Goal: Task Accomplishment & Management: Manage account settings

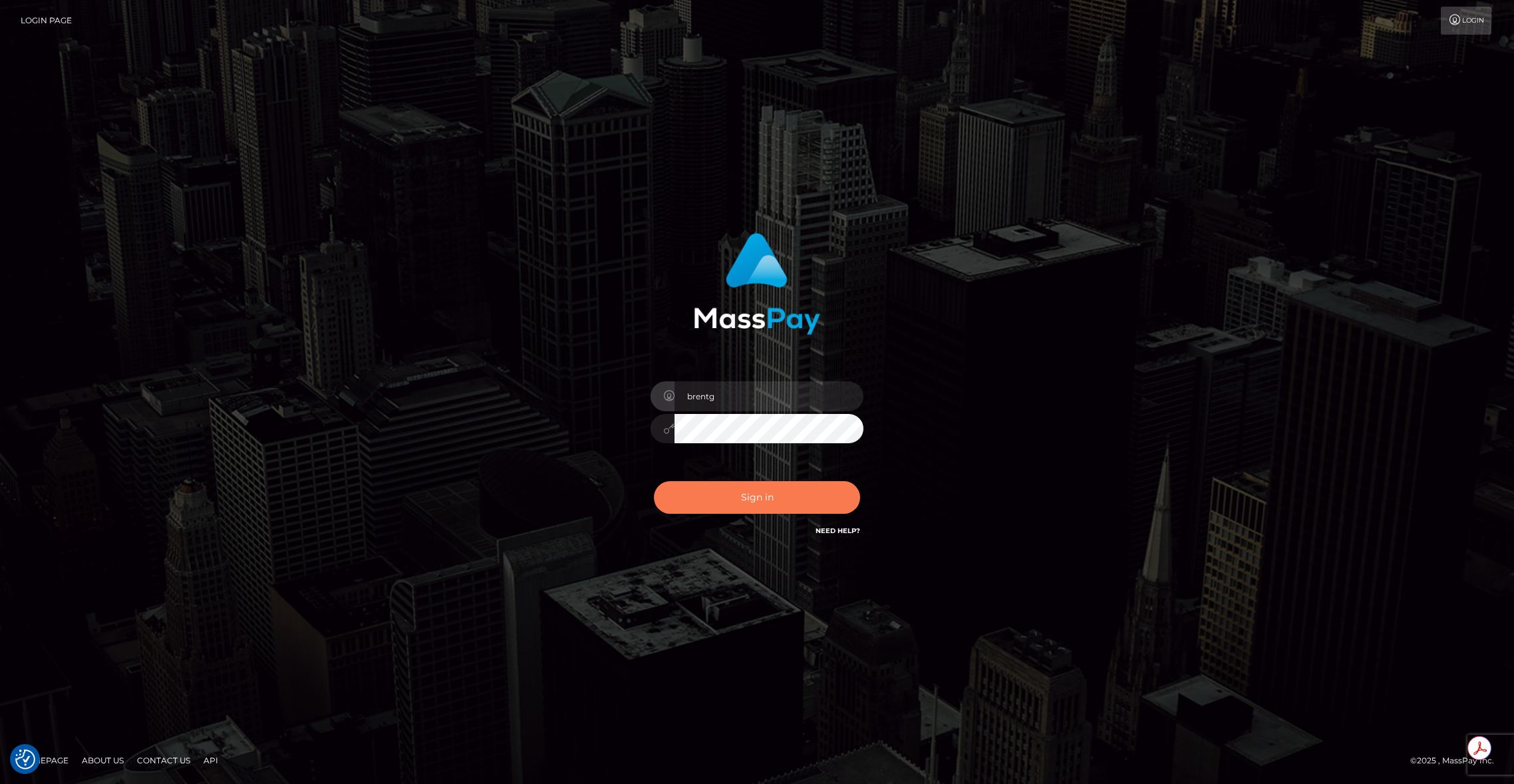
click at [778, 493] on button "Sign in" at bounding box center [756, 497] width 206 height 32
type input "brentg"
click at [778, 493] on button "Sign in" at bounding box center [756, 497] width 206 height 32
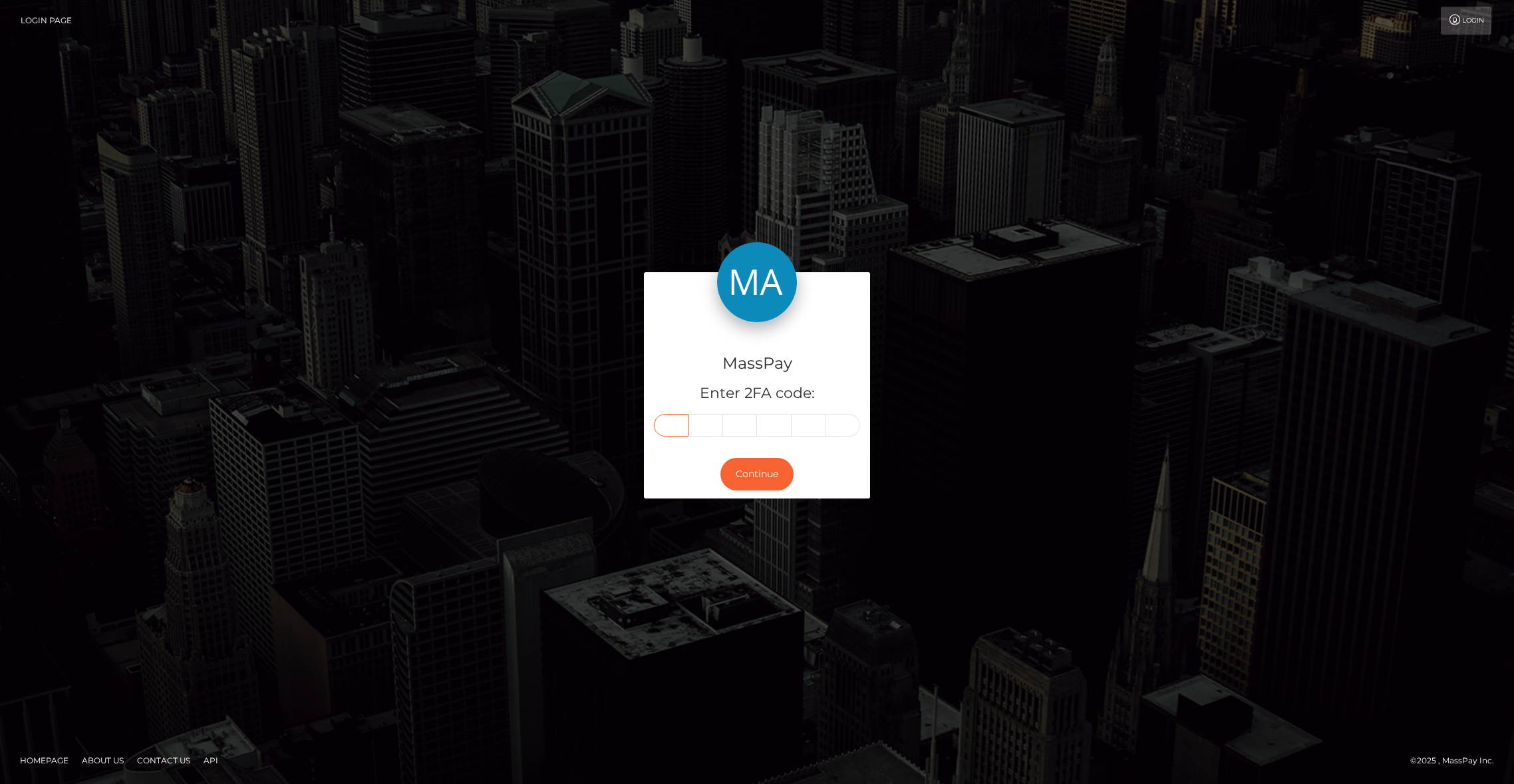
paste input "1"
type input "1"
type input "5"
type input "7"
type input "2"
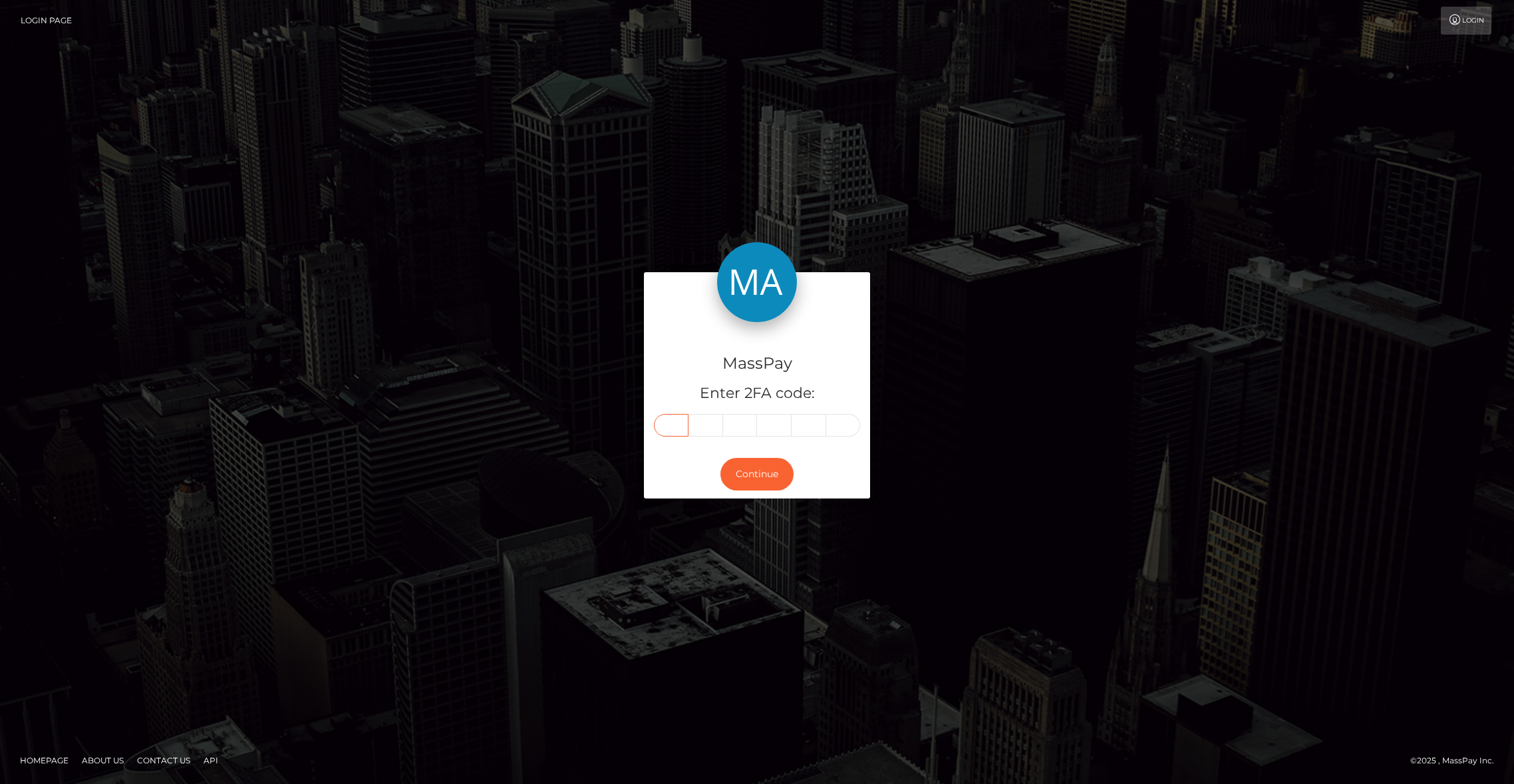
type input "2"
type input "5"
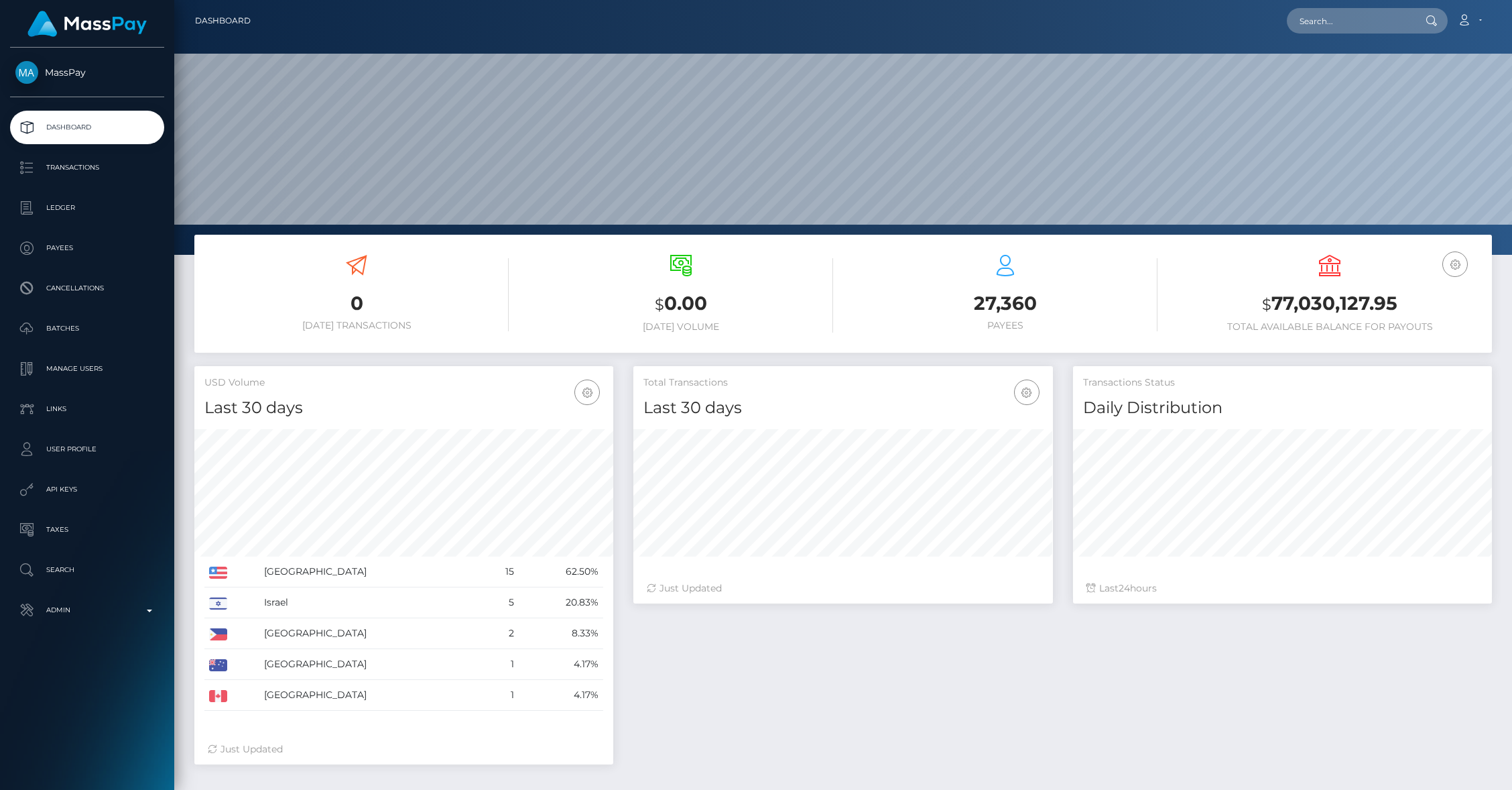
scroll to position [237, 419]
drag, startPoint x: 1322, startPoint y: 15, endPoint x: 1330, endPoint y: 18, distance: 8.5
click at [1323, 15] on input "text" at bounding box center [1350, 21] width 126 height 26
paste input "pout_KpdrYULjv9Che ,"
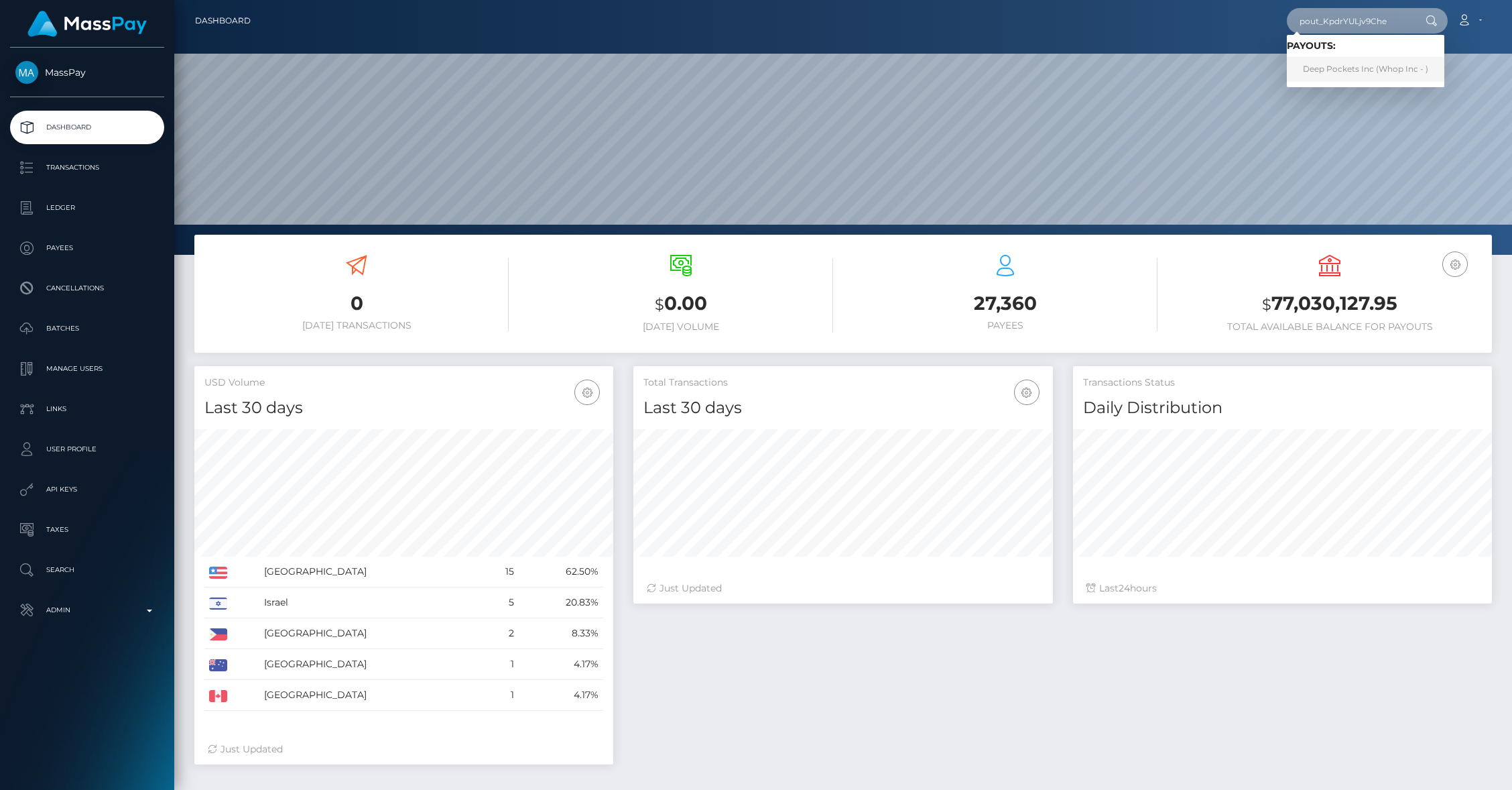
type input "pout_KpdrYULjv9Che"
click at [1382, 75] on link "Deep Pockets Inc (Whop Inc - )" at bounding box center [1365, 69] width 157 height 25
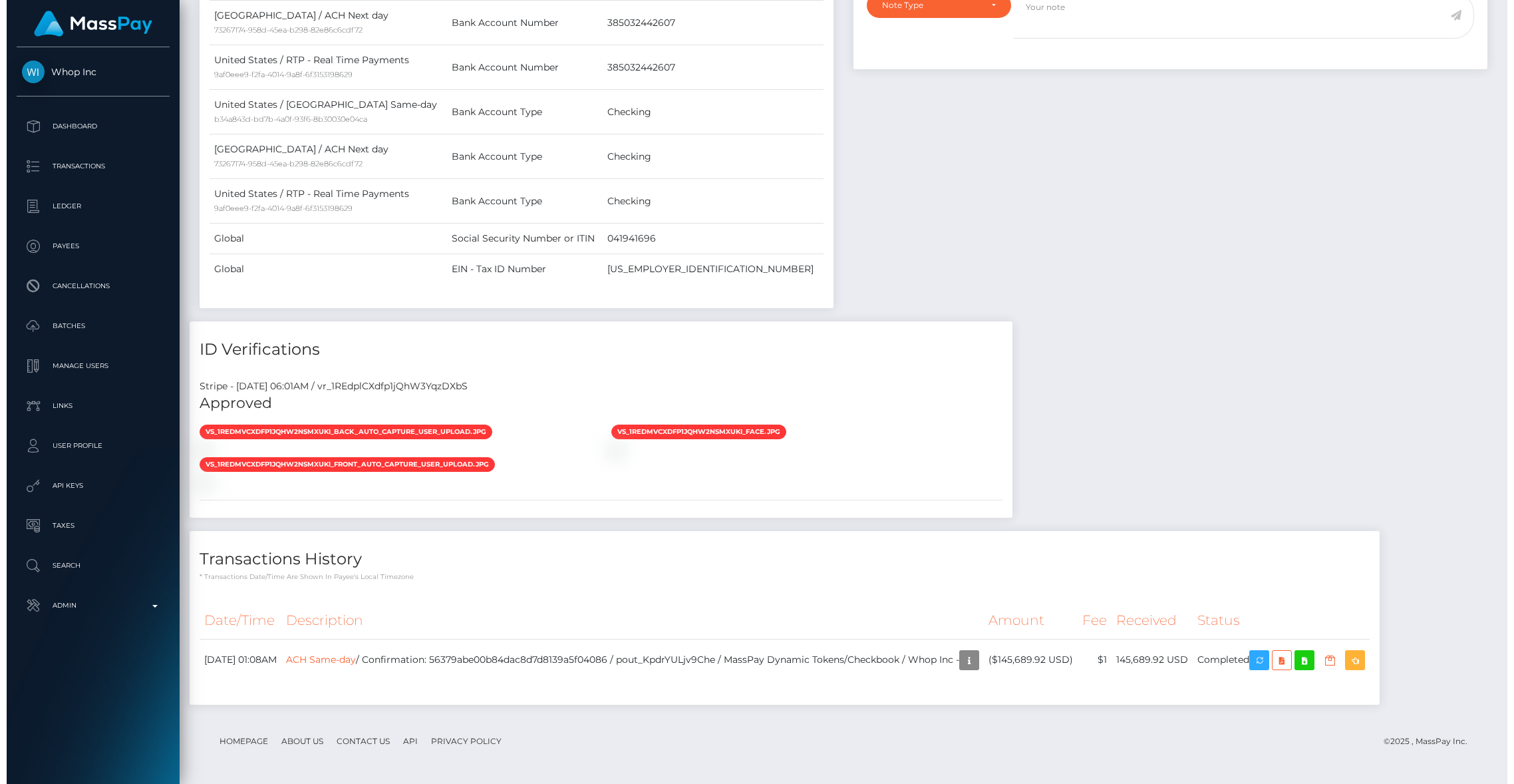
scroll to position [1115, 0]
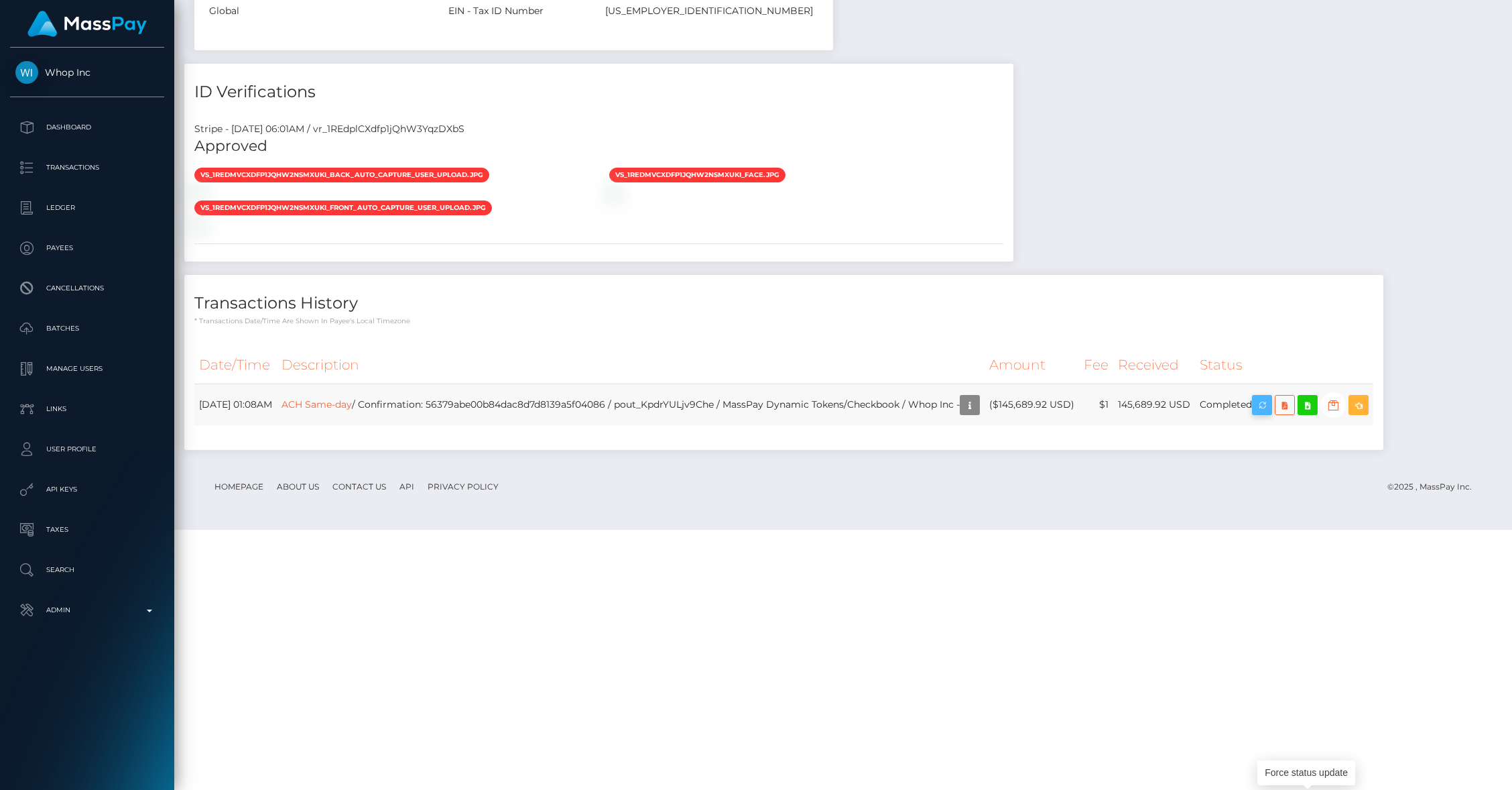
click at [1270, 413] on icon "button" at bounding box center [1262, 405] width 16 height 17
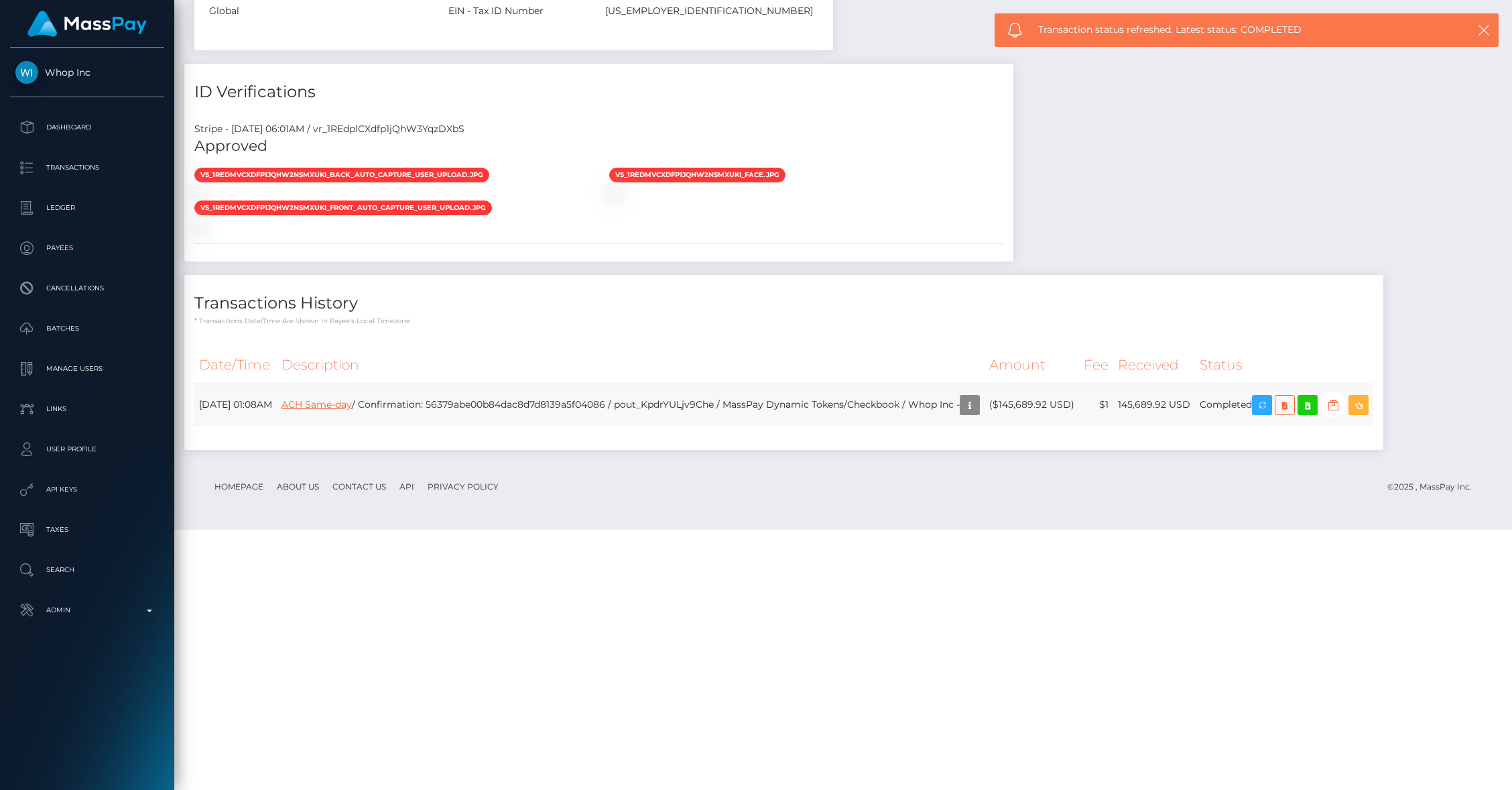
click at [352, 411] on link "ACH Same-day" at bounding box center [316, 404] width 70 height 12
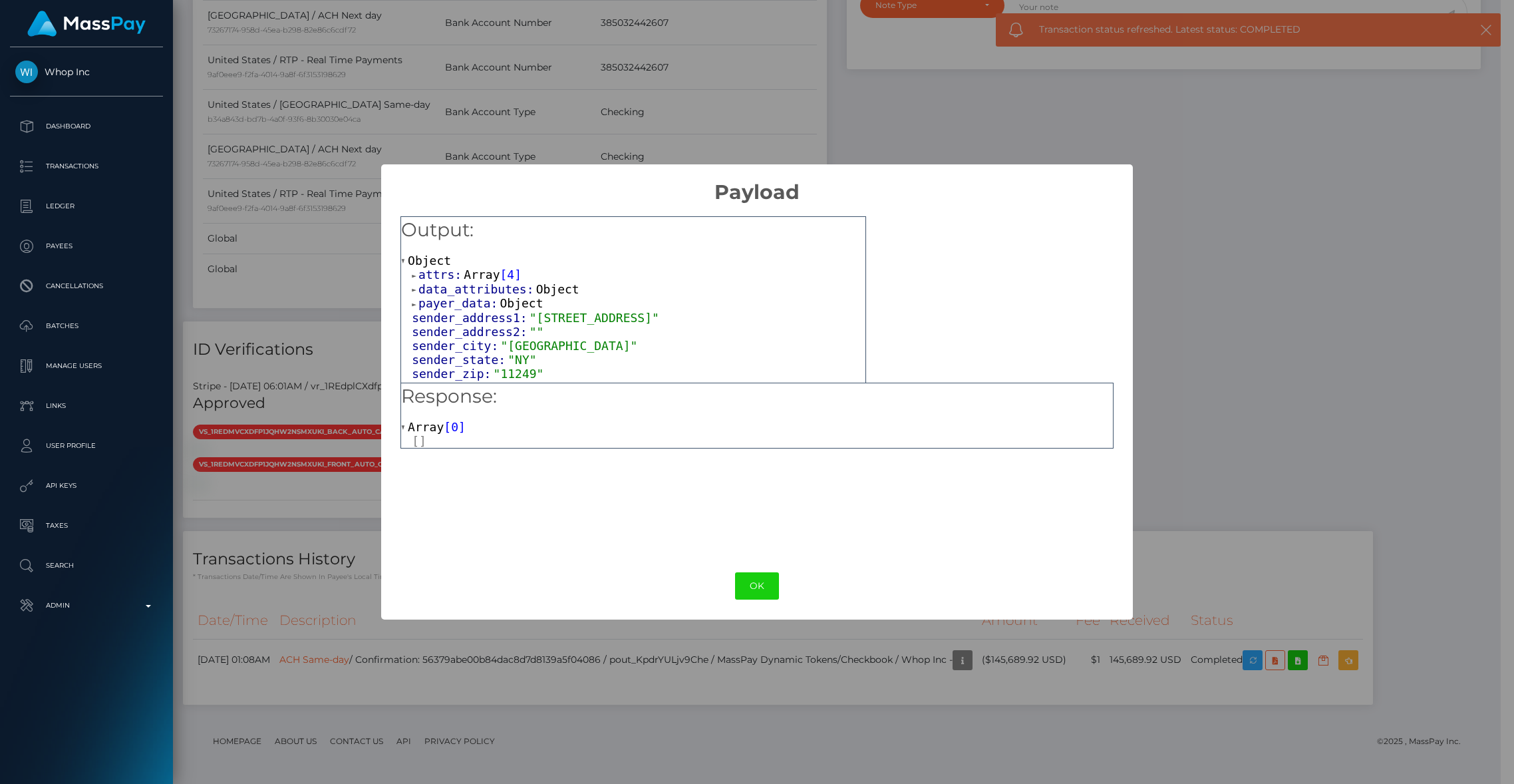
scroll to position [665068, 664908]
click at [416, 441] on div at bounding box center [762, 440] width 701 height 14
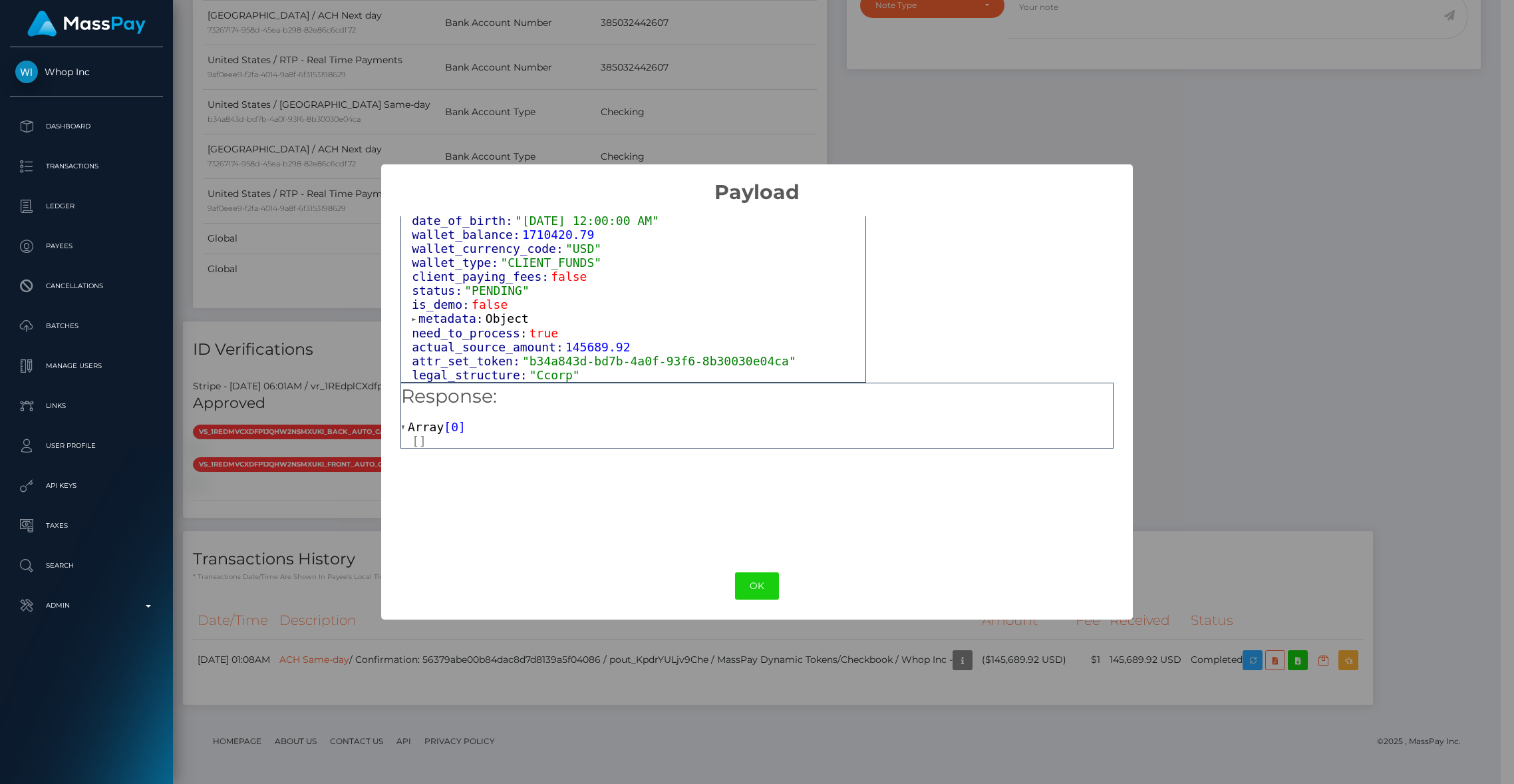
scroll to position [840, 0]
click at [465, 311] on span "metadata:" at bounding box center [452, 318] width 67 height 14
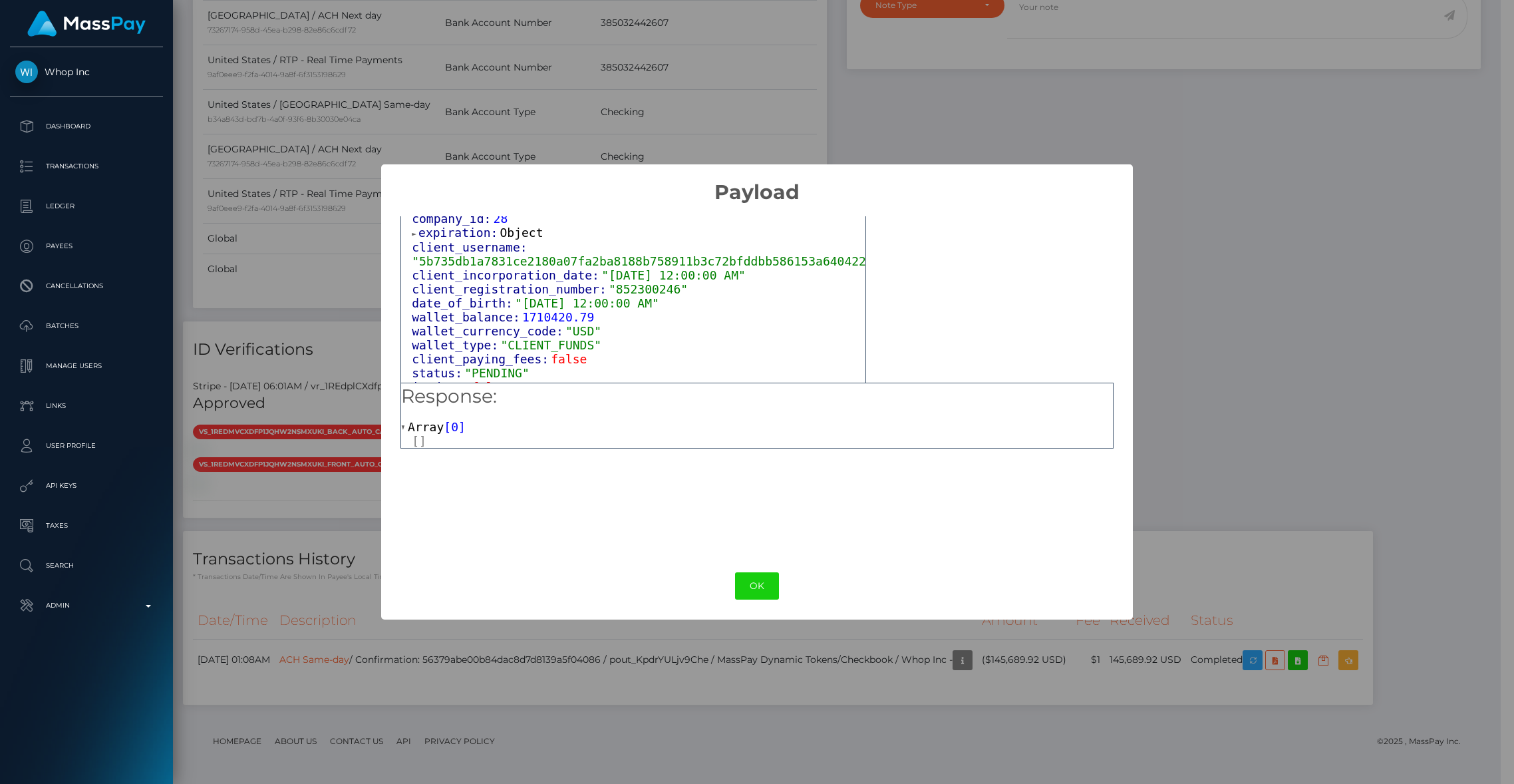
scroll to position [726, 0]
click at [470, 242] on span "expiration:" at bounding box center [459, 234] width 81 height 14
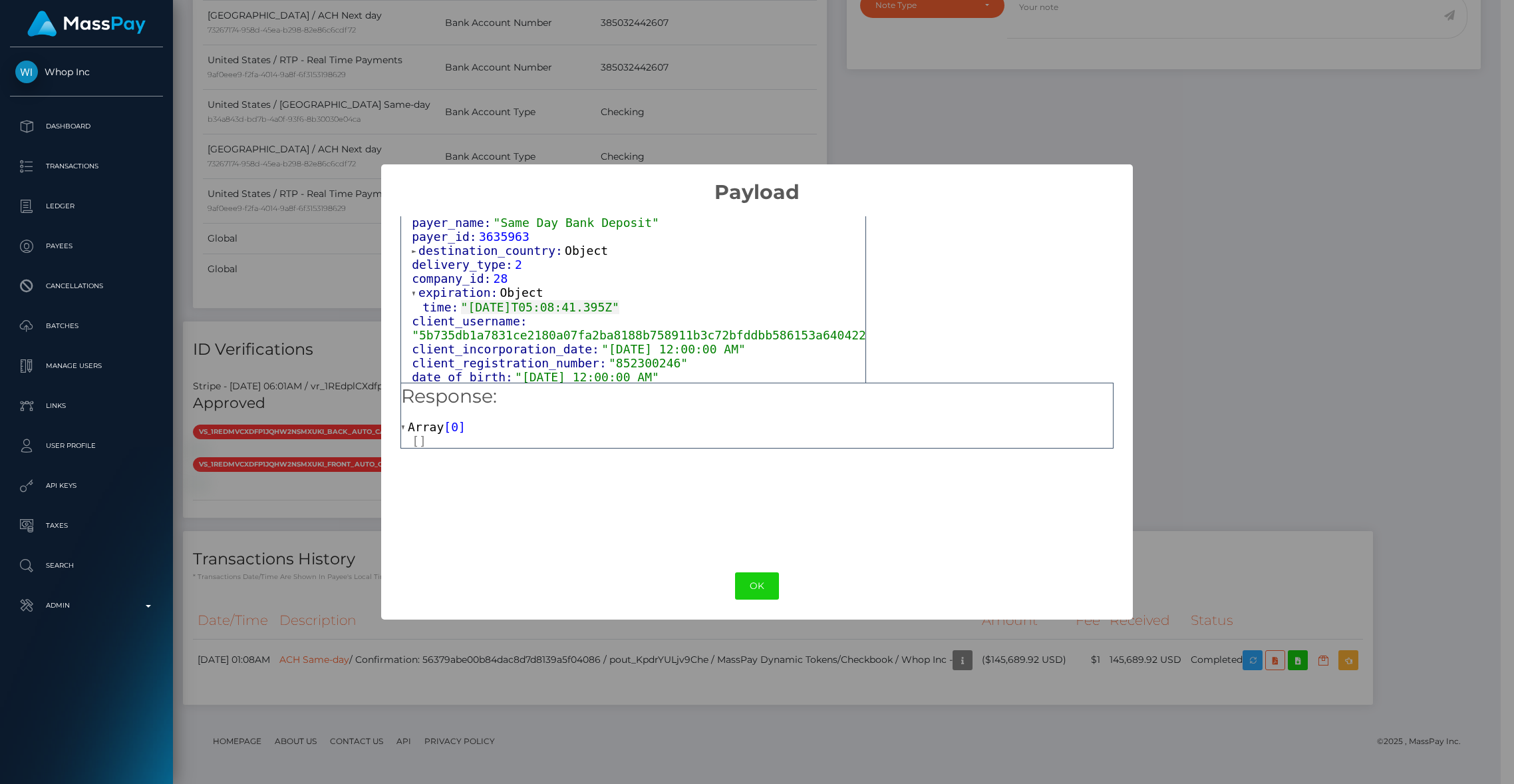
scroll to position [654, 0]
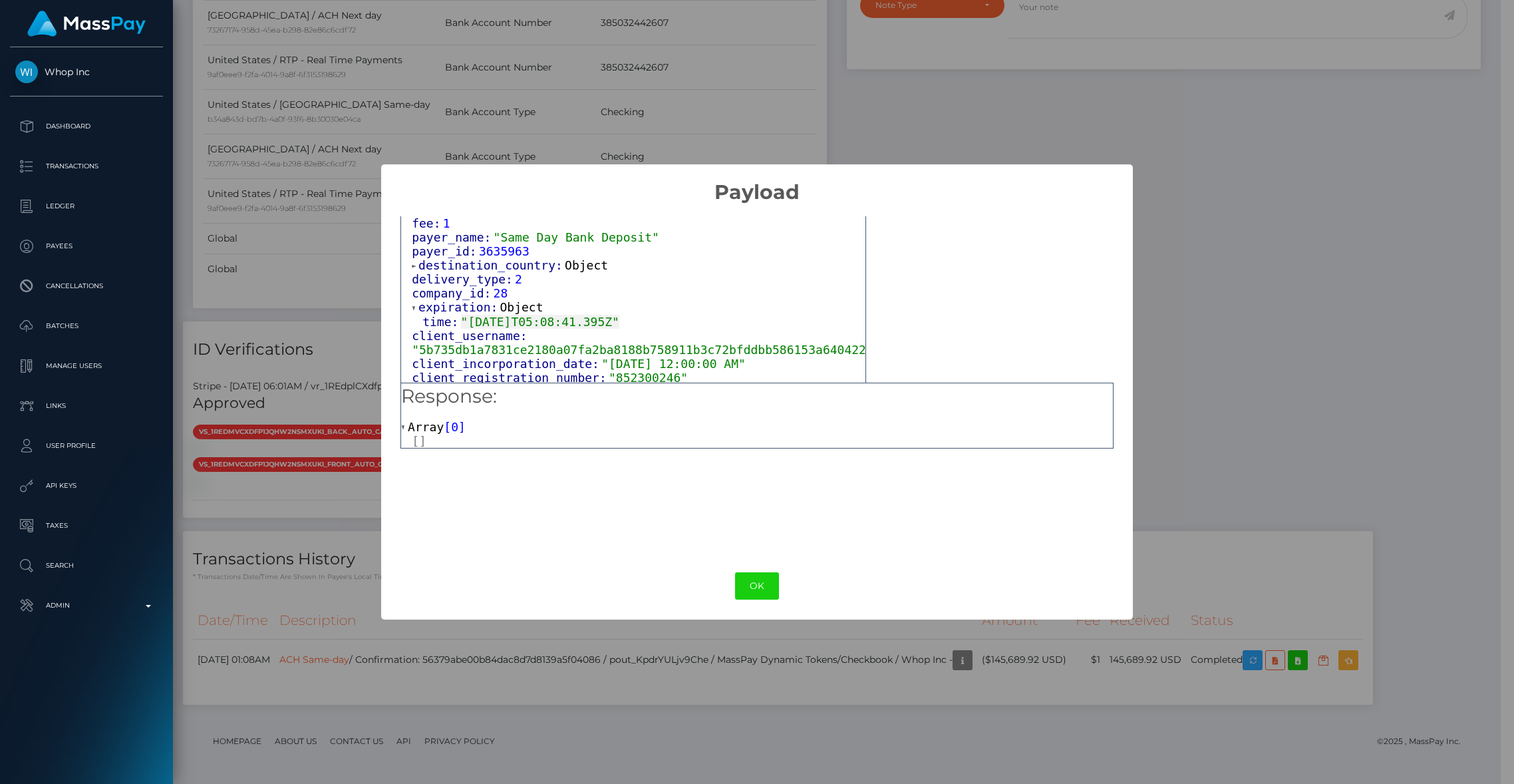
click at [504, 272] on span "destination_country:" at bounding box center [492, 265] width 147 height 14
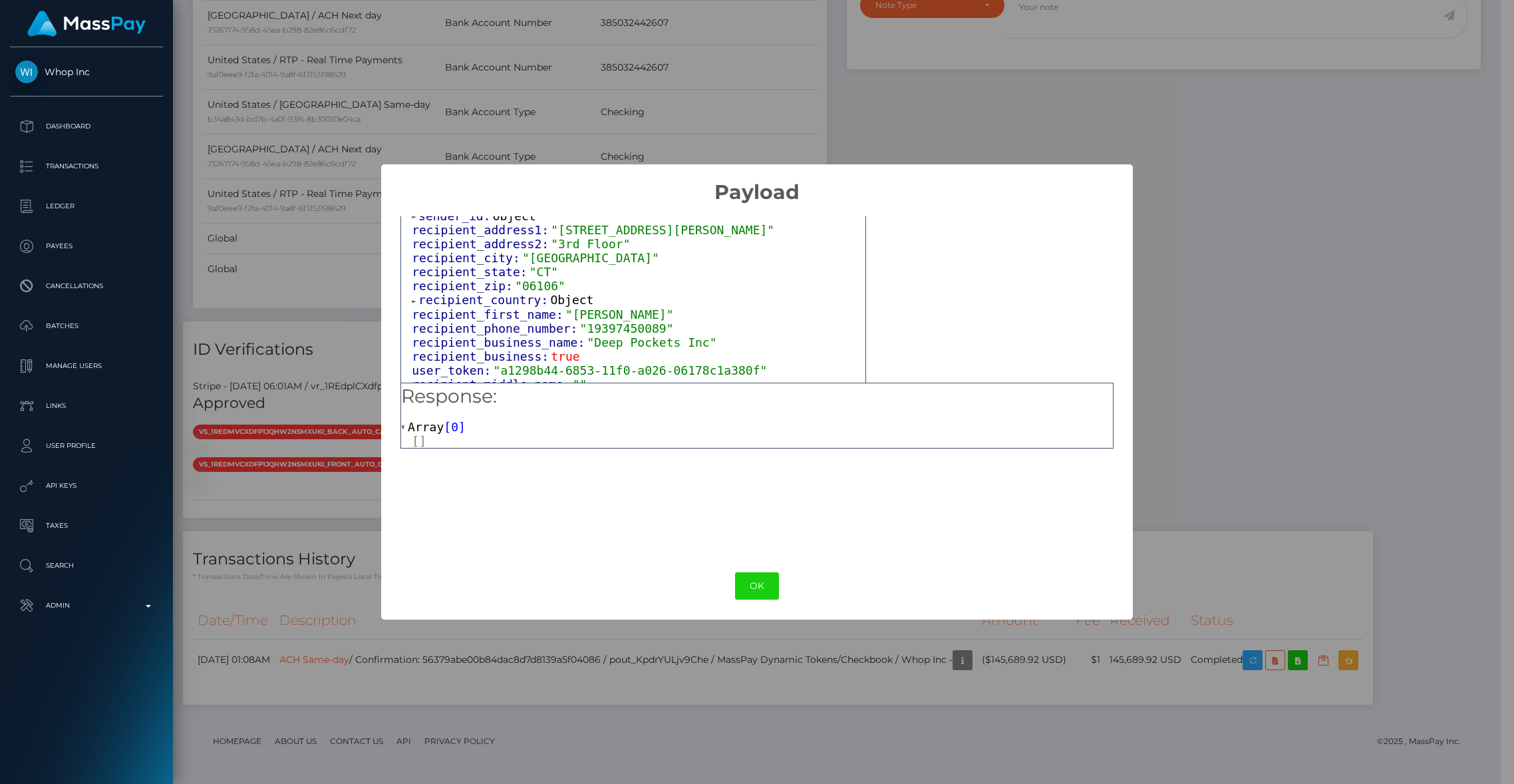
scroll to position [293, 0]
click at [528, 308] on span "recipient_country:" at bounding box center [484, 304] width 132 height 14
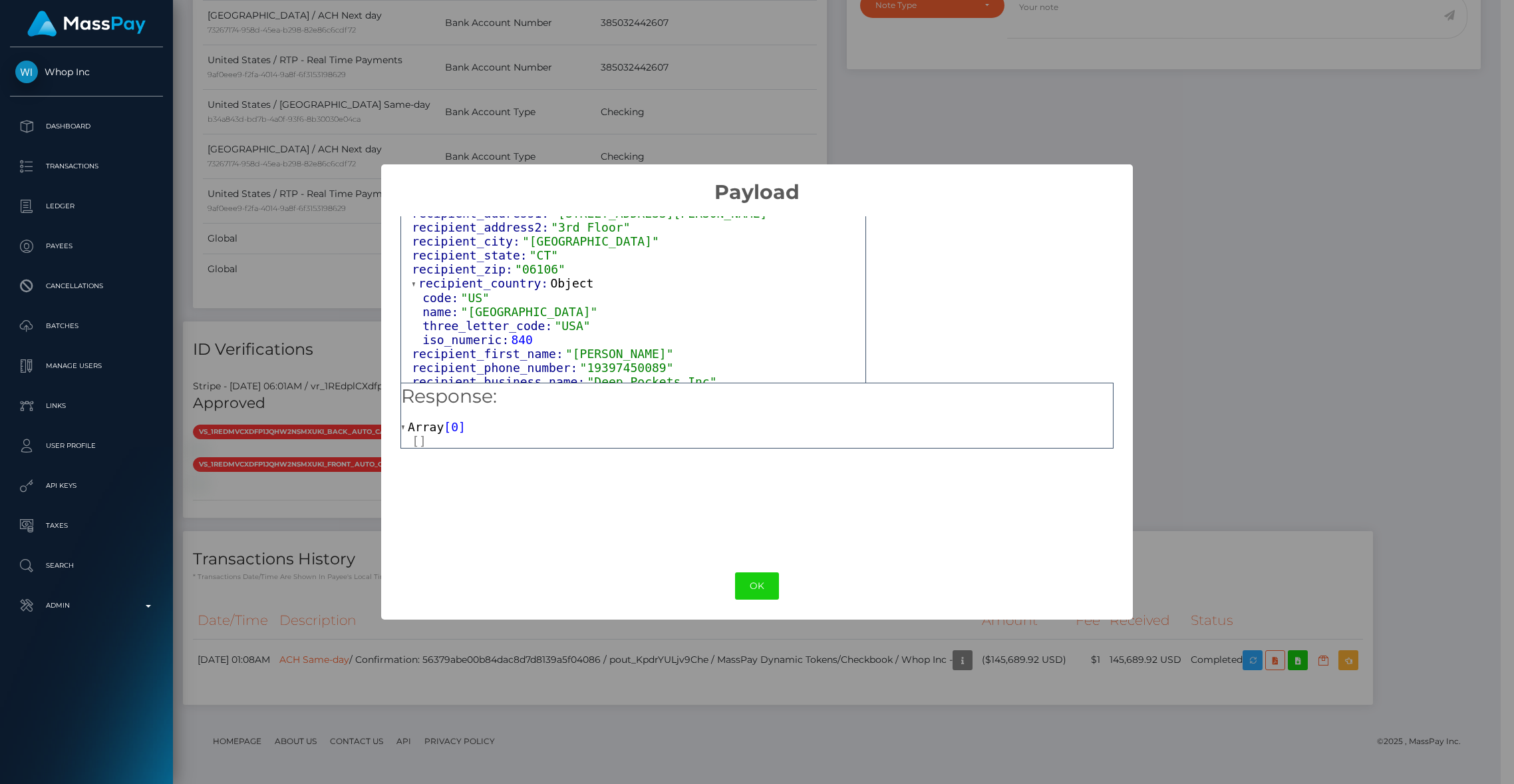
scroll to position [238, 0]
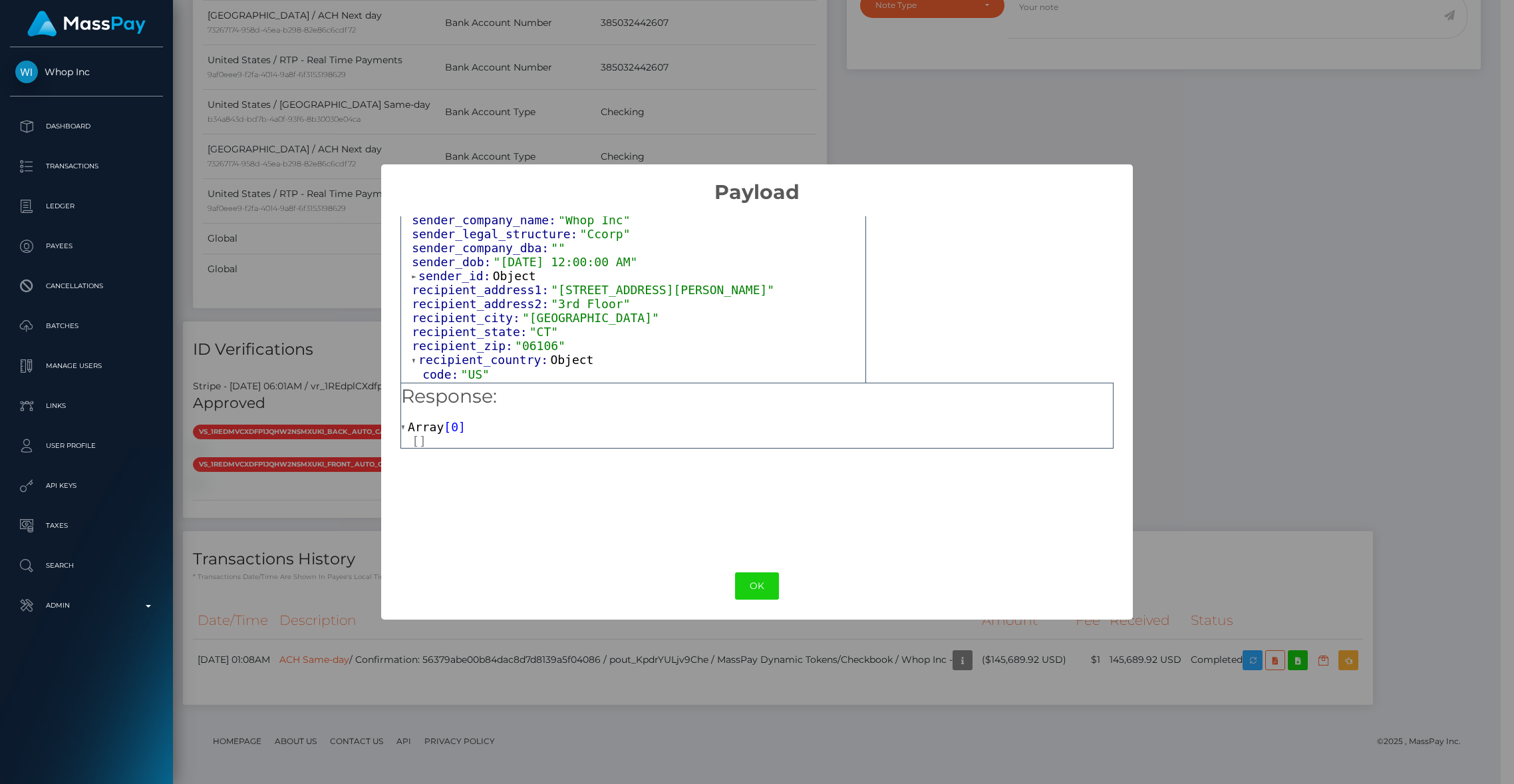
click at [486, 280] on span "sender_id:" at bounding box center [456, 275] width 75 height 14
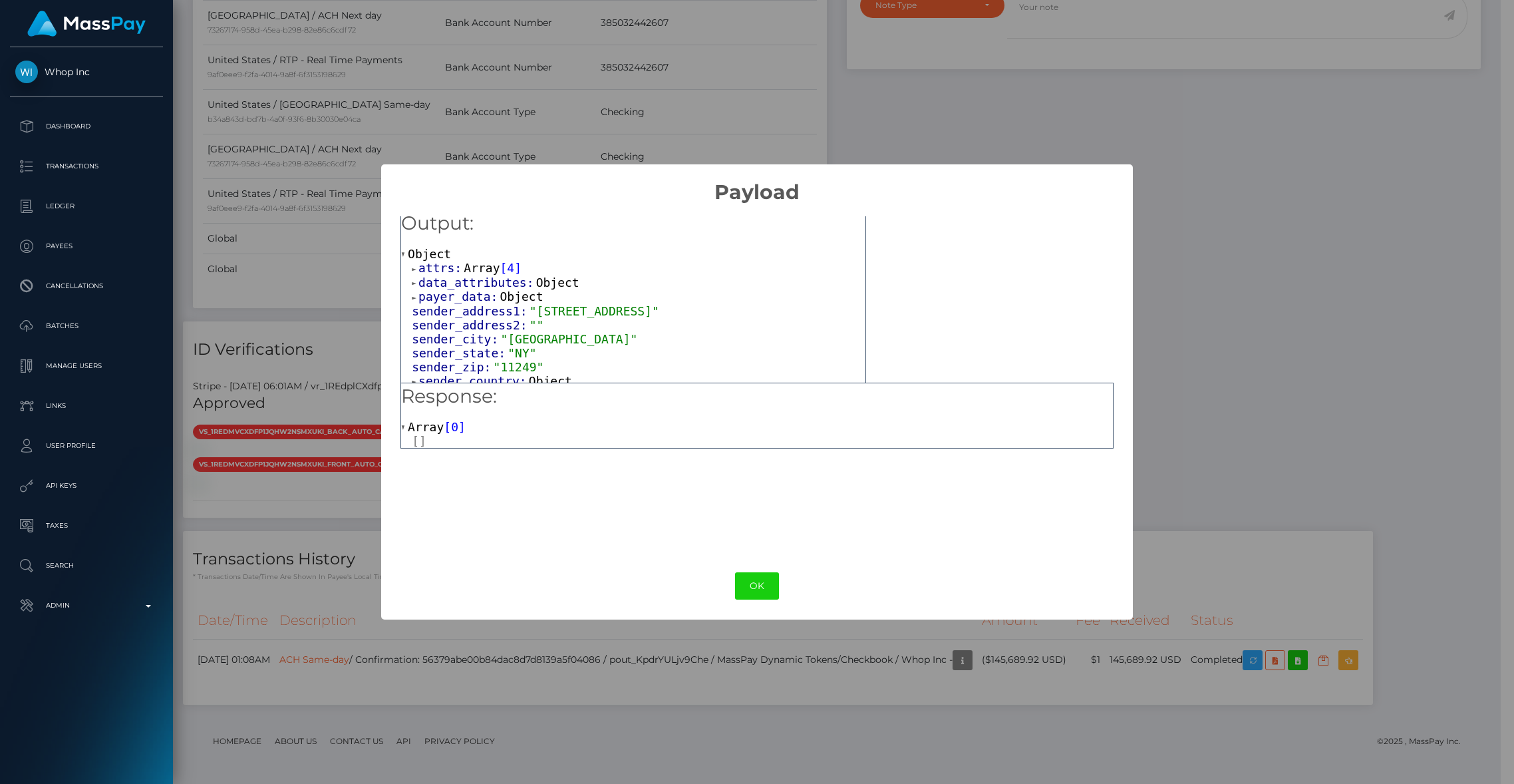
scroll to position [11, 0]
click at [465, 292] on span "payer_data:" at bounding box center [459, 292] width 81 height 14
click at [473, 280] on span "data_attributes:" at bounding box center [477, 278] width 118 height 14
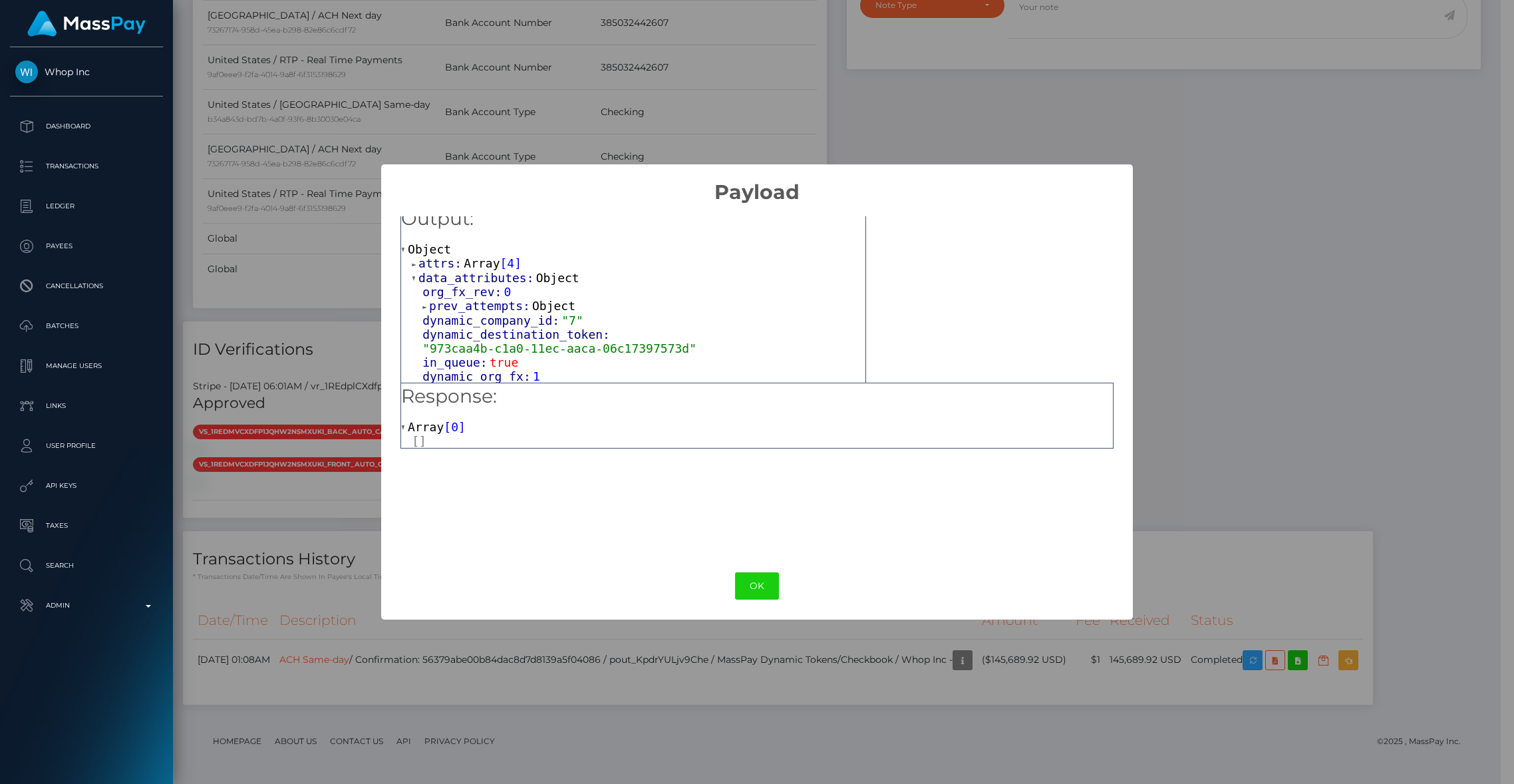
scroll to position [0, 0]
click at [481, 276] on span "Array" at bounding box center [481, 274] width 36 height 14
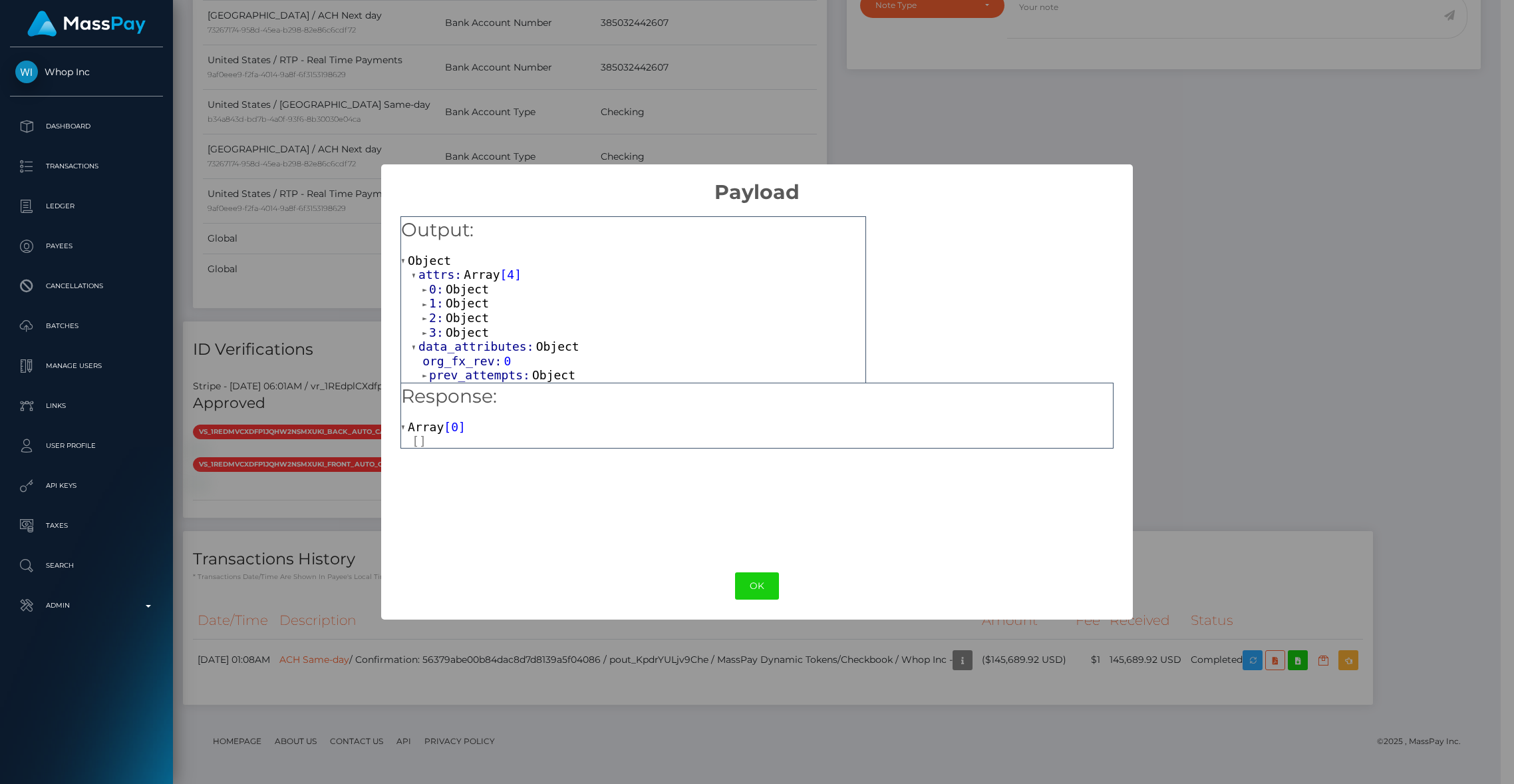
click at [469, 285] on span "Object" at bounding box center [467, 289] width 43 height 14
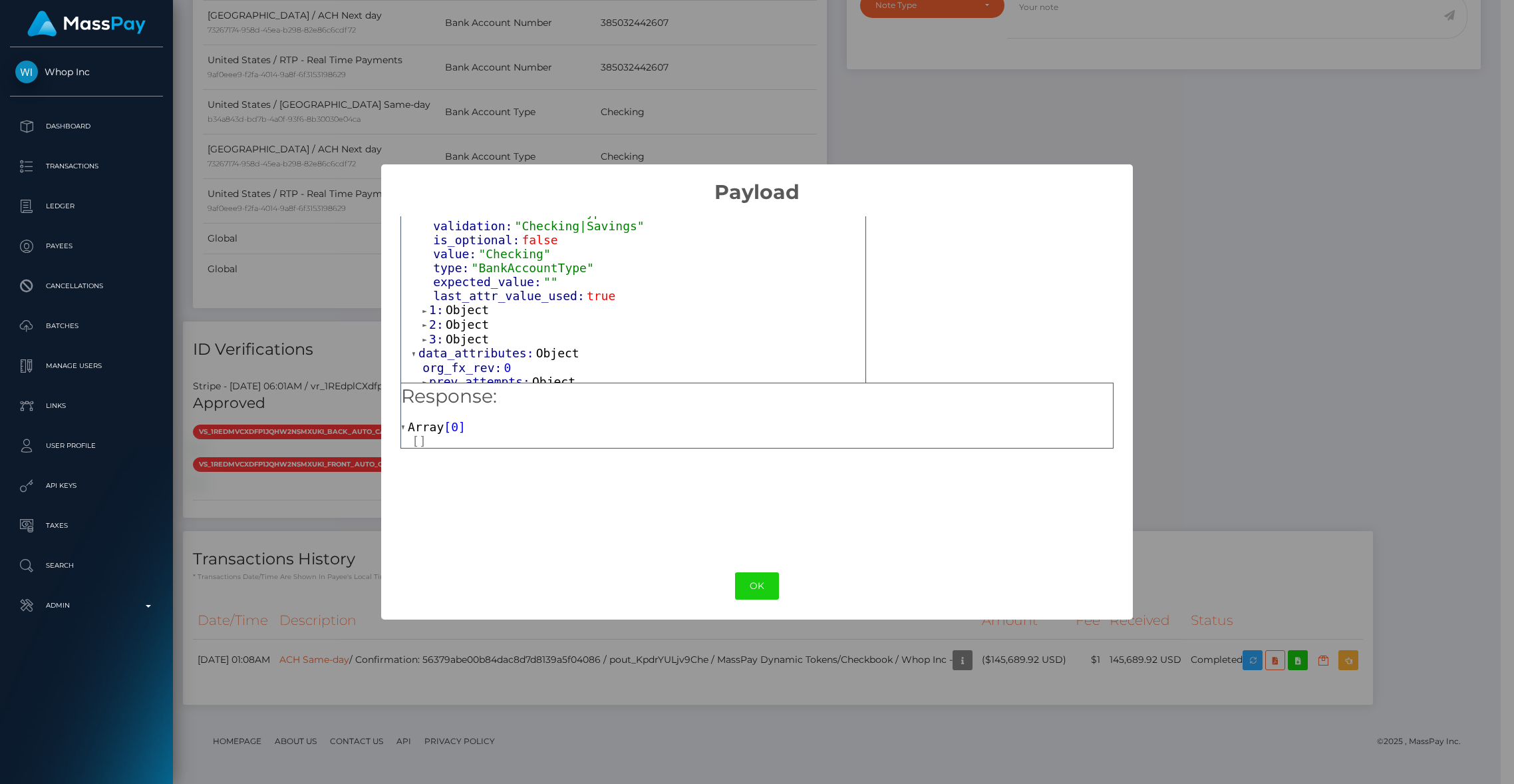
scroll to position [160, 0]
click at [488, 304] on span "Object" at bounding box center [467, 297] width 43 height 14
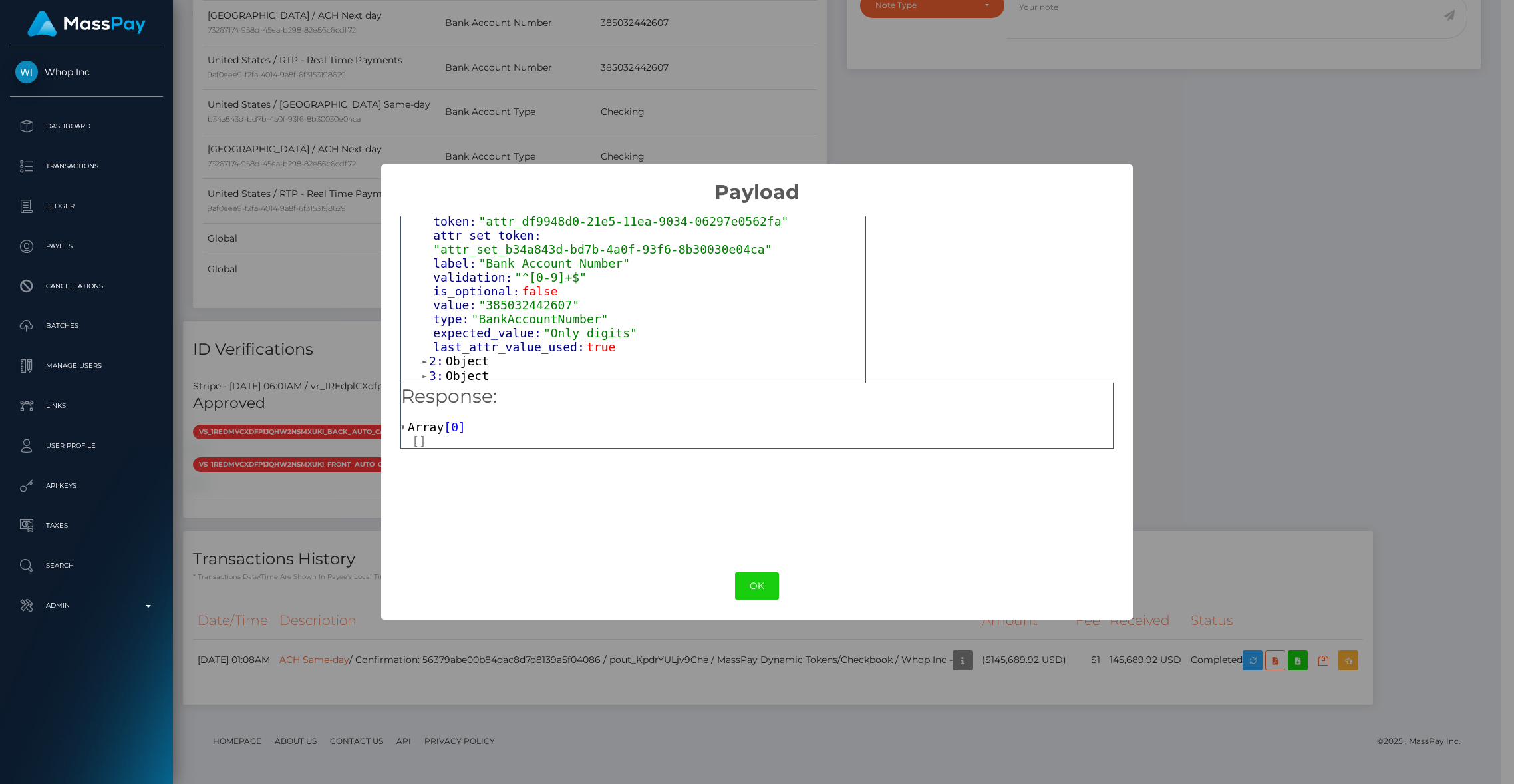
scroll to position [288, 0]
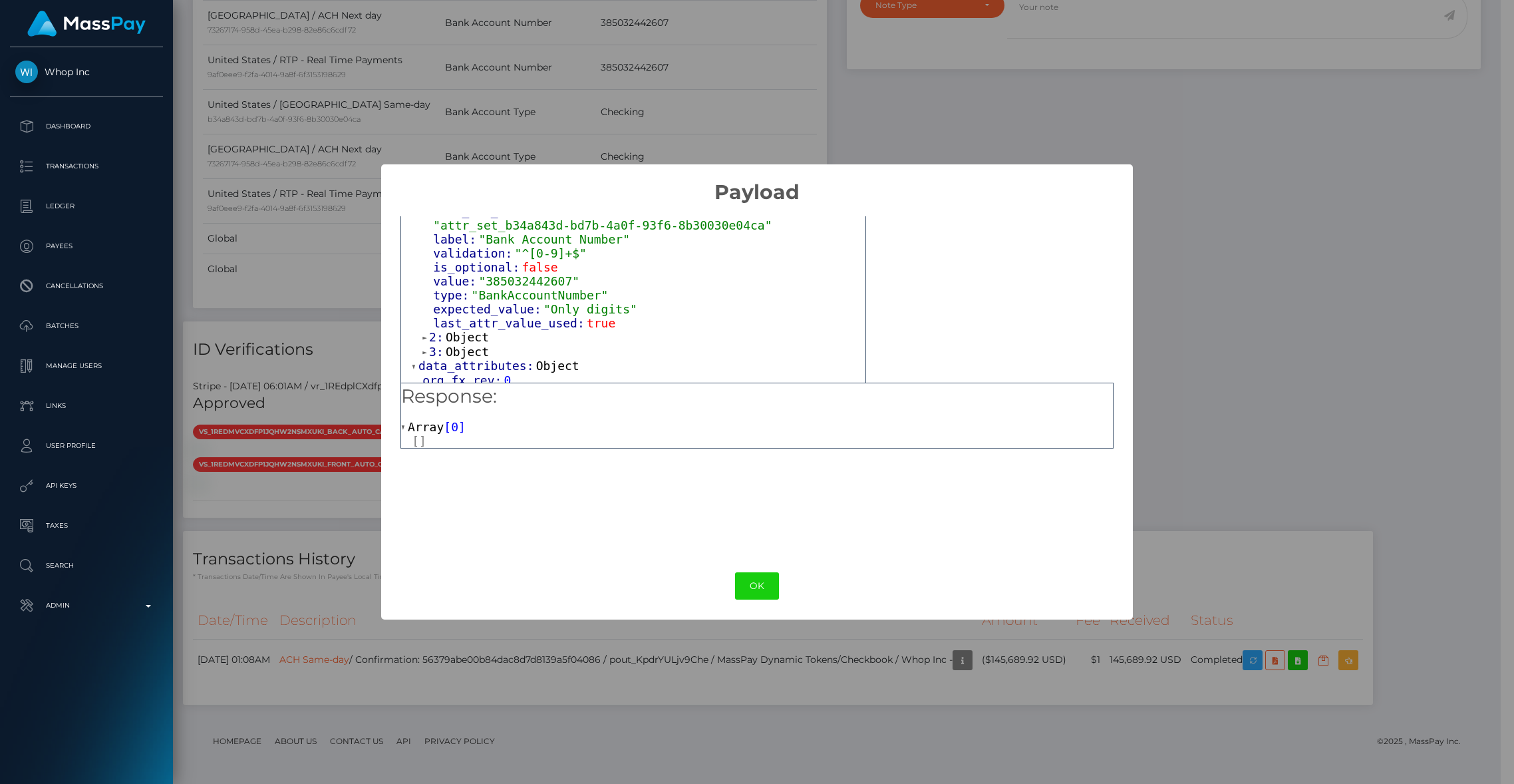
click at [470, 341] on span "Object" at bounding box center [467, 336] width 43 height 14
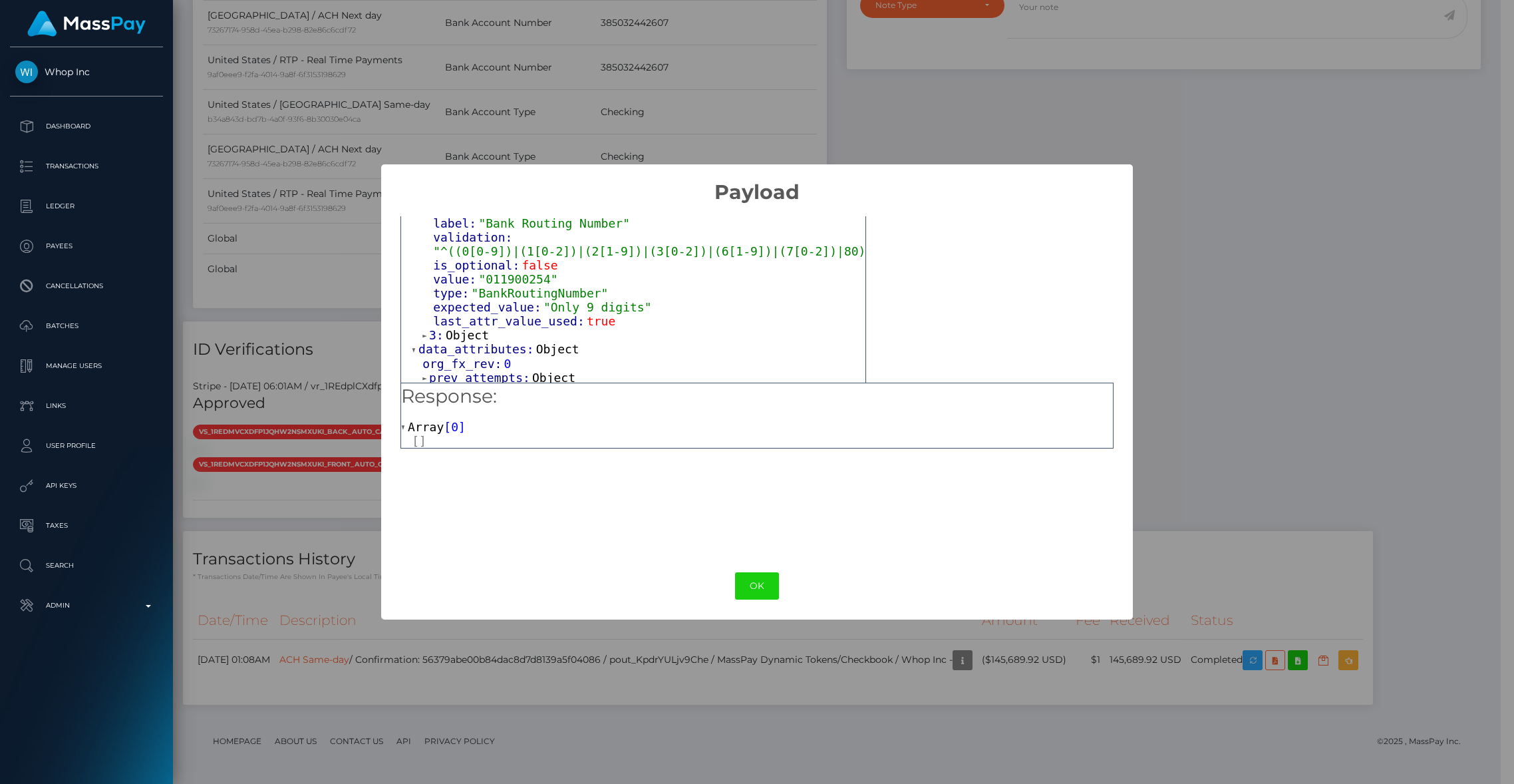
scroll to position [496, 0]
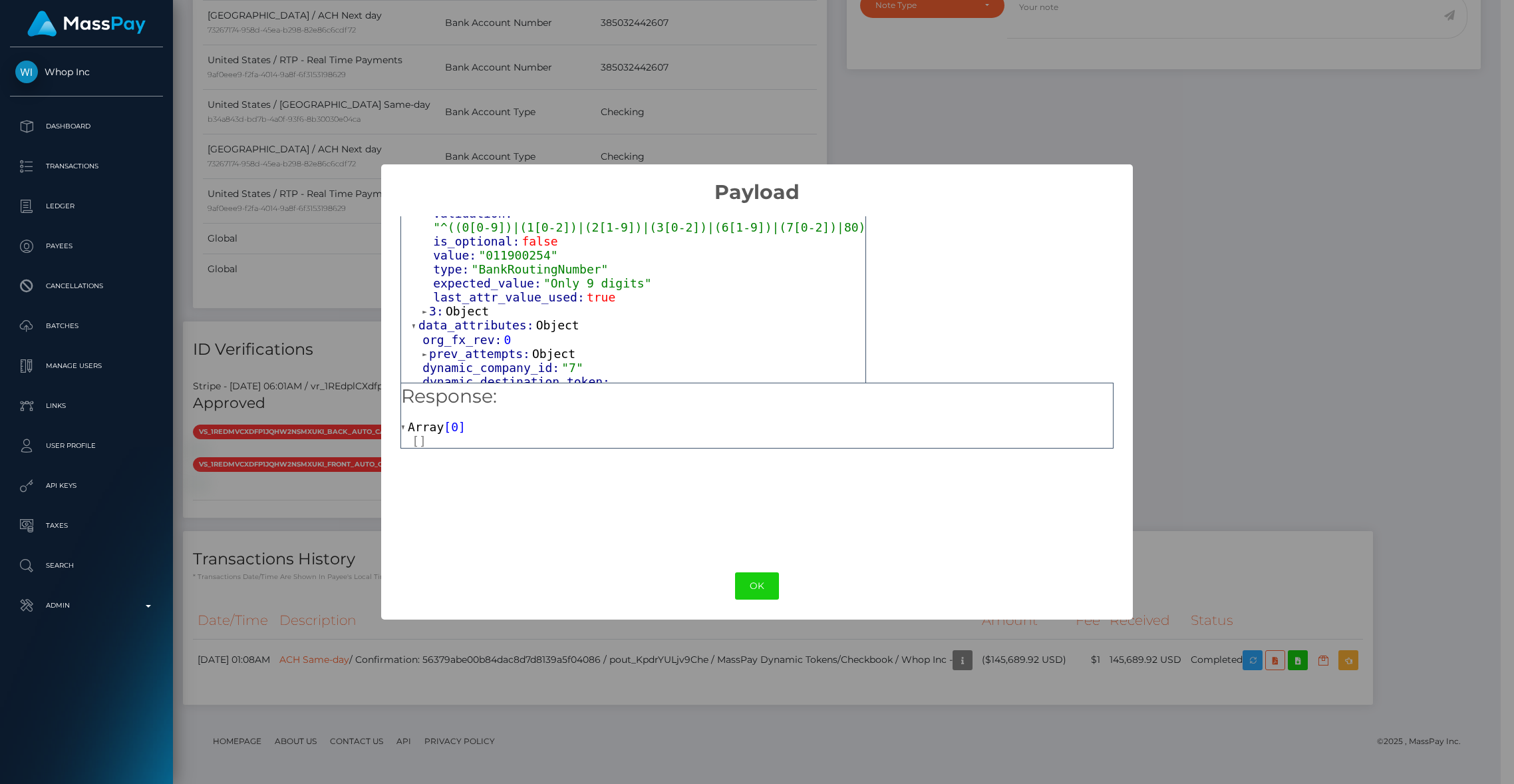
click at [440, 304] on span "last_attr_value_used:" at bounding box center [510, 297] width 154 height 14
click at [446, 314] on span "Object" at bounding box center [467, 311] width 43 height 14
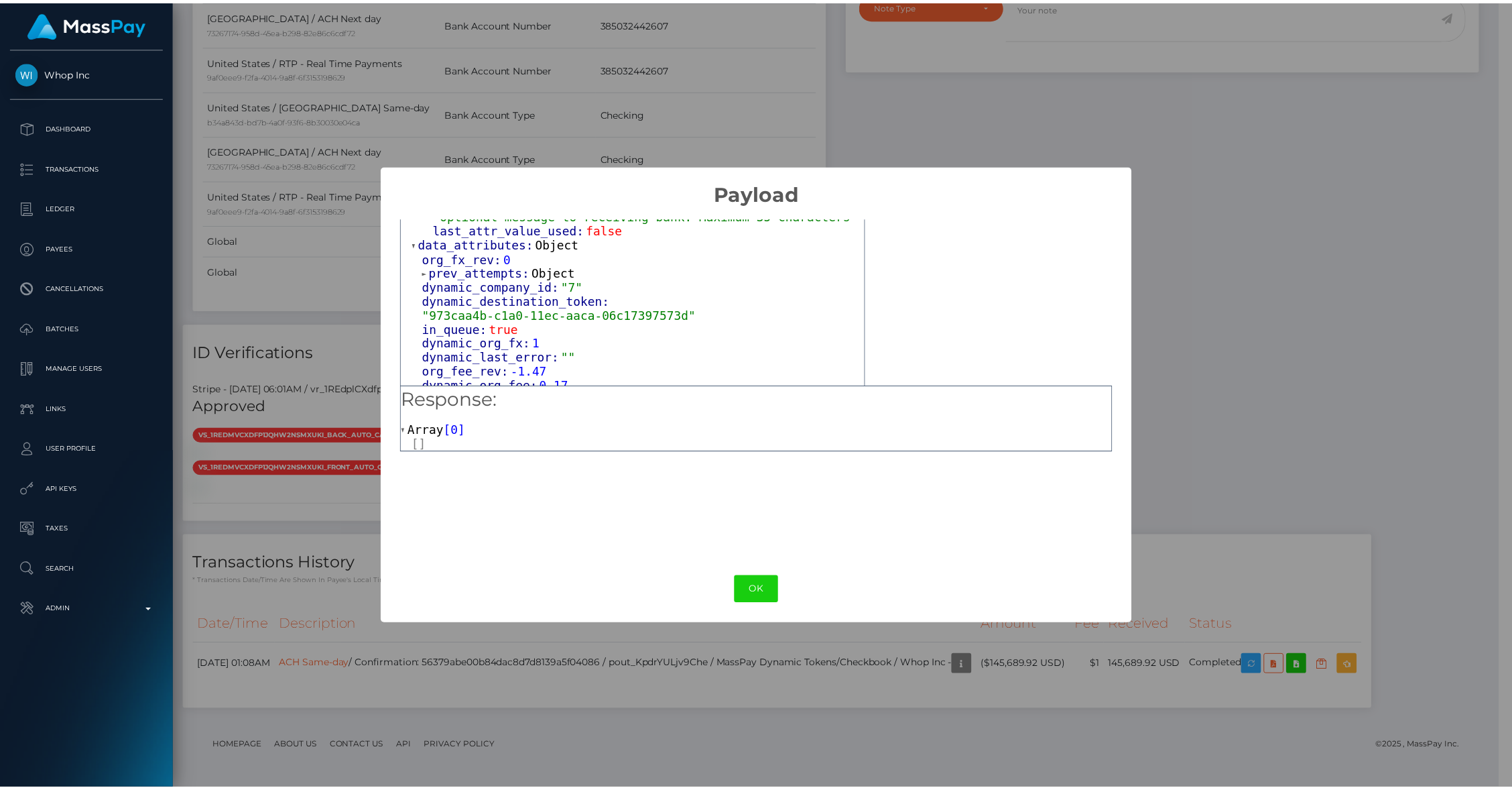
scroll to position [684, 0]
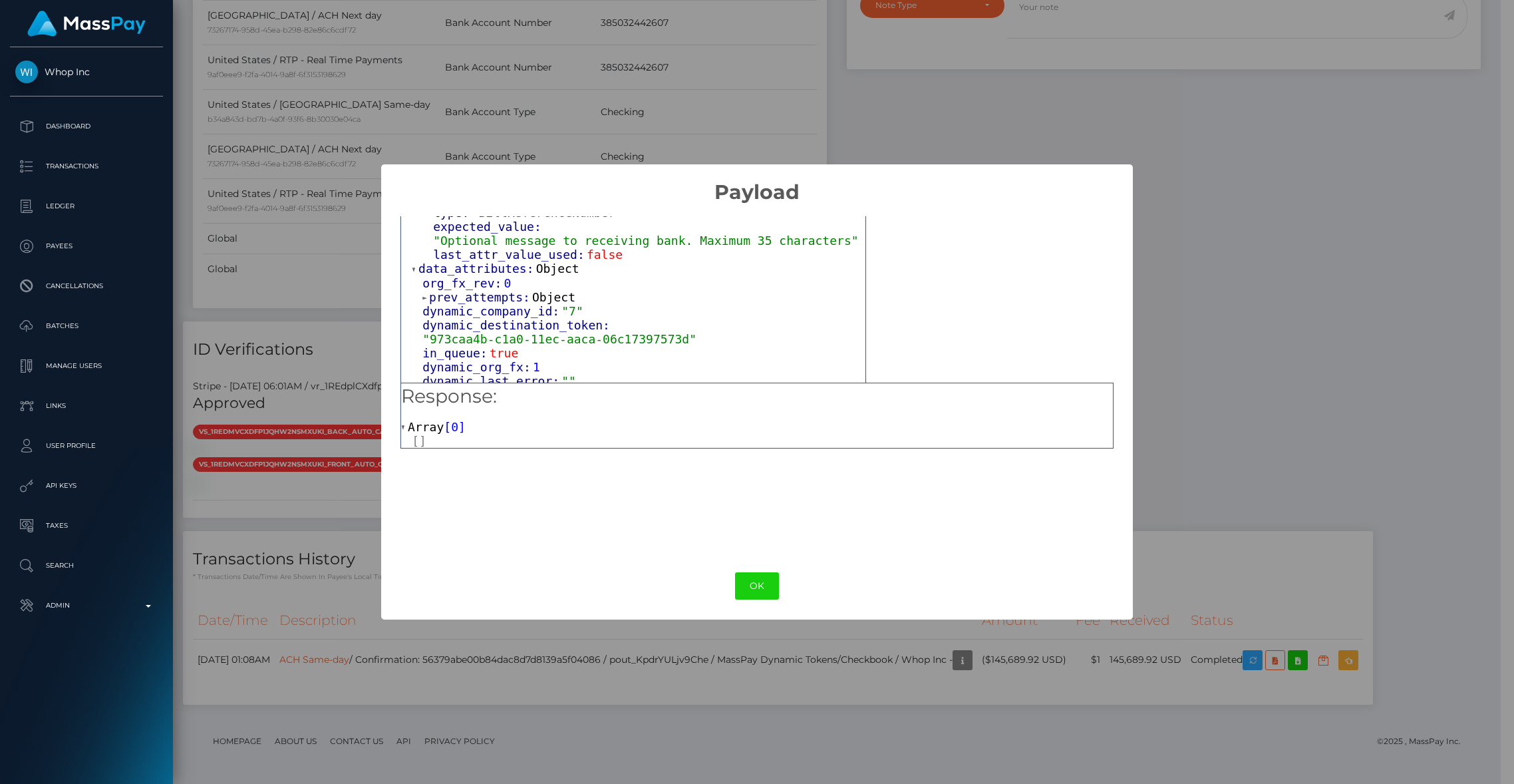
click at [1362, 295] on div "× Payload Output: Object attrs: Array [ 4 ] 0: Object input_type: "options" tok…" at bounding box center [757, 392] width 1514 height 784
click at [1244, 282] on div "× Payload Output: Object attrs: Array [ 4 ] 0: Object input_type: "options" tok…" at bounding box center [757, 392] width 1514 height 784
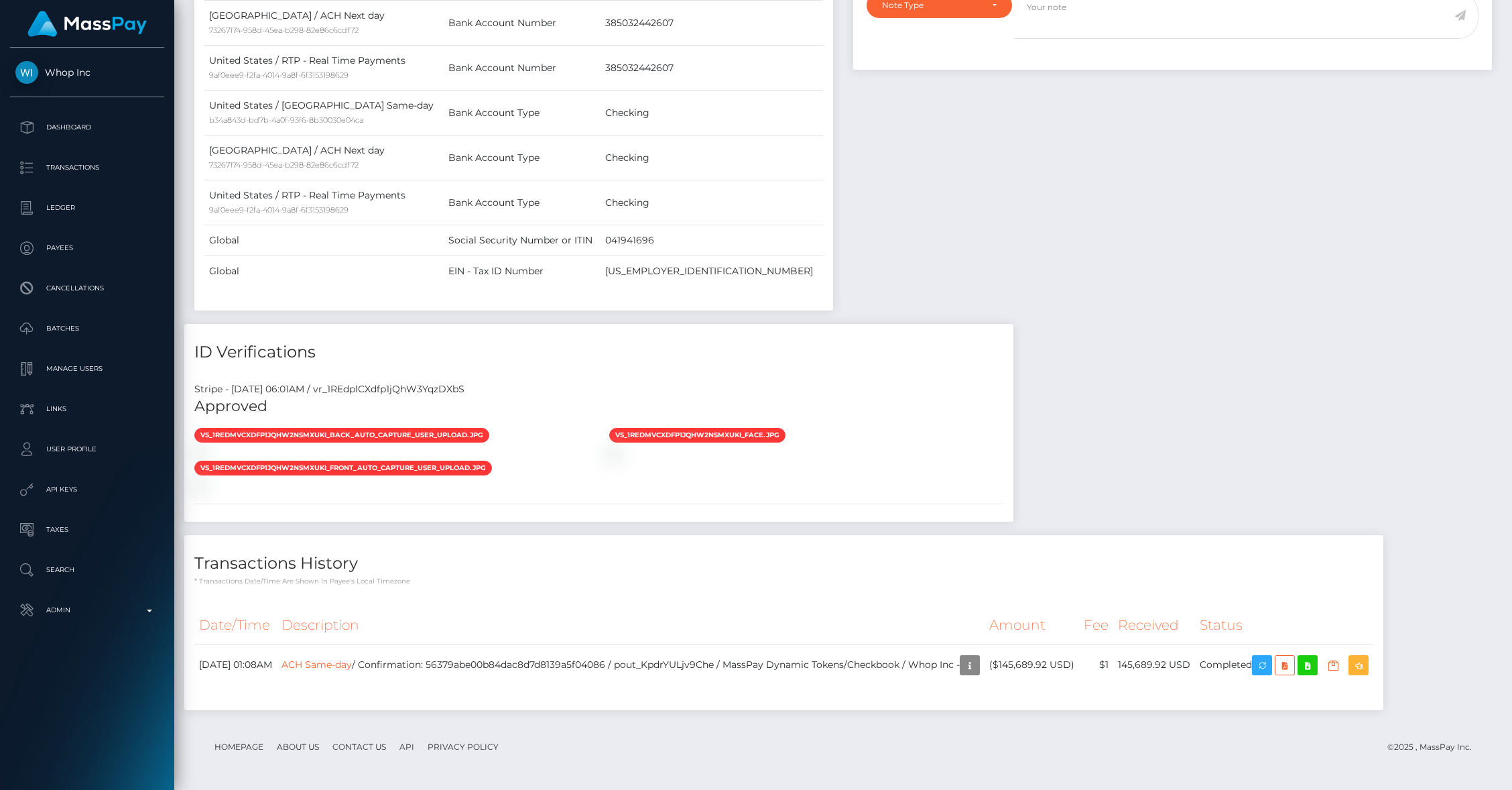
scroll to position [670158, 669865]
click at [520, 662] on td "ACH Same-day / Confirmation: 56379abe00b84dac8d7d8139a5f04086 / pout_KpdrYULjv9…" at bounding box center [630, 664] width 708 height 42
copy td "56379abe00b84dac8d7d8139a5f04086"
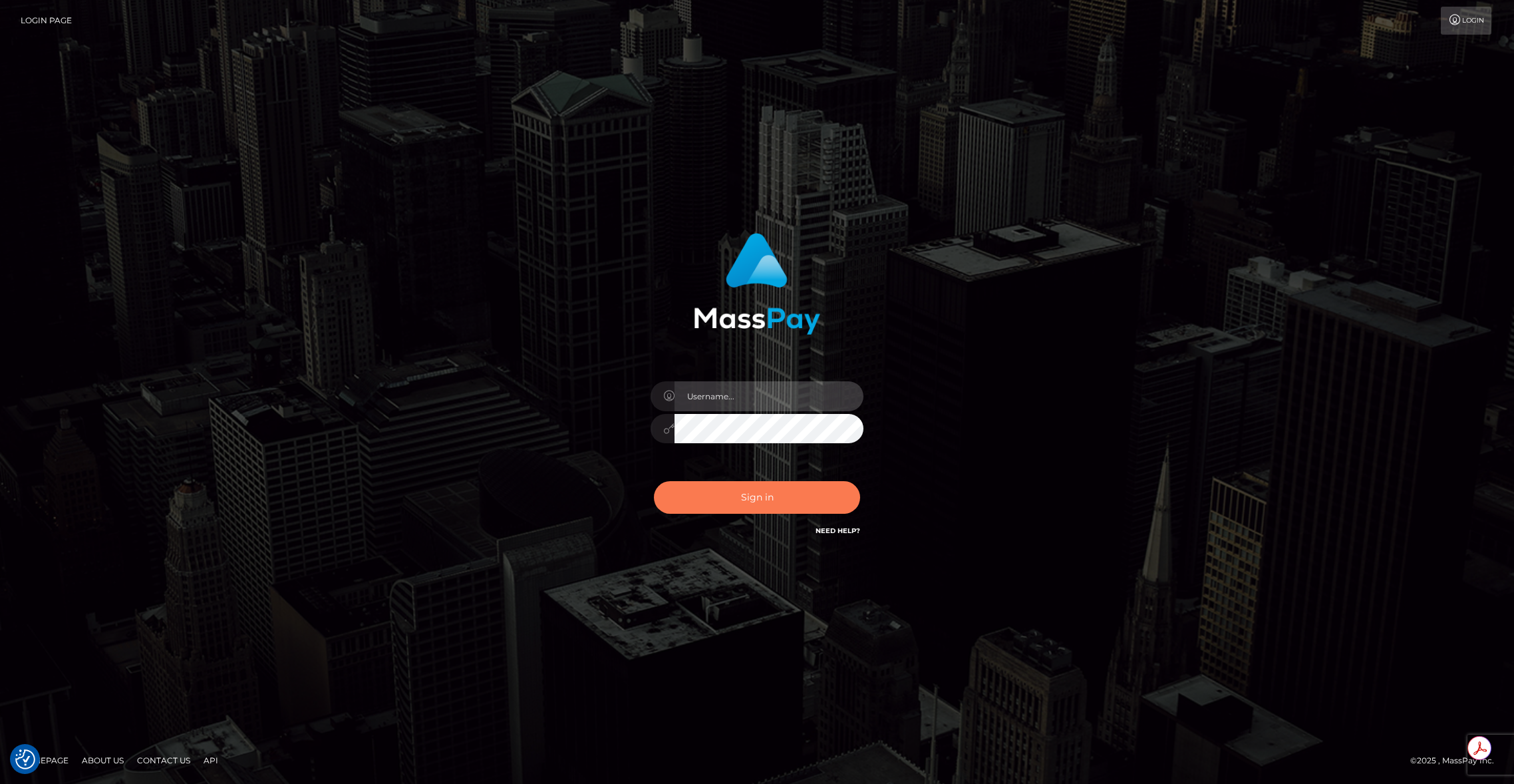
type input "brentg"
click at [712, 492] on button "Sign in" at bounding box center [756, 497] width 206 height 32
type input "brentg"
click at [745, 500] on button "Sign in" at bounding box center [756, 497] width 206 height 32
type input "brentg"
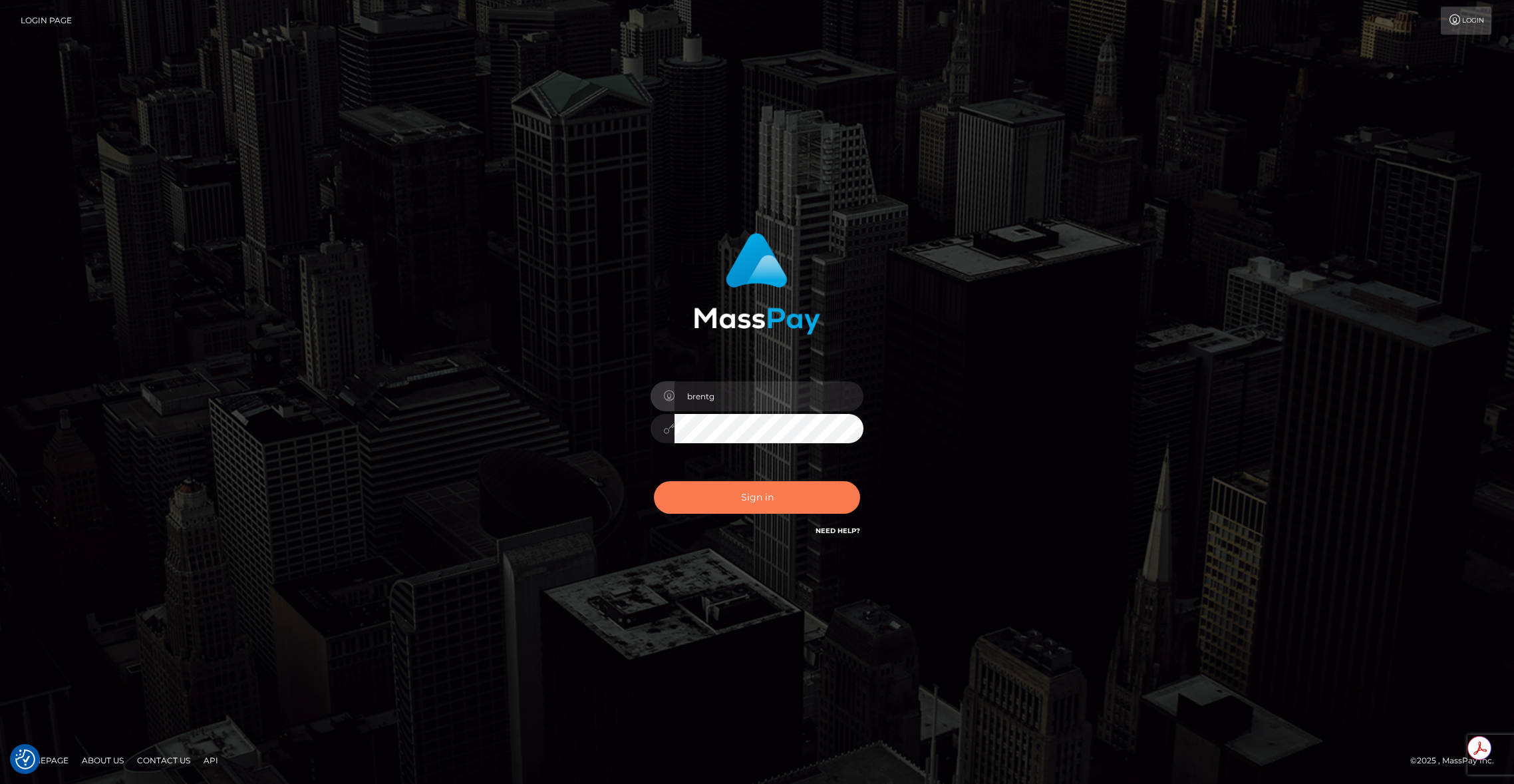
click at [760, 495] on button "Sign in" at bounding box center [756, 497] width 206 height 32
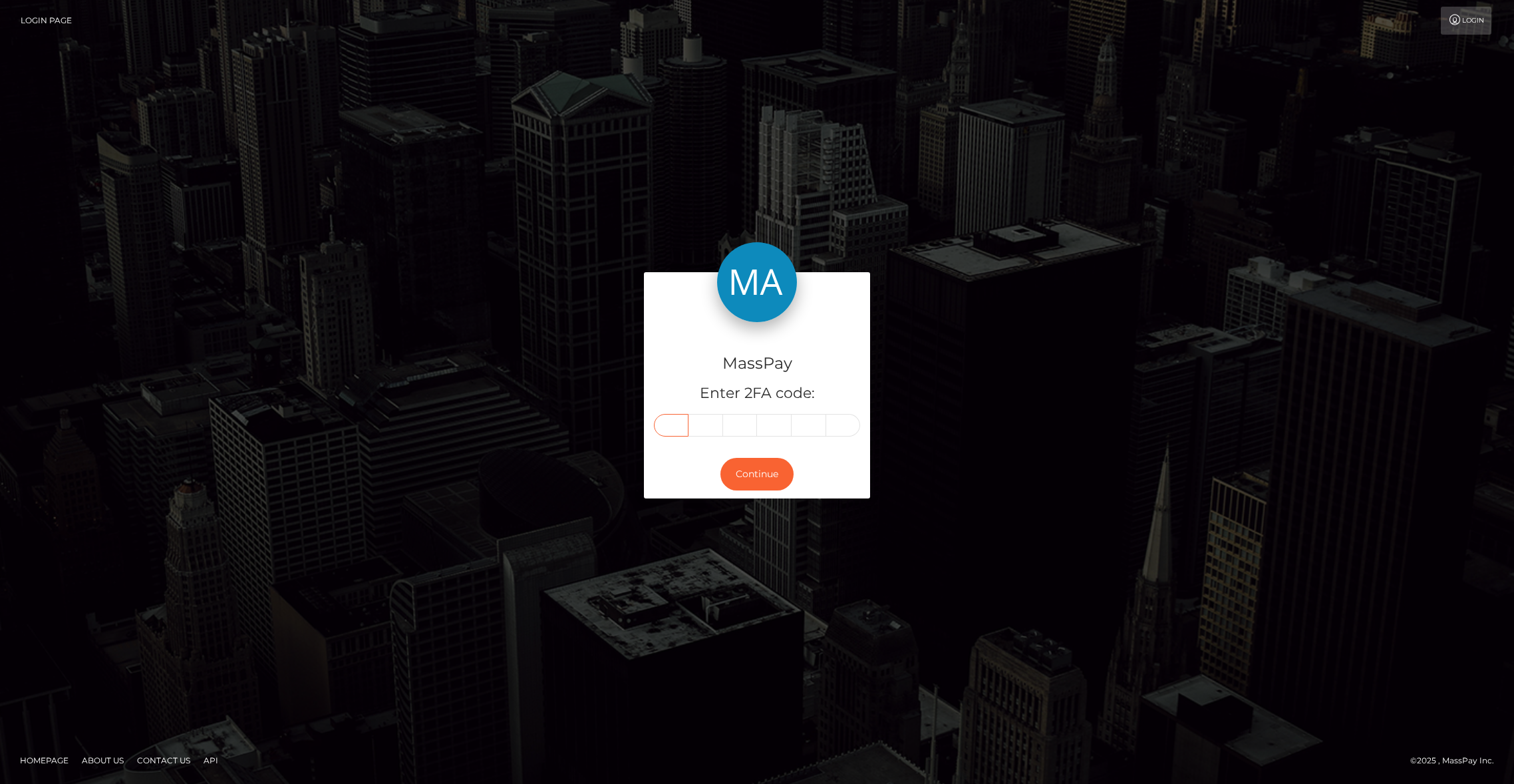
paste input "7"
type input "7"
type input "4"
type input "5"
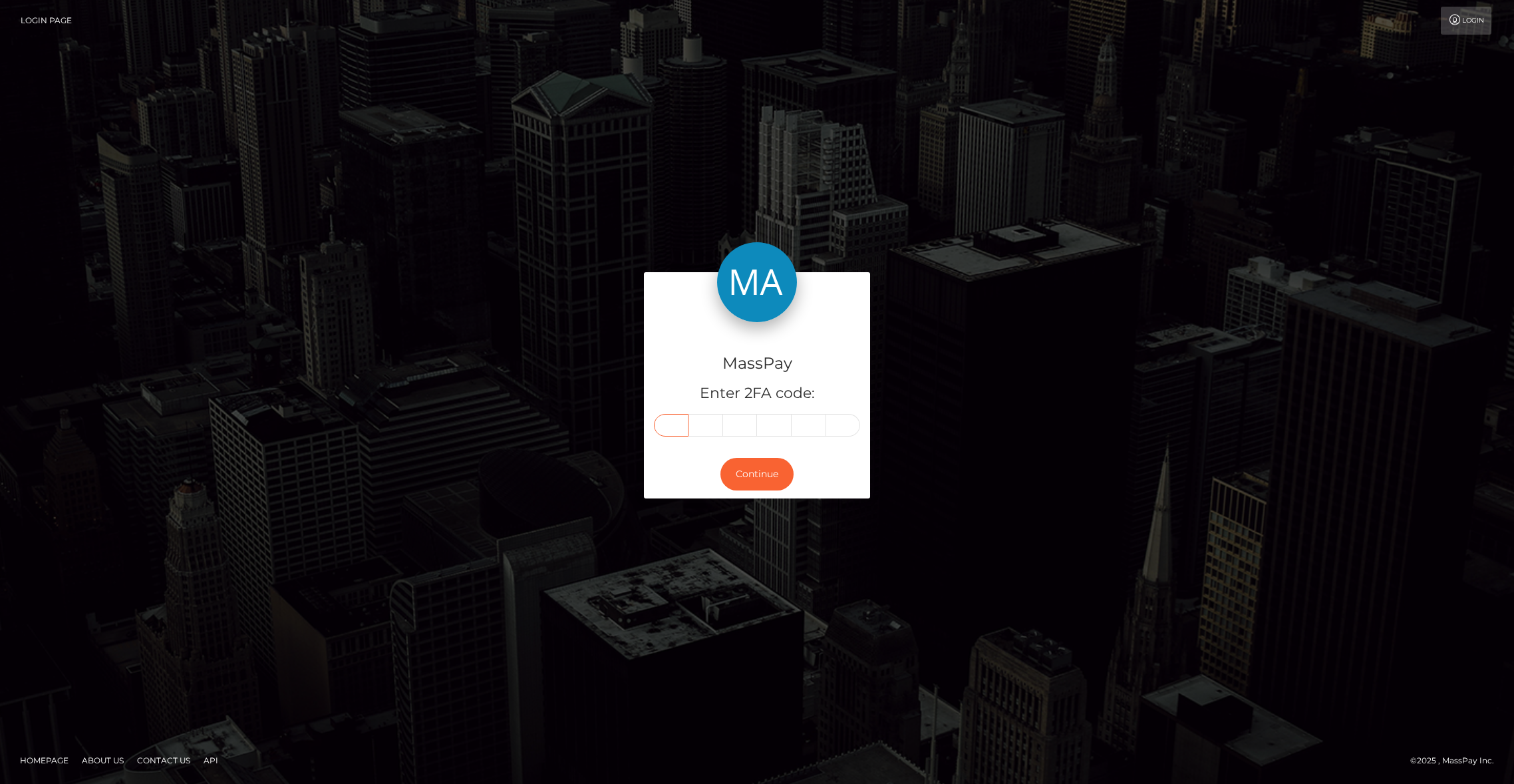
type input "3"
type input "1"
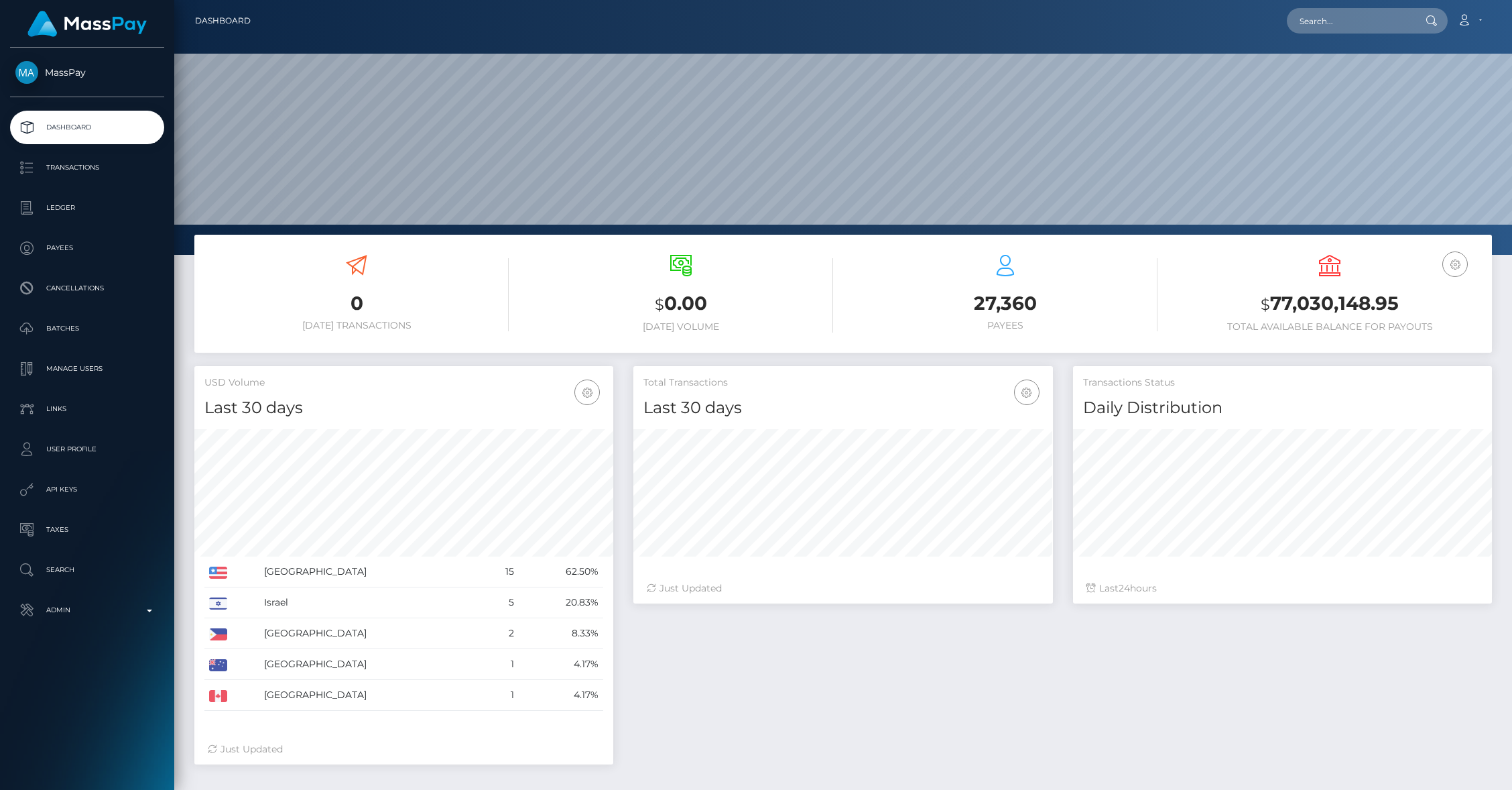
scroll to position [237, 419]
click at [1344, 27] on input "text" at bounding box center [1350, 21] width 126 height 26
click at [1343, 27] on input "text" at bounding box center [1350, 21] width 126 height 26
paste input "ecabf430-633b-11f0-b1fb-02a8c2768cb9"
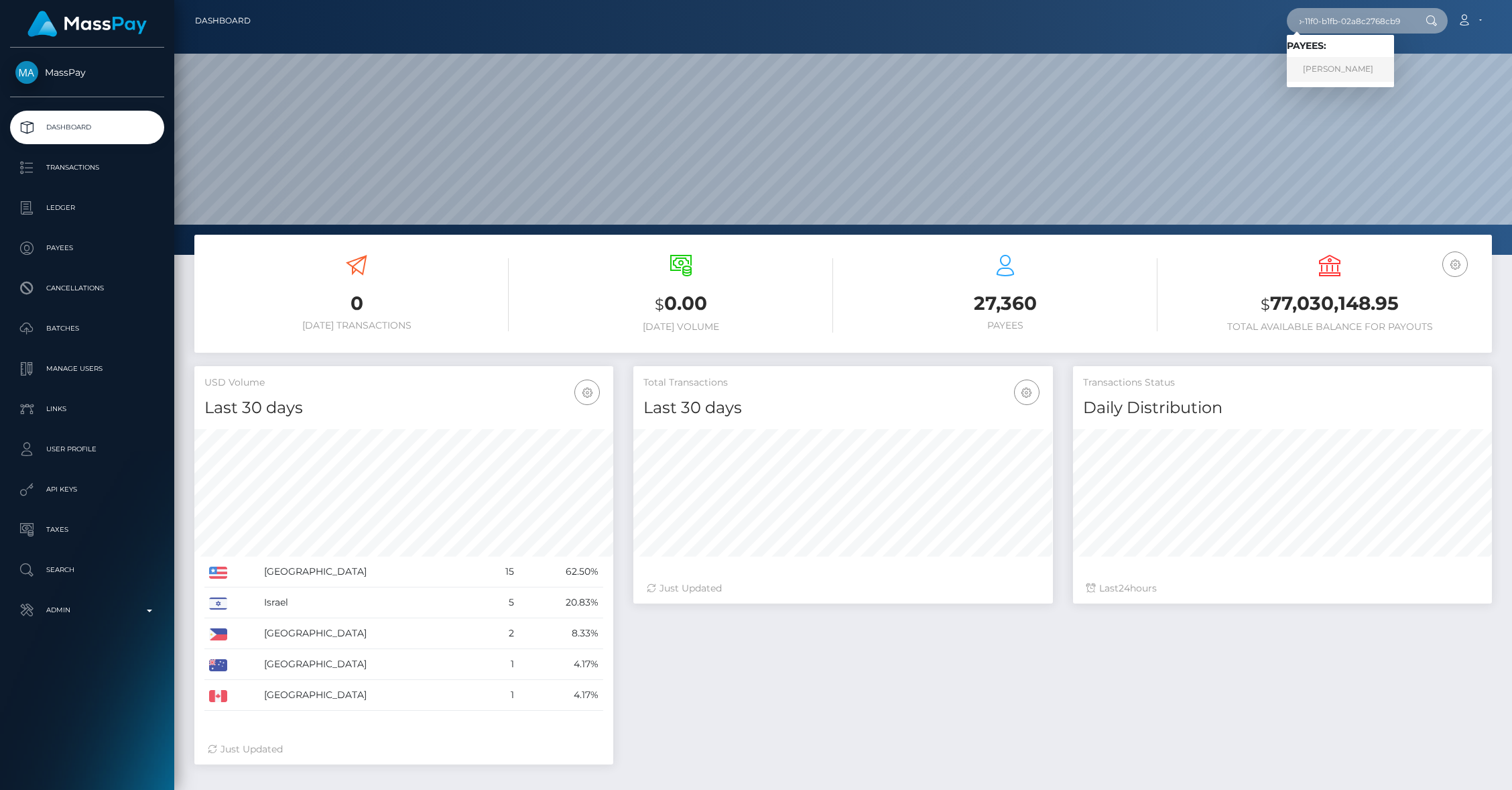
type input "ecabf430-633b-11f0-b1fb-02a8c2768cb9"
click at [1367, 72] on link "Tasneem Freg" at bounding box center [1340, 69] width 107 height 25
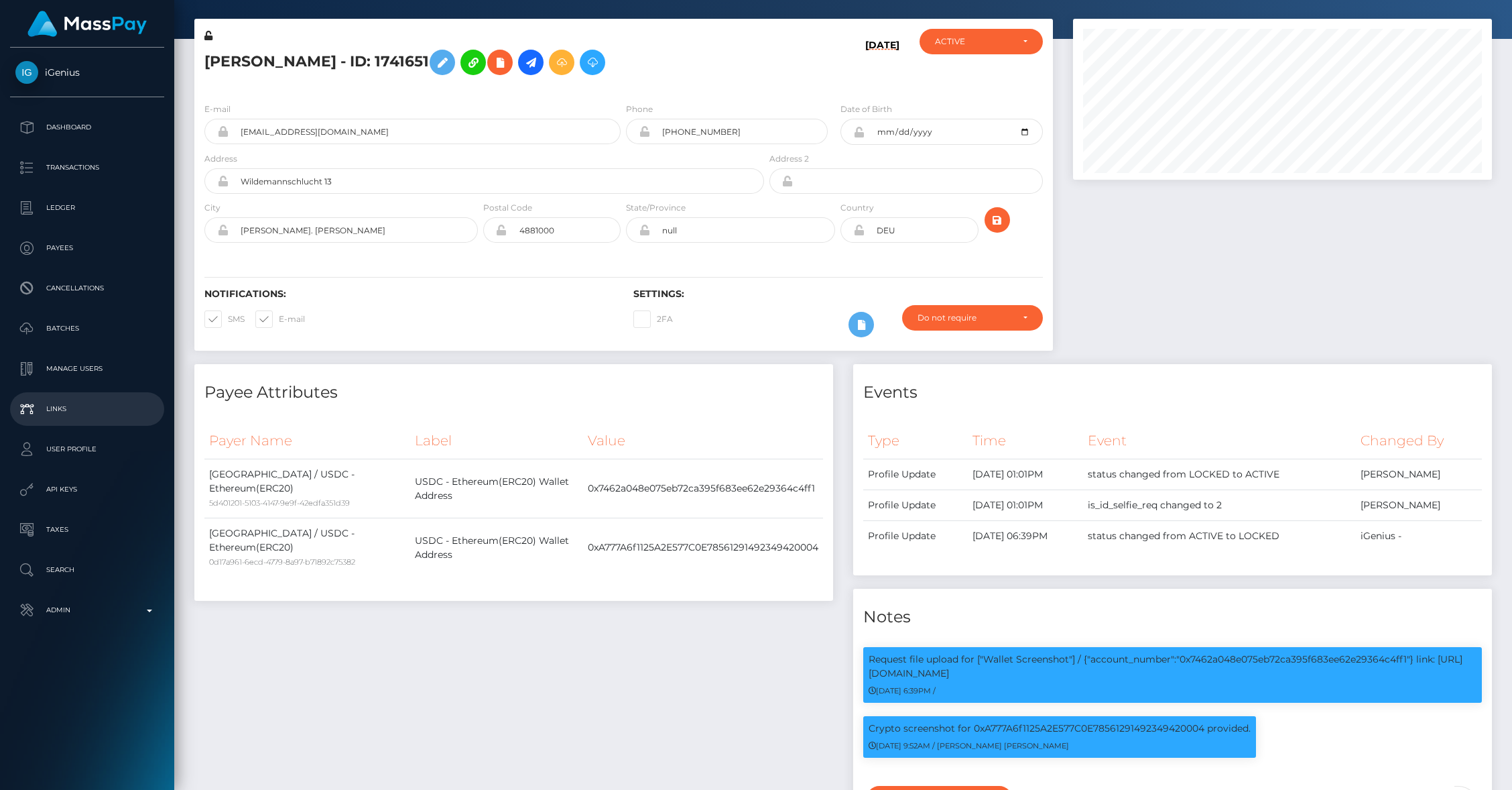
scroll to position [447, 0]
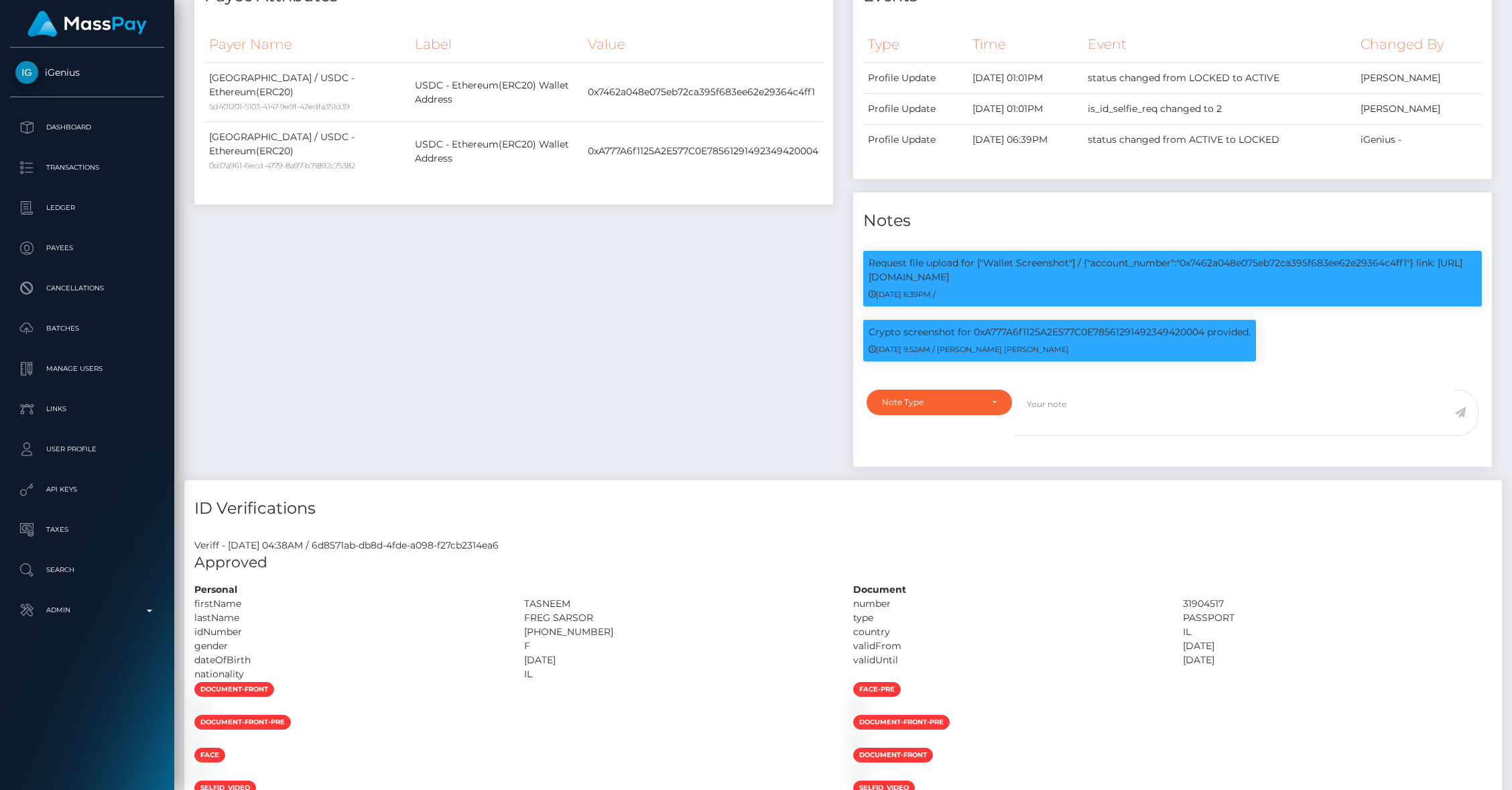
drag, startPoint x: 989, startPoint y: 278, endPoint x: 844, endPoint y: 262, distance: 145.9
click at [844, 262] on div "Events Type Time Event Changed By" at bounding box center [1172, 224] width 659 height 512
click at [934, 290] on small "07/17/25 6:39PM /" at bounding box center [902, 294] width 67 height 10
drag, startPoint x: 986, startPoint y: 283, endPoint x: 870, endPoint y: 267, distance: 117.1
click at [870, 267] on p "Request file upload for ["Wallet Screenshot"] / {"account_number":"0x7462a048e0…" at bounding box center [1172, 270] width 608 height 28
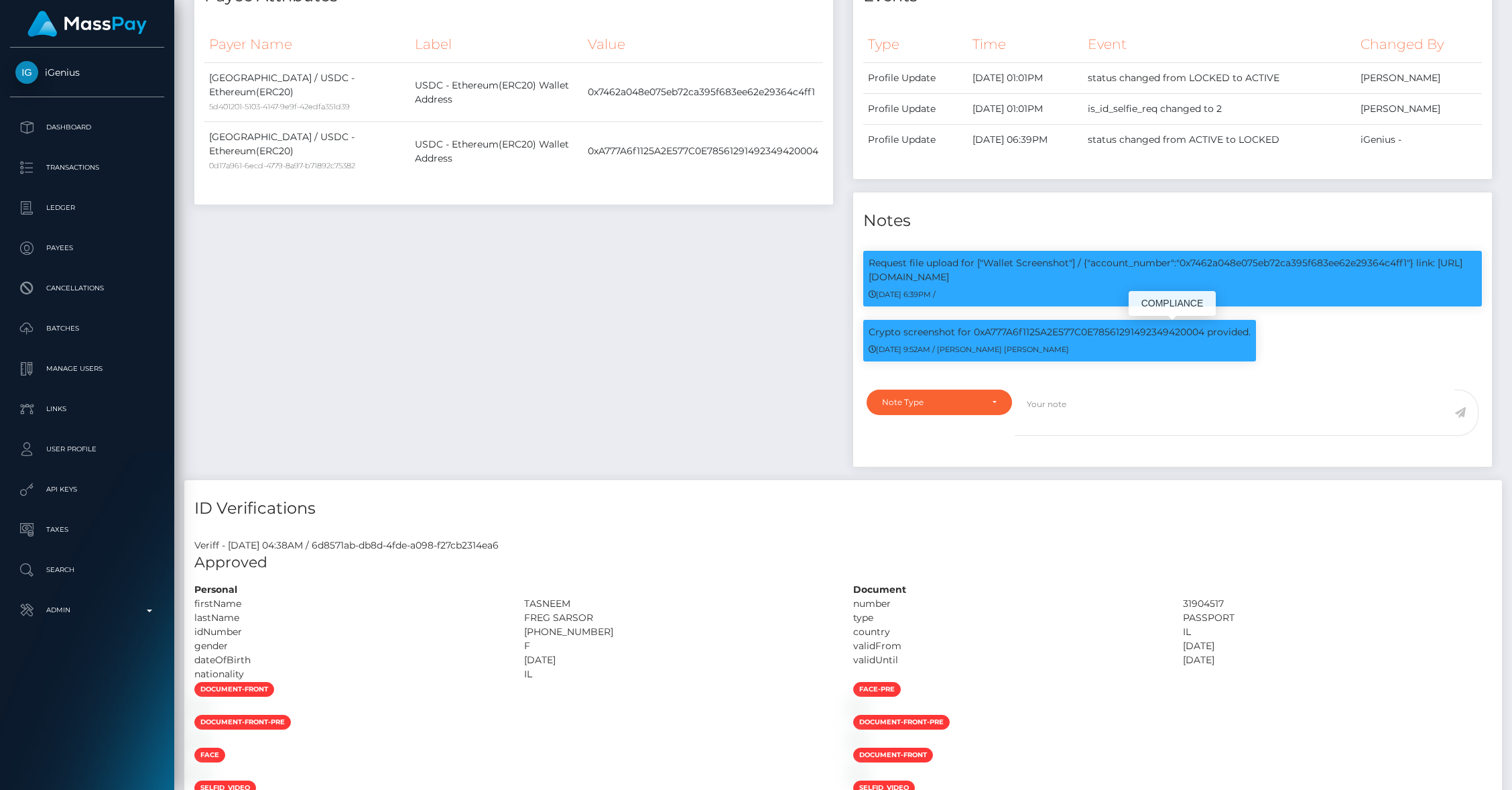
copy p "Request file upload for ["Wallet Screenshot"] / {"account_number":"0x7462a048e0…"
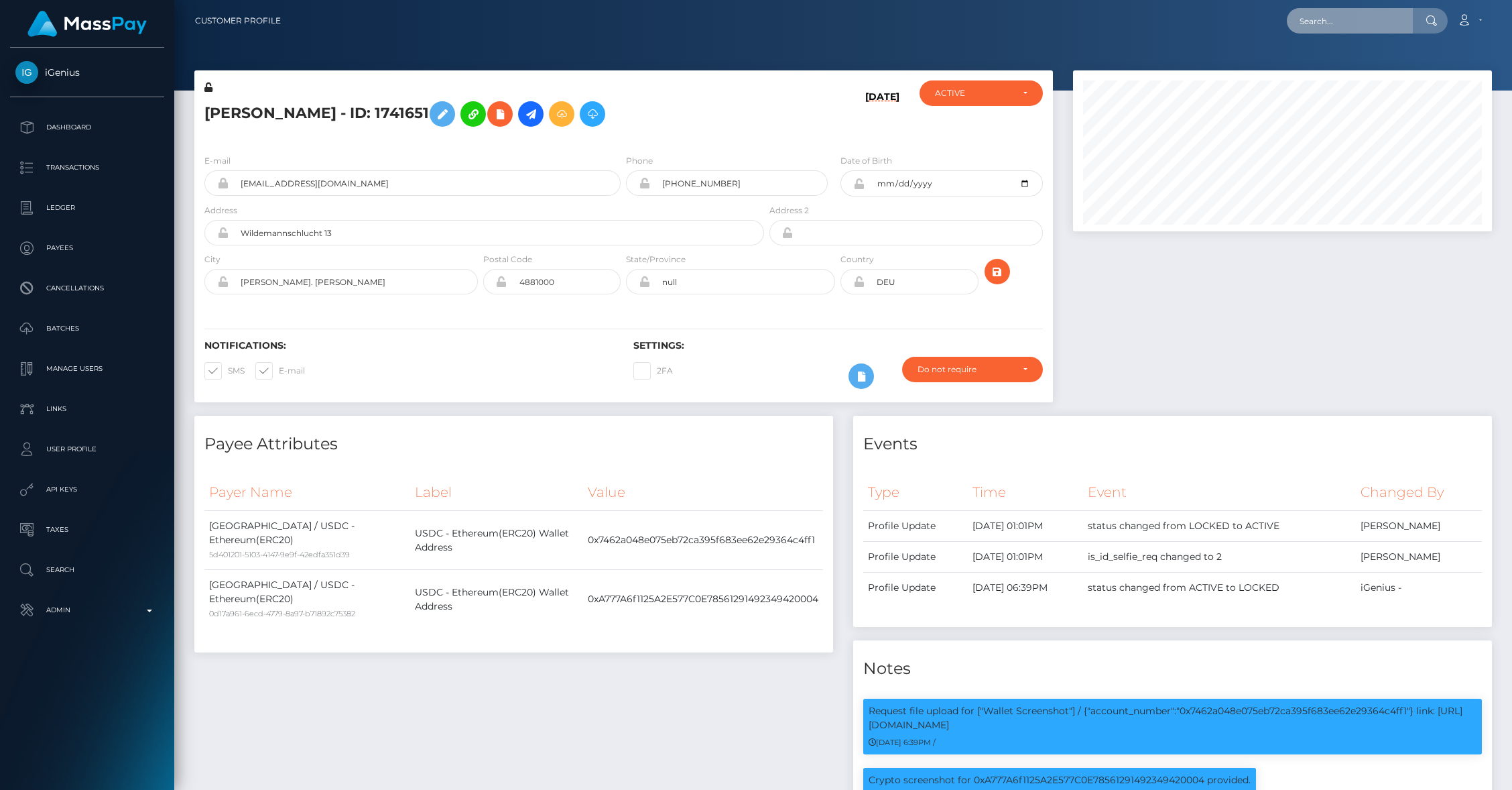
click at [1324, 30] on input "text" at bounding box center [1350, 21] width 126 height 26
paste input "4184cac8-bca2-11ee-a3a9-064ae76d60c1"
type input "4184cac8-bca2-11ee-a3a9-064ae76d60c1"
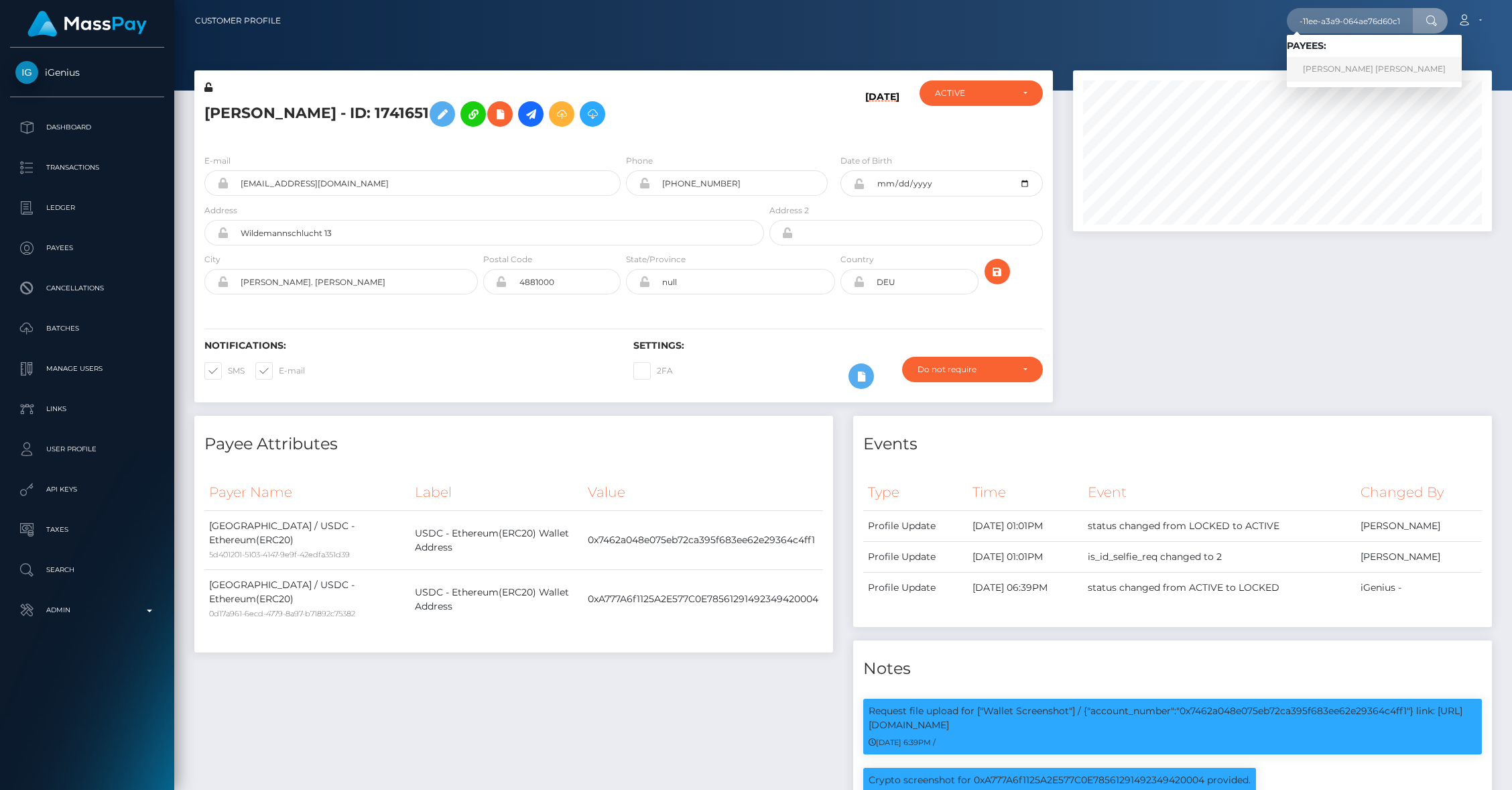
click at [1350, 71] on link "WIKTORIA MALIKA MUSZALSKA" at bounding box center [1374, 69] width 175 height 25
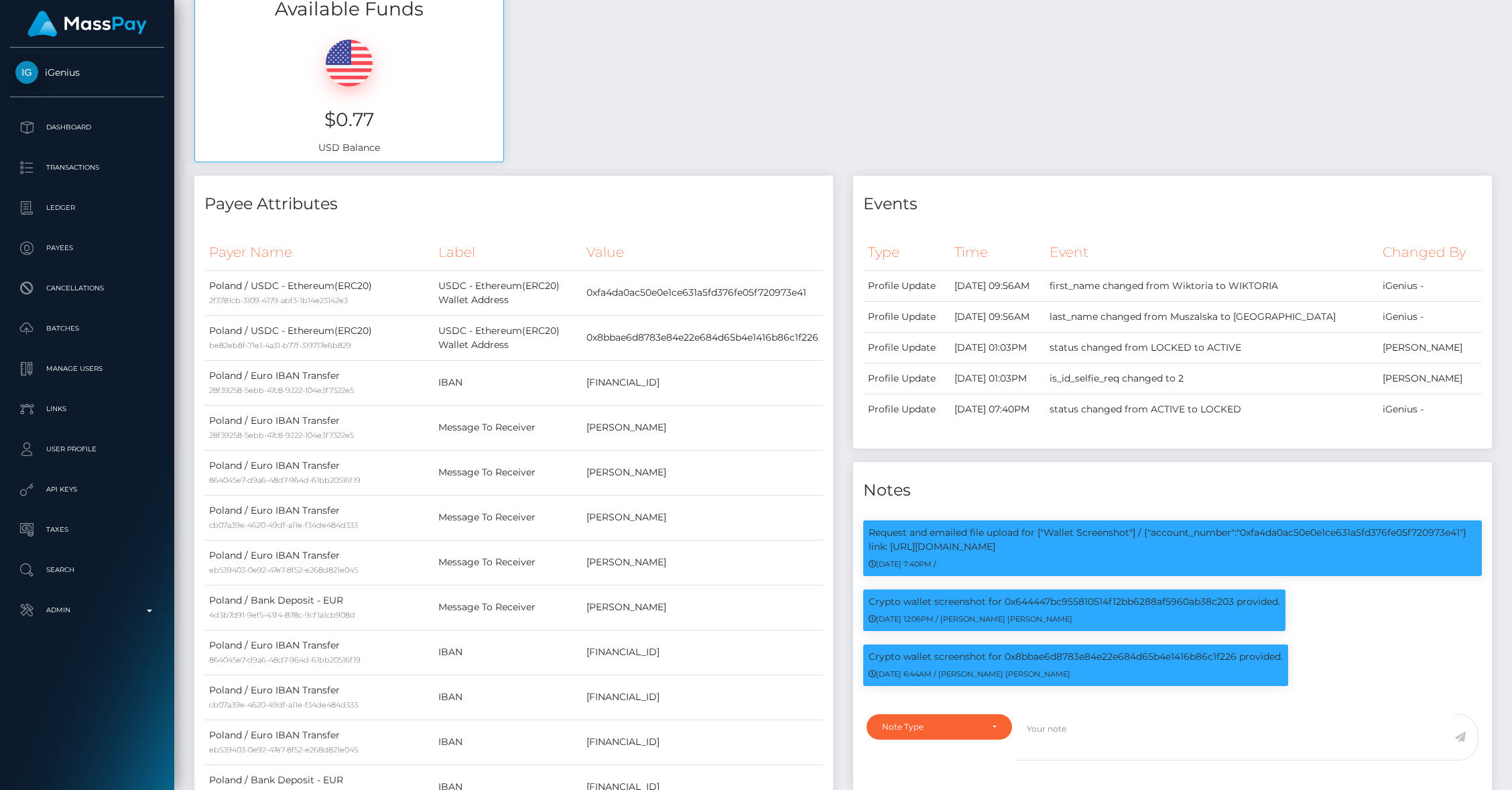
scroll to position [630, 0]
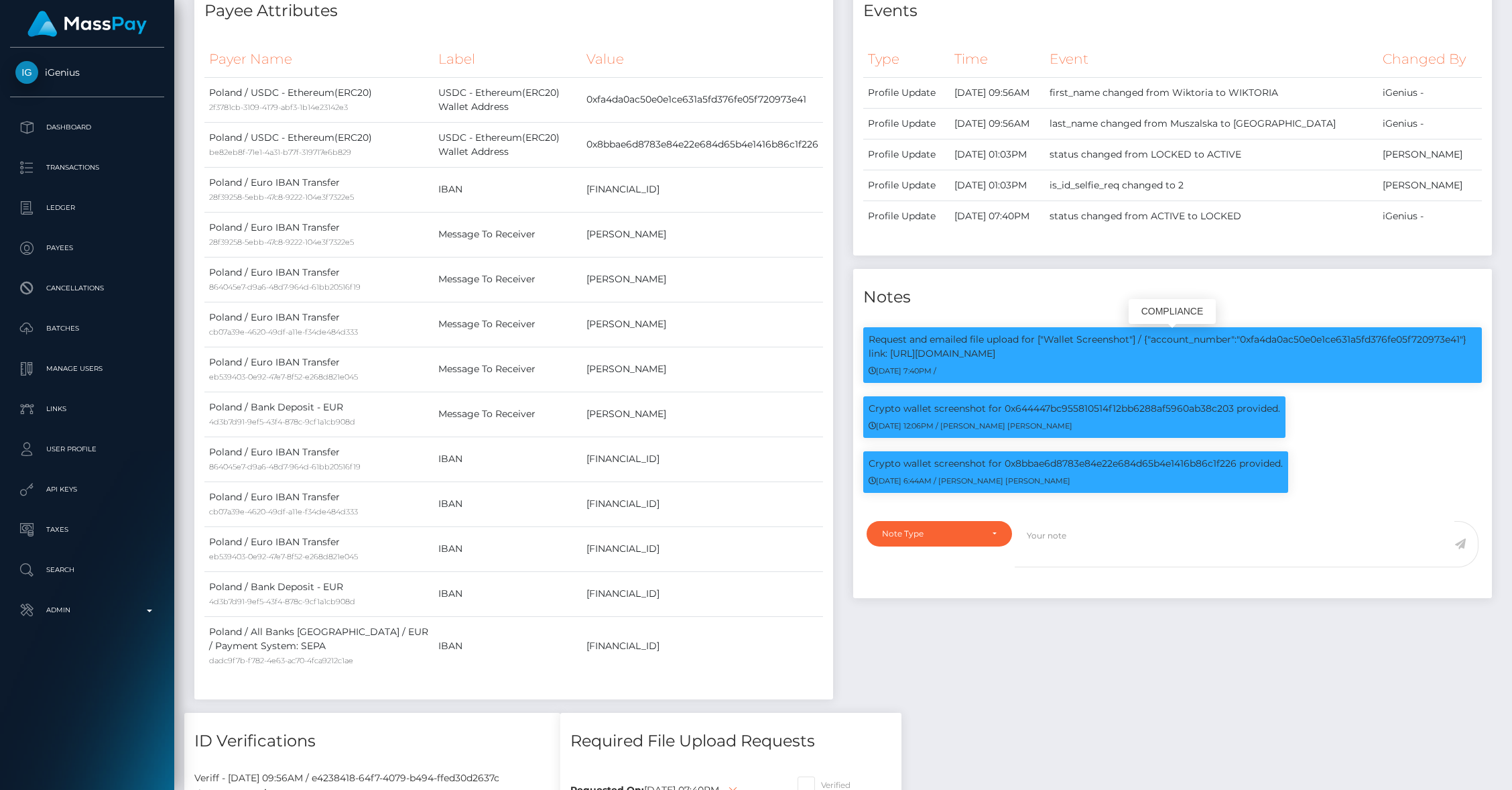
drag, startPoint x: 1023, startPoint y: 357, endPoint x: 865, endPoint y: 342, distance: 158.7
click at [865, 342] on div "Request and emailed file upload for ["Wallet Screenshot"] / {"account_number":"…" at bounding box center [1172, 354] width 619 height 55
copy p "Request and emailed file upload for ["Wallet Screenshot"] / {"account_number":"…"
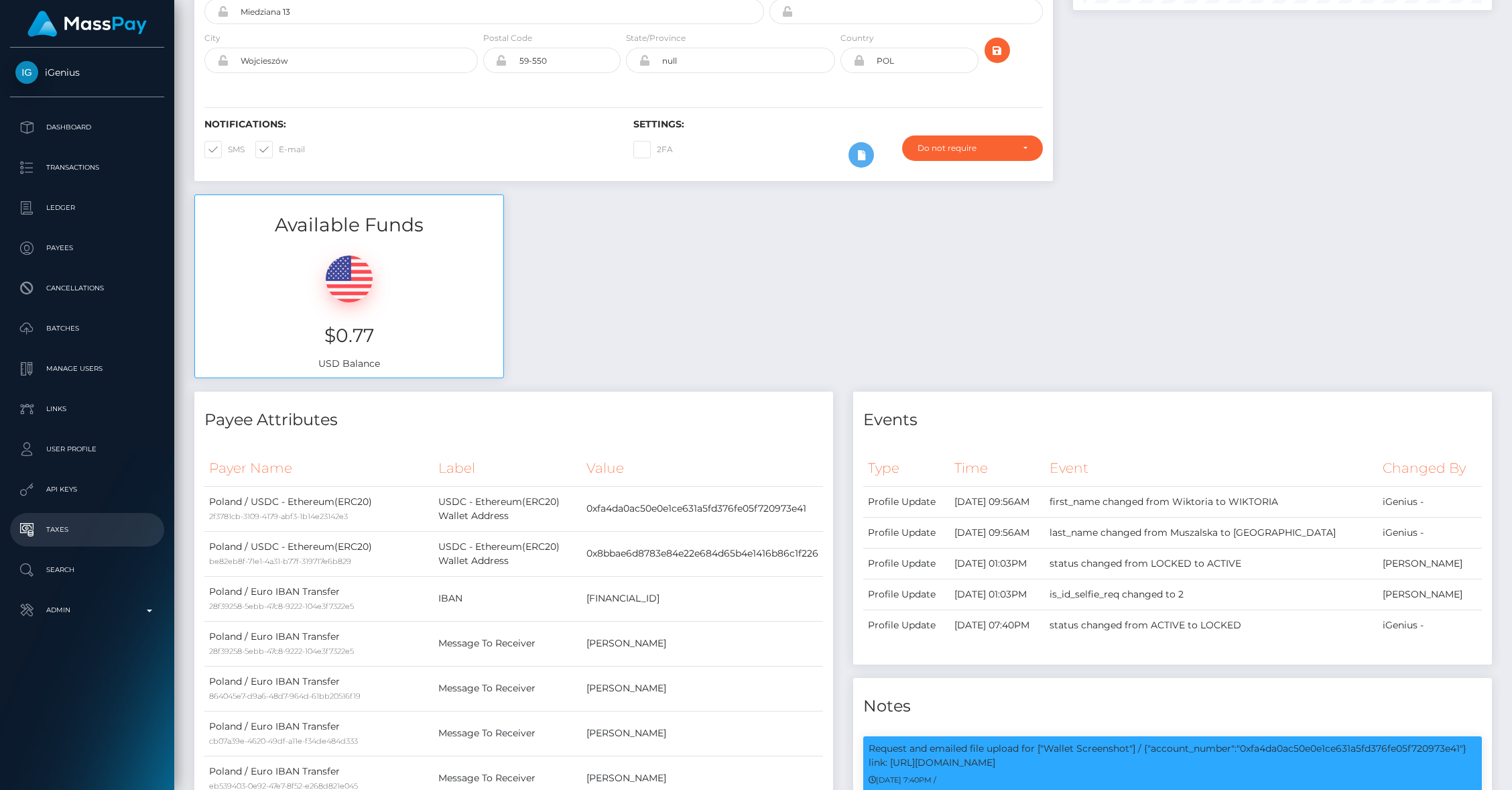
scroll to position [0, 0]
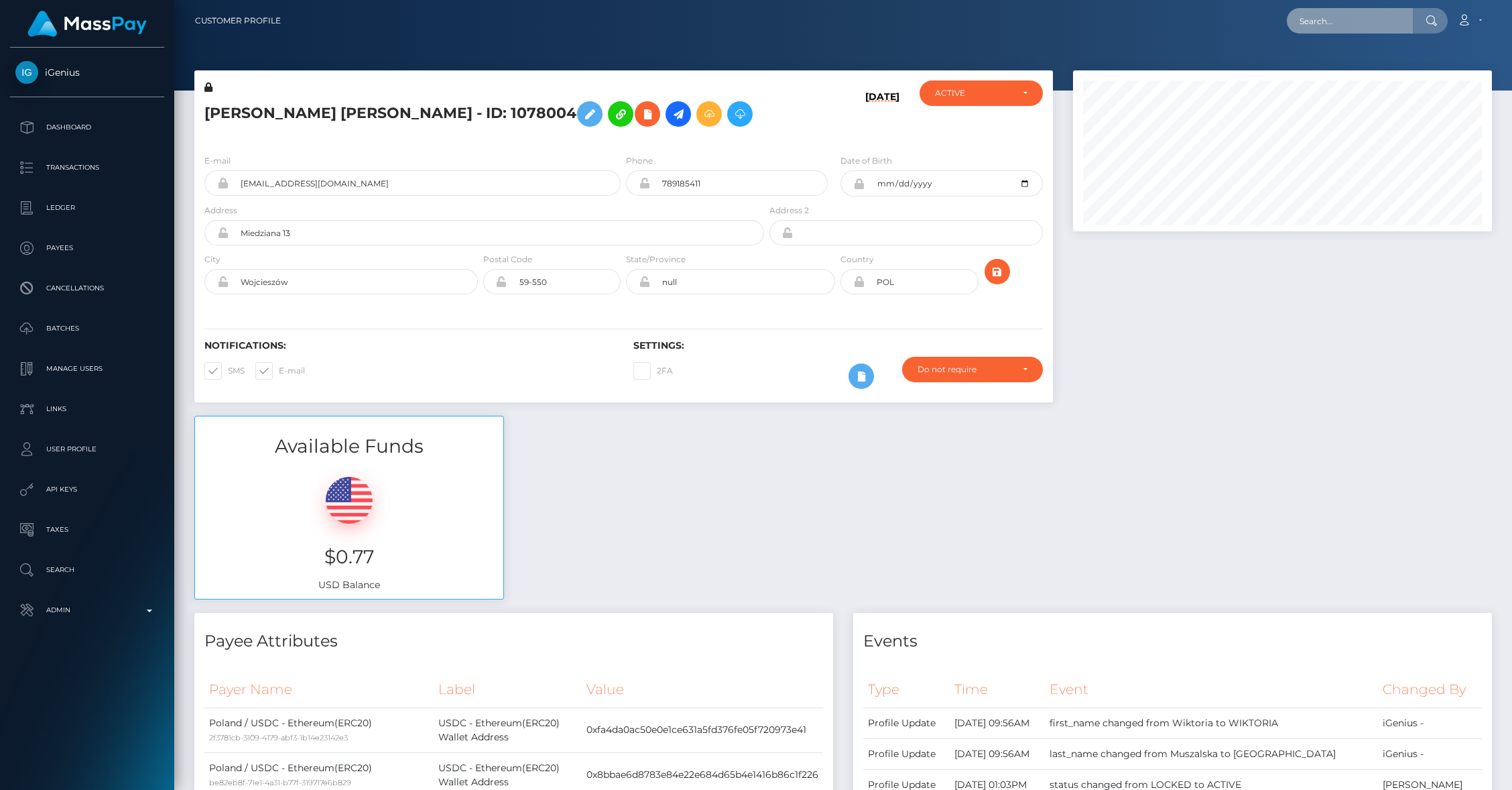
click at [1339, 27] on input "text" at bounding box center [1350, 21] width 126 height 26
paste input "224e14ae-5159-11ed-8211-02657a545e03"
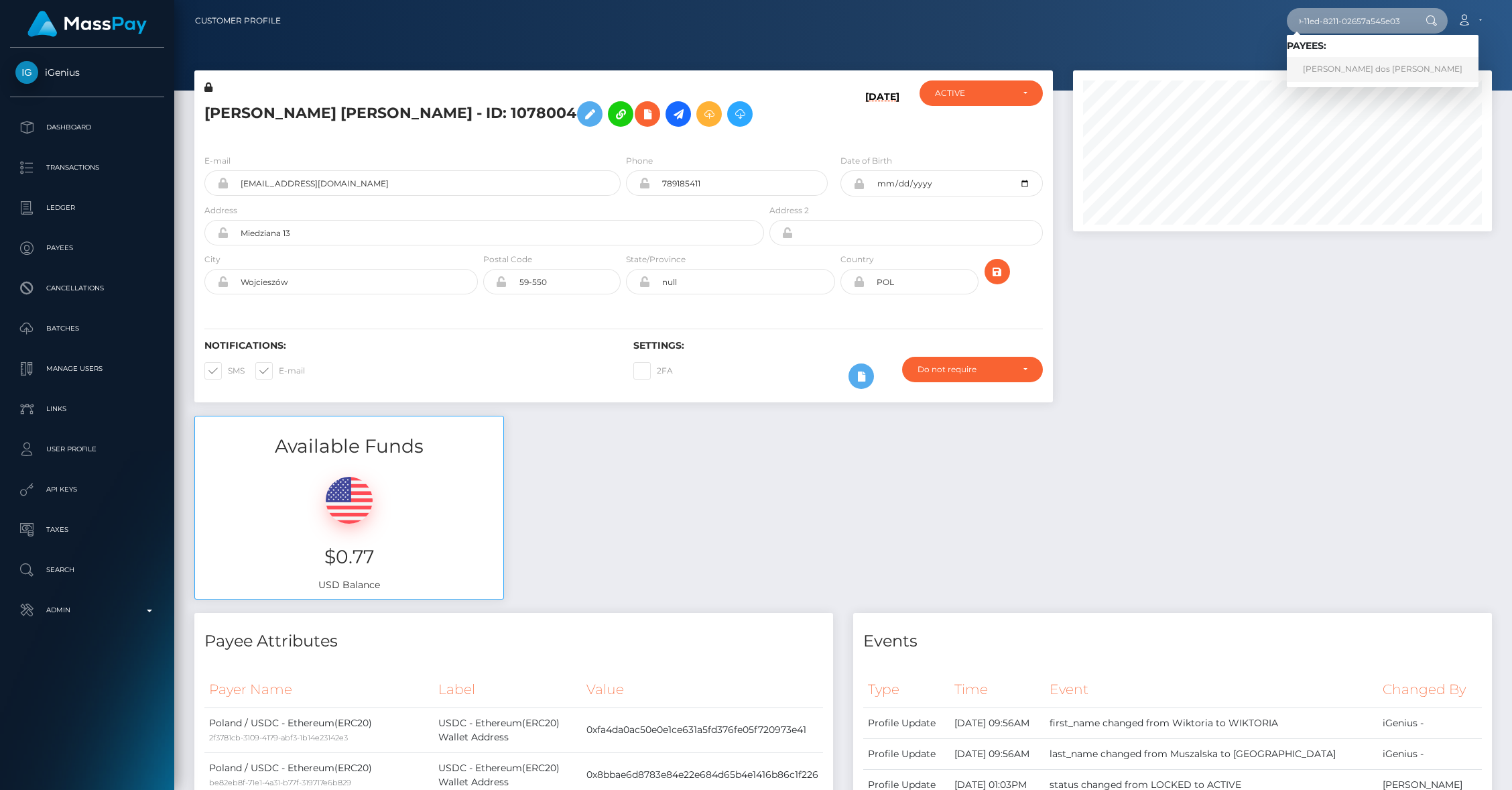
type input "224e14ae-5159-11ed-8211-02657a545e03"
click at [1333, 72] on link "Cynthia Carolin Gomes dos Santos" at bounding box center [1383, 69] width 192 height 25
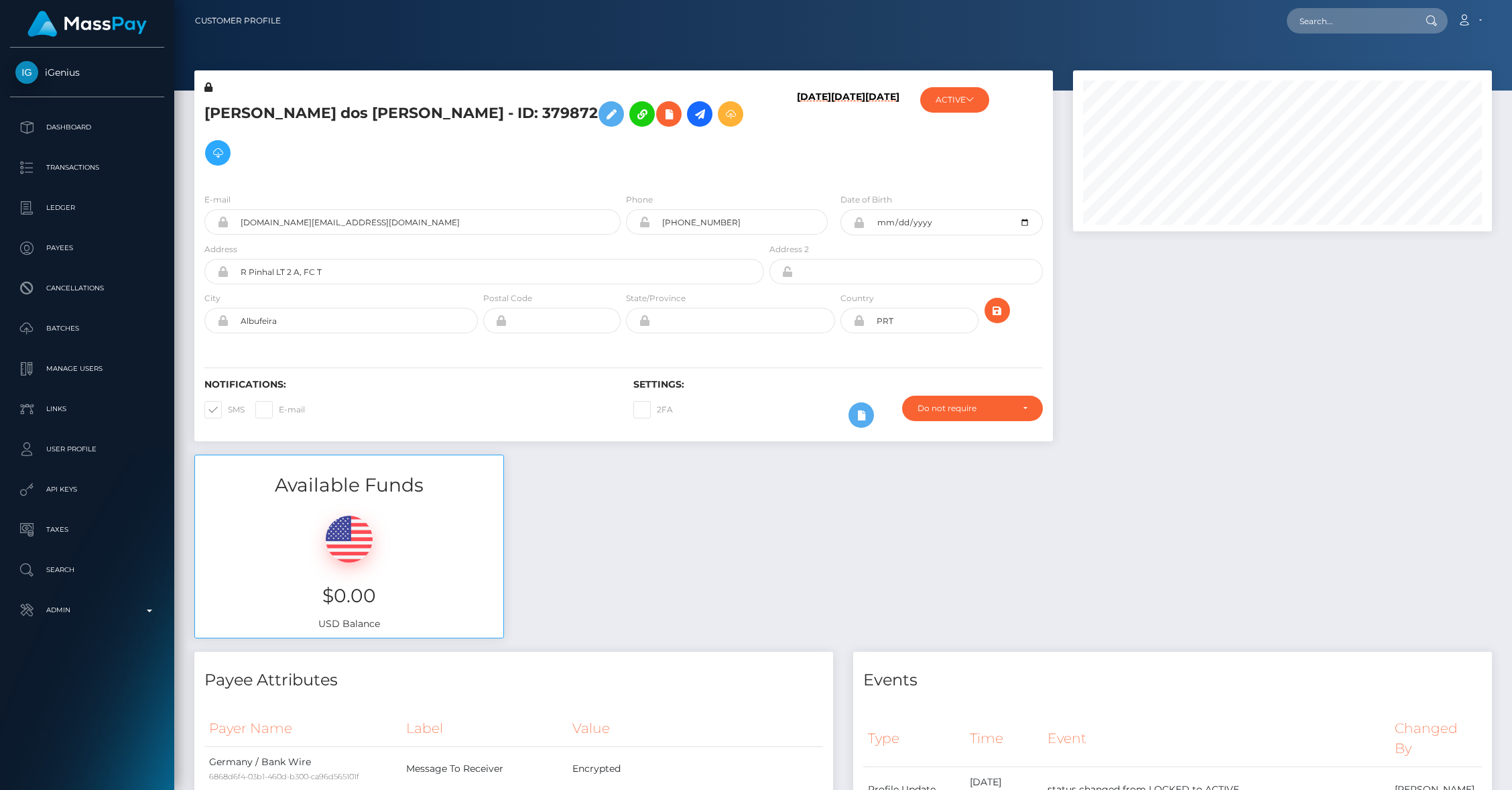
scroll to position [161, 419]
click at [692, 119] on icon at bounding box center [700, 114] width 16 height 17
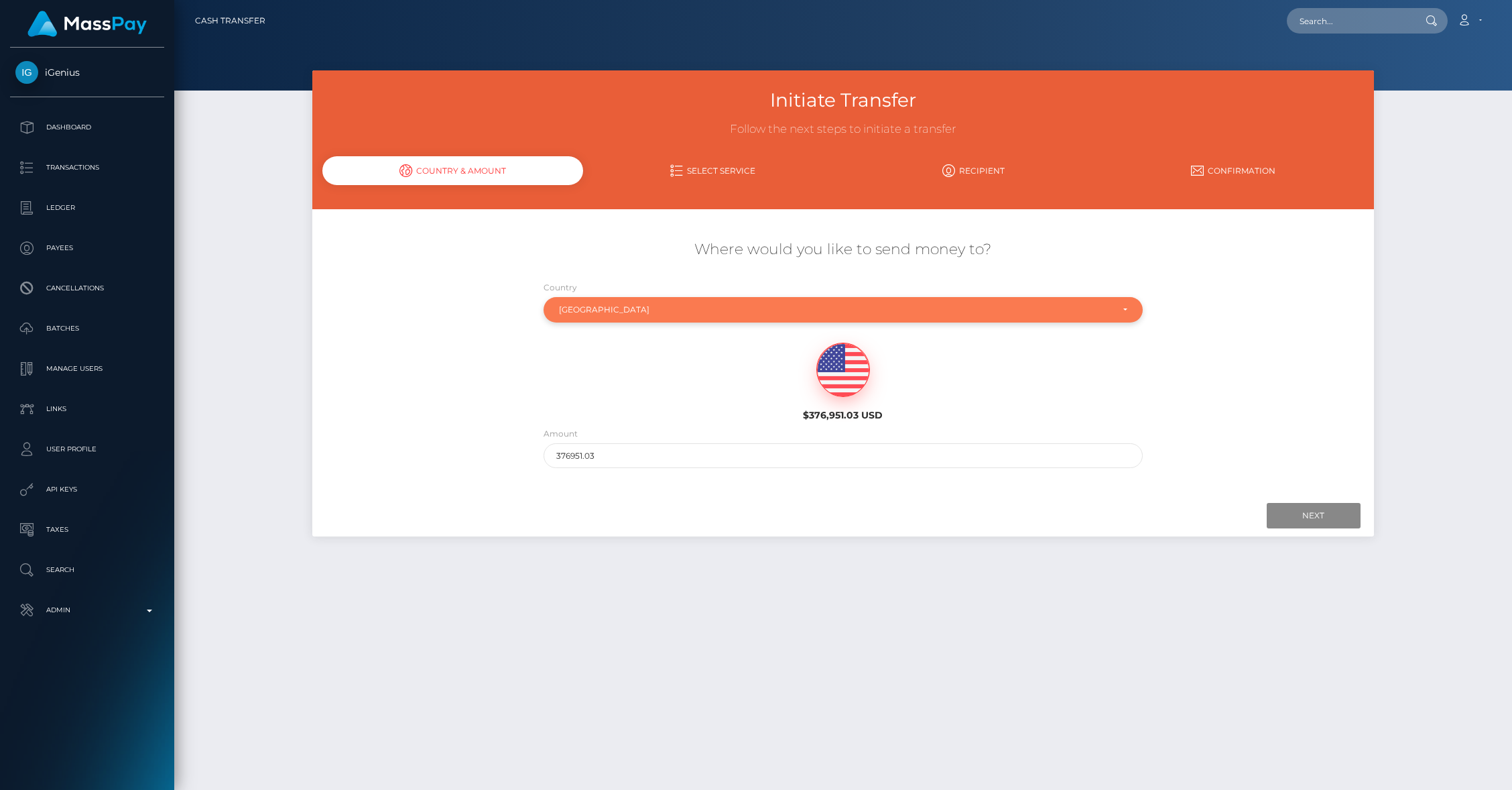
click at [607, 314] on div "Portugal" at bounding box center [835, 309] width 553 height 11
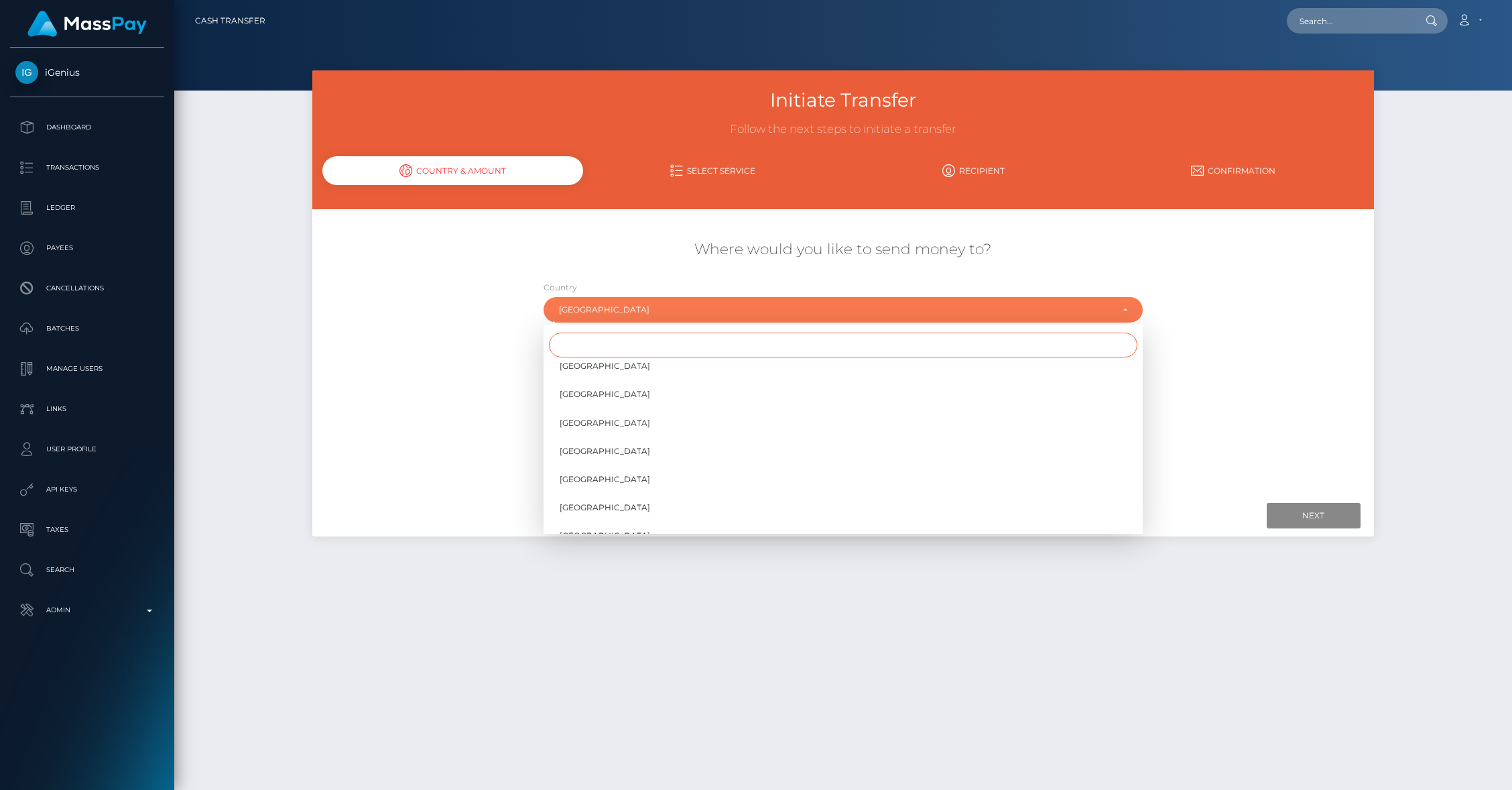
click at [596, 348] on input "Search" at bounding box center [843, 345] width 588 height 25
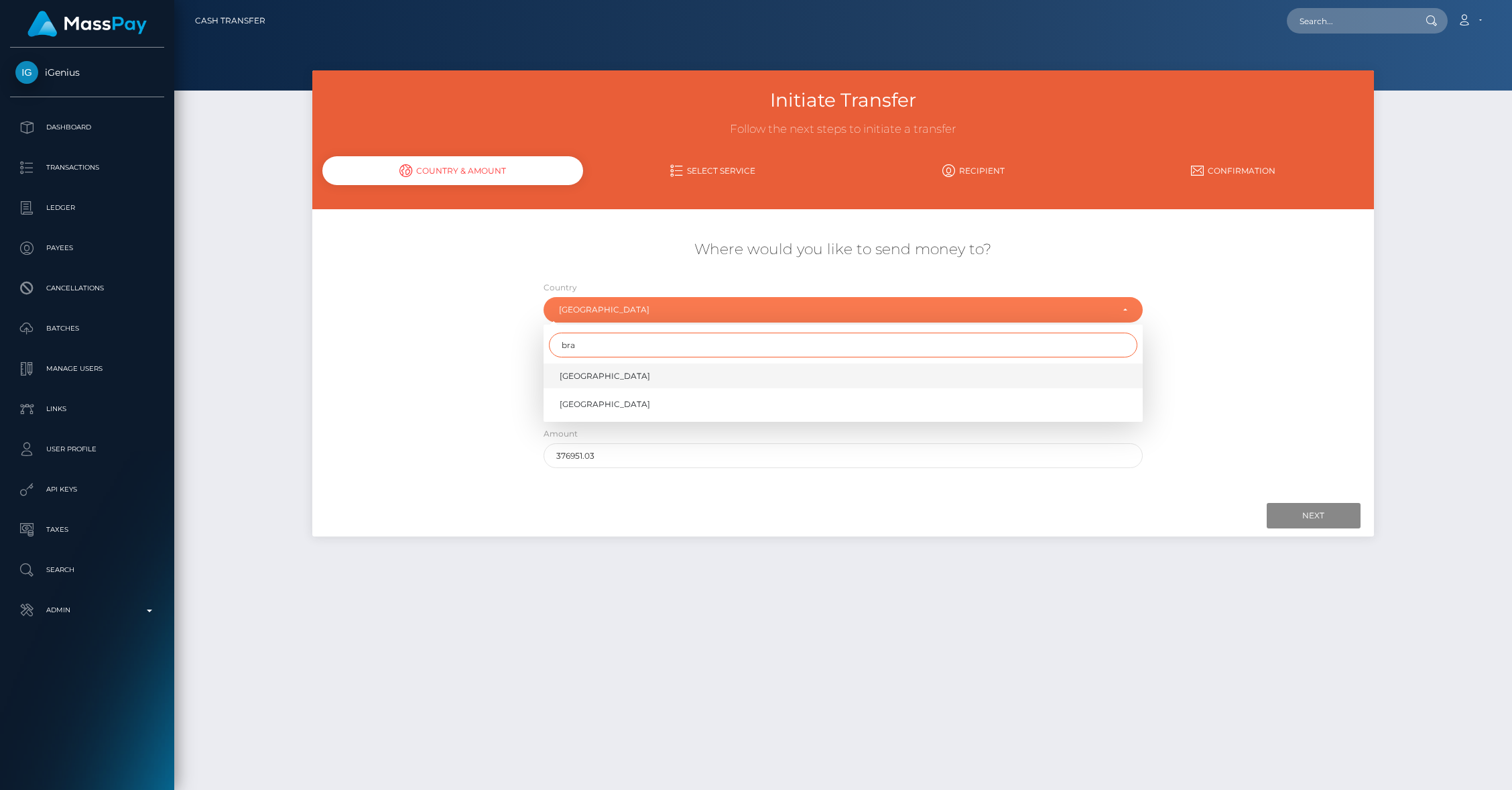
type input "bra"
click at [604, 378] on link "Brazil" at bounding box center [843, 376] width 599 height 25
select select "BRA"
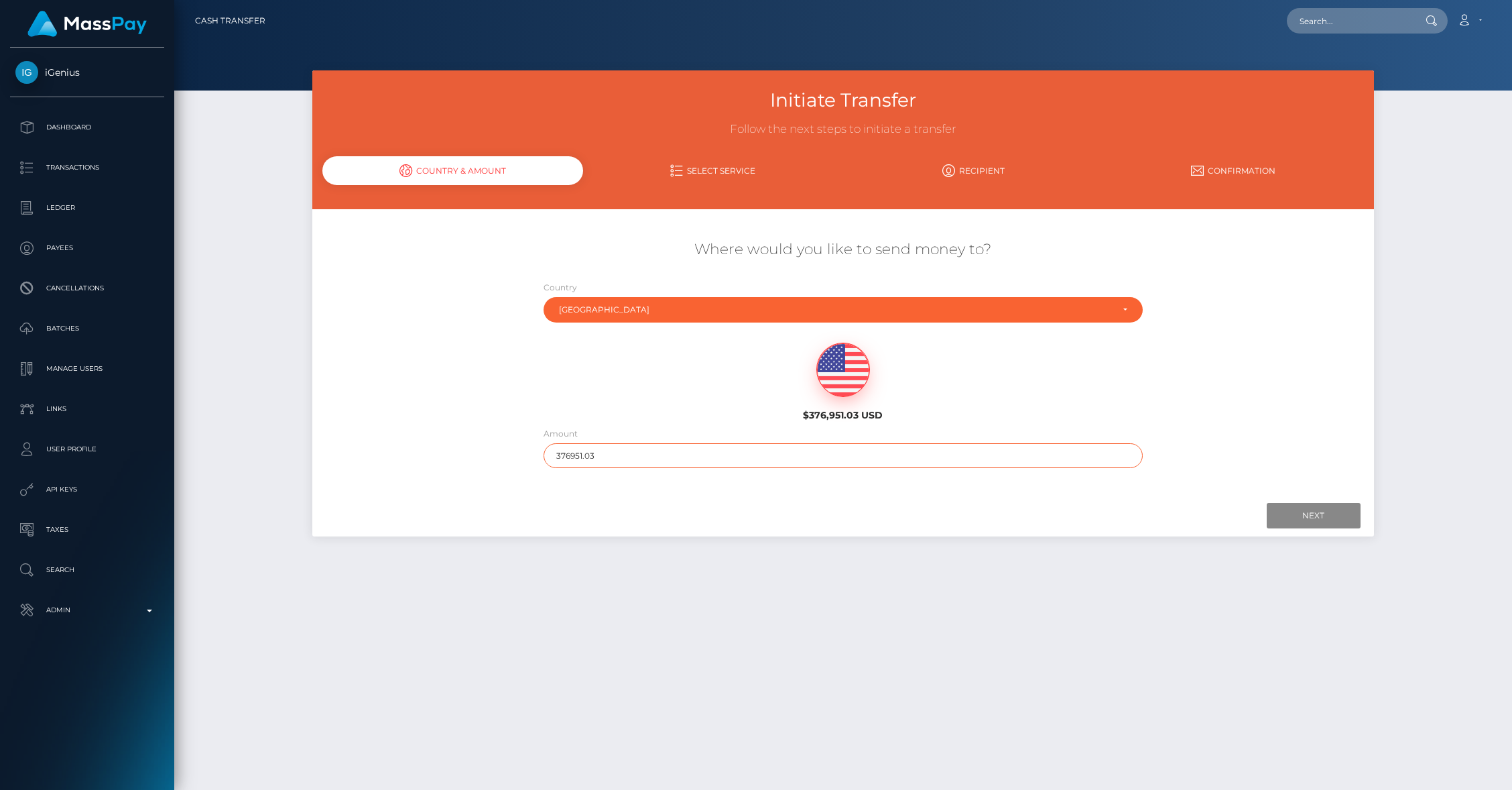
click at [573, 450] on input "376951.03" at bounding box center [843, 456] width 599 height 25
type input "655.75"
click at [1286, 511] on input "Next" at bounding box center [1313, 515] width 94 height 26
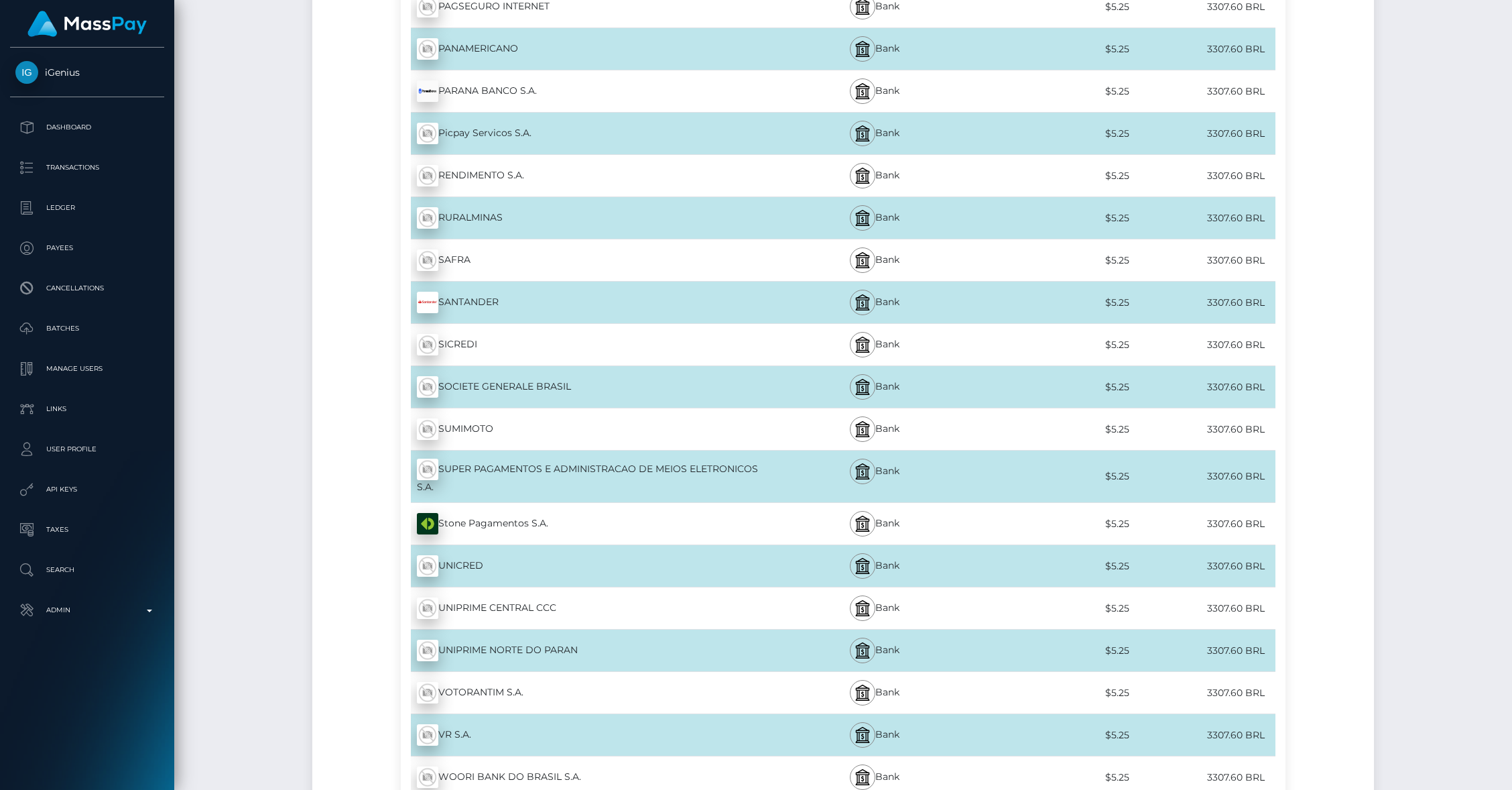
scroll to position [6184, 0]
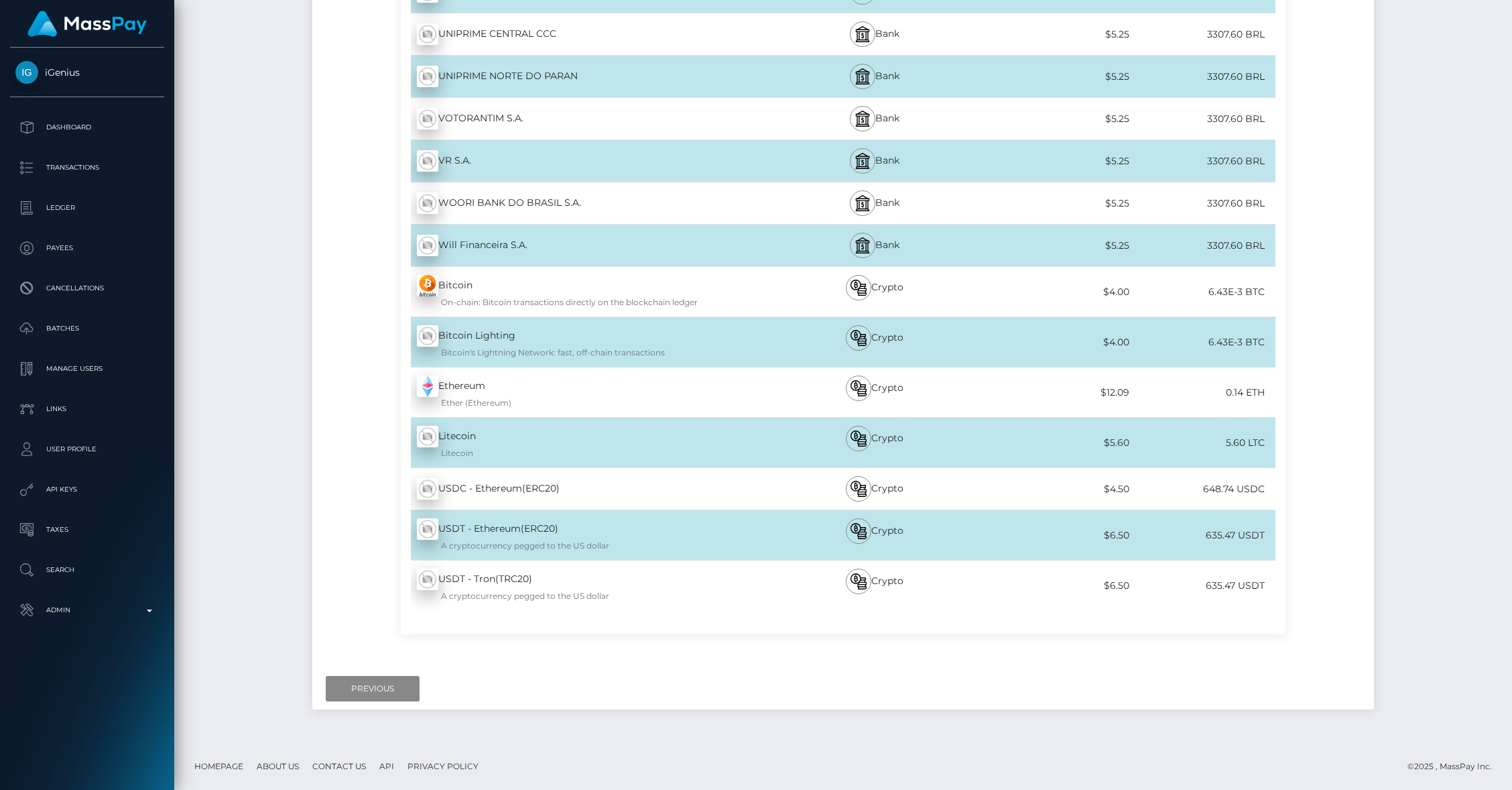
click at [588, 487] on div "USDC - Ethereum(ERC20) - USDC" at bounding box center [583, 488] width 365 height 38
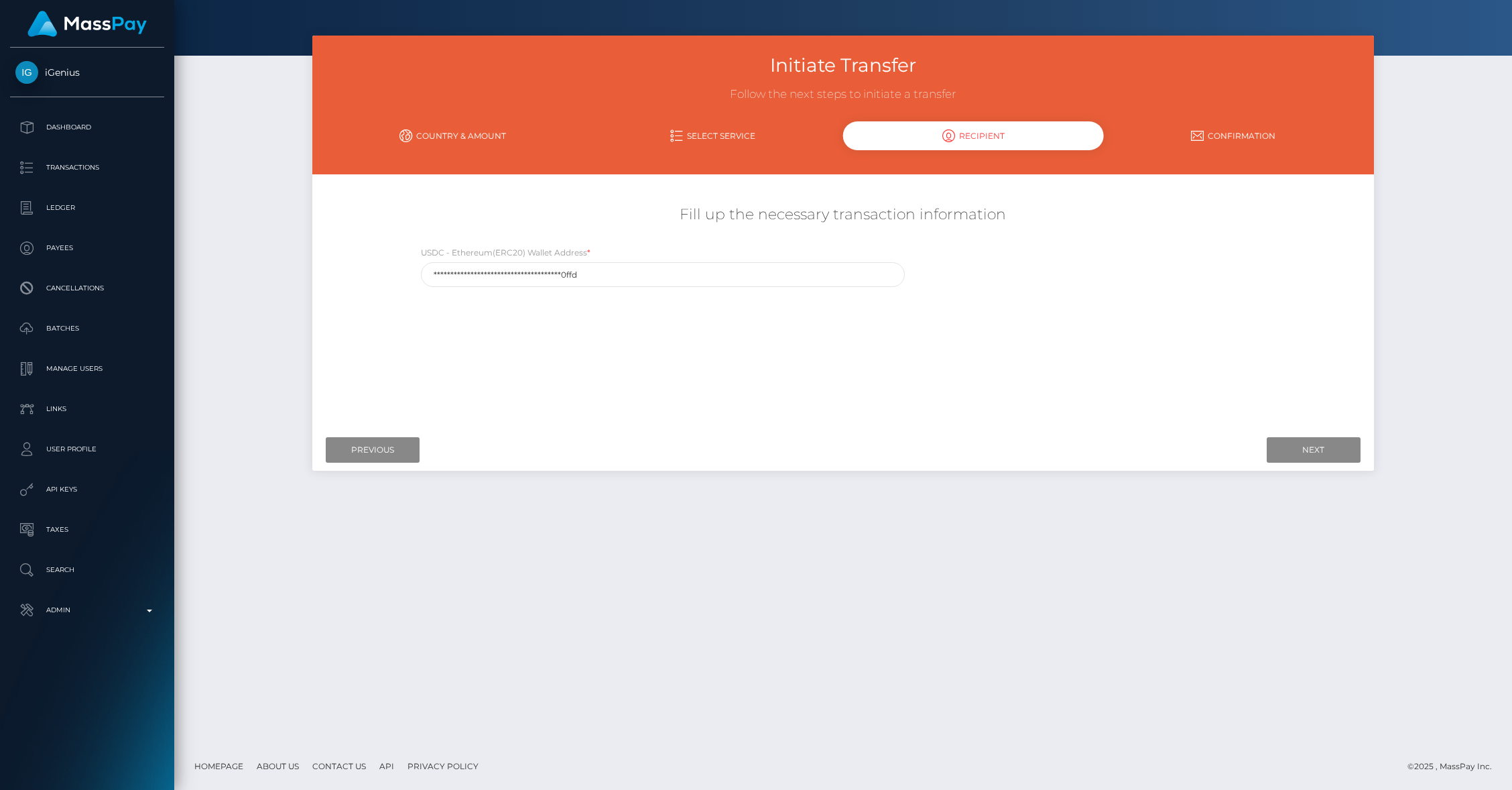
scroll to position [0, 0]
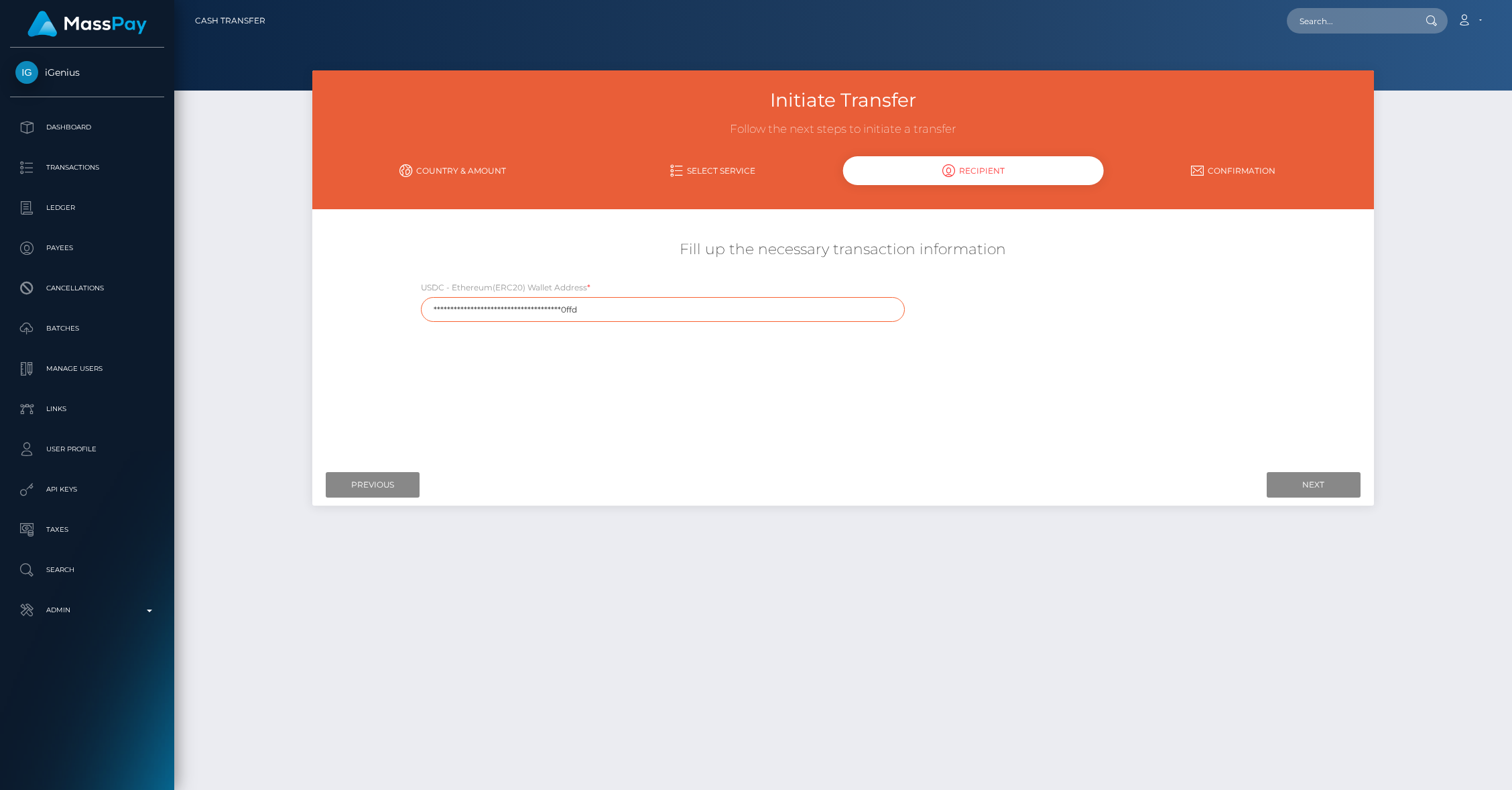
drag, startPoint x: 593, startPoint y: 315, endPoint x: 298, endPoint y: 300, distance: 295.4
click at [298, 300] on div "Initiate Transfer Follow the next steps to initiate a transfer Country & Amount…" at bounding box center [843, 424] width 1338 height 707
paste input "0x353ae85f80714a0c06ac6e5fc93cb583b2e70ffd"
type input "0x353ae85f80714a0c06ac6e5fc93cb583b2e70ffd"
click at [1304, 484] on input "Next" at bounding box center [1313, 484] width 94 height 26
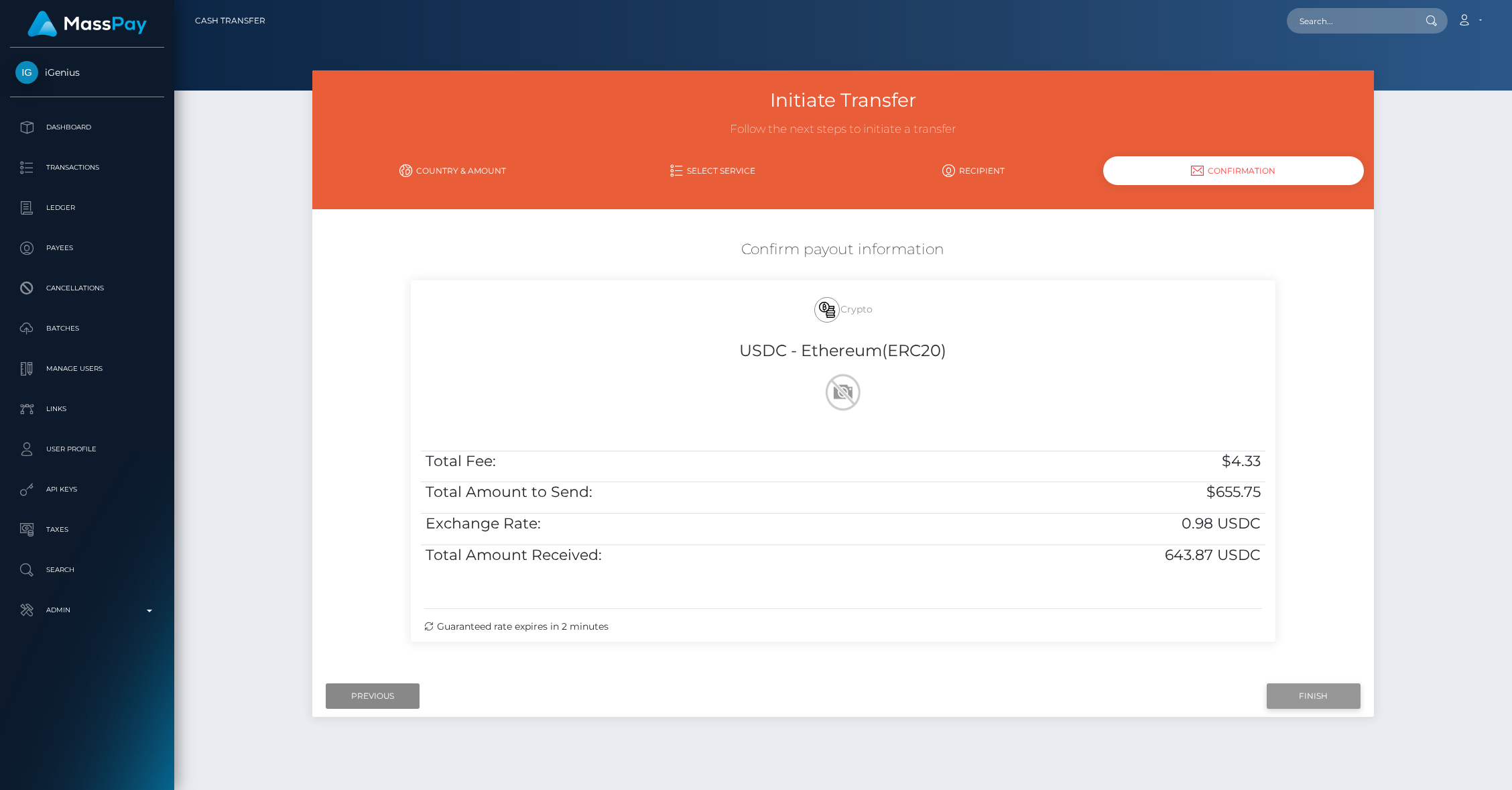
click at [1315, 688] on input "Finish" at bounding box center [1313, 695] width 94 height 26
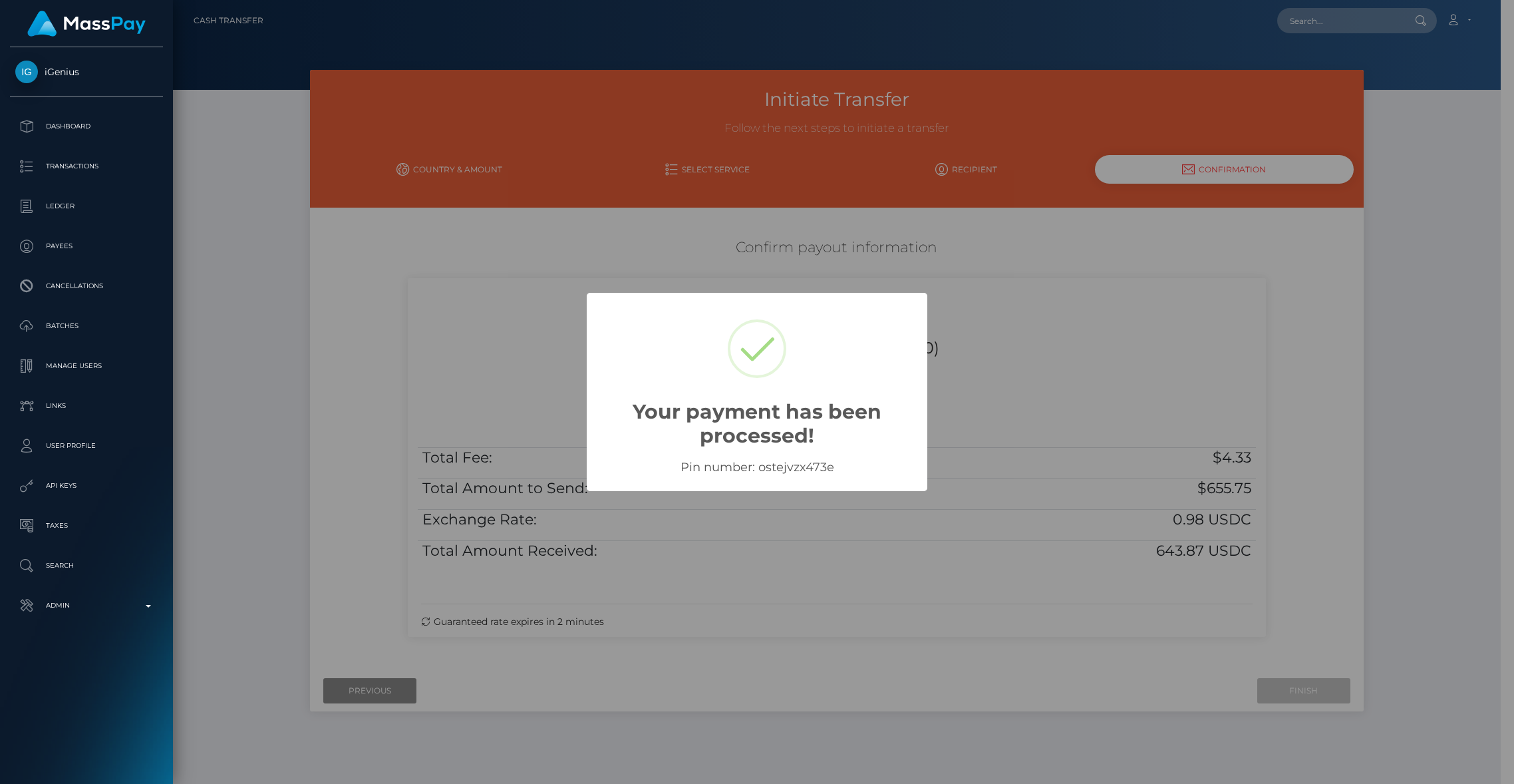
click at [1005, 369] on div "× Your payment has been processed! Pin number: ostejvzx473e OK No Cancel" at bounding box center [757, 392] width 1514 height 784
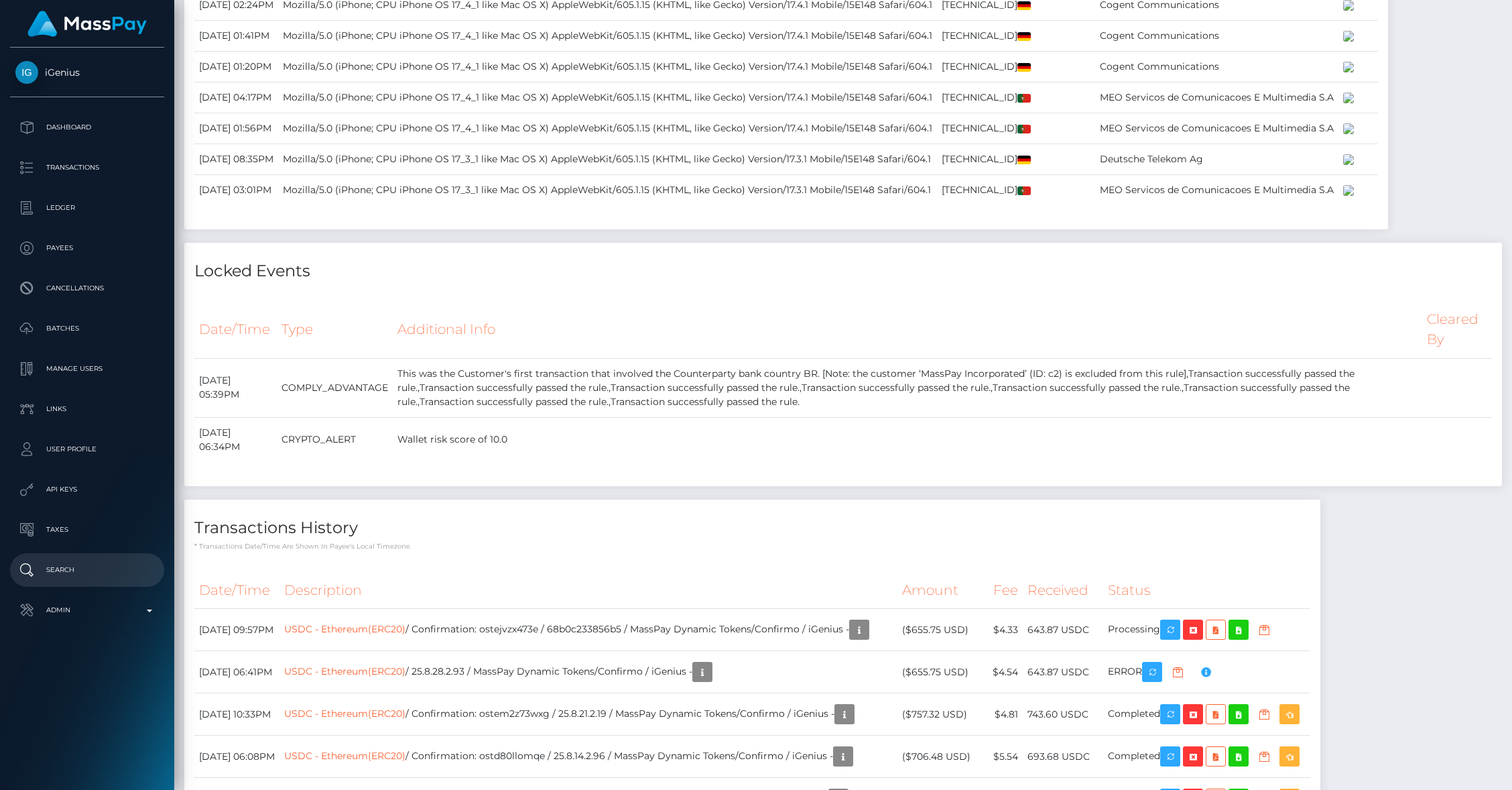
scroll to position [4629, 0]
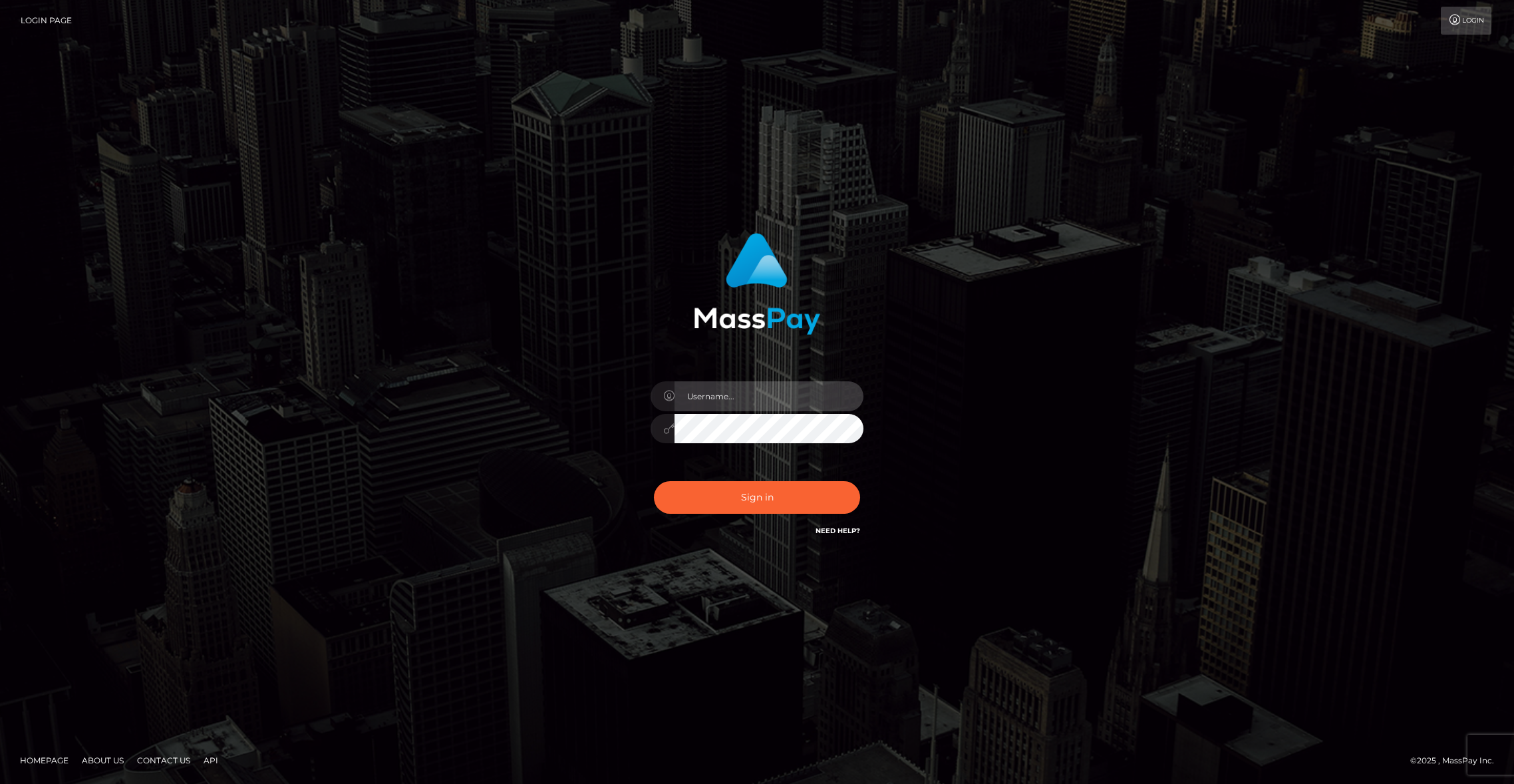
type input "brentg"
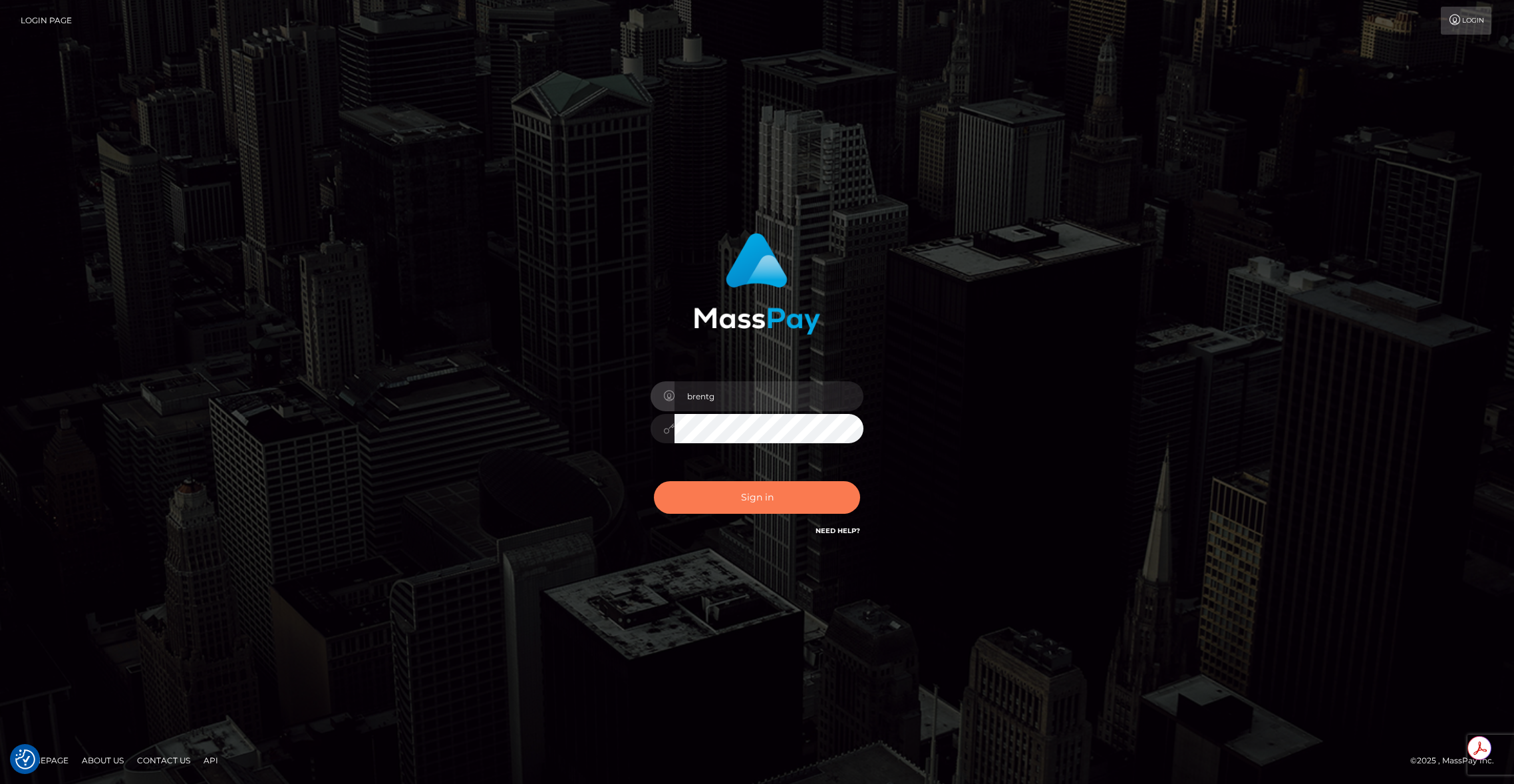
click at [761, 492] on button "Sign in" at bounding box center [756, 497] width 206 height 32
type input "brentg"
click at [785, 482] on button "Sign in" at bounding box center [756, 497] width 206 height 32
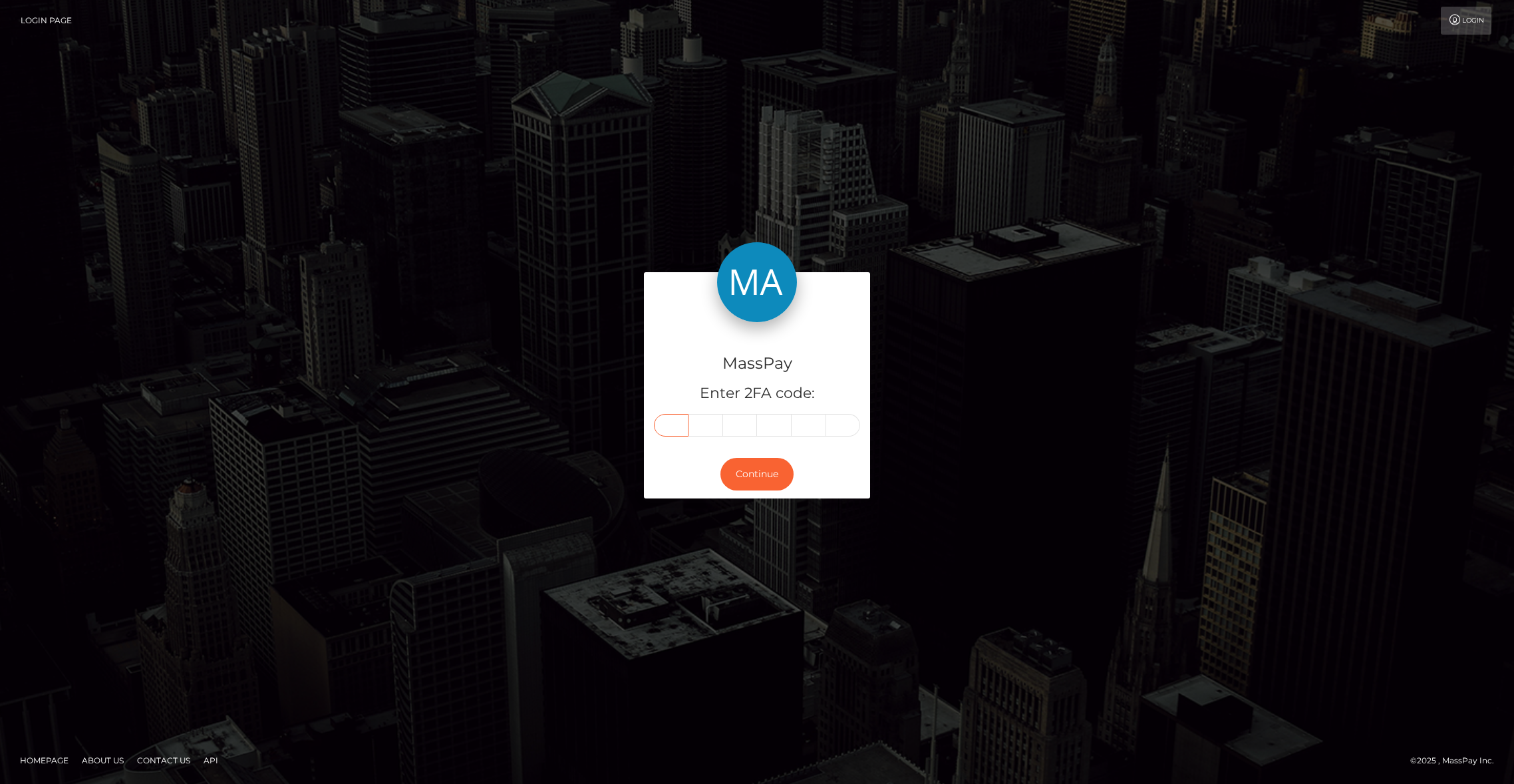
paste input "4"
type input "4"
type input "8"
type input "4"
type input "5"
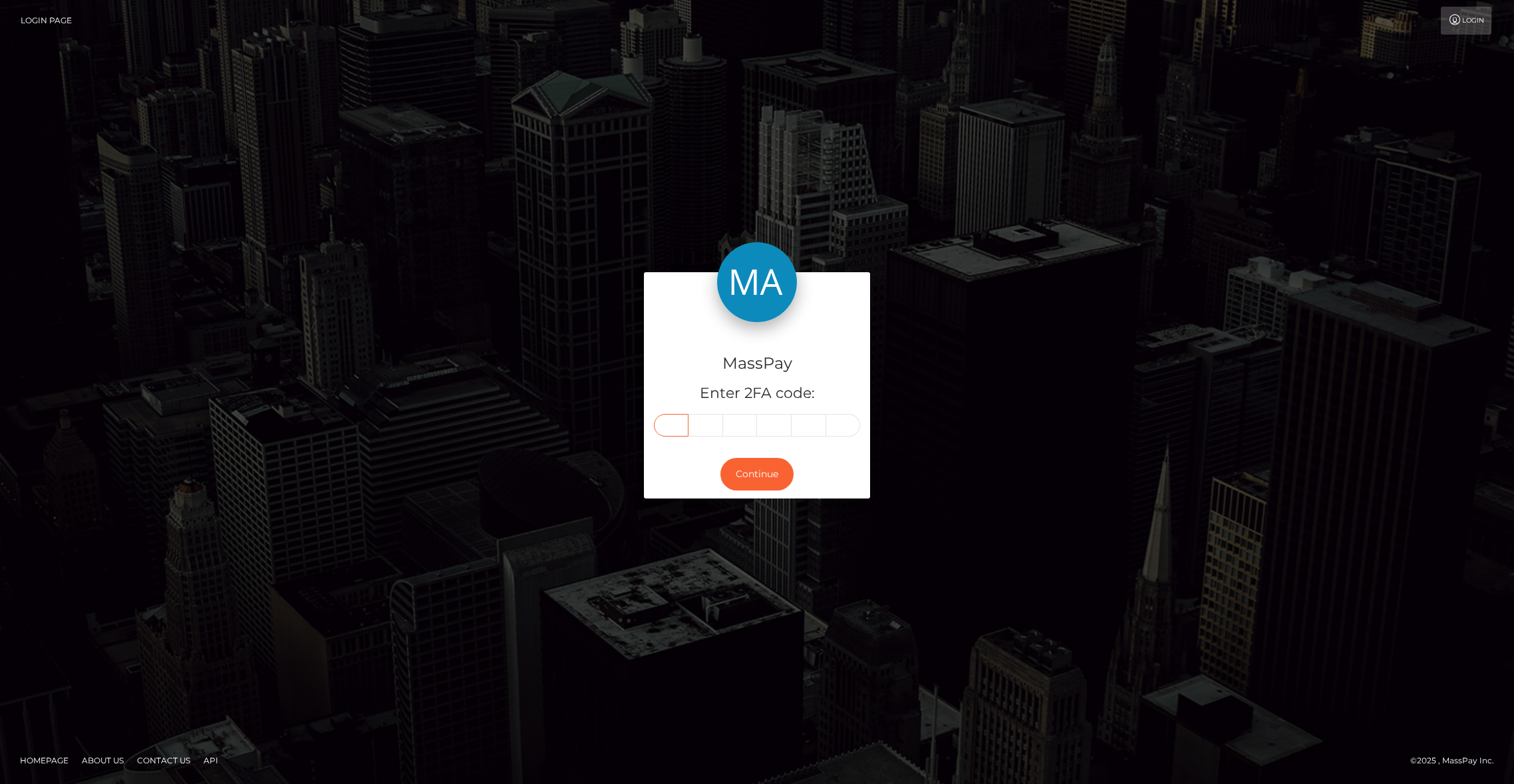
type input "6"
type input "0"
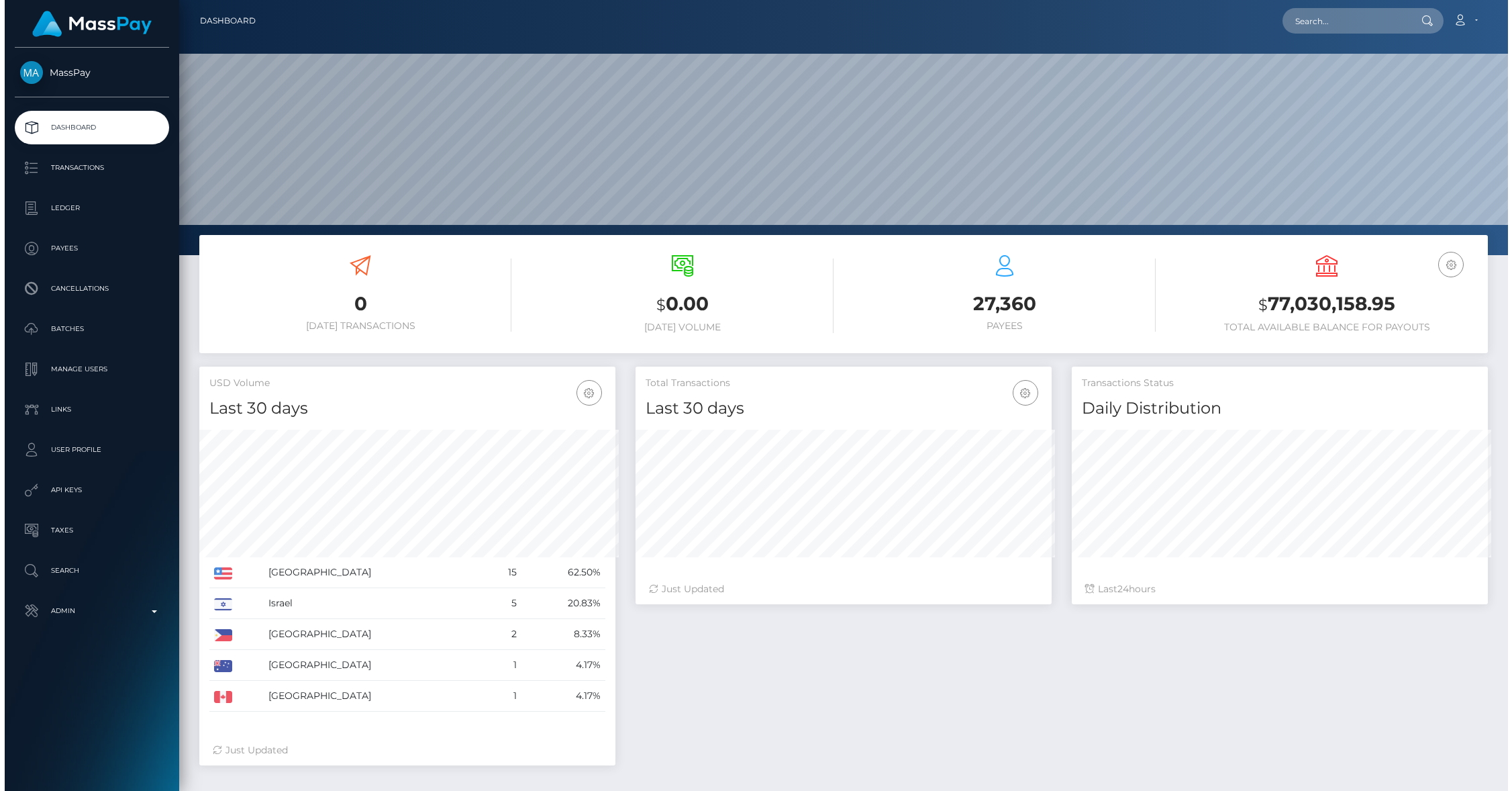
scroll to position [670928, 670853]
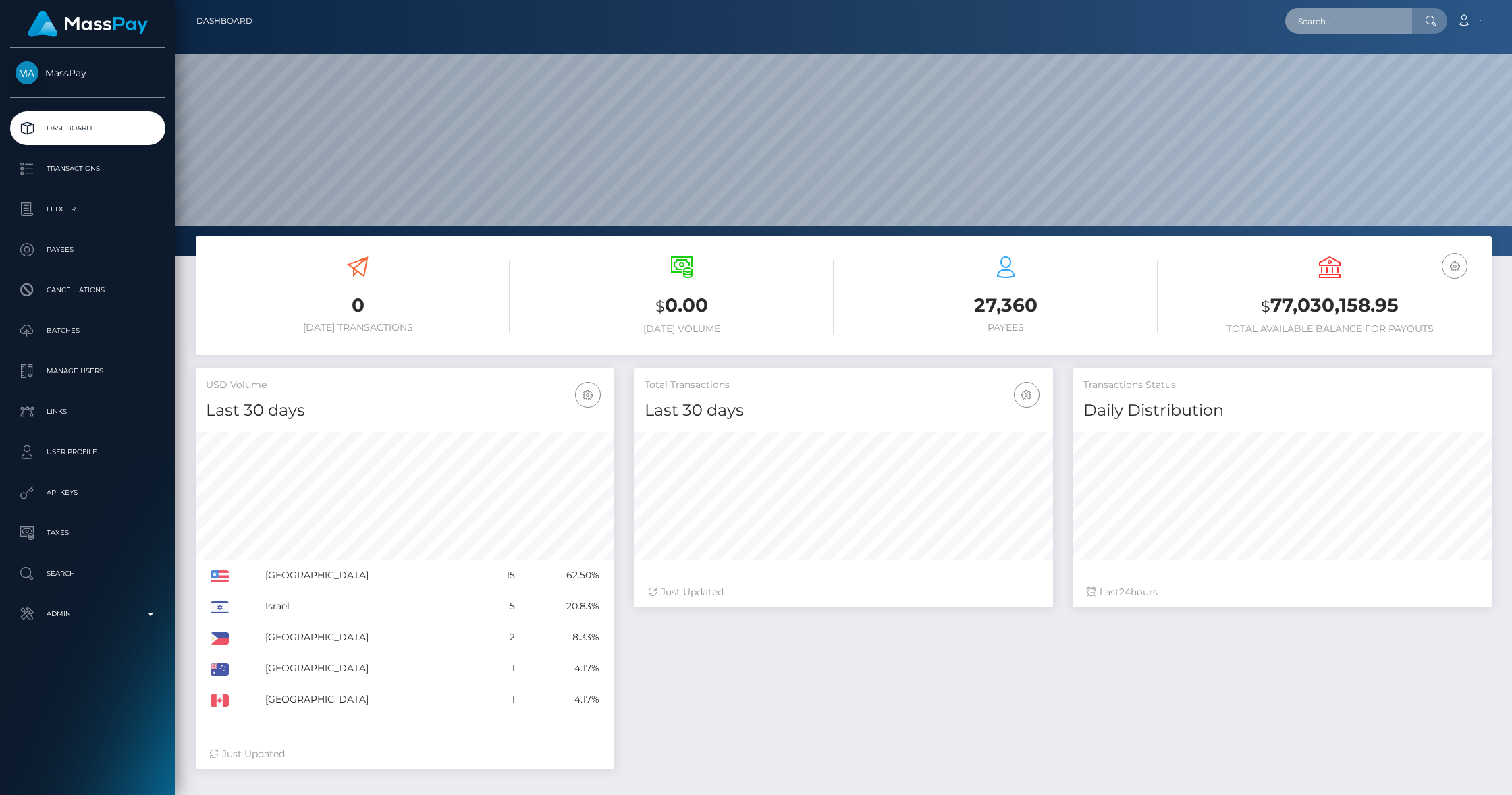
click at [1345, 20] on input "text" at bounding box center [1348, 21] width 127 height 26
click at [1386, 27] on input "text" at bounding box center [1357, 21] width 127 height 26
paste input "b69ce0d8-4b1d-40e5-949a-9576b0d70edf"
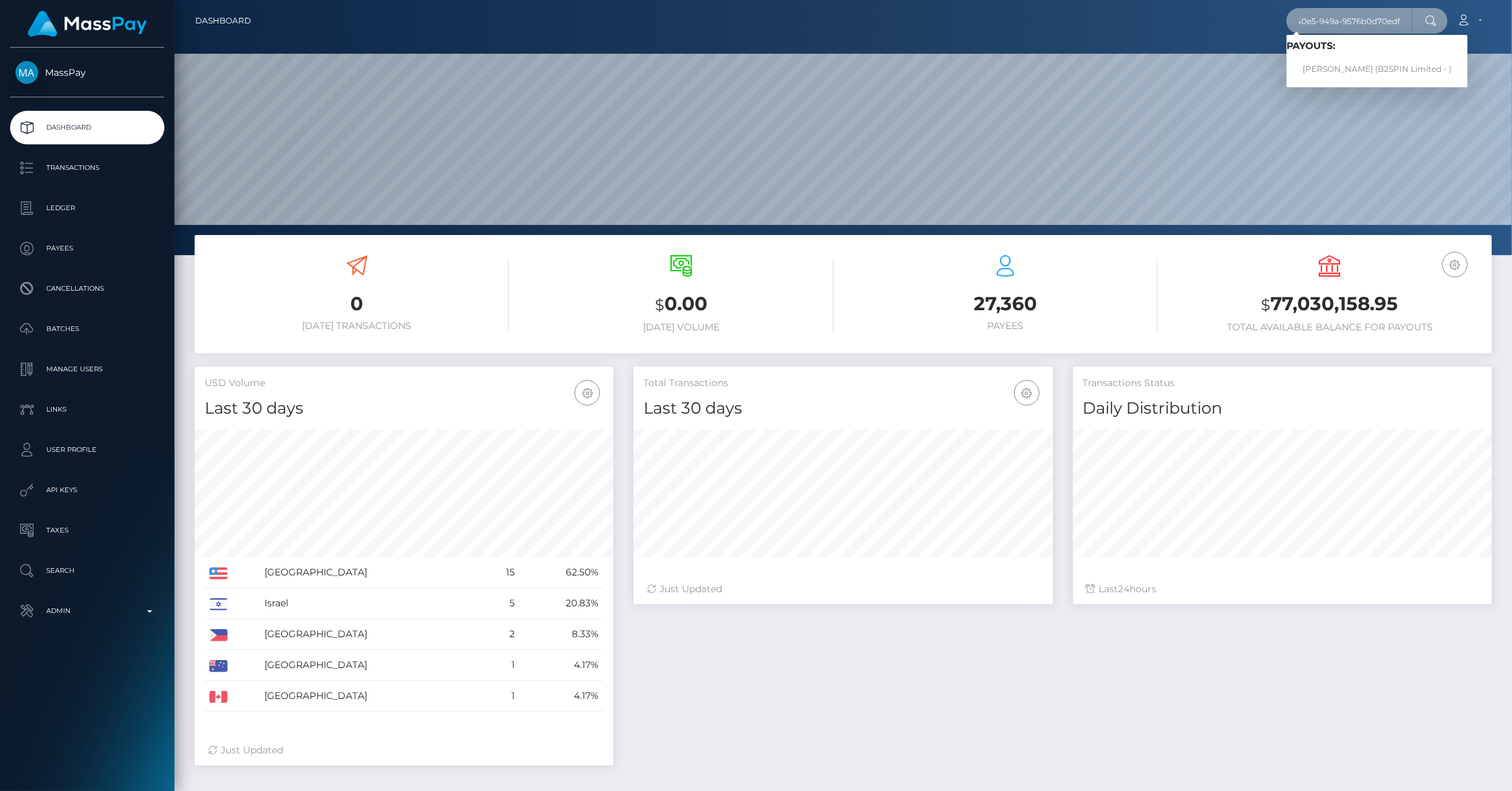
type input "b69ce0d8-4b1d-40e5-949a-9576b0d70edf"
click at [1364, 65] on link "AMY NICHOLE ANDREWS (B2SPIN Limited - )" at bounding box center [1377, 69] width 181 height 25
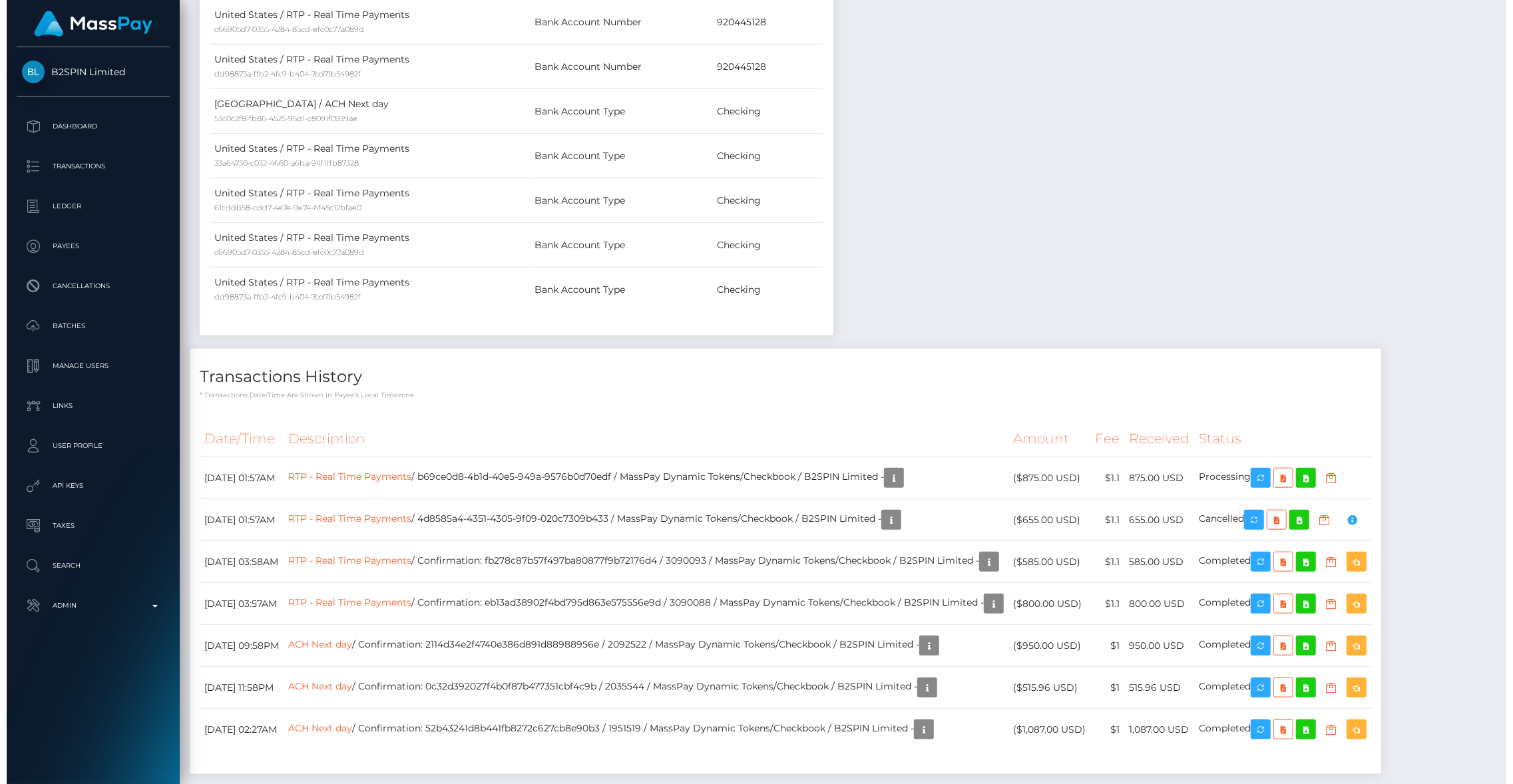
scroll to position [1065, 0]
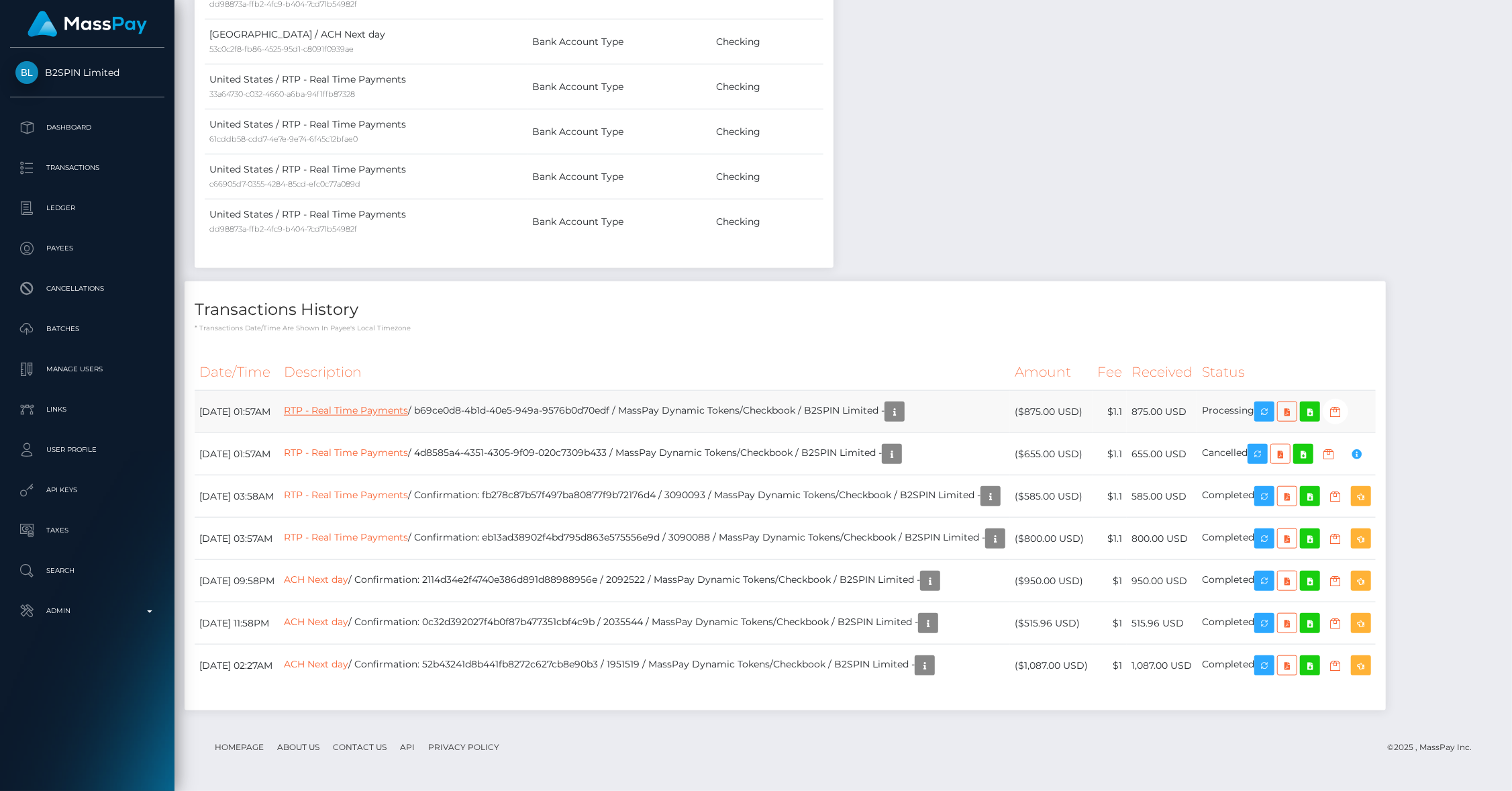
click at [353, 404] on link "RTP - Real Time Payments" at bounding box center [346, 410] width 124 height 12
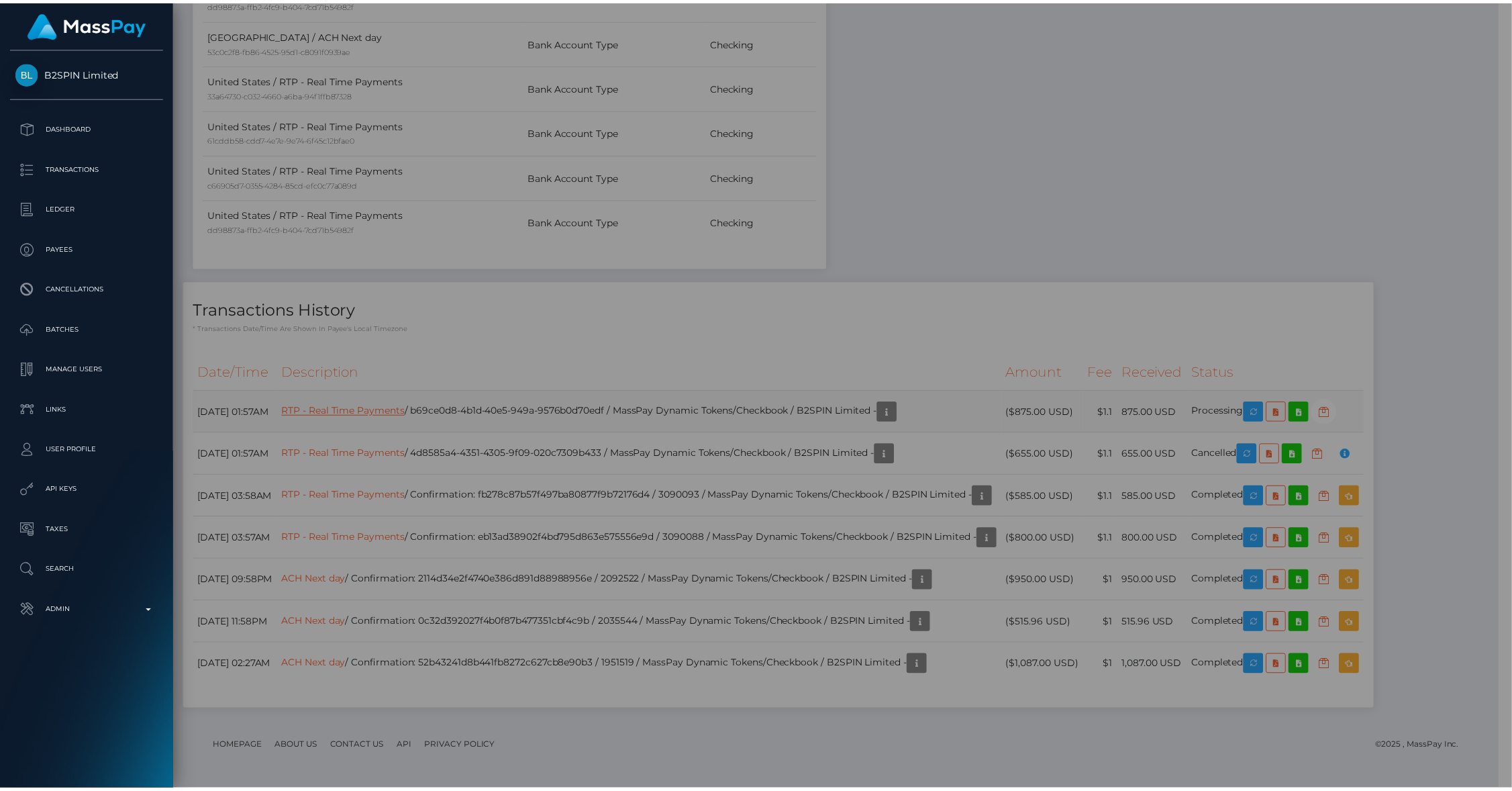
scroll to position [671006, 670850]
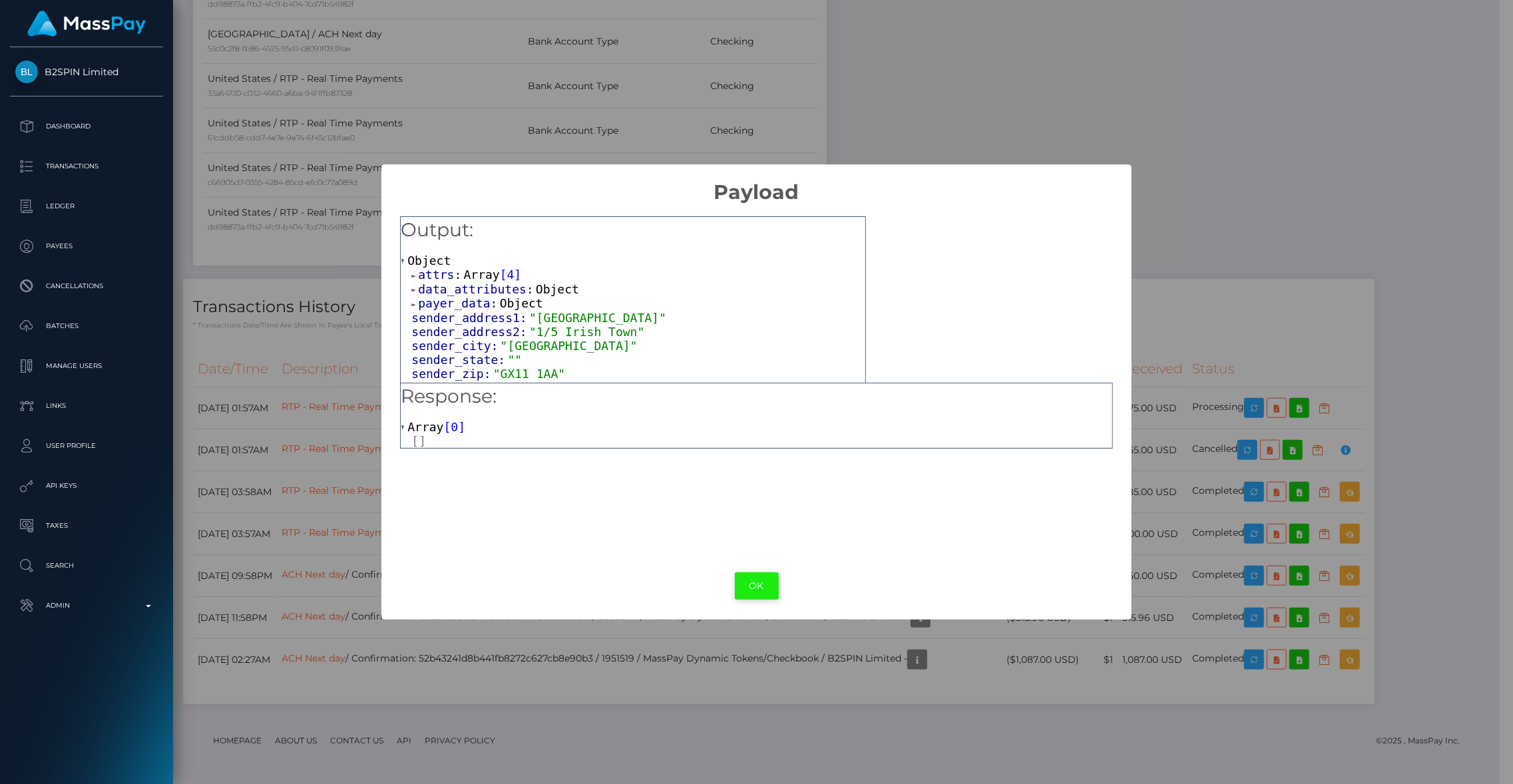
click at [764, 592] on button "OK" at bounding box center [756, 585] width 44 height 27
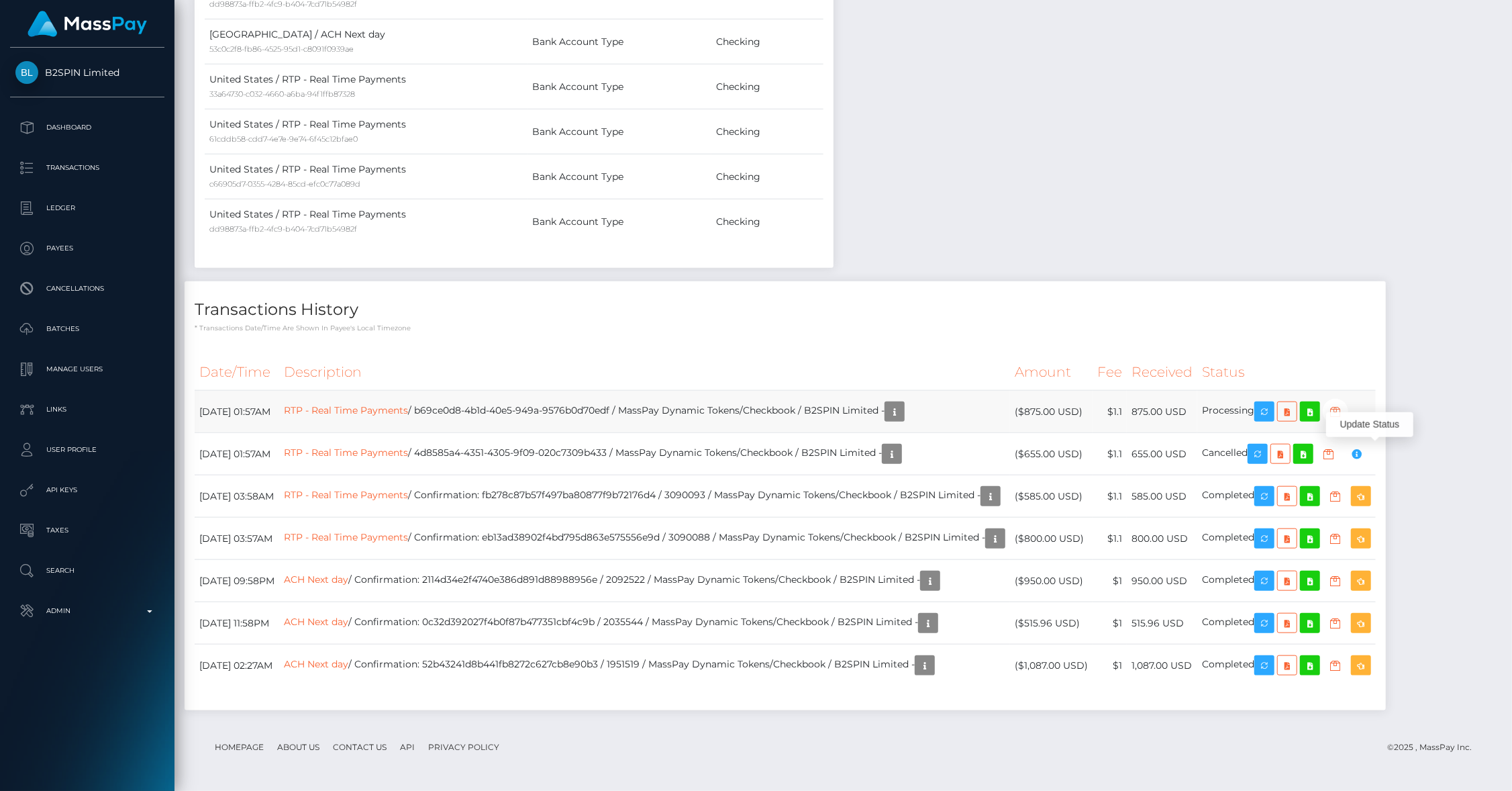
click at [1344, 413] on icon "button" at bounding box center [1336, 412] width 16 height 17
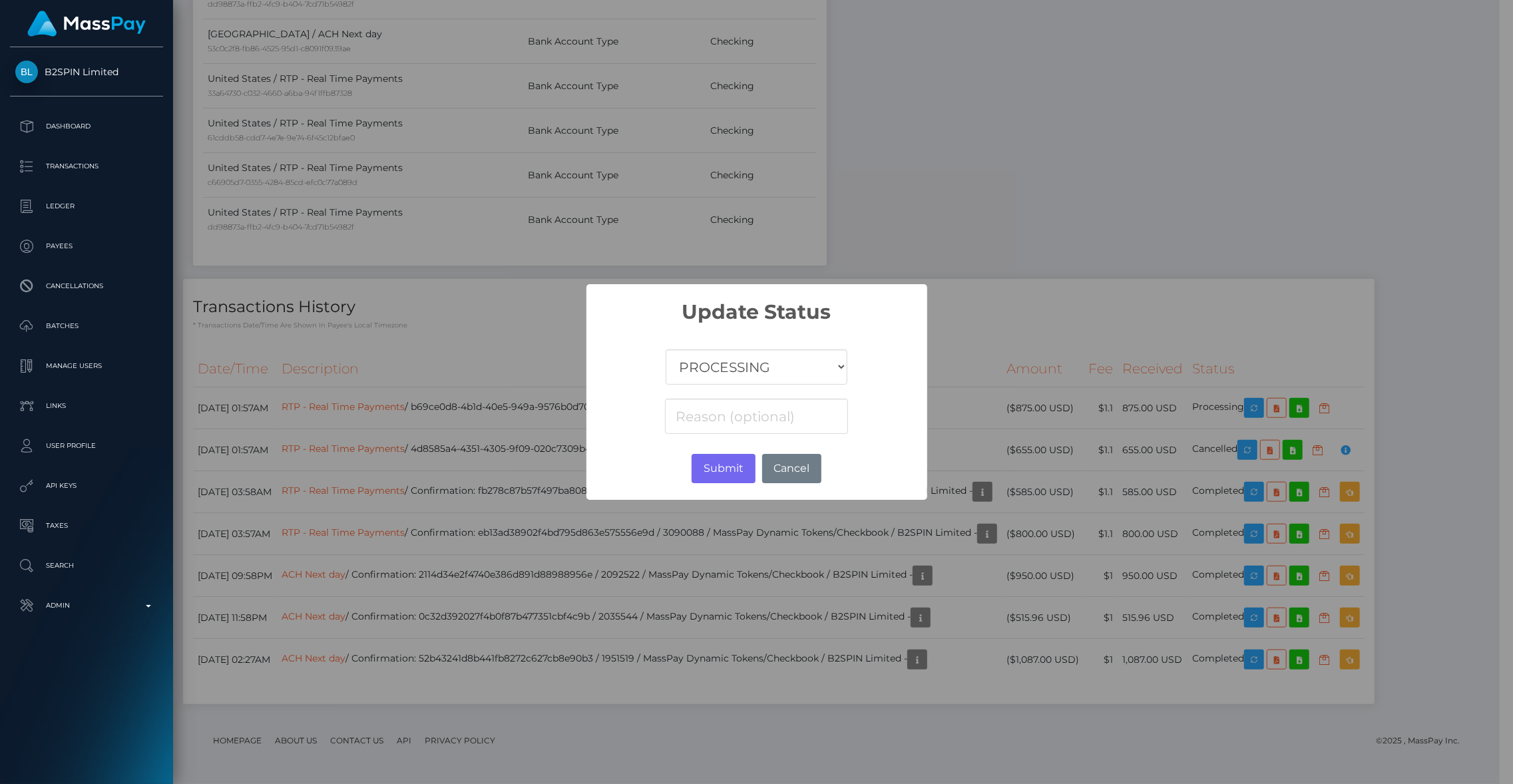
click at [719, 380] on select "COMPLETED CANCELLED READY_FOR_PICKUP PROCESSING" at bounding box center [756, 367] width 181 height 35
select select "CANCELLED"
click at [666, 350] on select "COMPLETED CANCELLED READY_FOR_PICKUP PROCESSING" at bounding box center [756, 367] width 181 height 35
click at [711, 472] on button "Submit" at bounding box center [723, 468] width 63 height 29
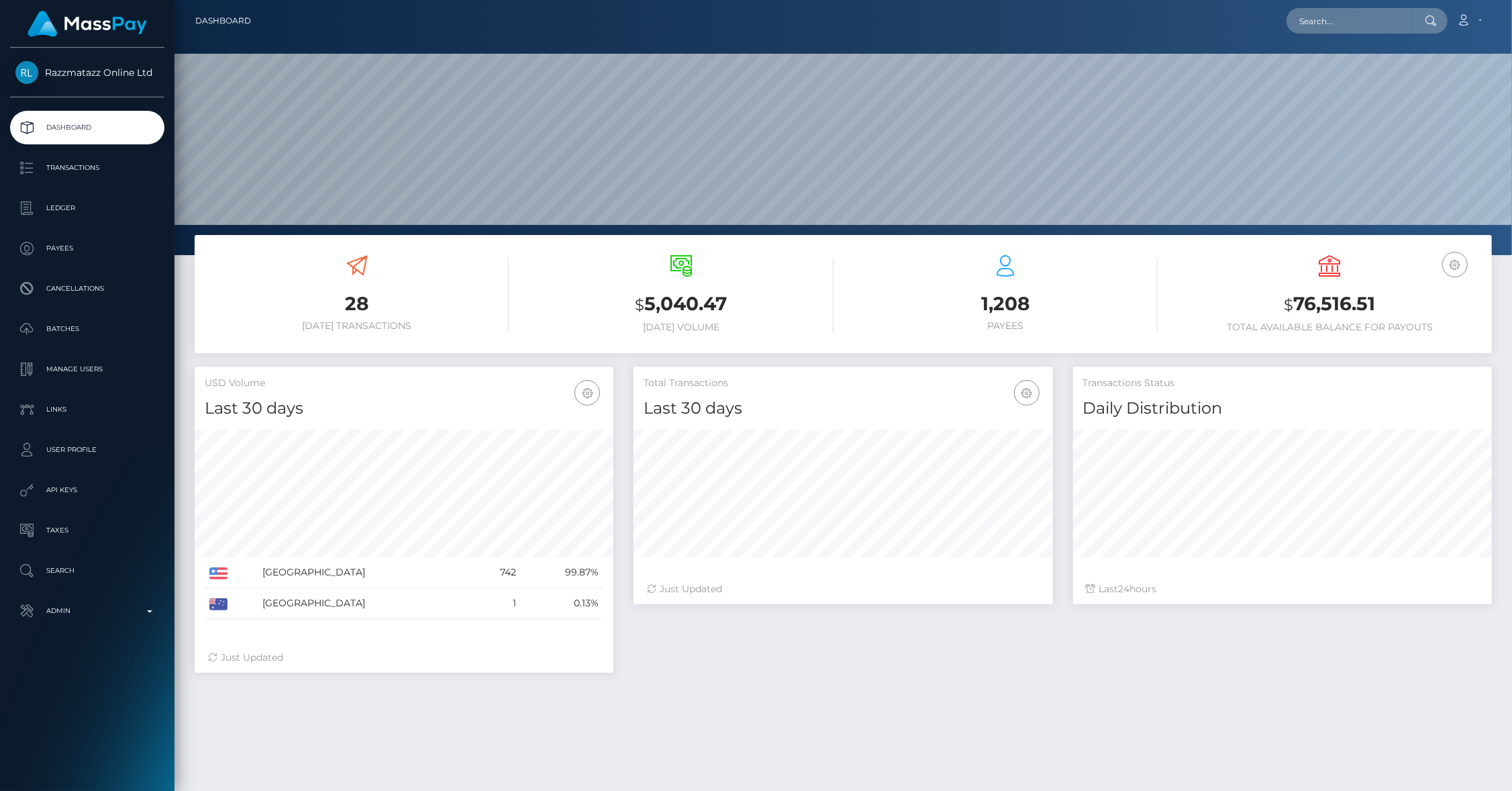
scroll to position [237, 419]
click at [66, 335] on p "Batches" at bounding box center [87, 328] width 143 height 20
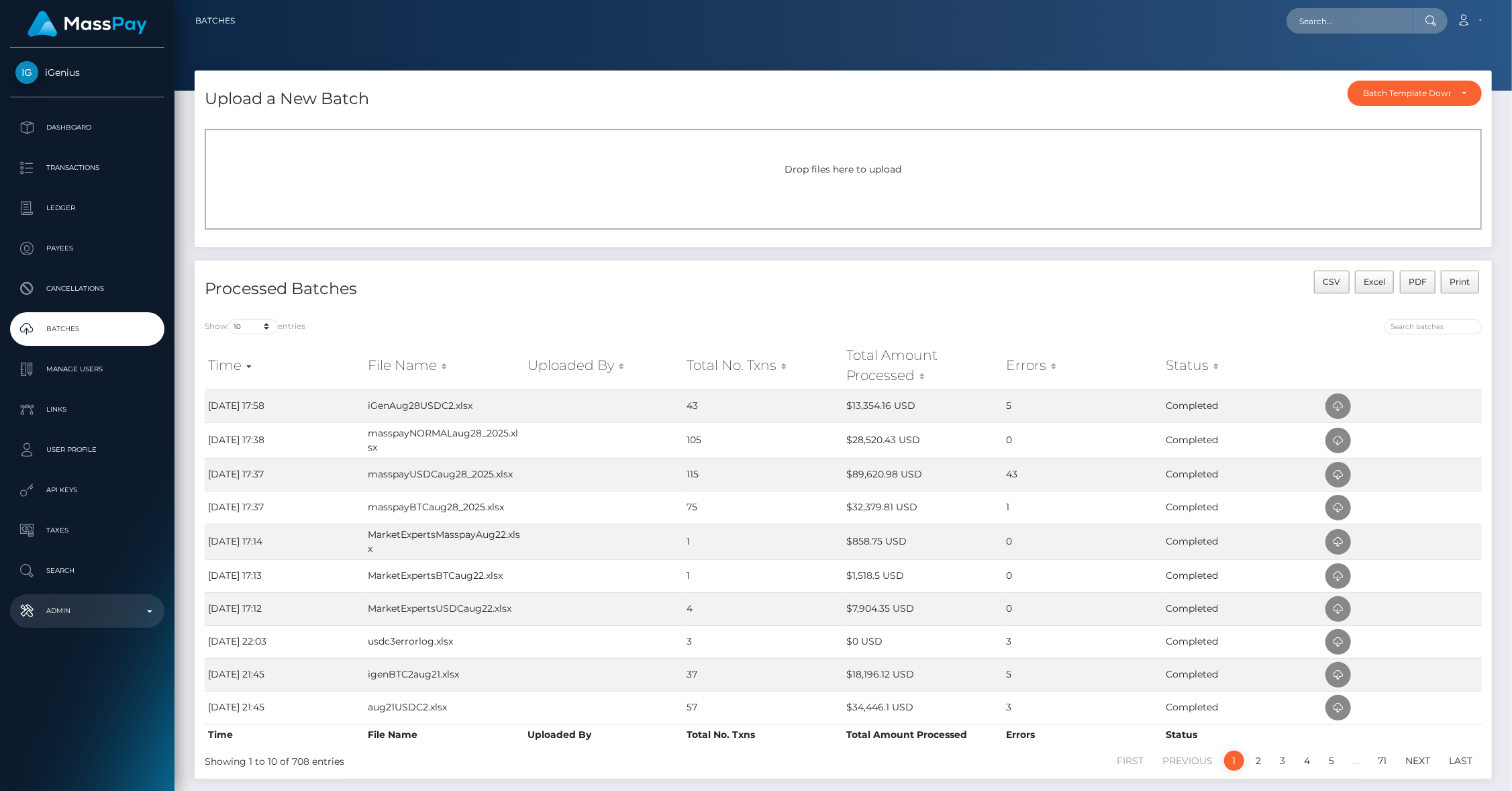
click at [126, 617] on p "Admin" at bounding box center [87, 611] width 143 height 20
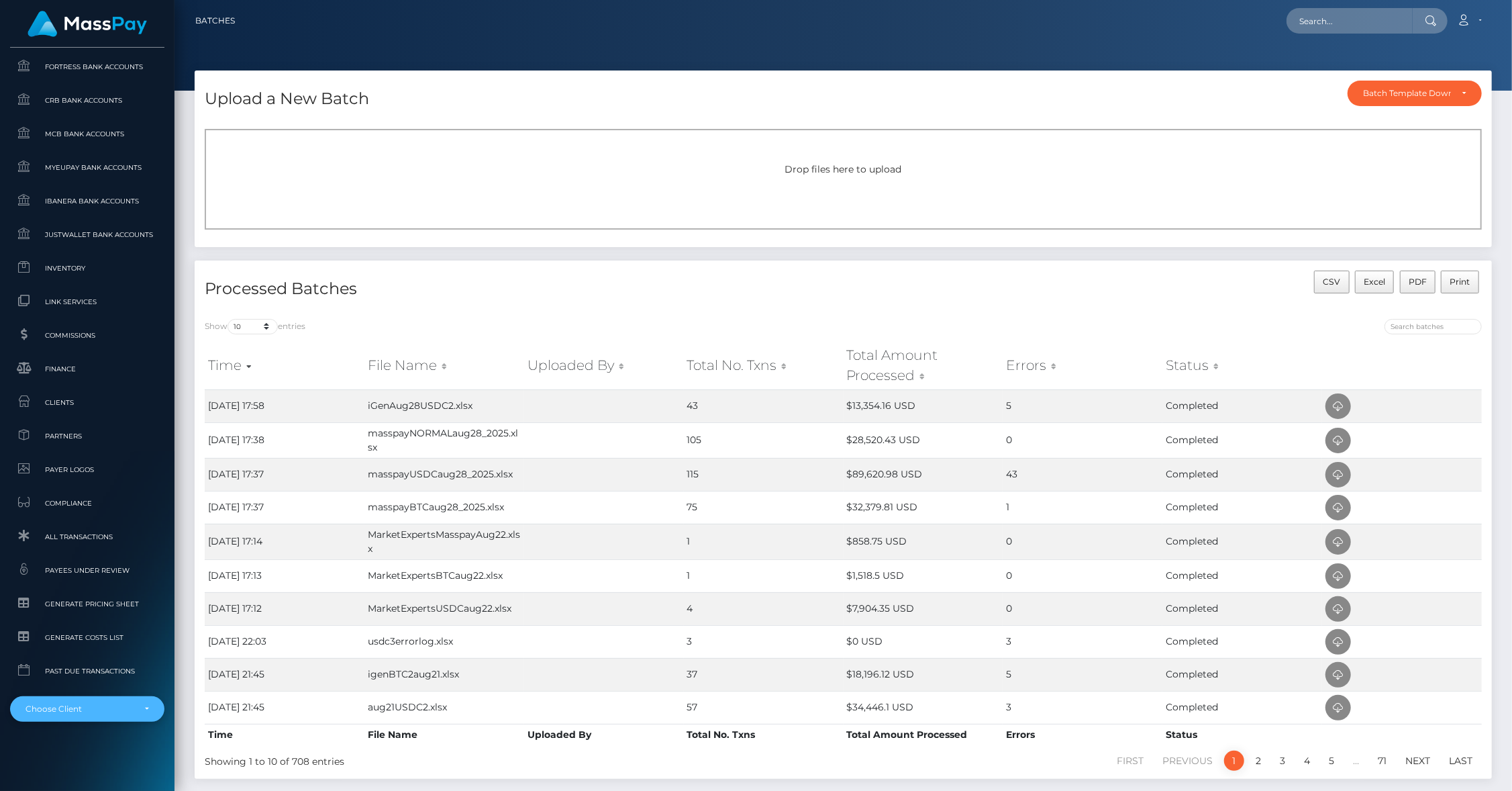
click at [99, 707] on div "Choose Client" at bounding box center [80, 708] width 108 height 11
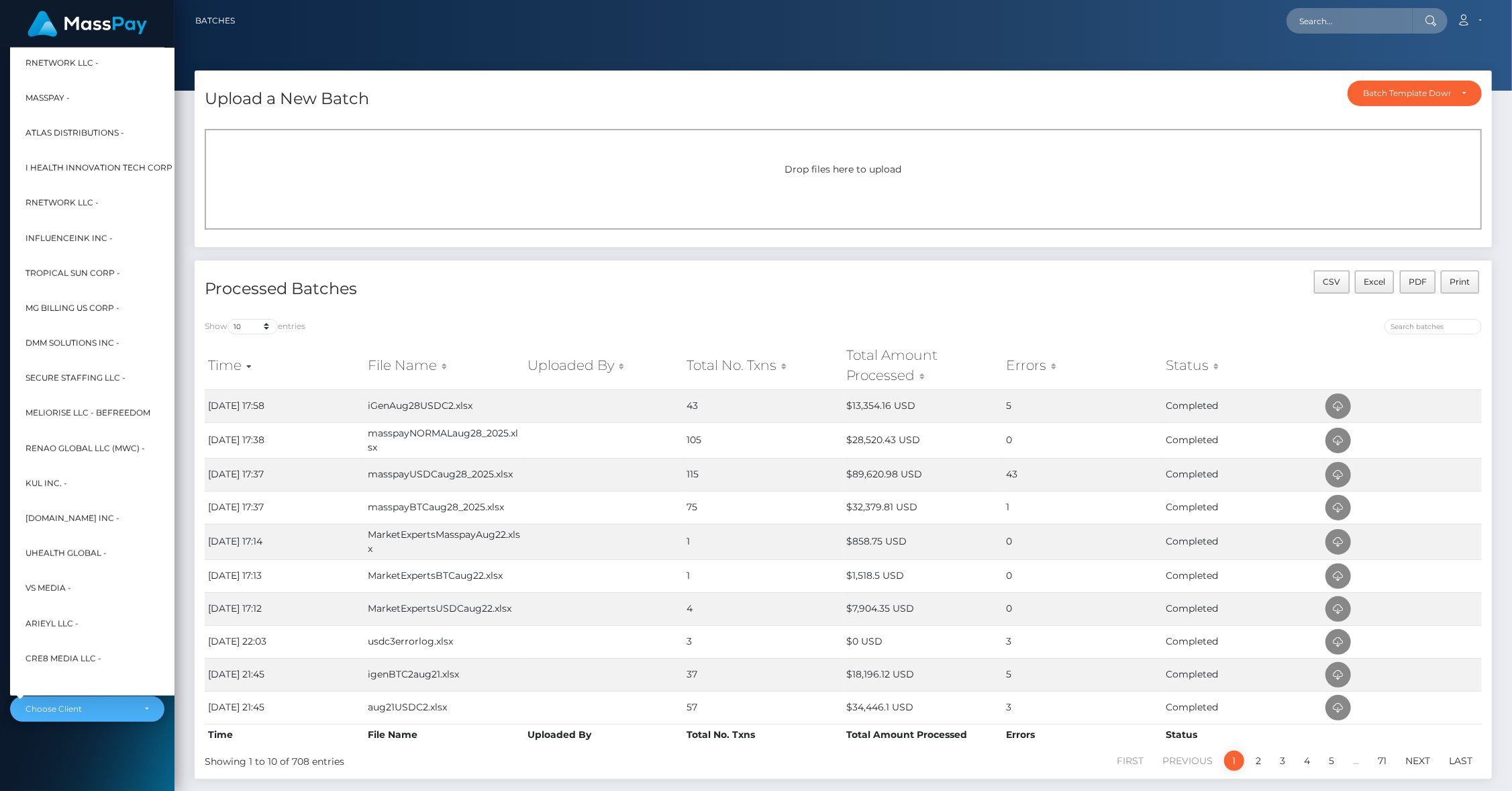
scroll to position [274, 15]
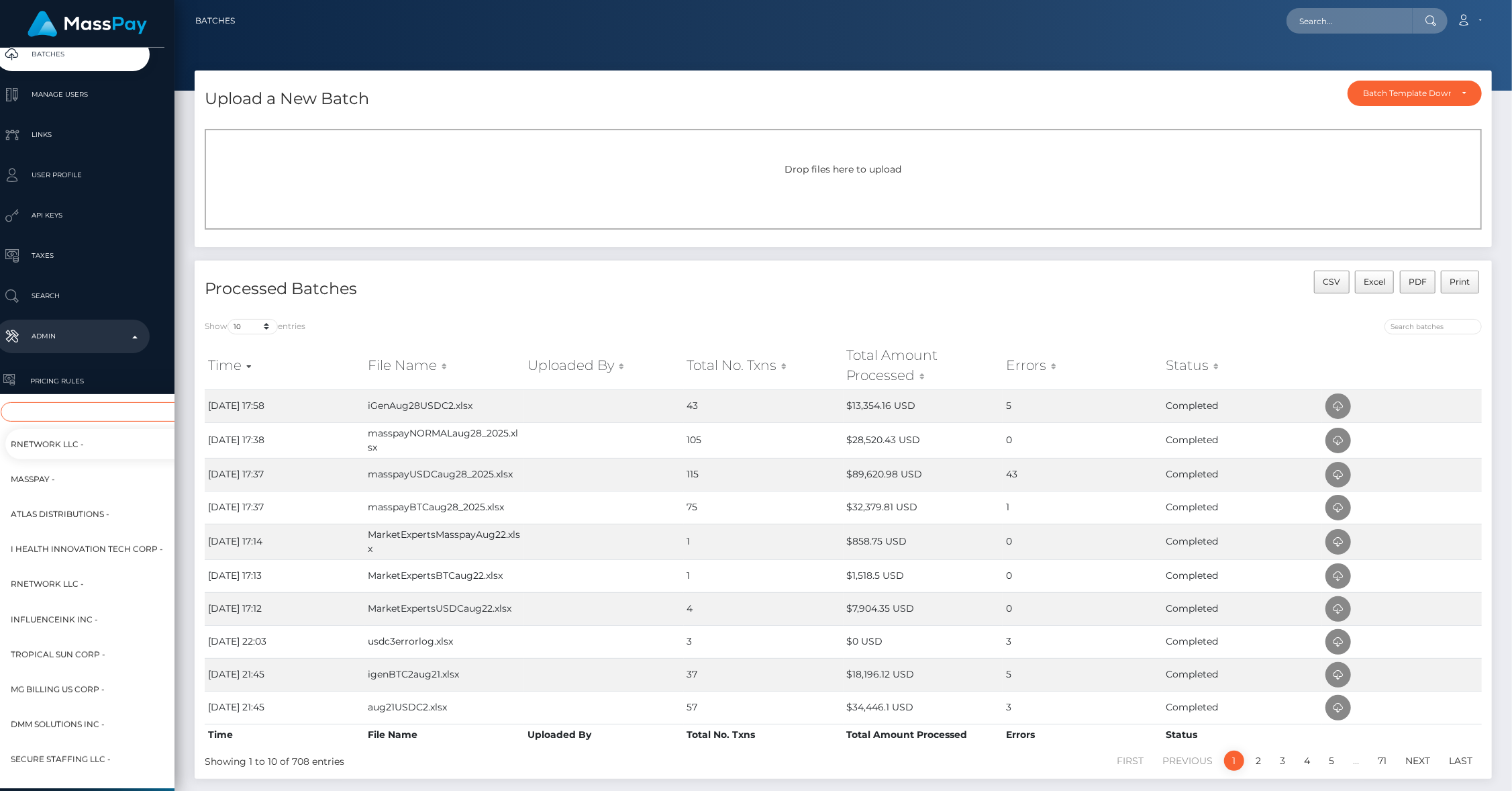
type input "r"
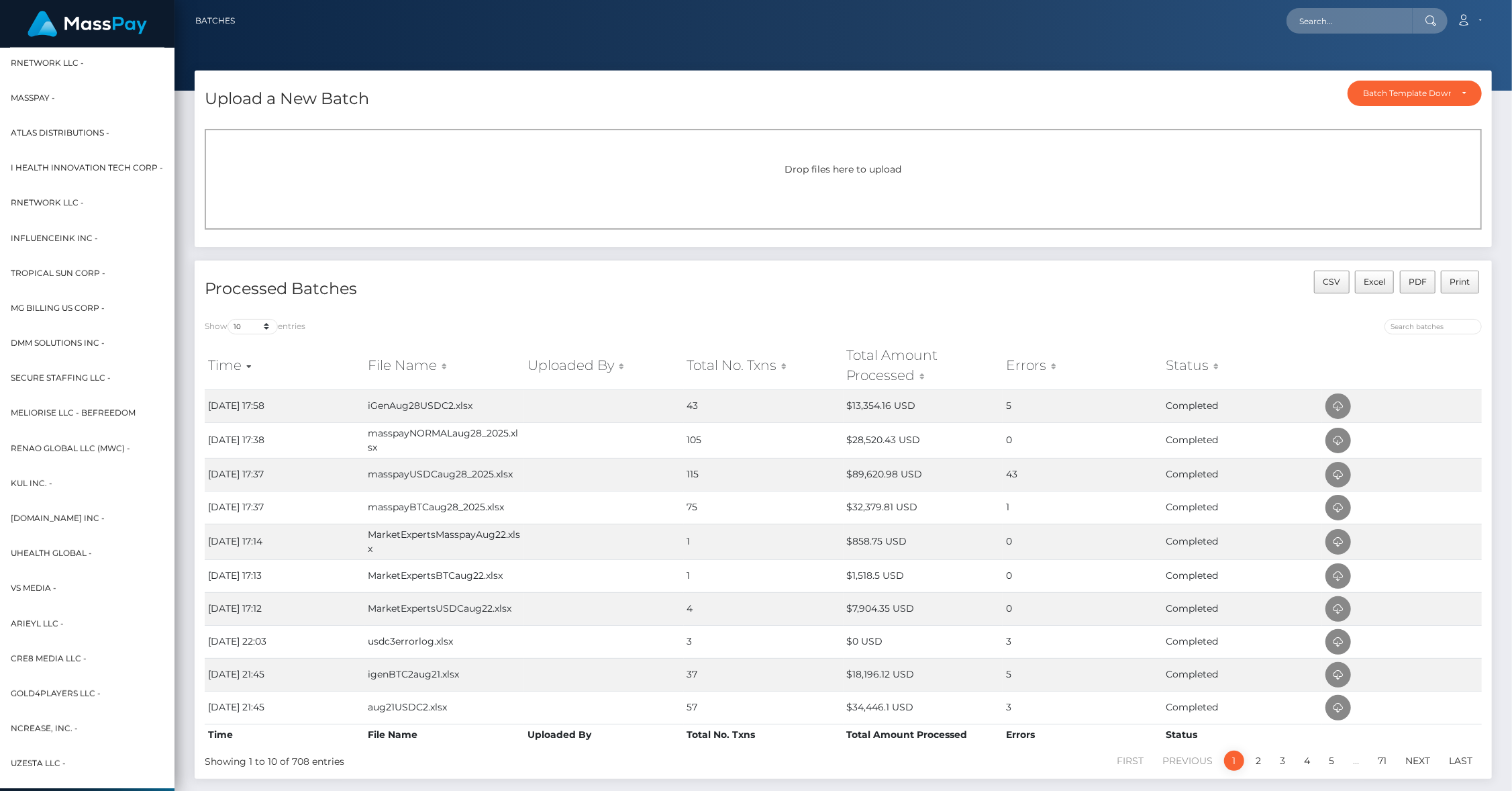
scroll to position [252, 15]
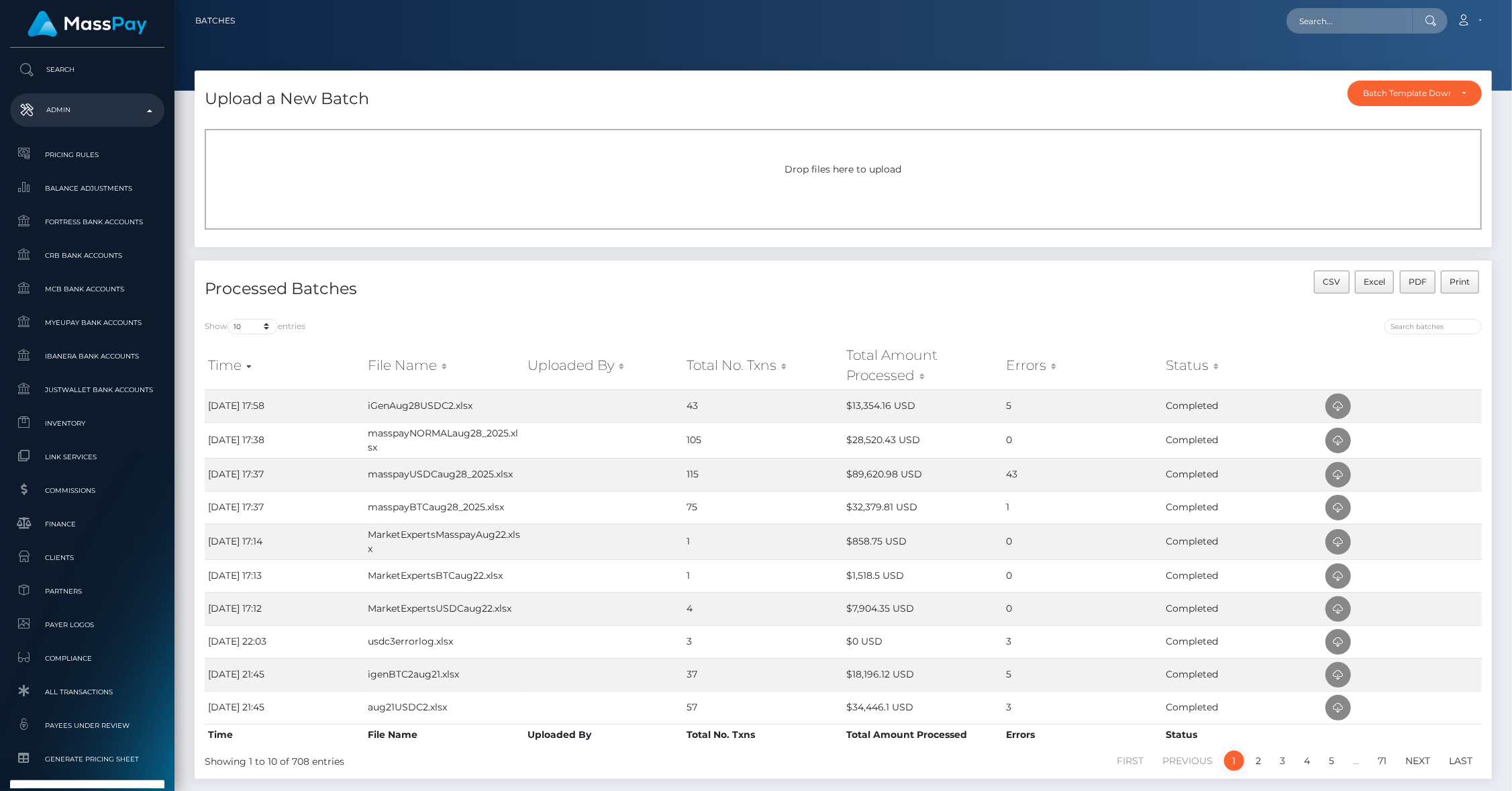
type input "traffic p"
select select "246"
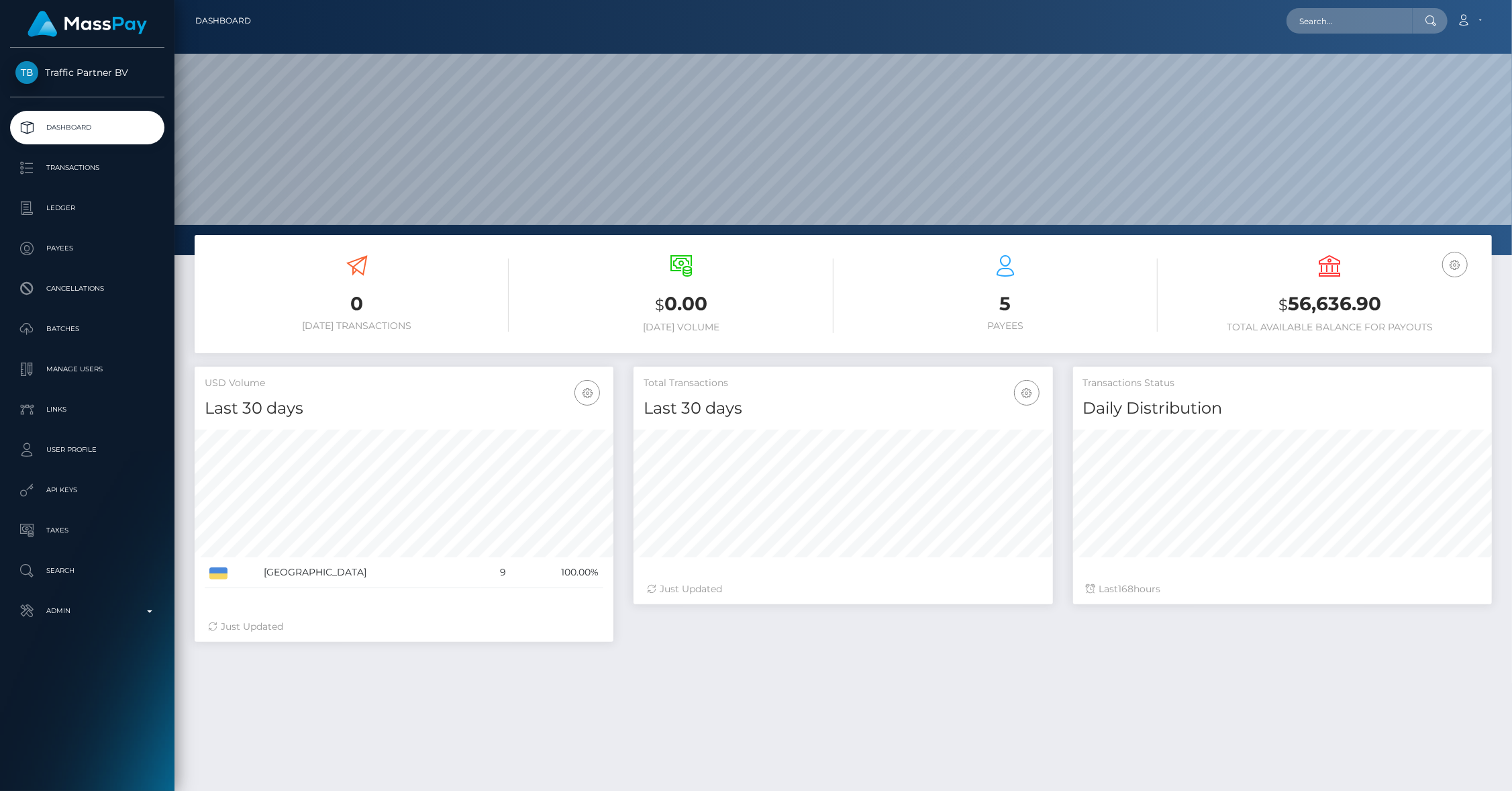
scroll to position [237, 419]
click at [70, 325] on p "Batches" at bounding box center [87, 328] width 143 height 20
click at [70, 325] on p "Batches" at bounding box center [87, 328] width 143 height 20
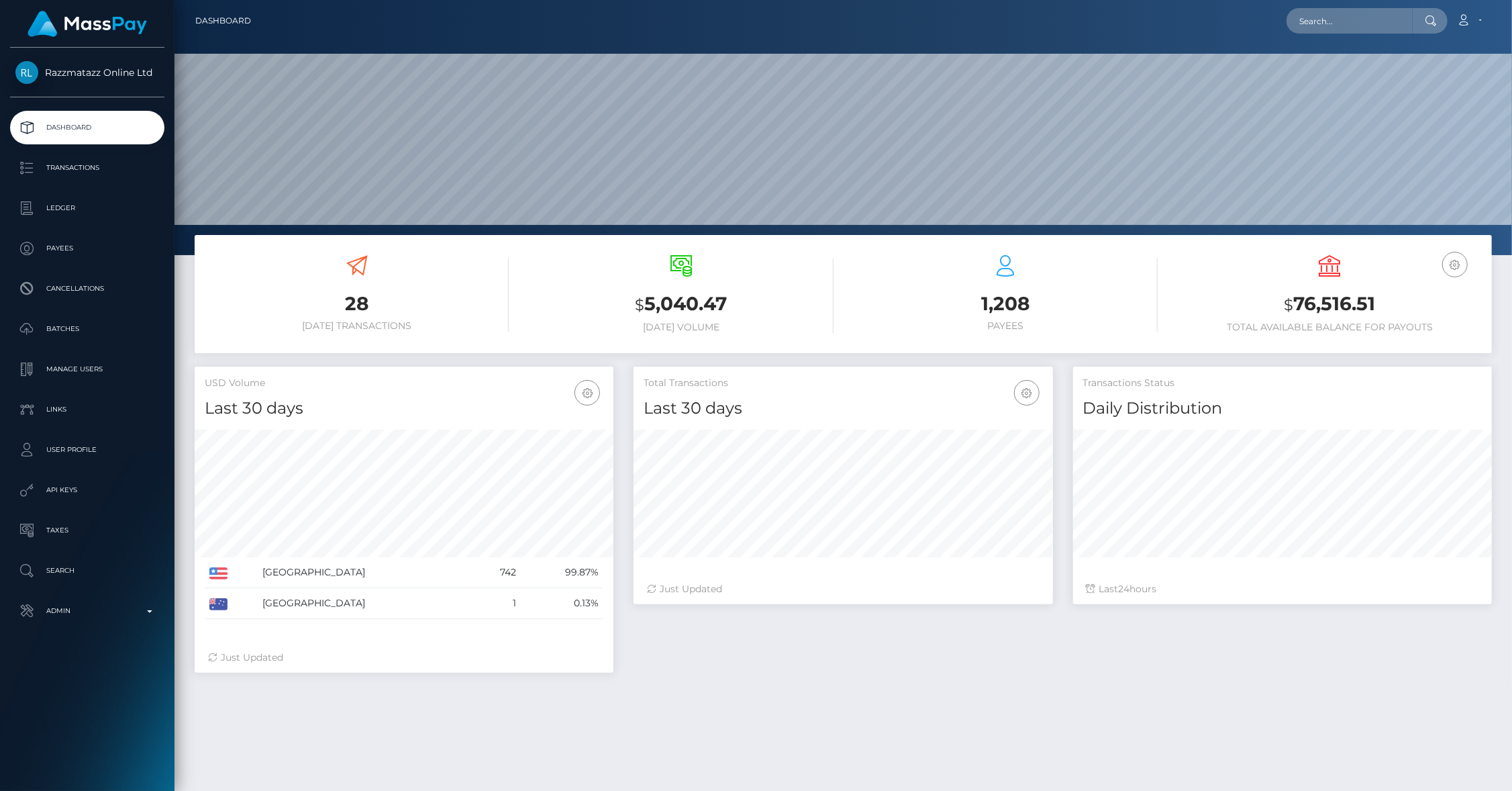
scroll to position [237, 419]
click at [97, 341] on link "Batches" at bounding box center [87, 328] width 155 height 33
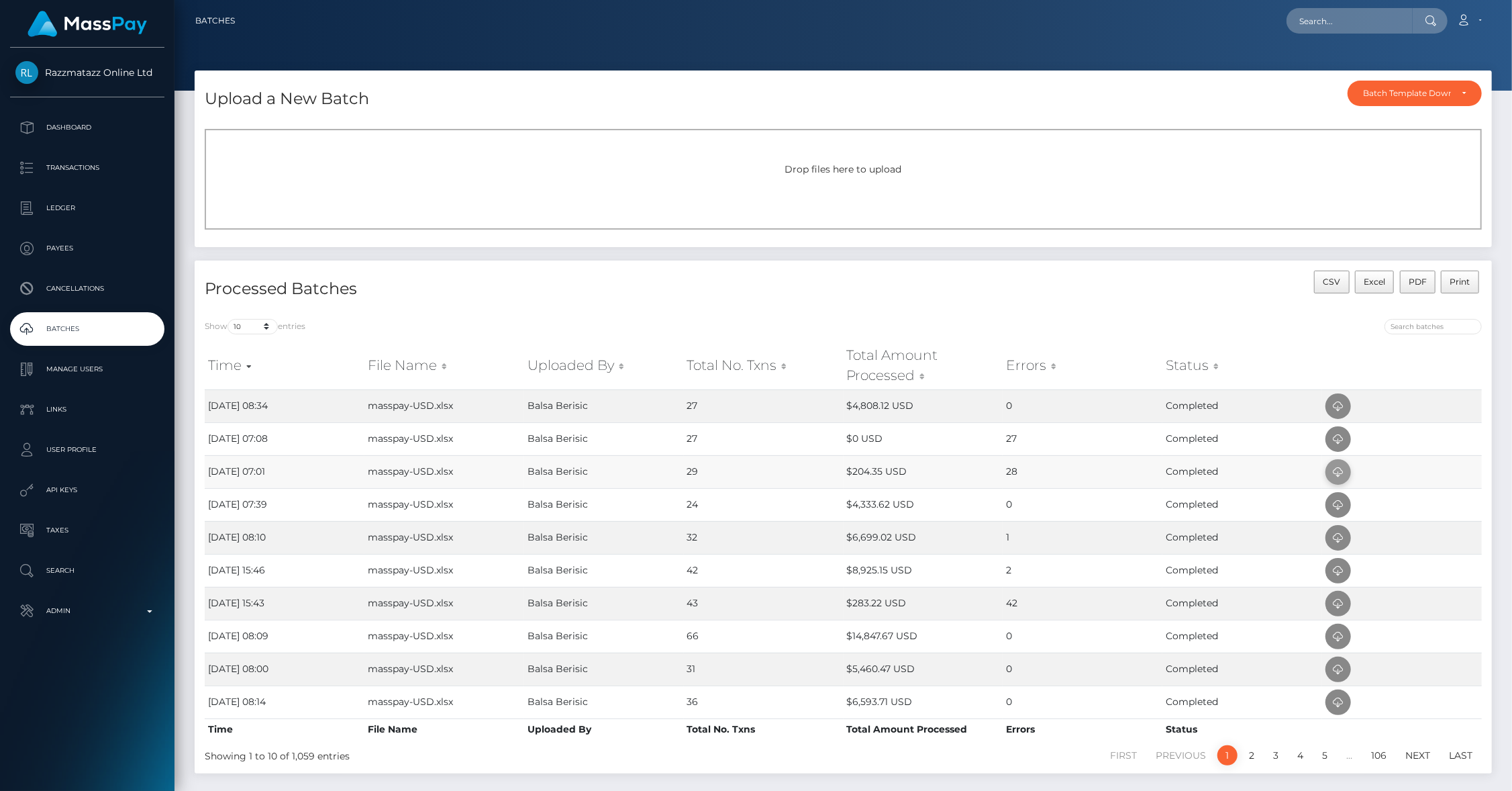
click at [1341, 468] on icon at bounding box center [1338, 472] width 16 height 17
click at [1309, 22] on input "text" at bounding box center [1349, 21] width 126 height 26
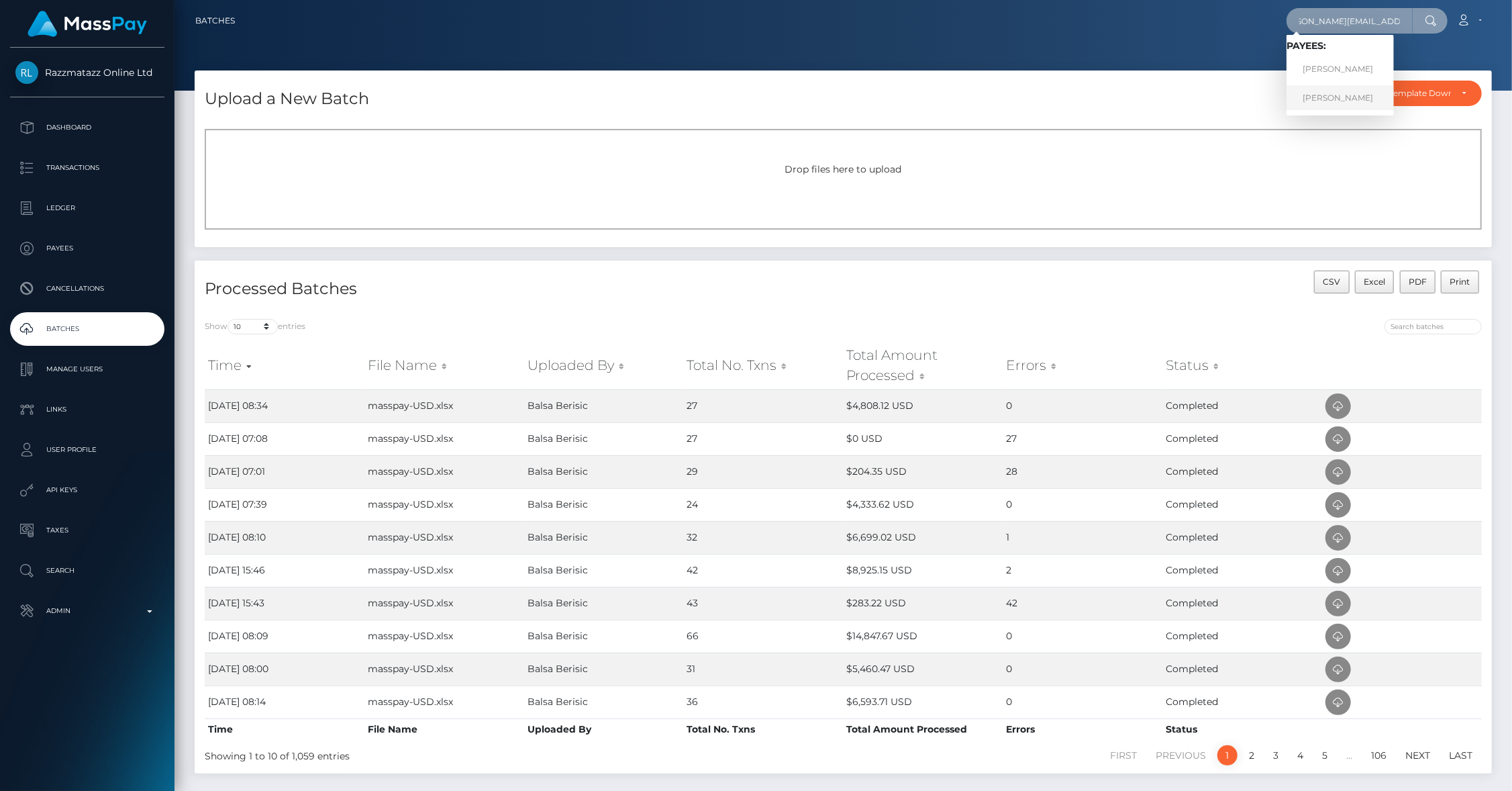
type input "[PERSON_NAME][EMAIL_ADDRESS][DOMAIN_NAME]"
click at [1335, 94] on link "[PERSON_NAME]" at bounding box center [1340, 98] width 107 height 25
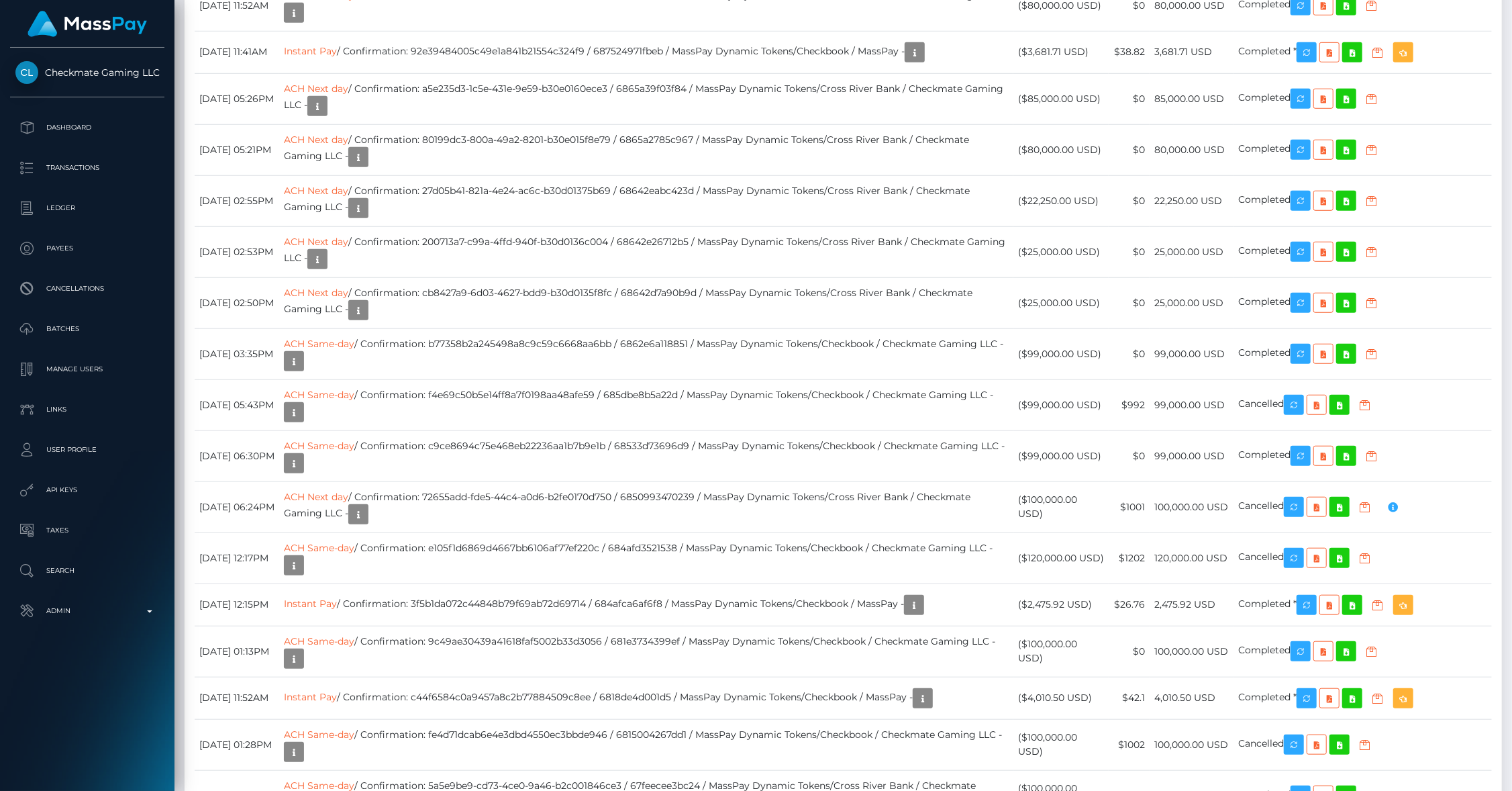
scroll to position [5335, 0]
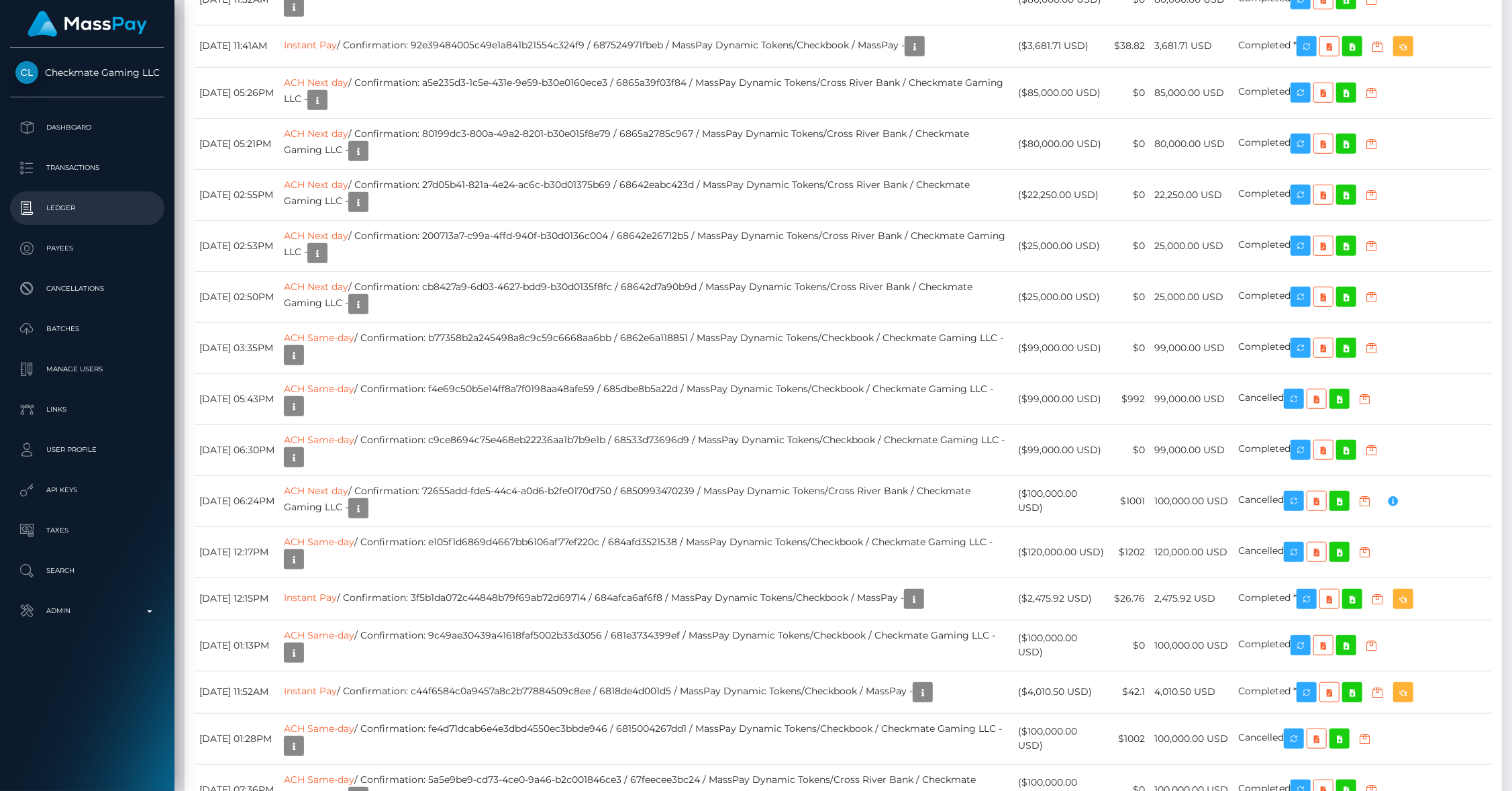
click at [62, 206] on p "Ledger" at bounding box center [87, 208] width 143 height 20
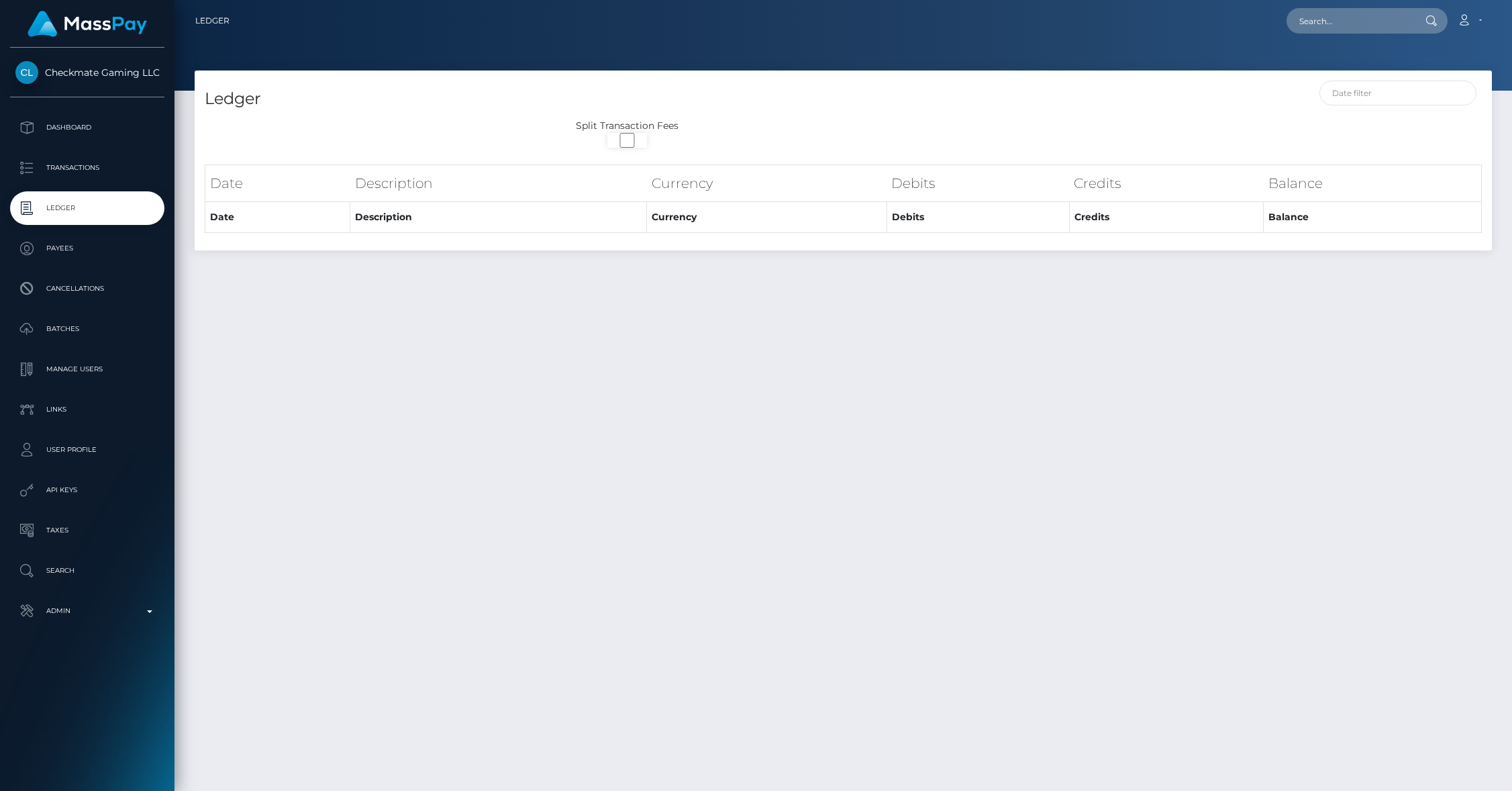
select select
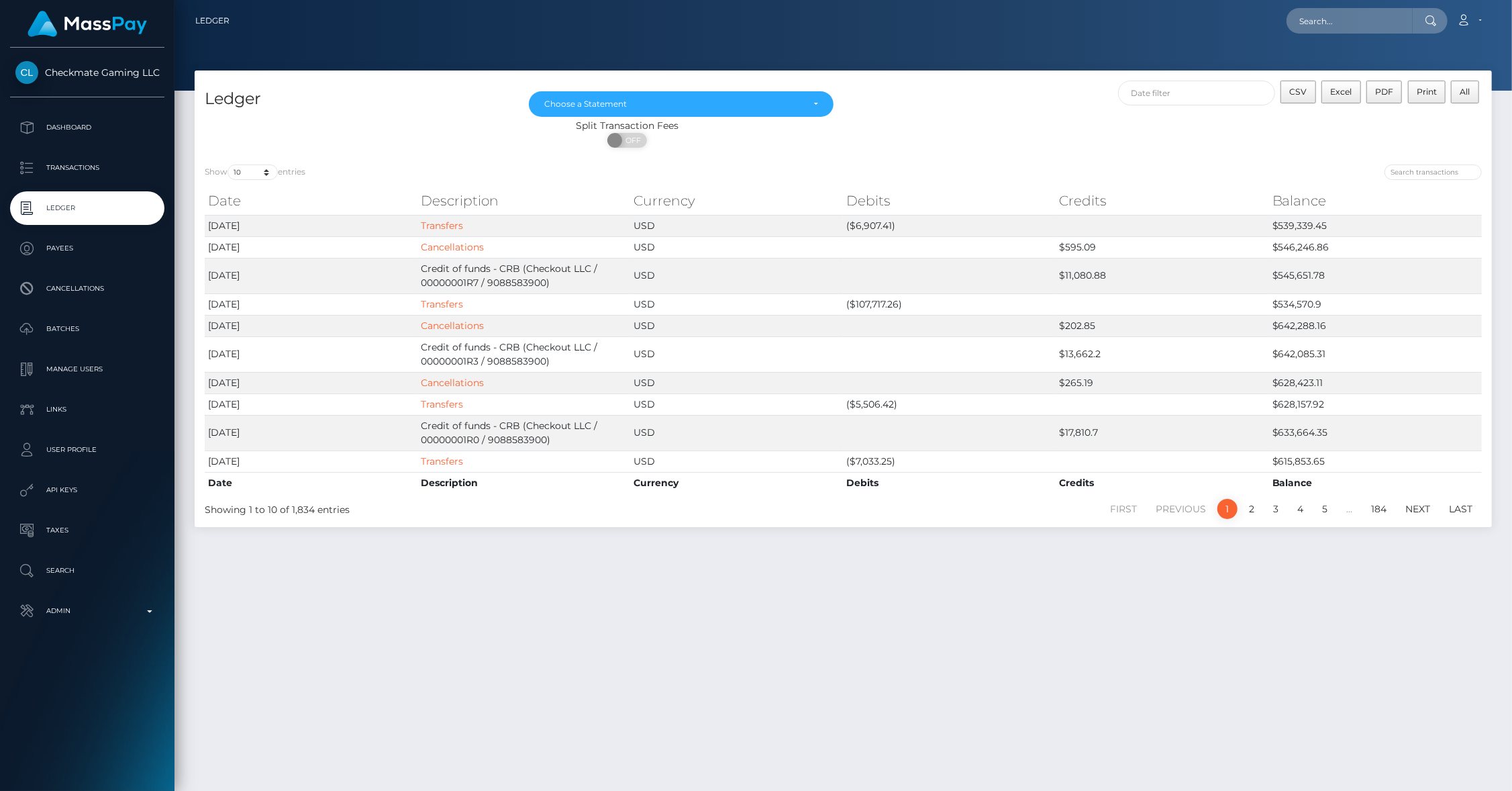
click at [875, 66] on div at bounding box center [843, 45] width 1338 height 91
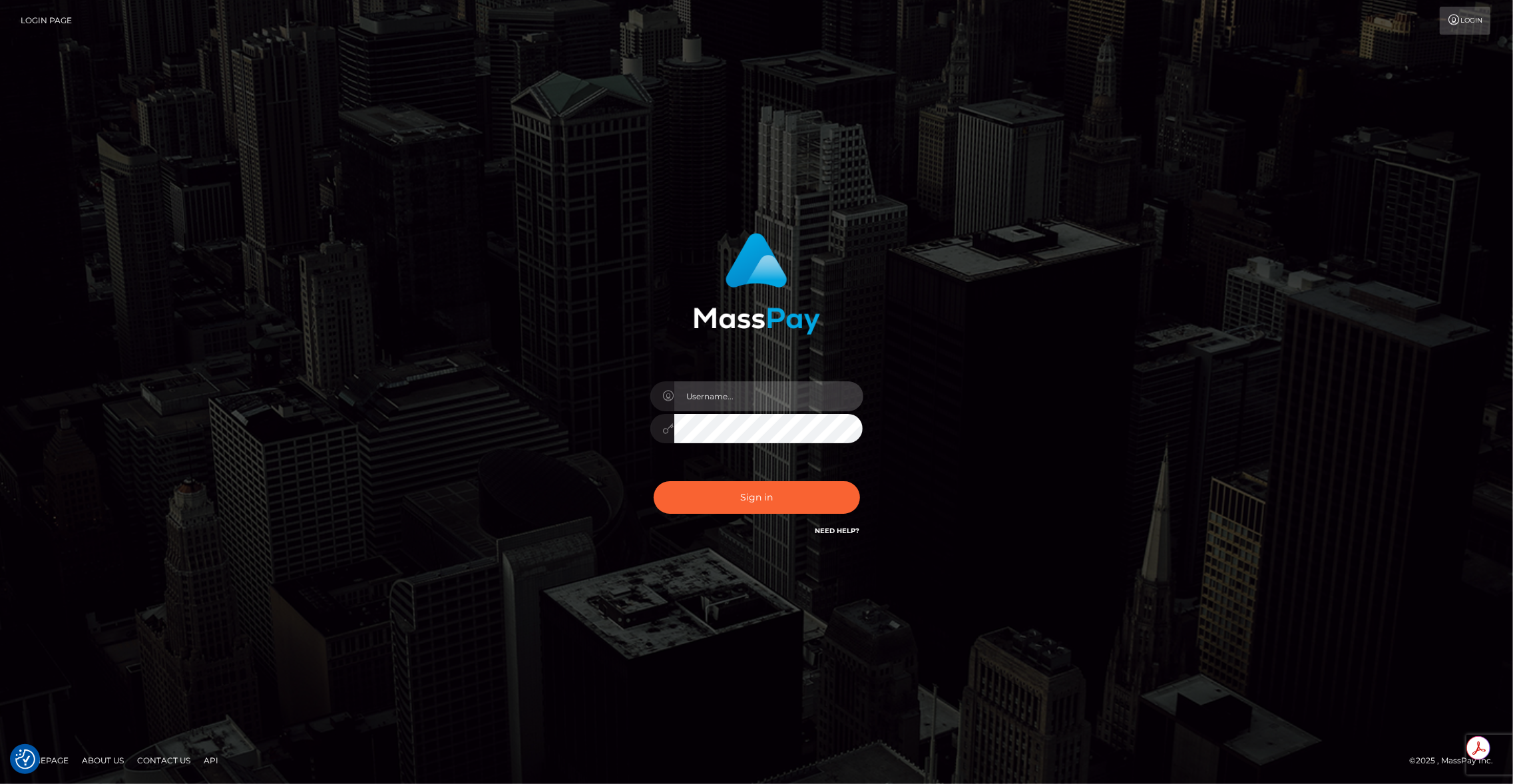
type input "brentg"
click at [774, 503] on button "Sign in" at bounding box center [756, 497] width 206 height 32
type input "brentg"
click at [732, 504] on button "Sign in" at bounding box center [756, 497] width 206 height 32
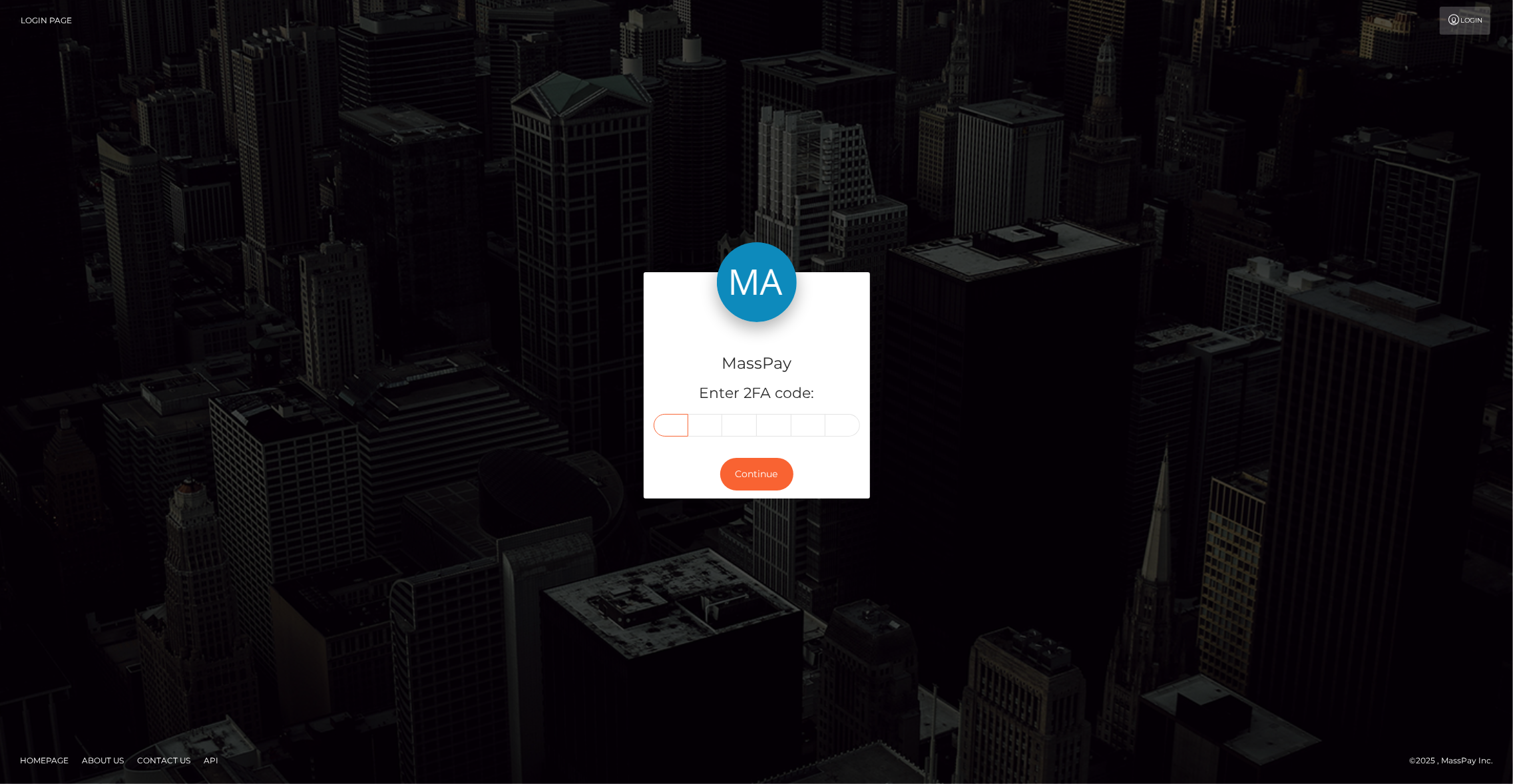
paste input "1"
type input "1"
type input "2"
type input "1"
type input "6"
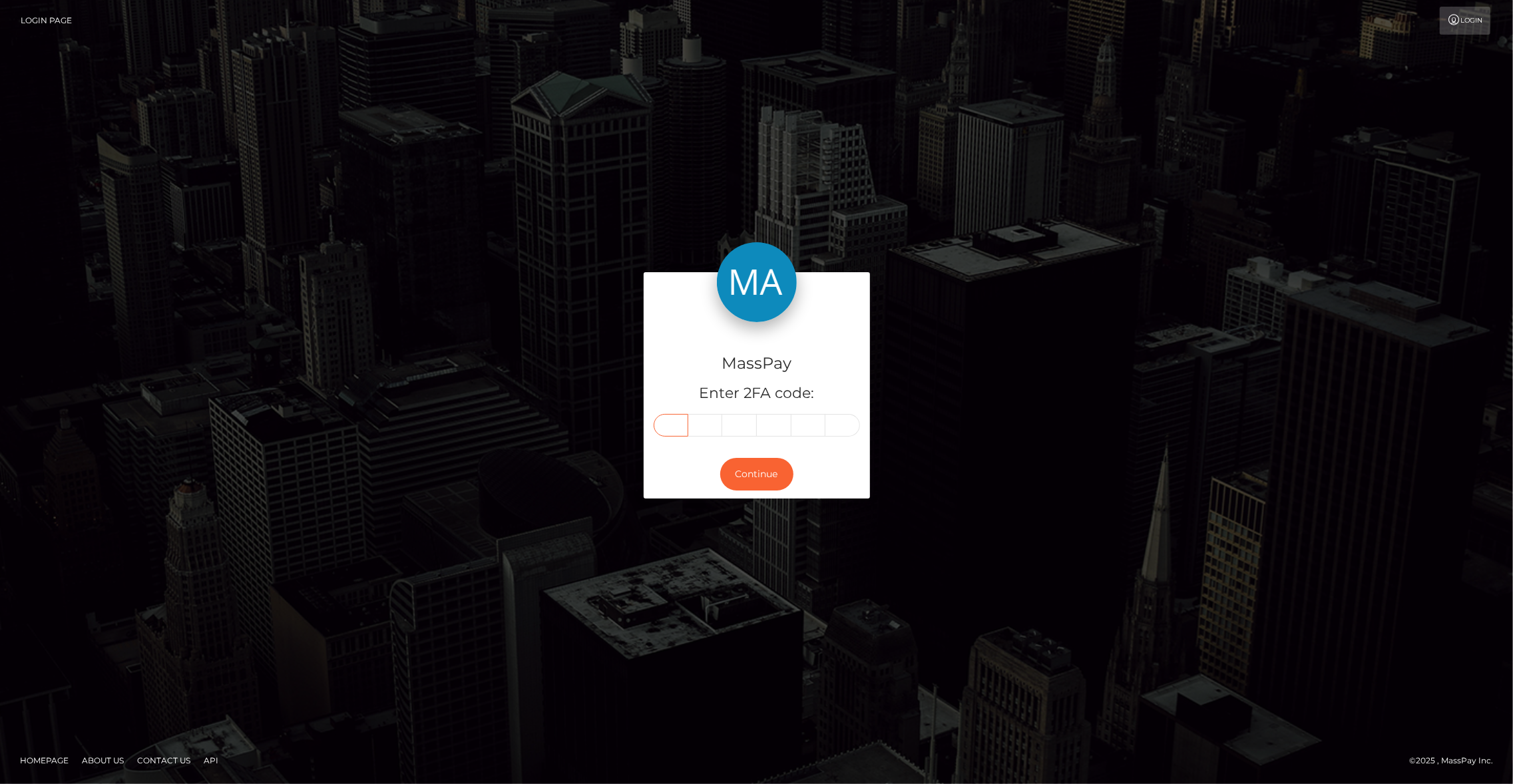
type input "5"
type input "2"
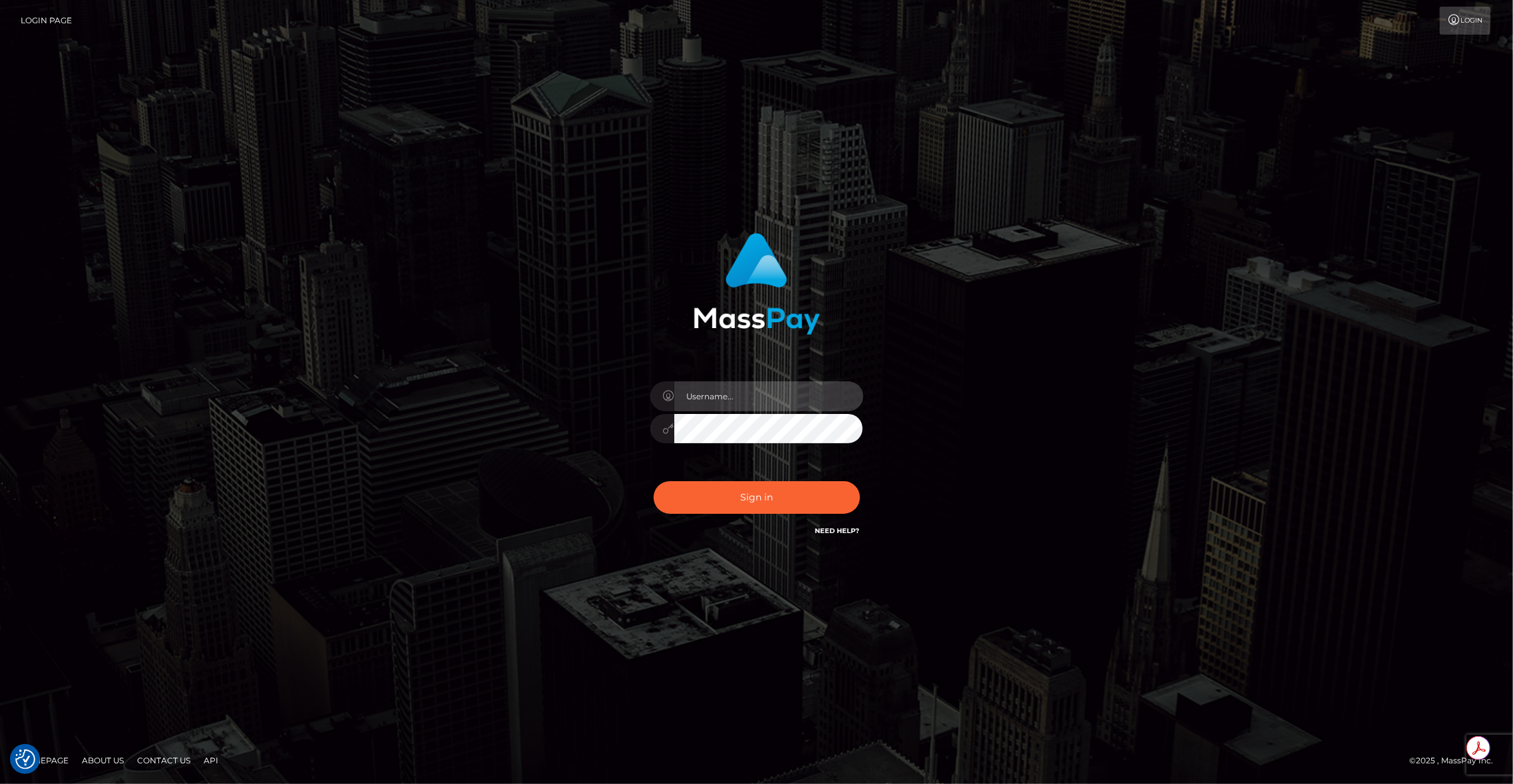
type input "brentg"
click at [761, 504] on button "Sign in" at bounding box center [756, 497] width 206 height 32
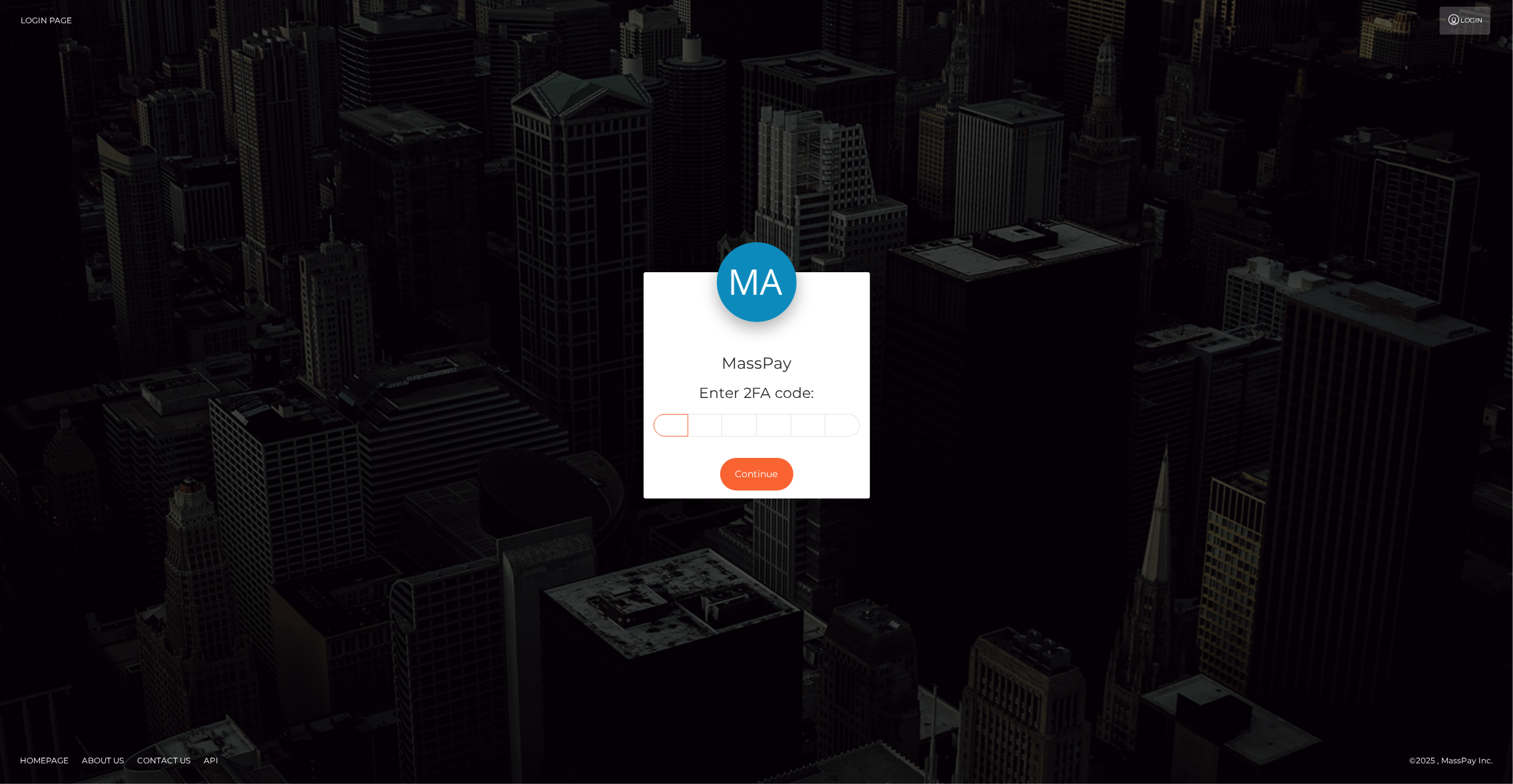
paste input "8"
type input "8"
type input "7"
type input "5"
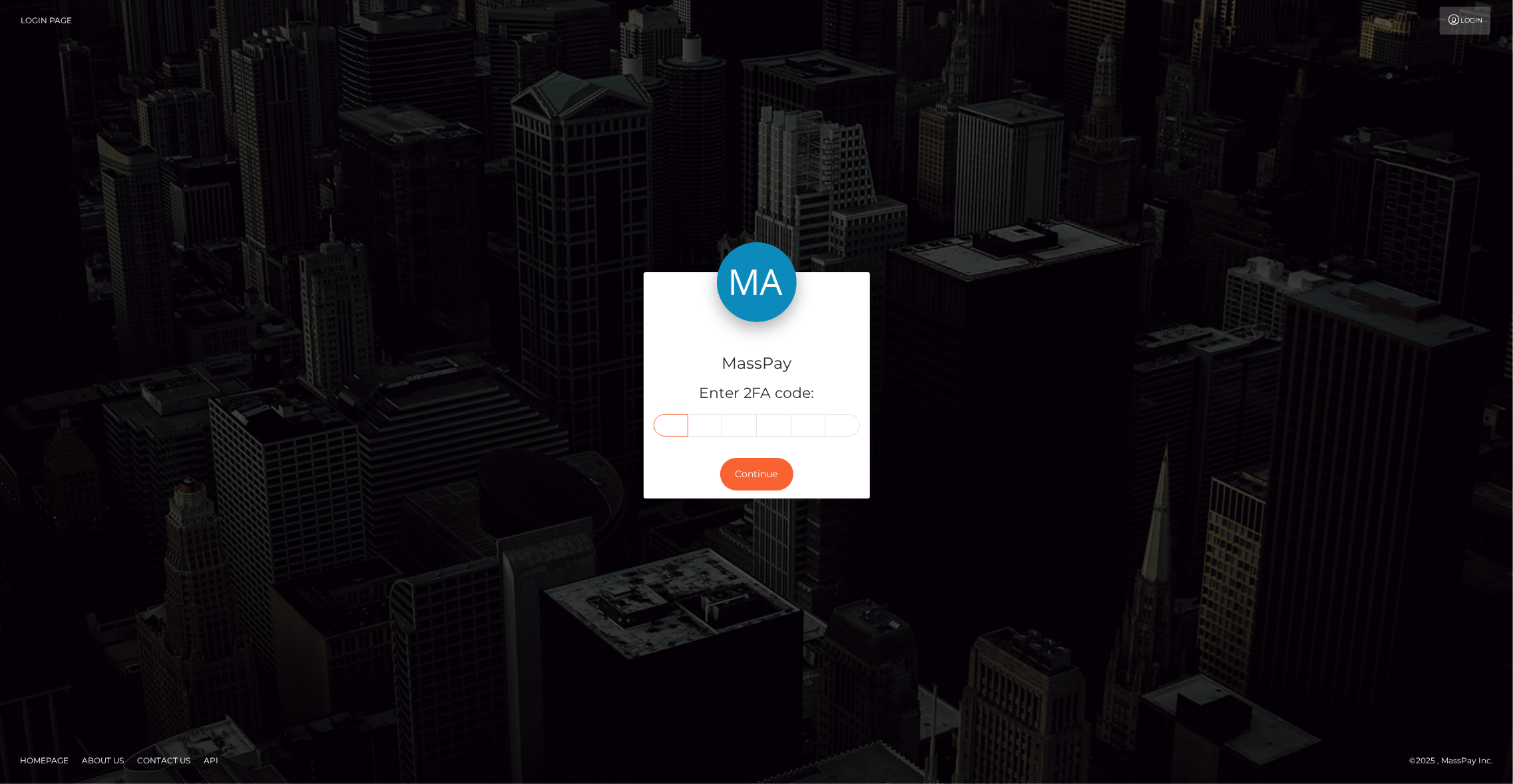
type input "4"
type input "5"
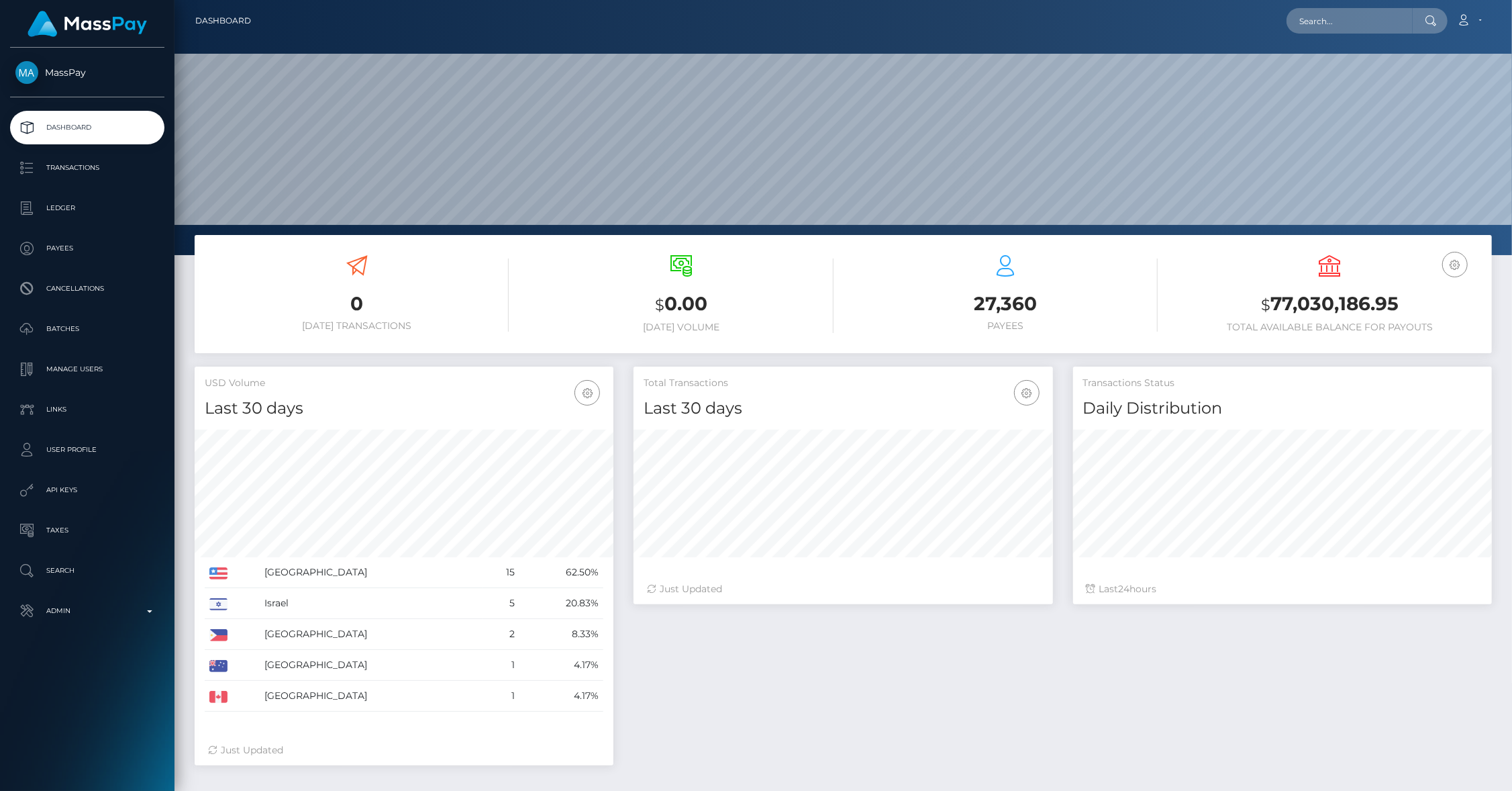
scroll to position [237, 419]
click at [131, 601] on p "Admin" at bounding box center [87, 611] width 143 height 20
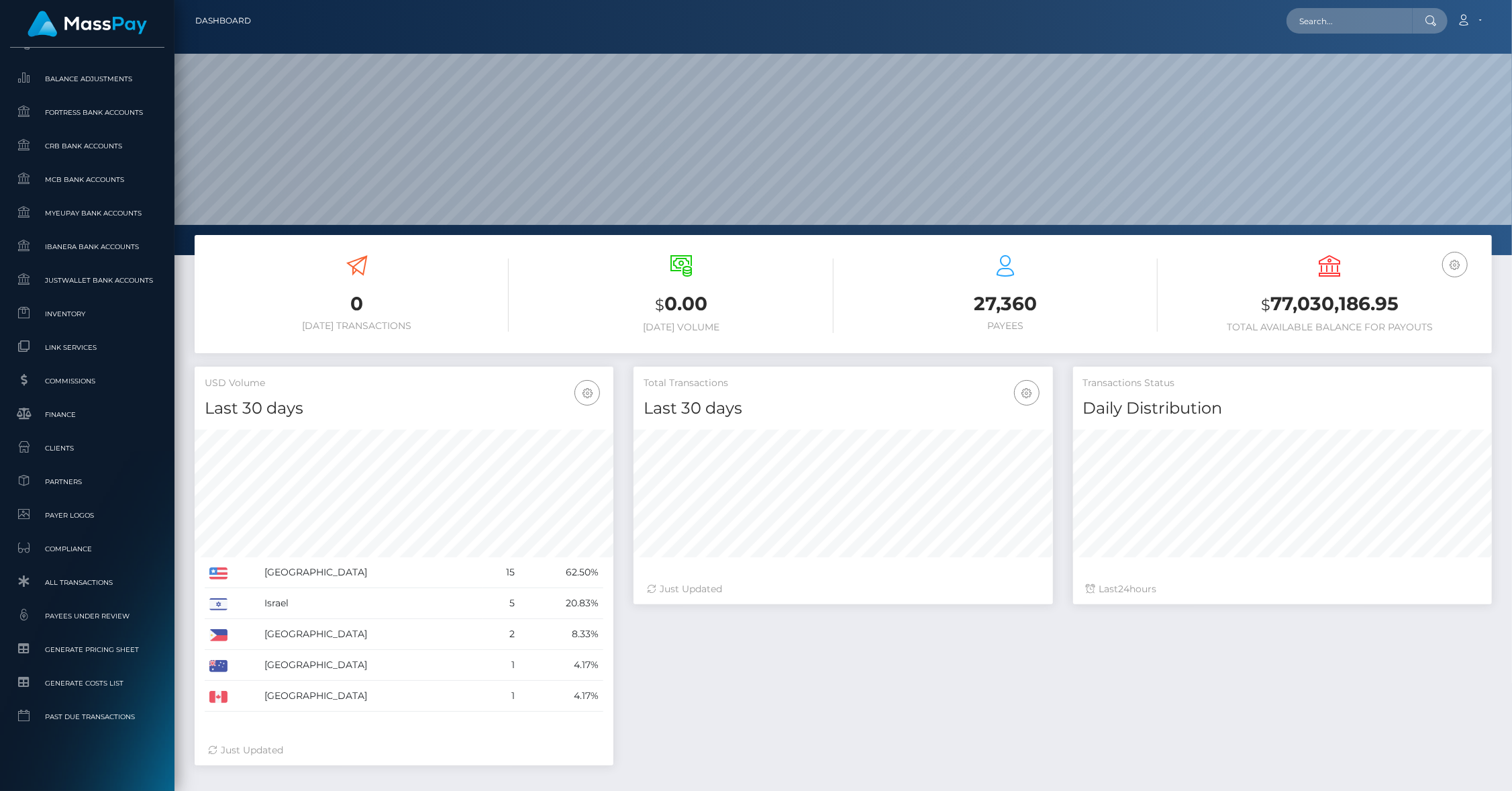
scroll to position [619, 0]
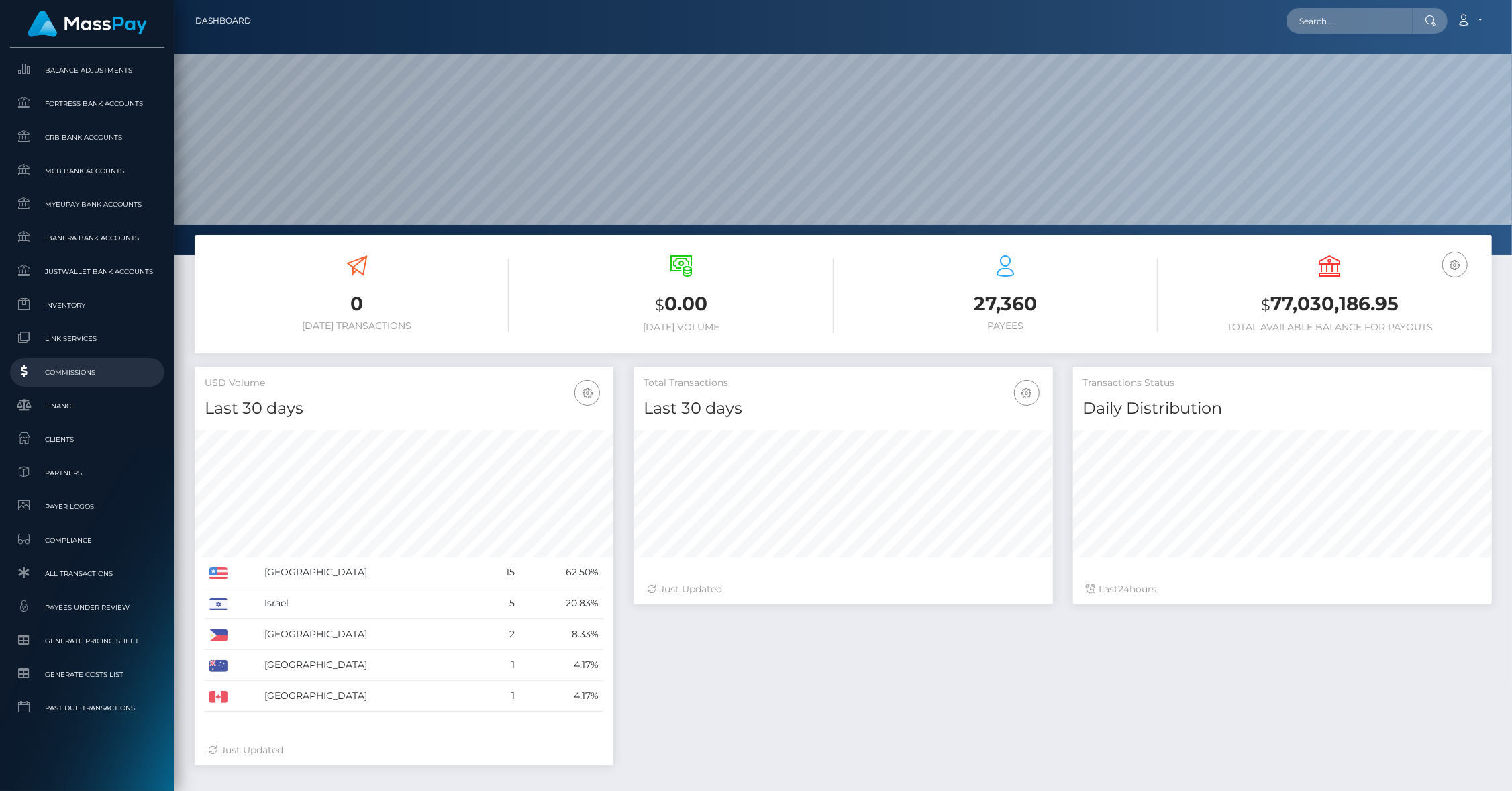
click at [61, 373] on span "Commissions" at bounding box center [87, 372] width 143 height 16
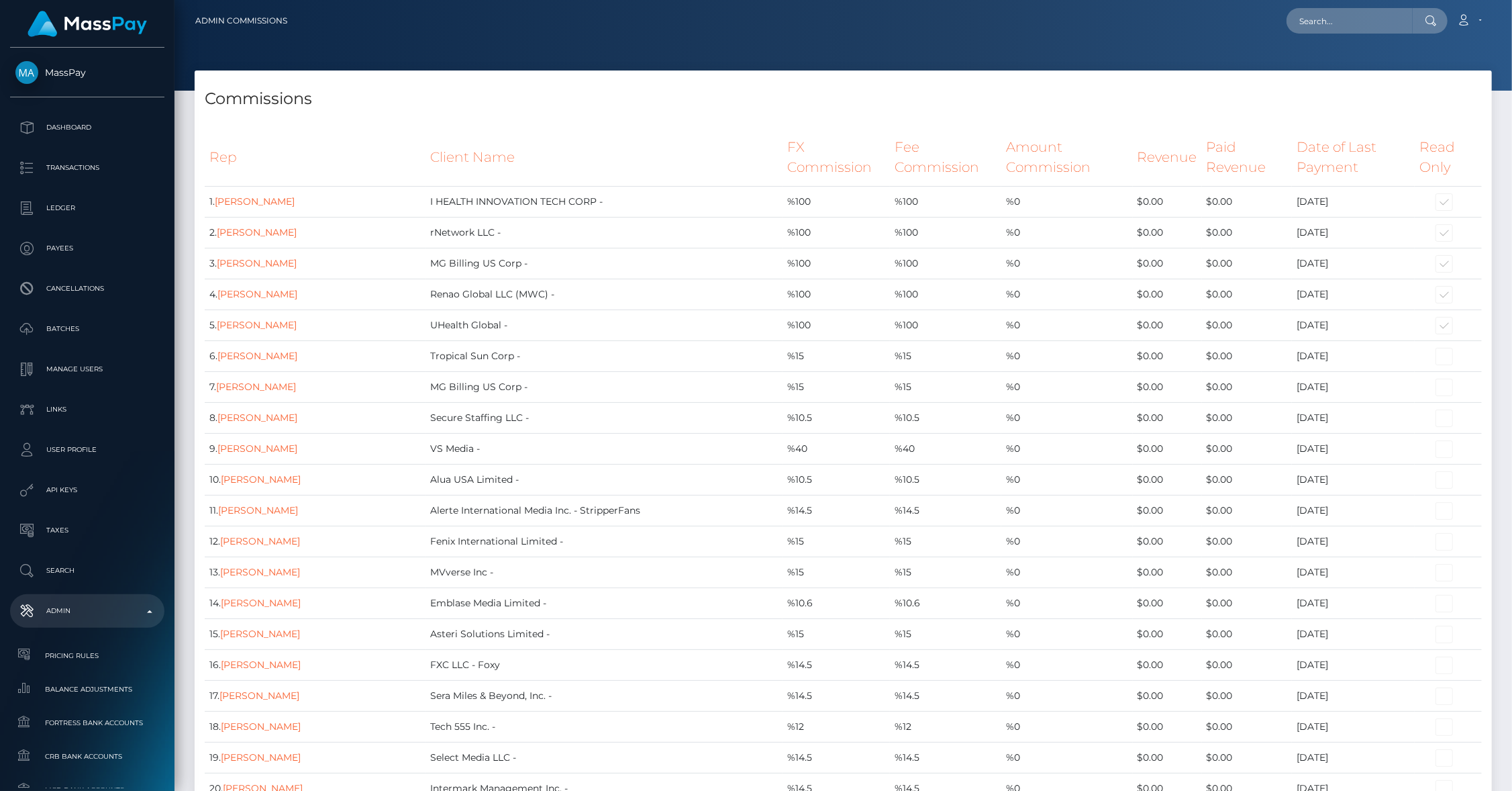
click at [614, 99] on h4 "Commissions" at bounding box center [844, 99] width 1278 height 24
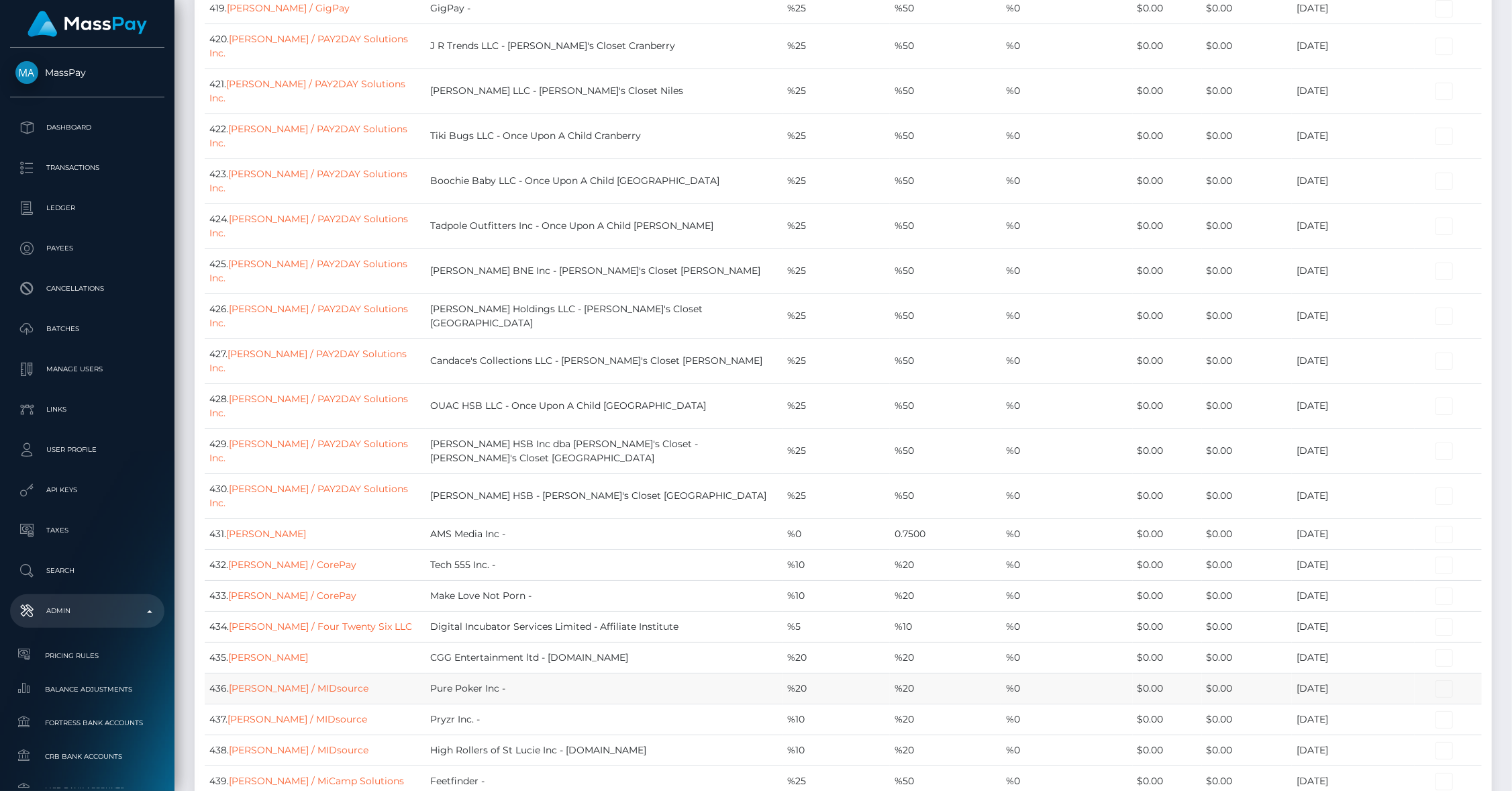
scroll to position [13512, 0]
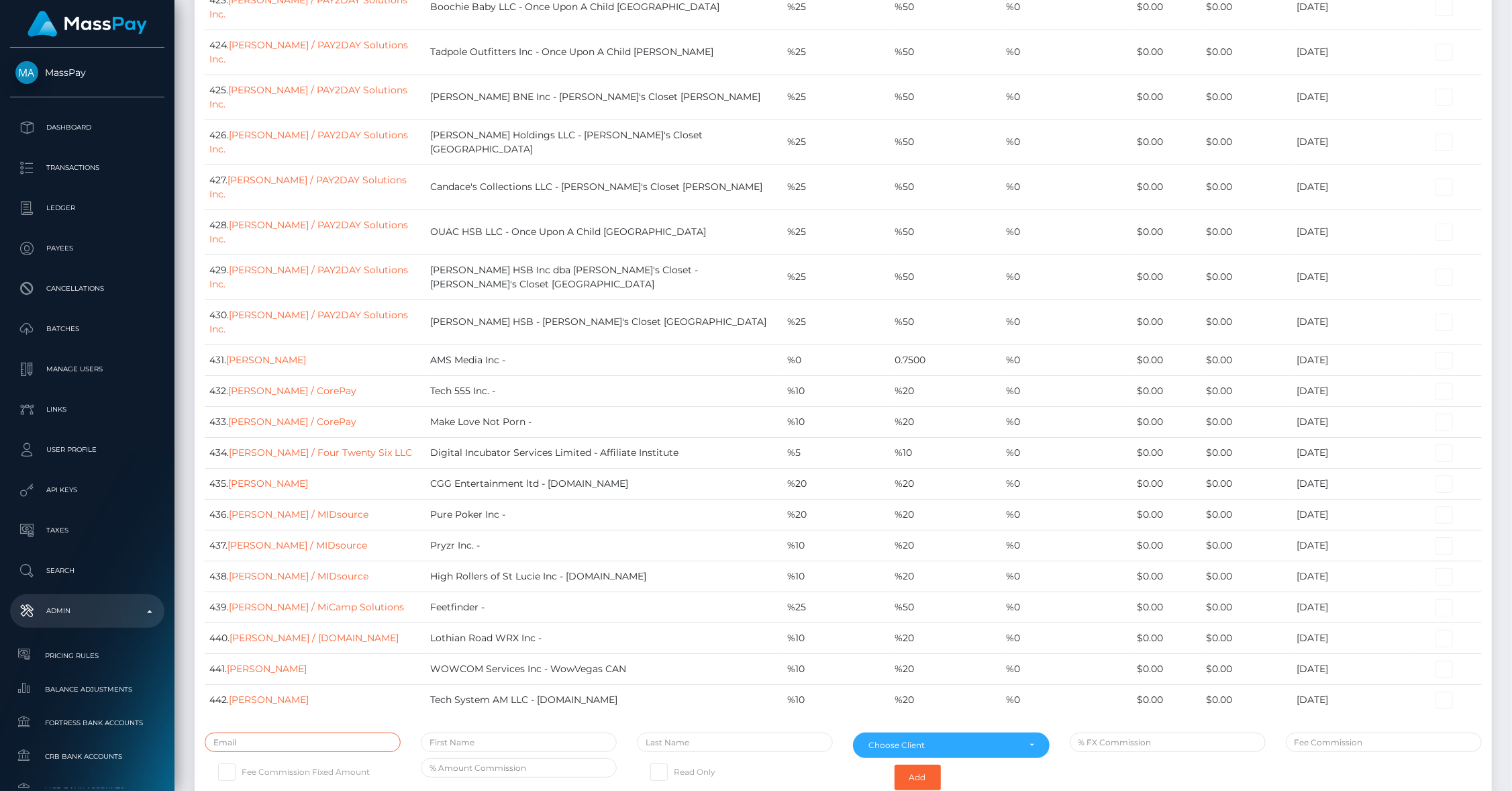
click at [271, 733] on input "text" at bounding box center [302, 742] width 196 height 19
click at [261, 733] on input "text" at bounding box center [302, 742] width 196 height 19
paste input "rob@corepay.net"
type input "rob@corepay.net"
click at [485, 733] on input "text" at bounding box center [518, 742] width 196 height 19
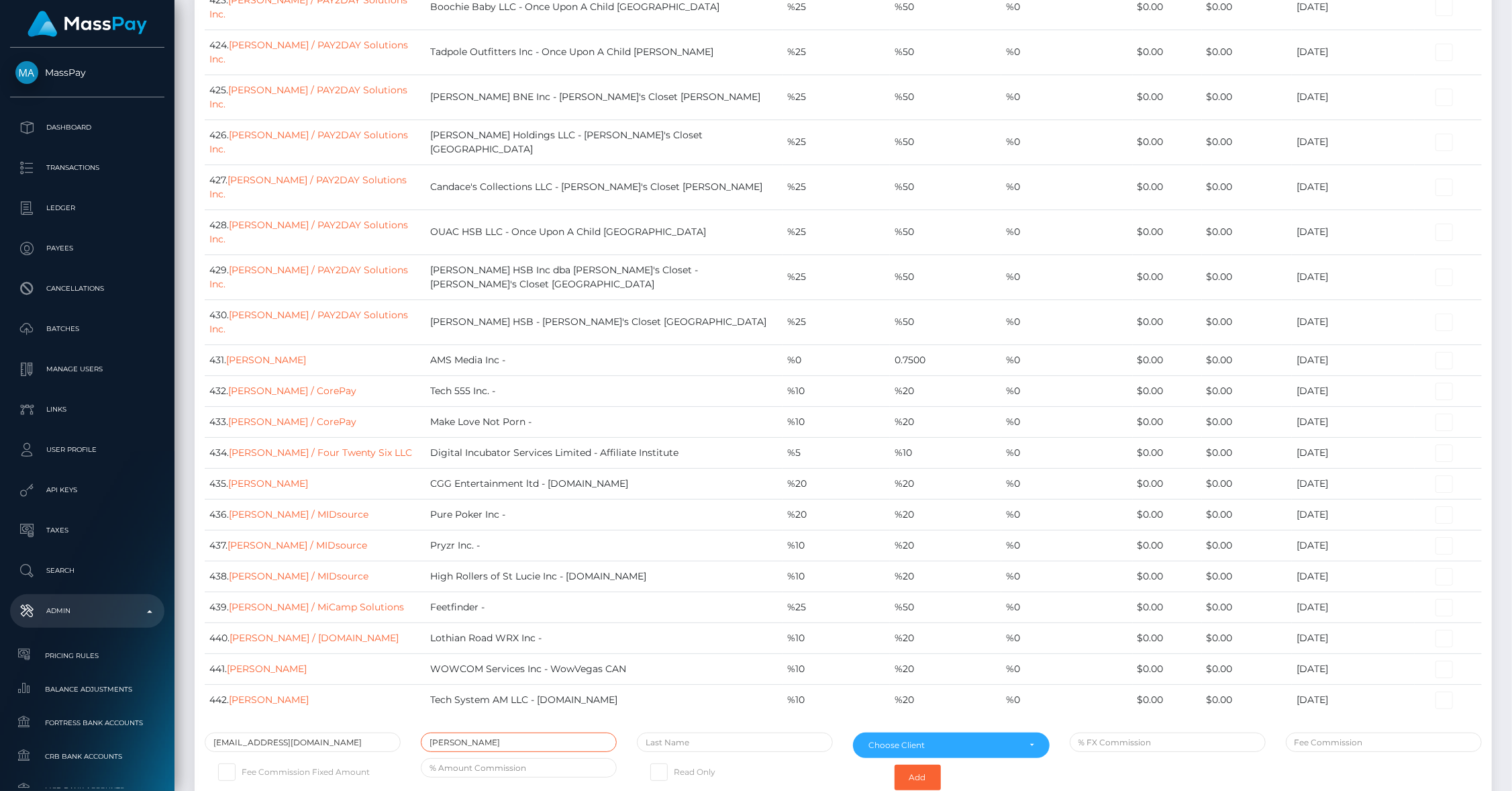
type input "Rob"
type input "Bast"
click at [911, 740] on div "Choose Client" at bounding box center [943, 745] width 149 height 11
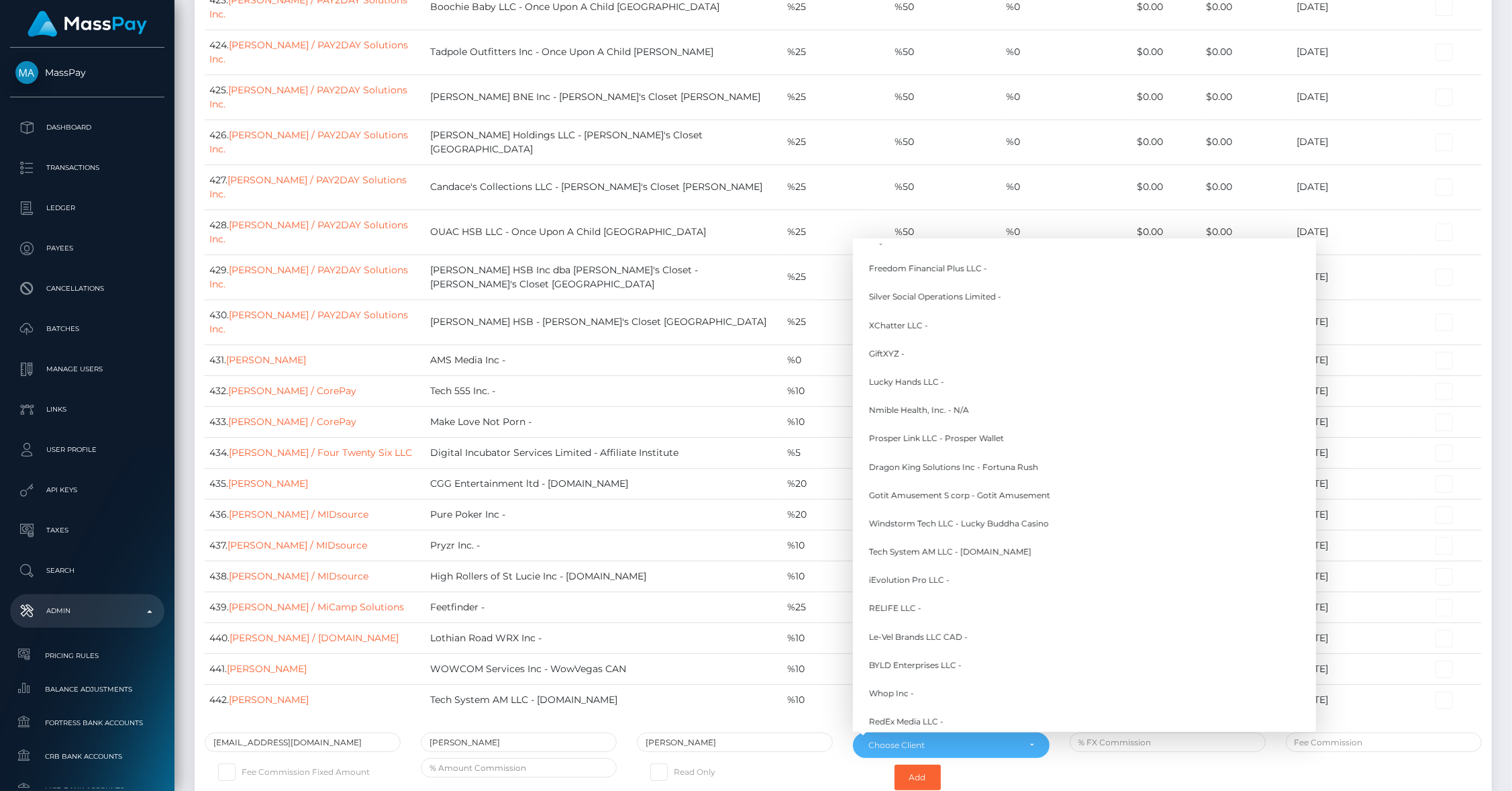
scroll to position [9394, 0]
click at [900, 479] on link "Takeoff Newco Inc - Club Fans" at bounding box center [1085, 492] width 463 height 25
select select "345"
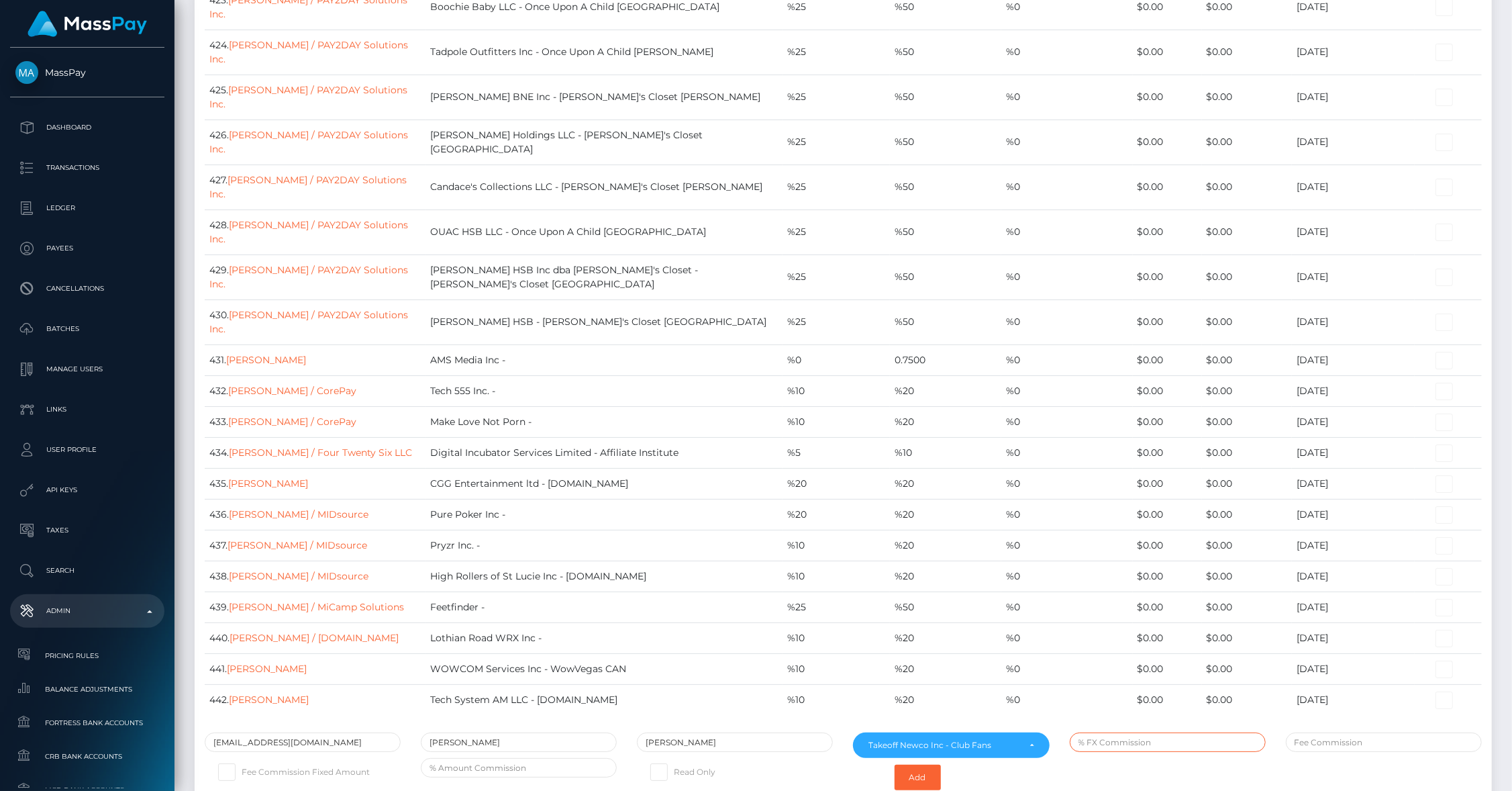
click at [1114, 733] on input "text" at bounding box center [1167, 742] width 196 height 19
type input "0.20"
click at [919, 764] on button "Add" at bounding box center [918, 777] width 47 height 26
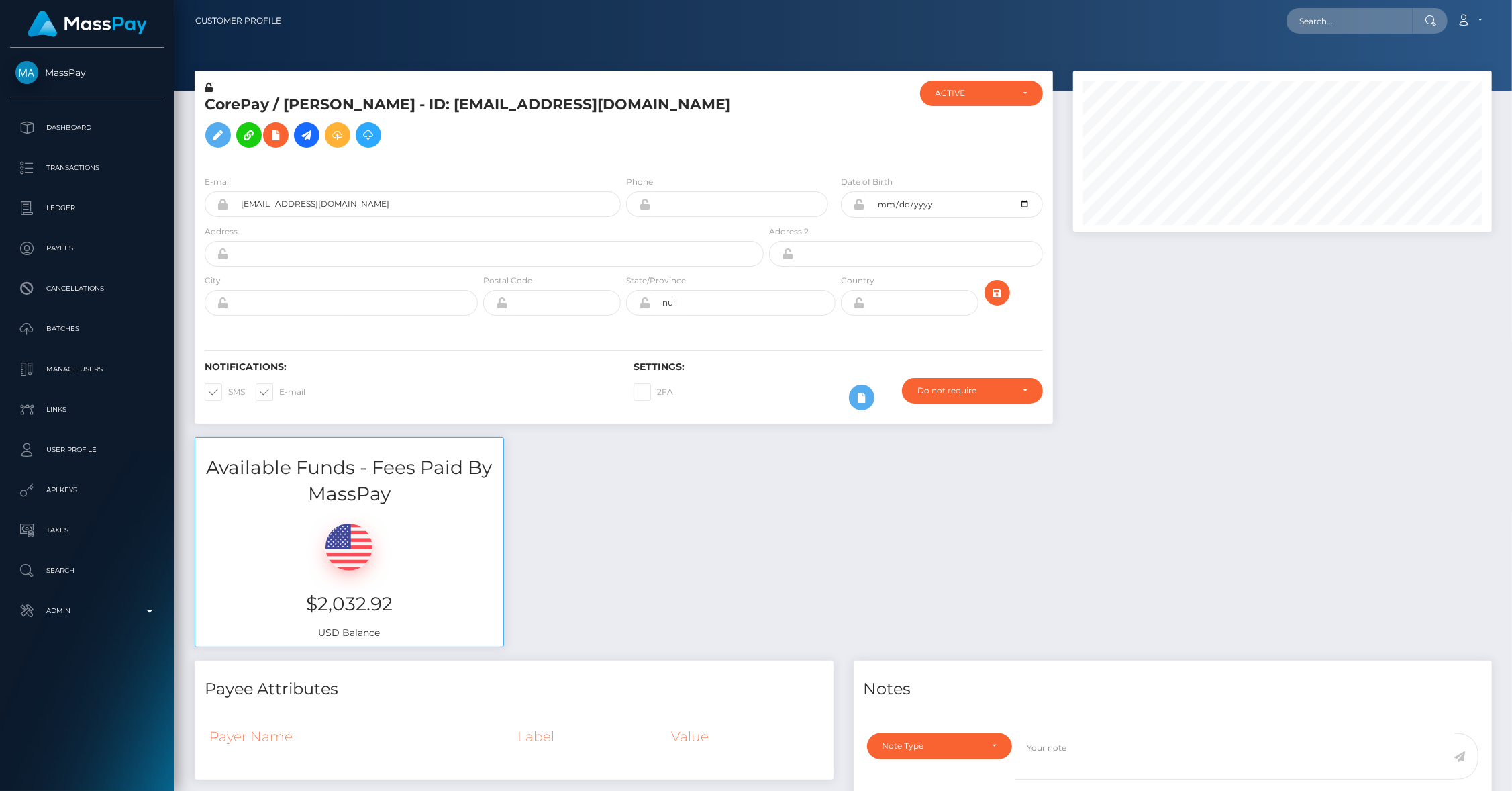
scroll to position [161, 419]
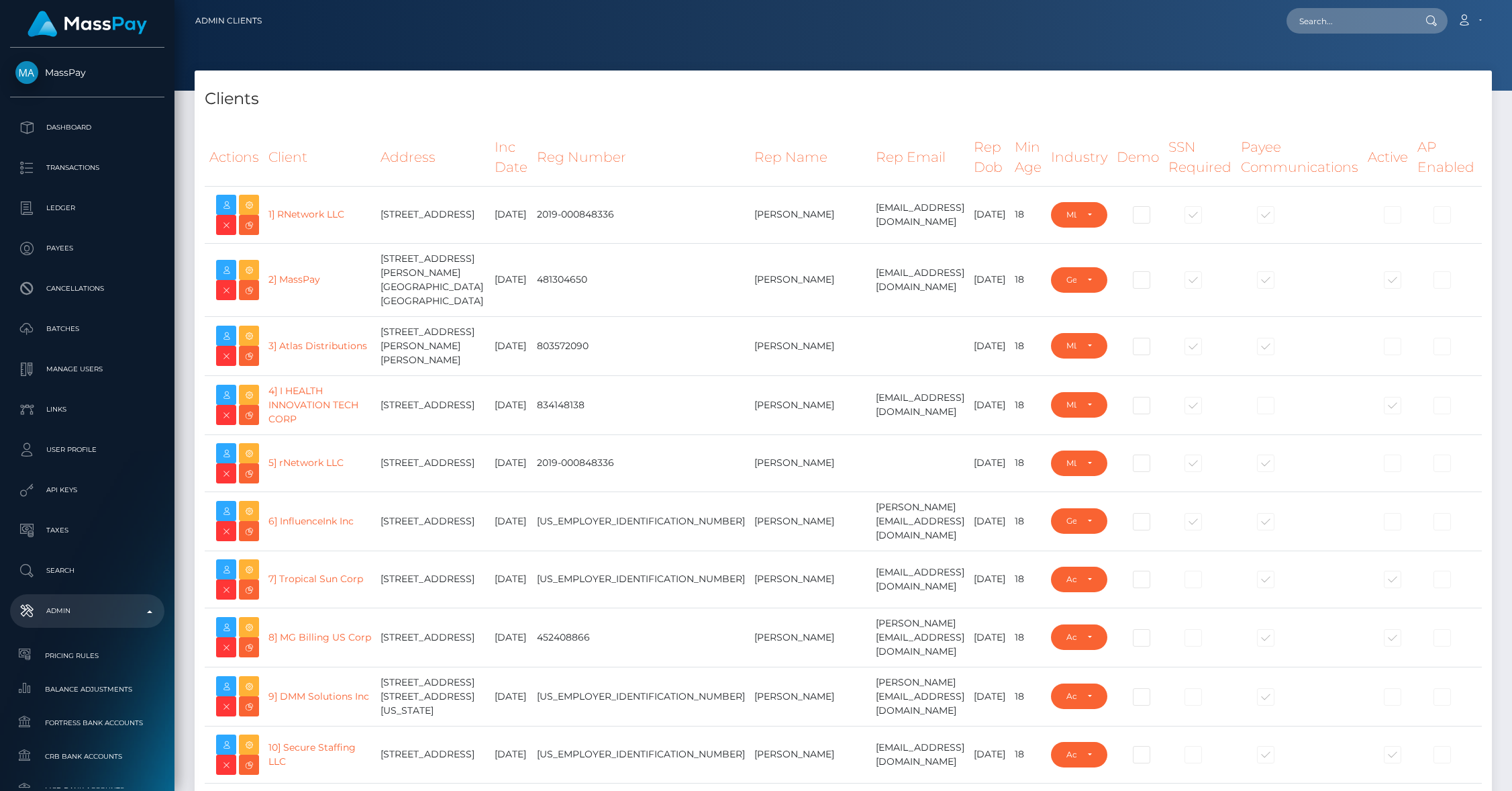
select select "223"
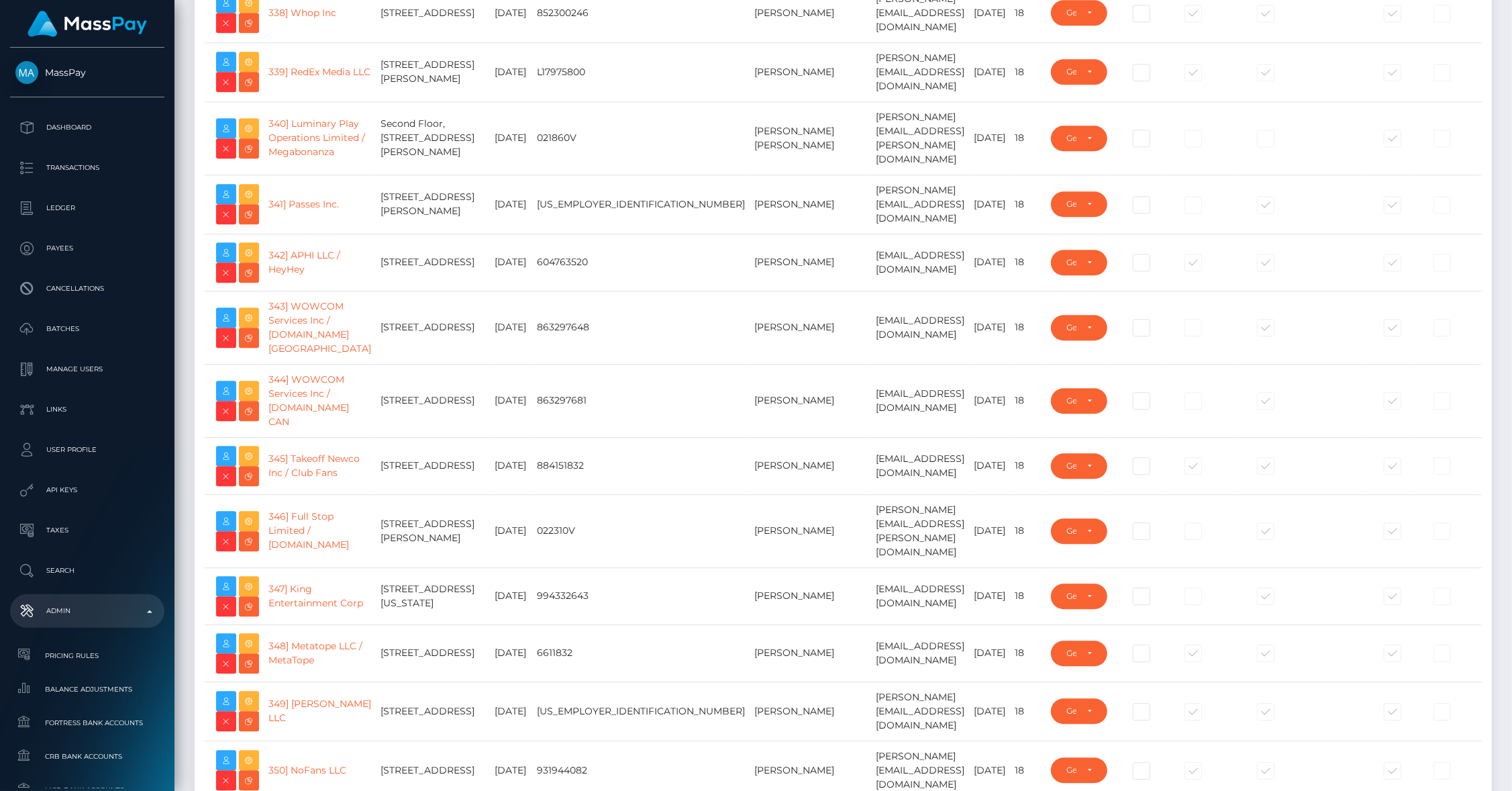
scroll to position [21078, 0]
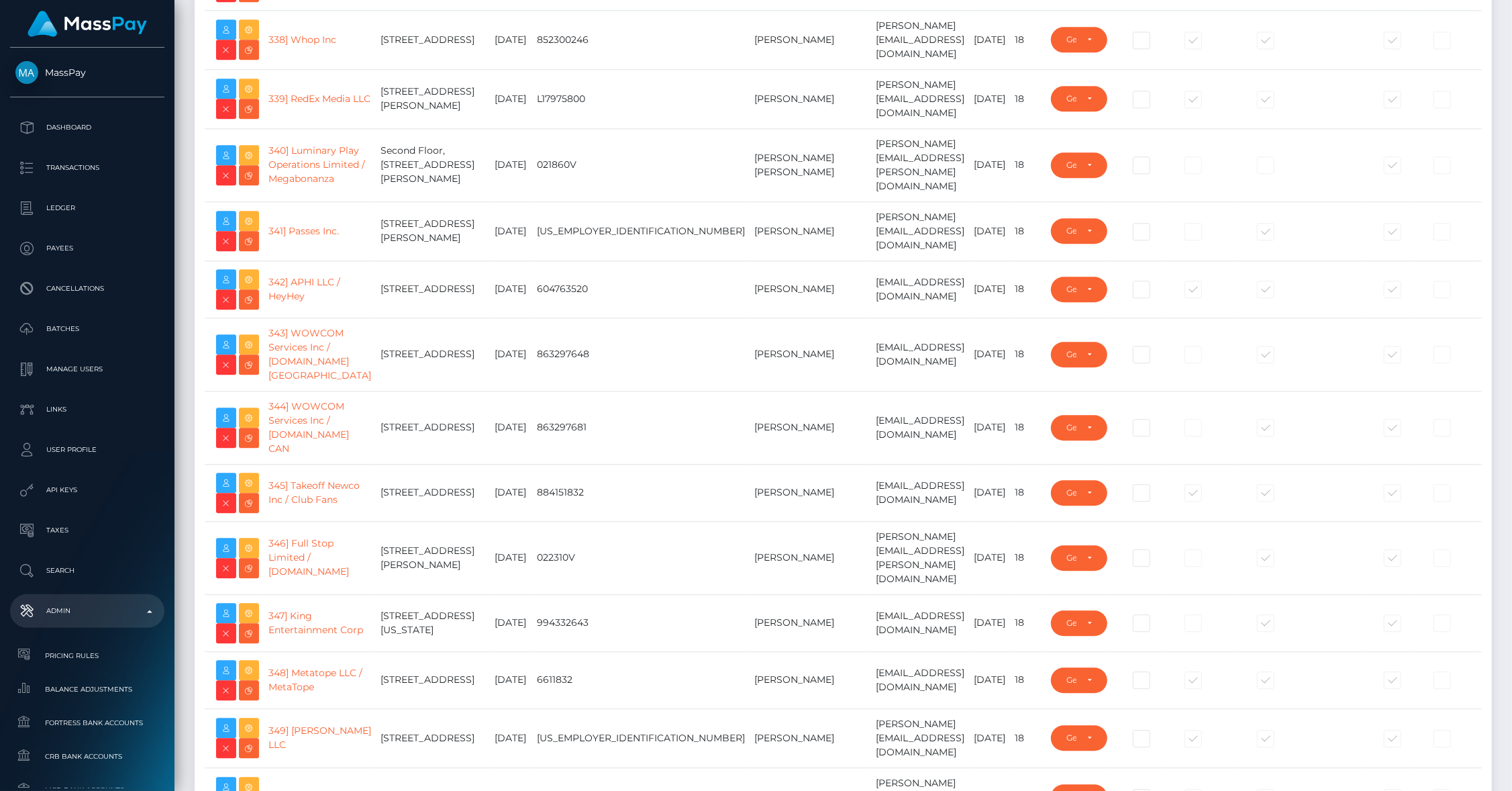
type input "brentg"
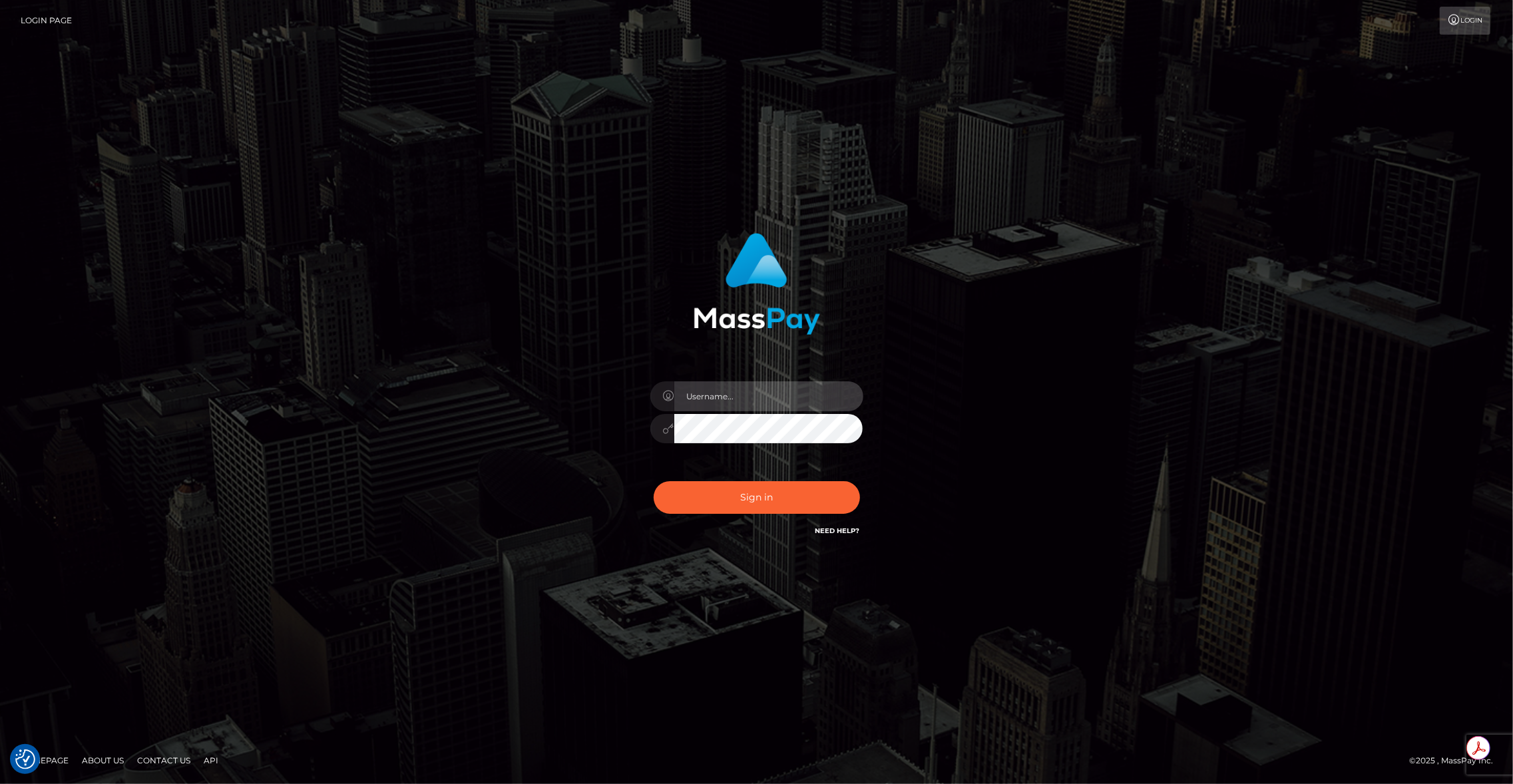
type input "brentg"
click at [746, 500] on button "Sign in" at bounding box center [756, 497] width 206 height 32
type input "brentg"
click at [756, 495] on button "Sign in" at bounding box center [756, 497] width 206 height 32
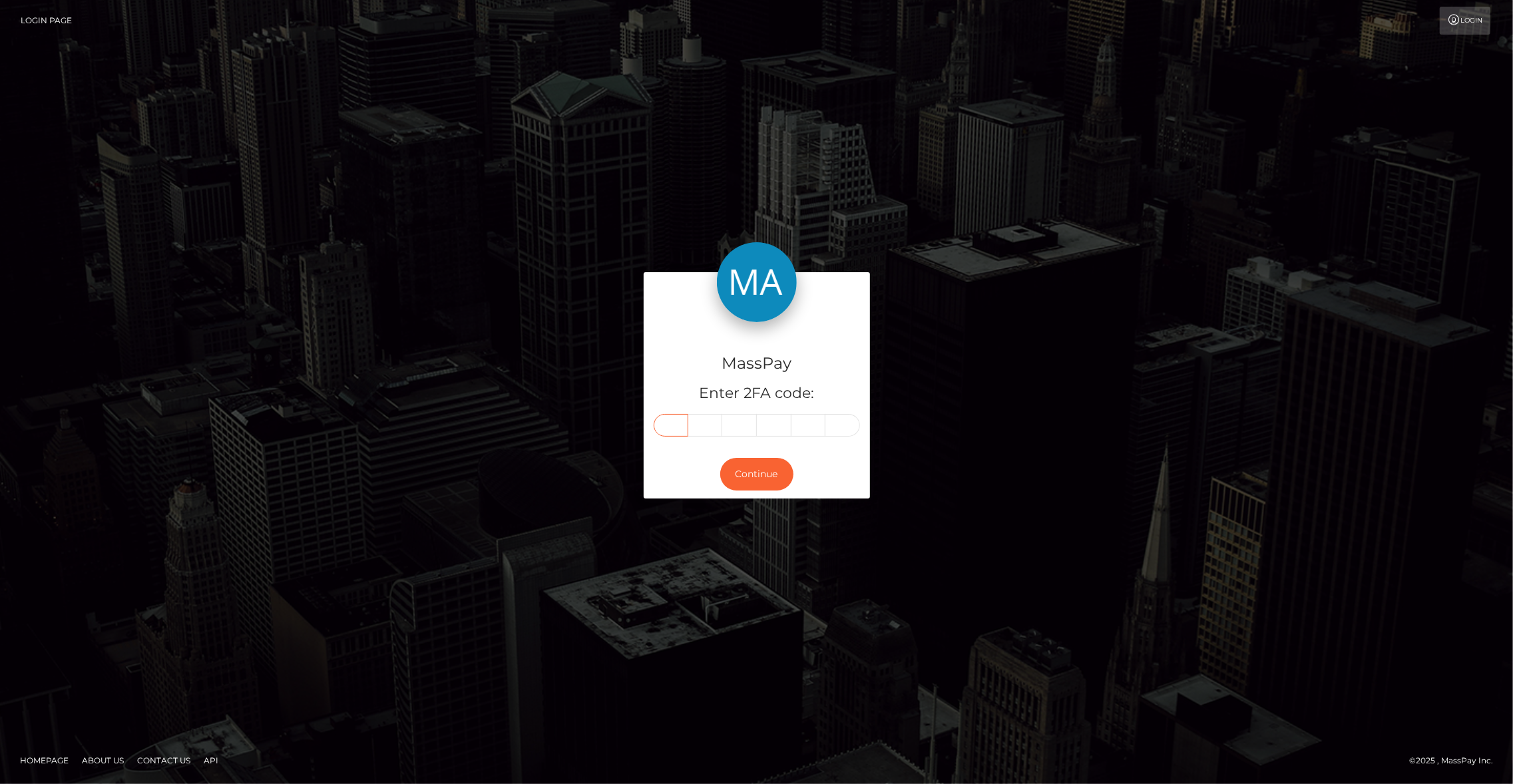
paste input "3"
type input "3"
type input "0"
type input "1"
type input "4"
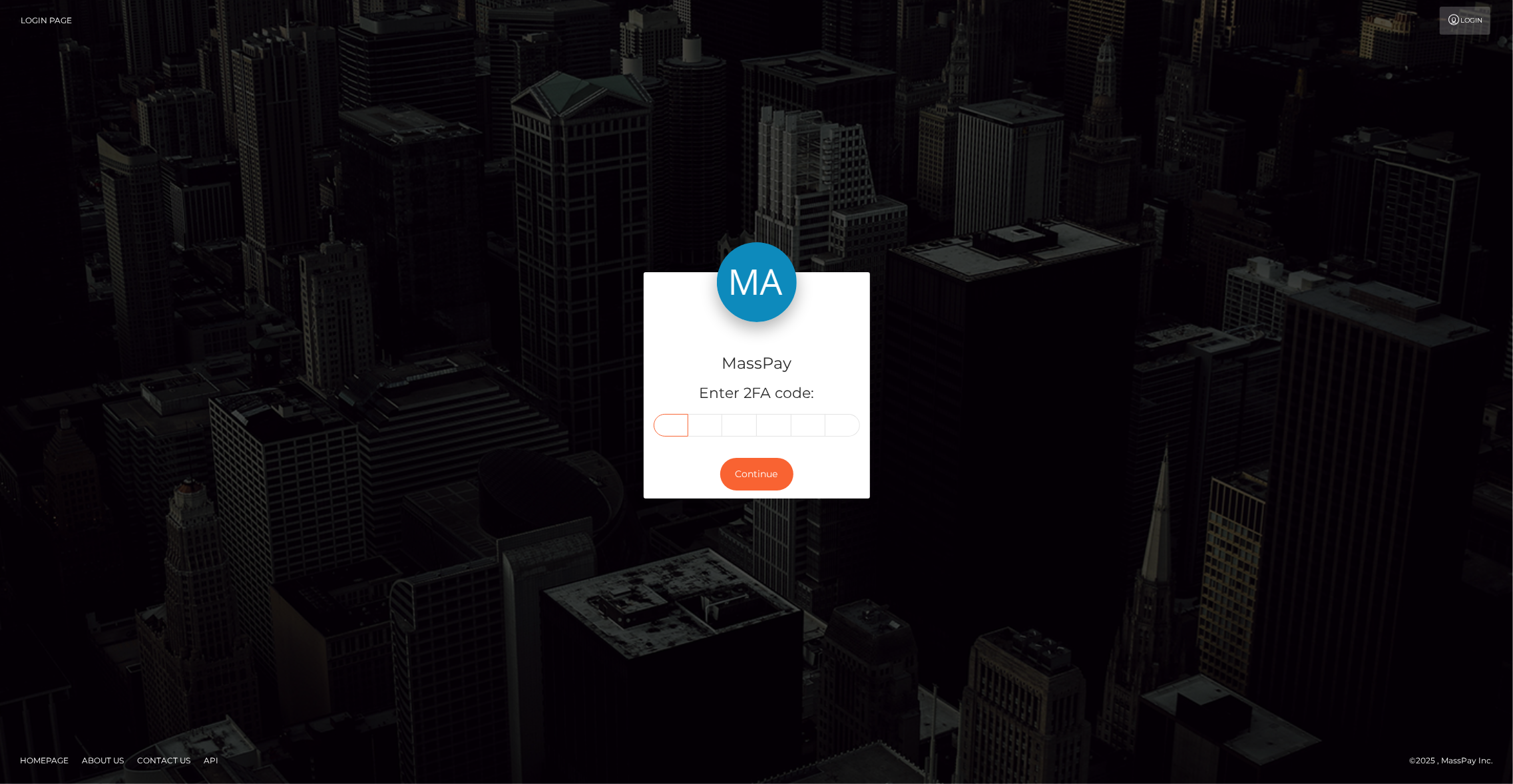
type input "2"
type input "9"
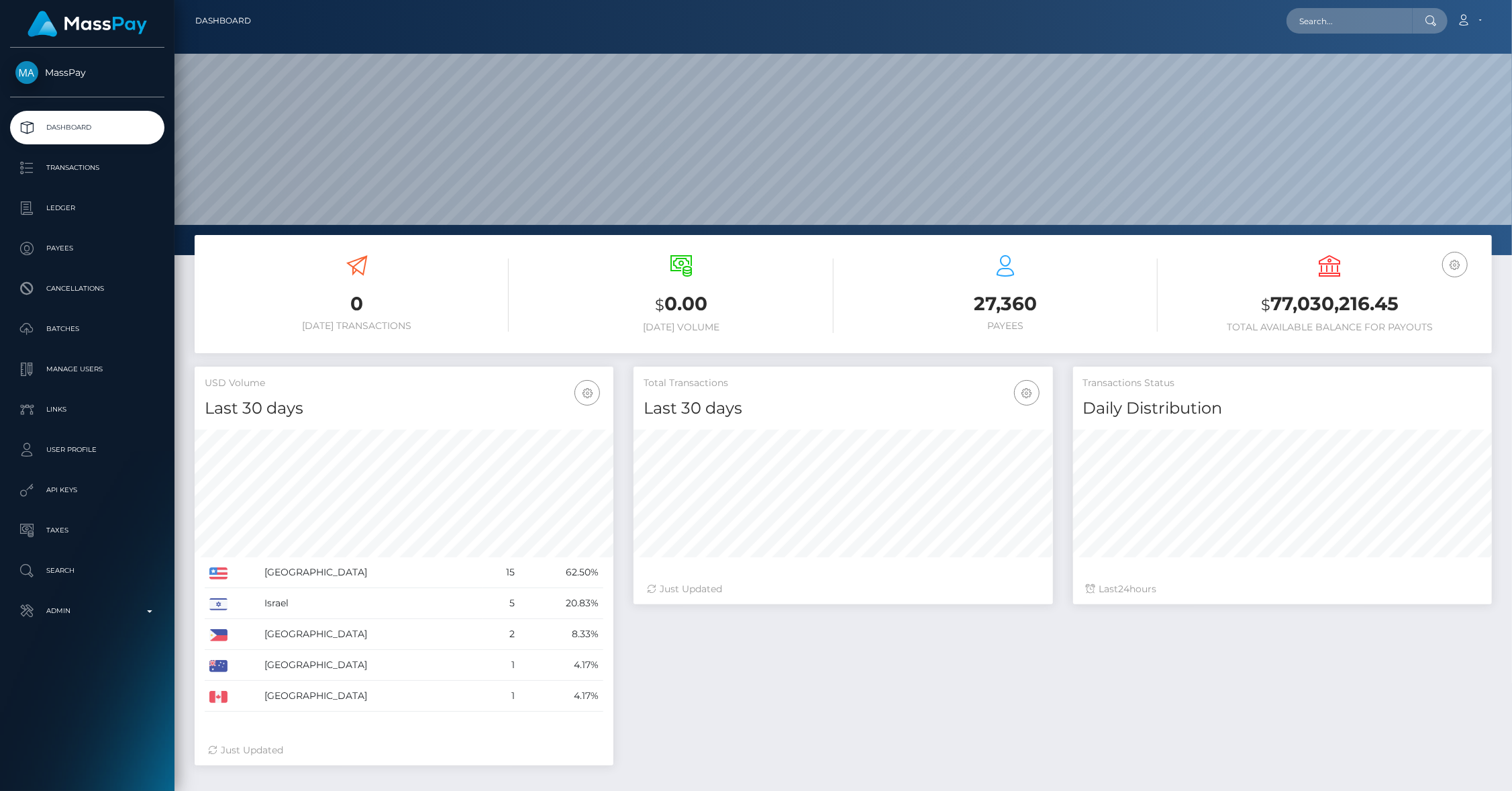
scroll to position [237, 419]
click at [113, 609] on p "Admin" at bounding box center [87, 611] width 143 height 20
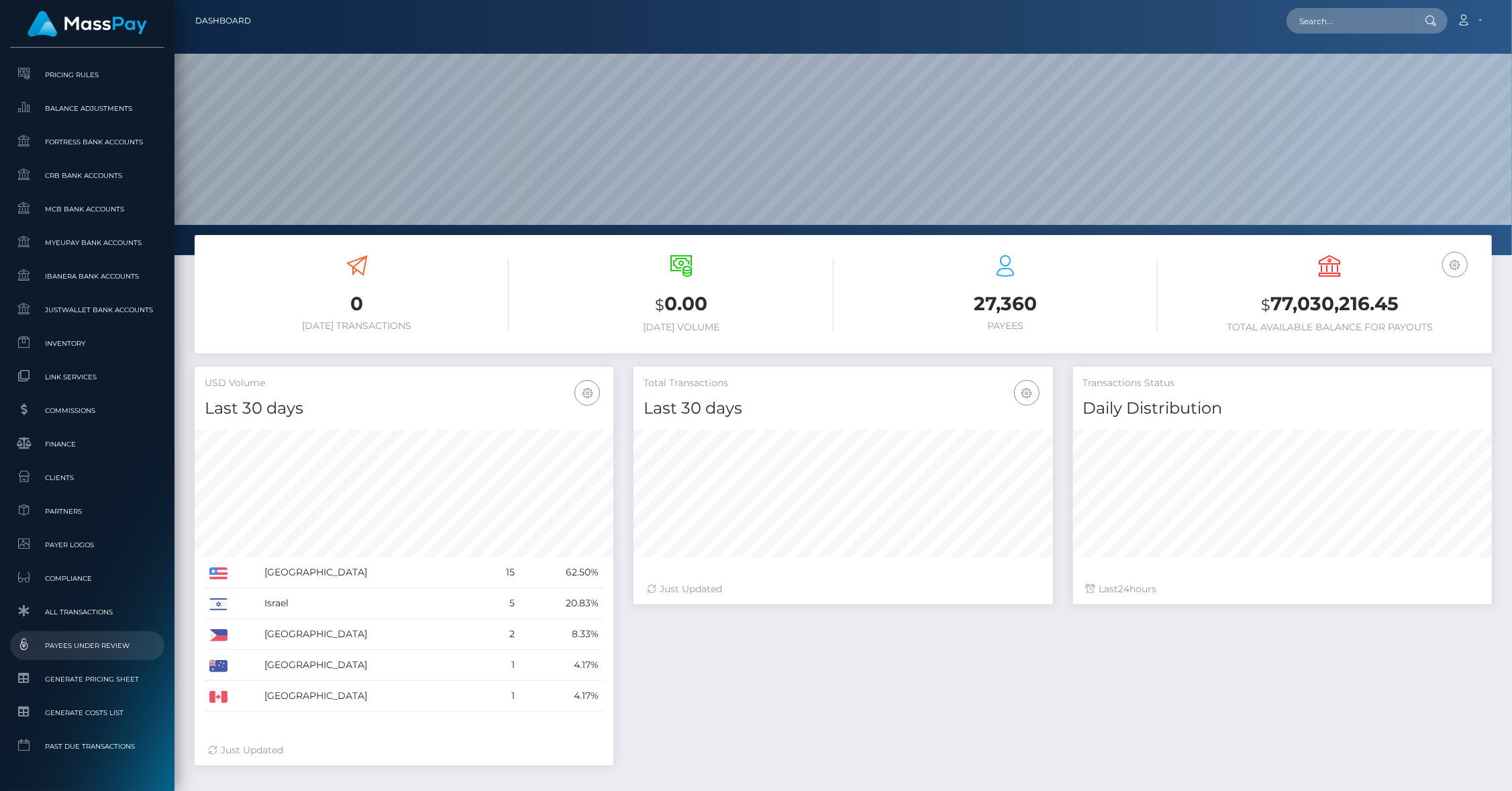
scroll to position [619, 0]
click at [82, 370] on span "Commissions" at bounding box center [87, 372] width 143 height 16
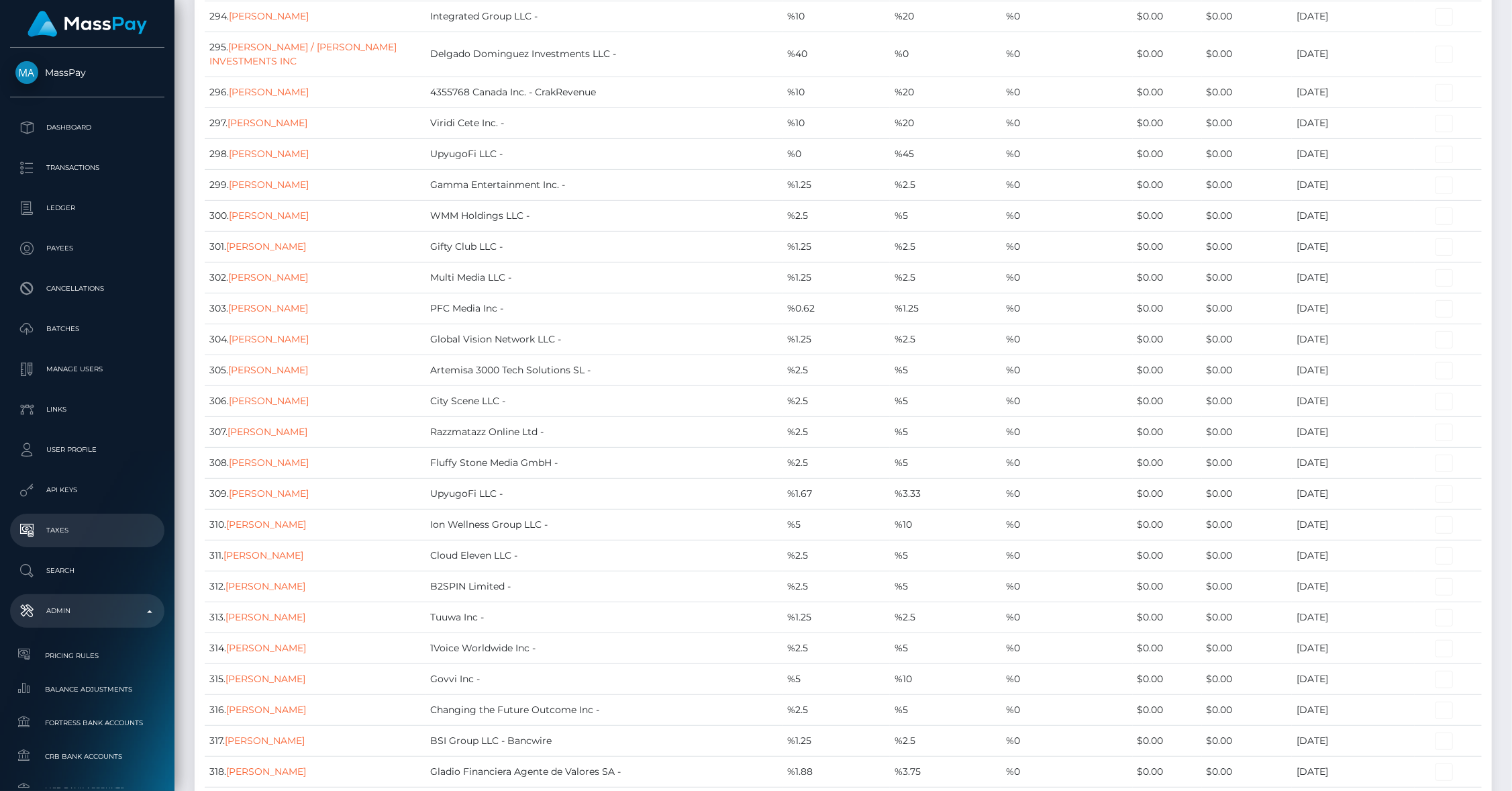
scroll to position [13542, 0]
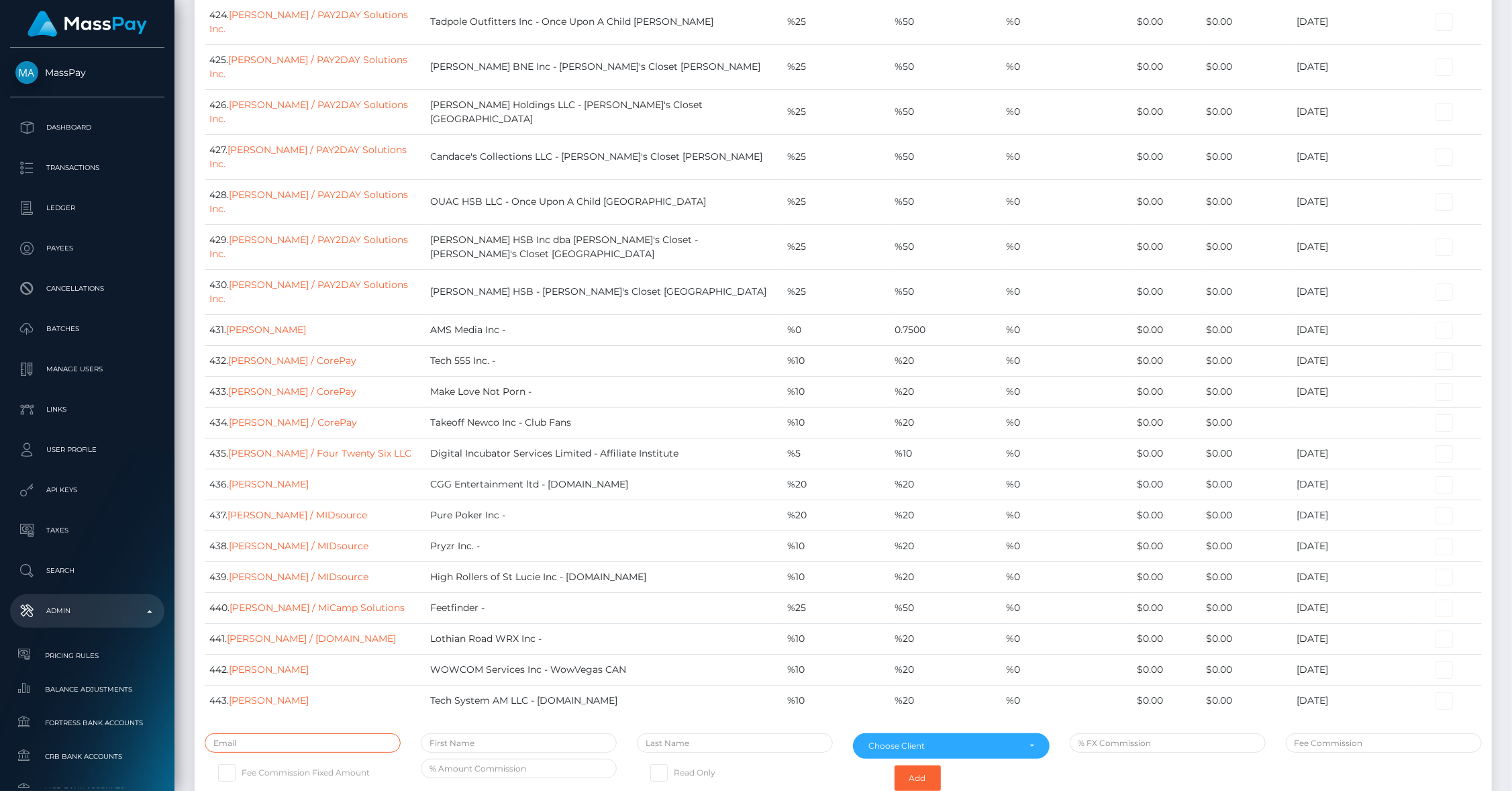
click at [279, 733] on input "text" at bounding box center [302, 742] width 196 height 19
type input "jeff@tcgpayments.com"
type input "F"
type input "[PERSON_NAME]"
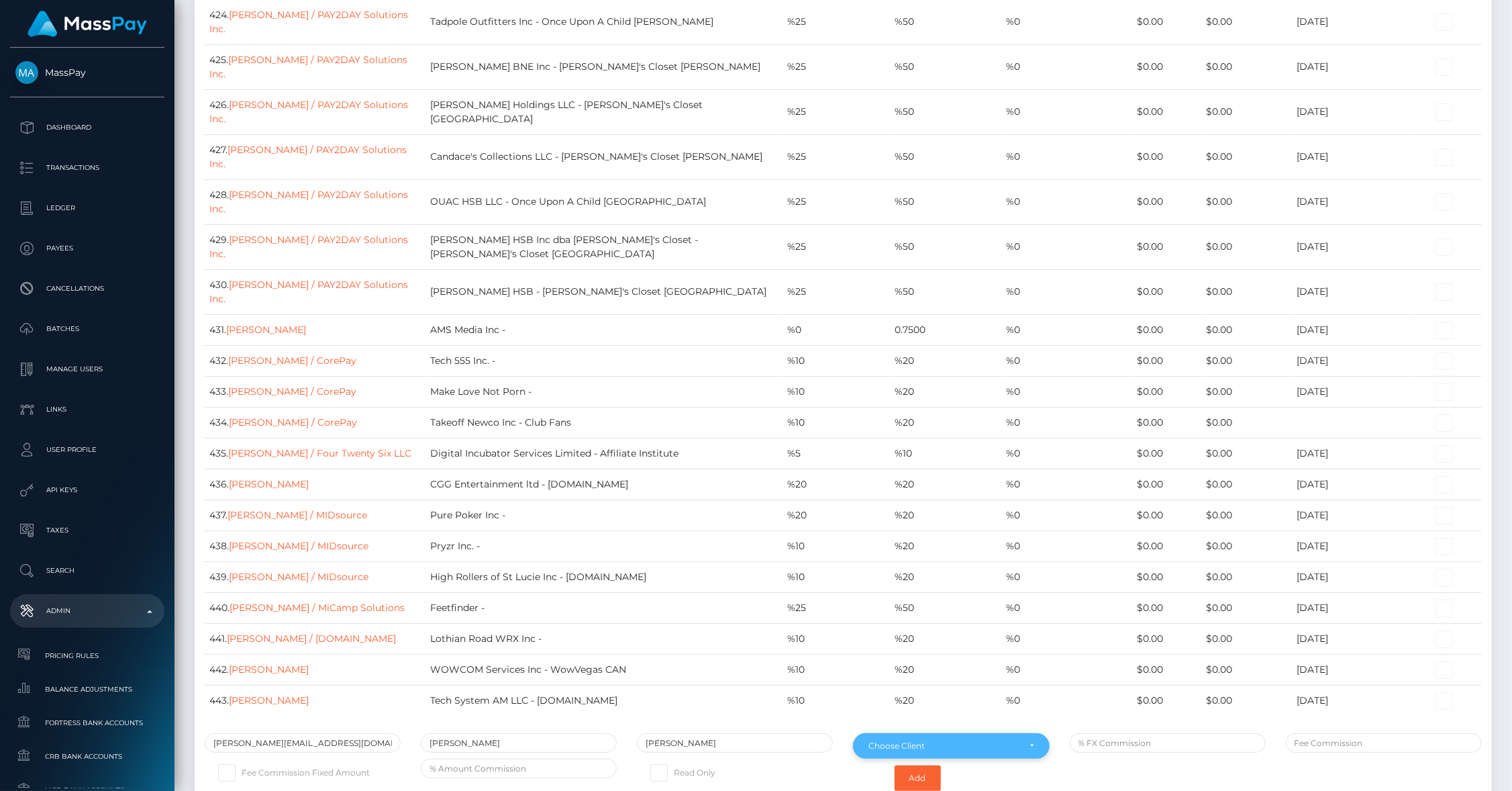
click at [978, 740] on div "Choose Client" at bounding box center [943, 745] width 149 height 11
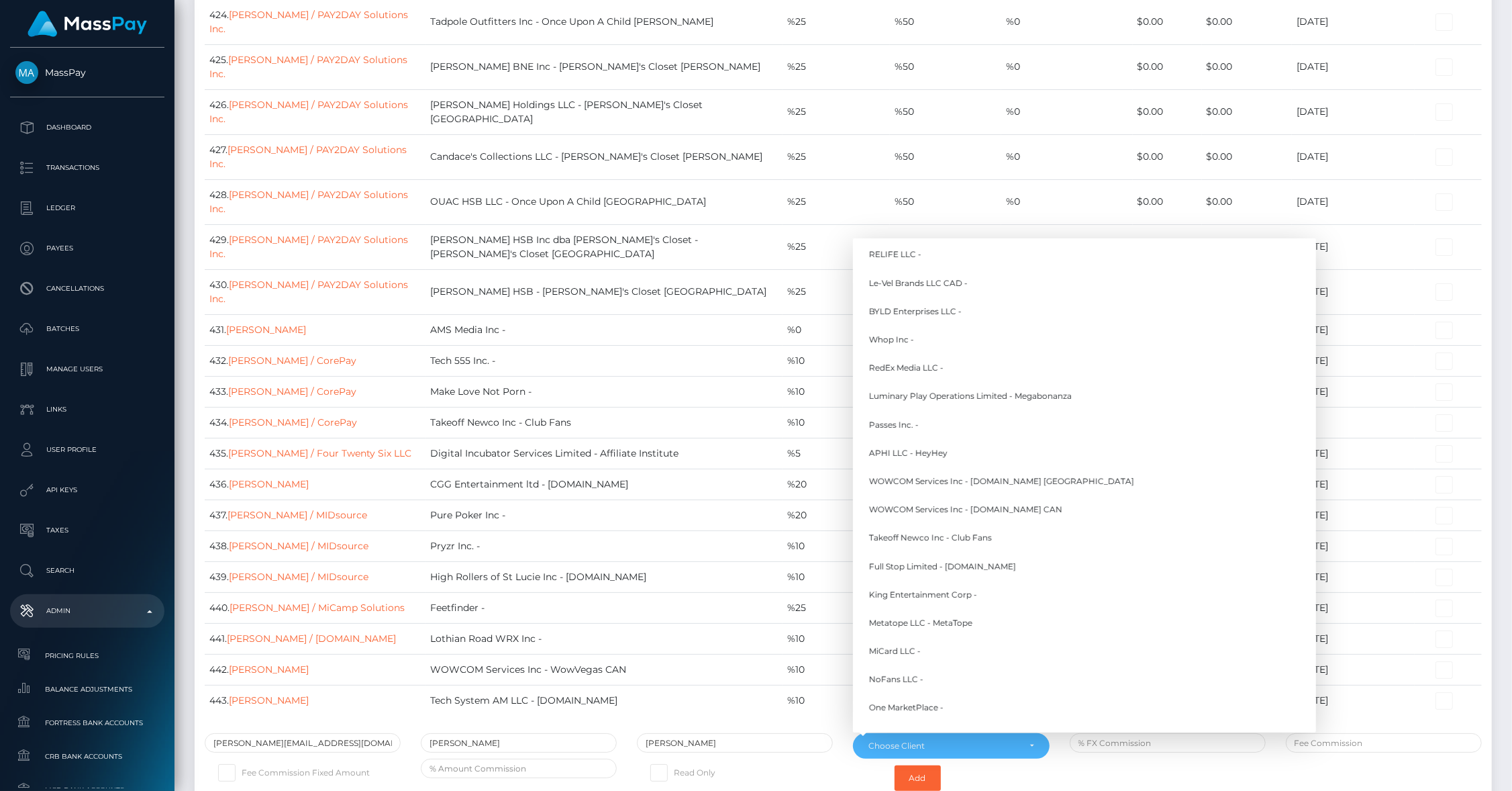
scroll to position [9394, 0]
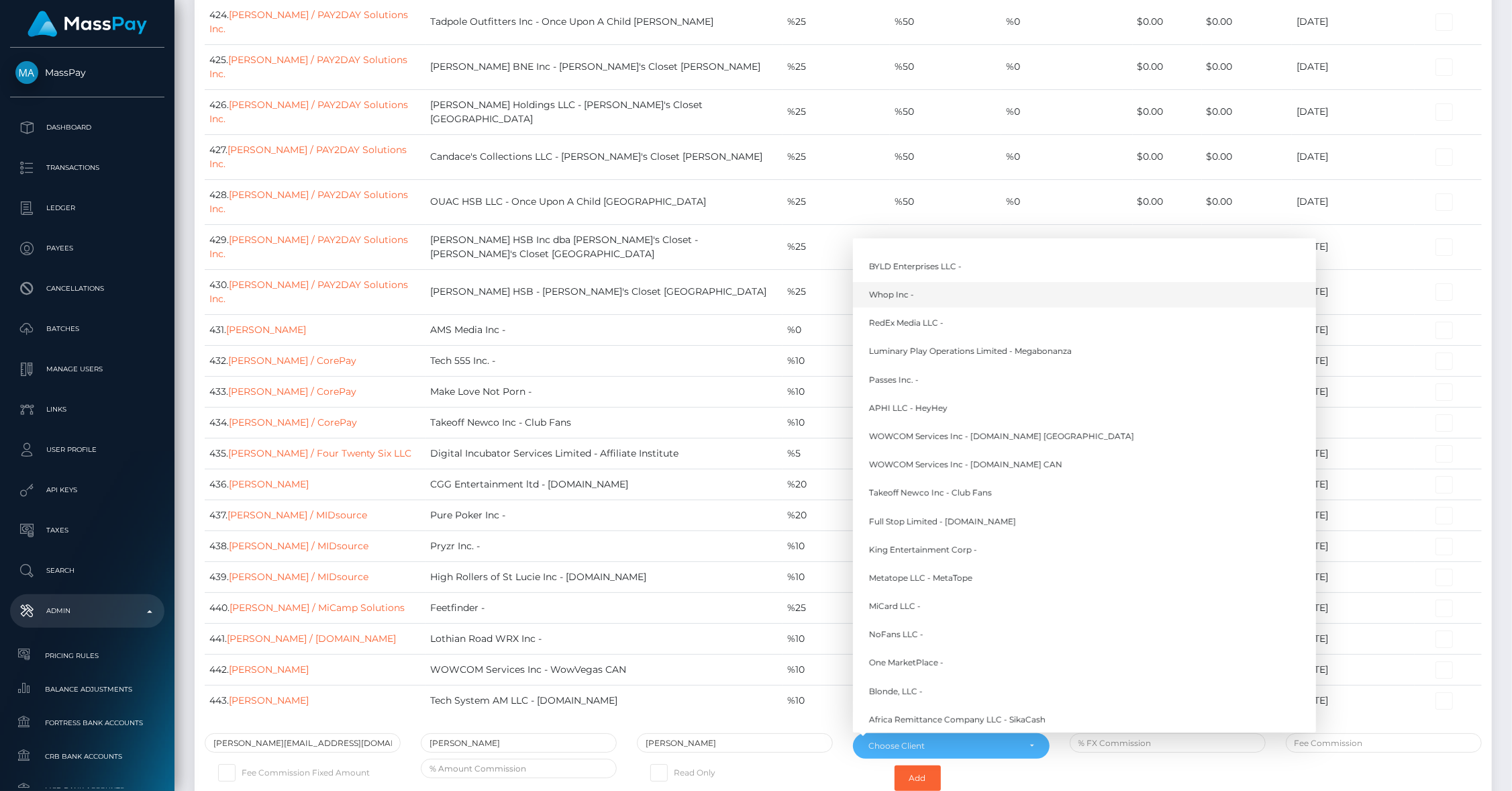
click at [898, 288] on span "Whop Inc -" at bounding box center [892, 294] width 45 height 12
select select "338"
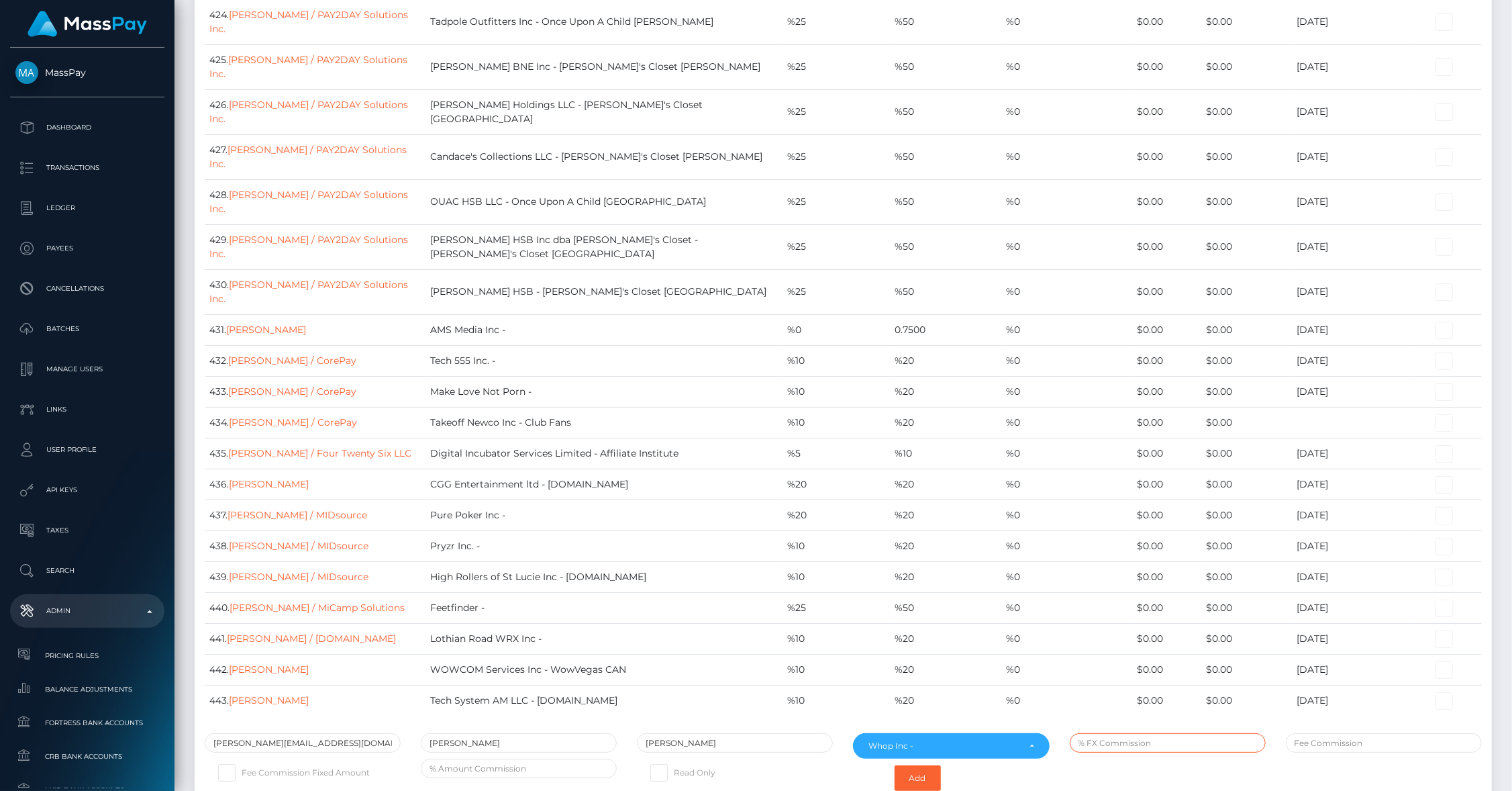
click at [1133, 733] on input "text" at bounding box center [1167, 742] width 196 height 19
type input "0.30"
click at [923, 765] on button "Add" at bounding box center [918, 778] width 47 height 26
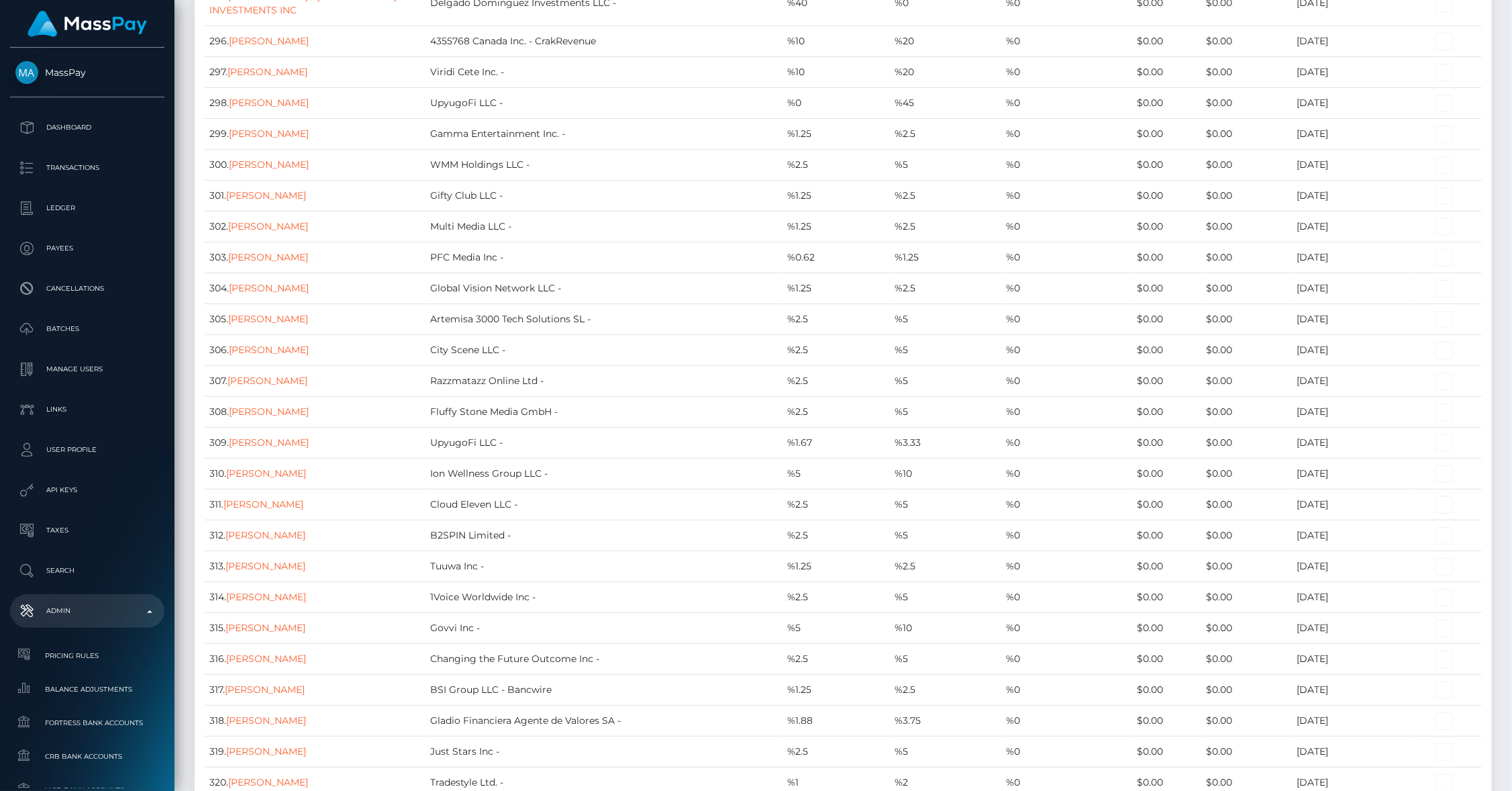
scroll to position [9429, 0]
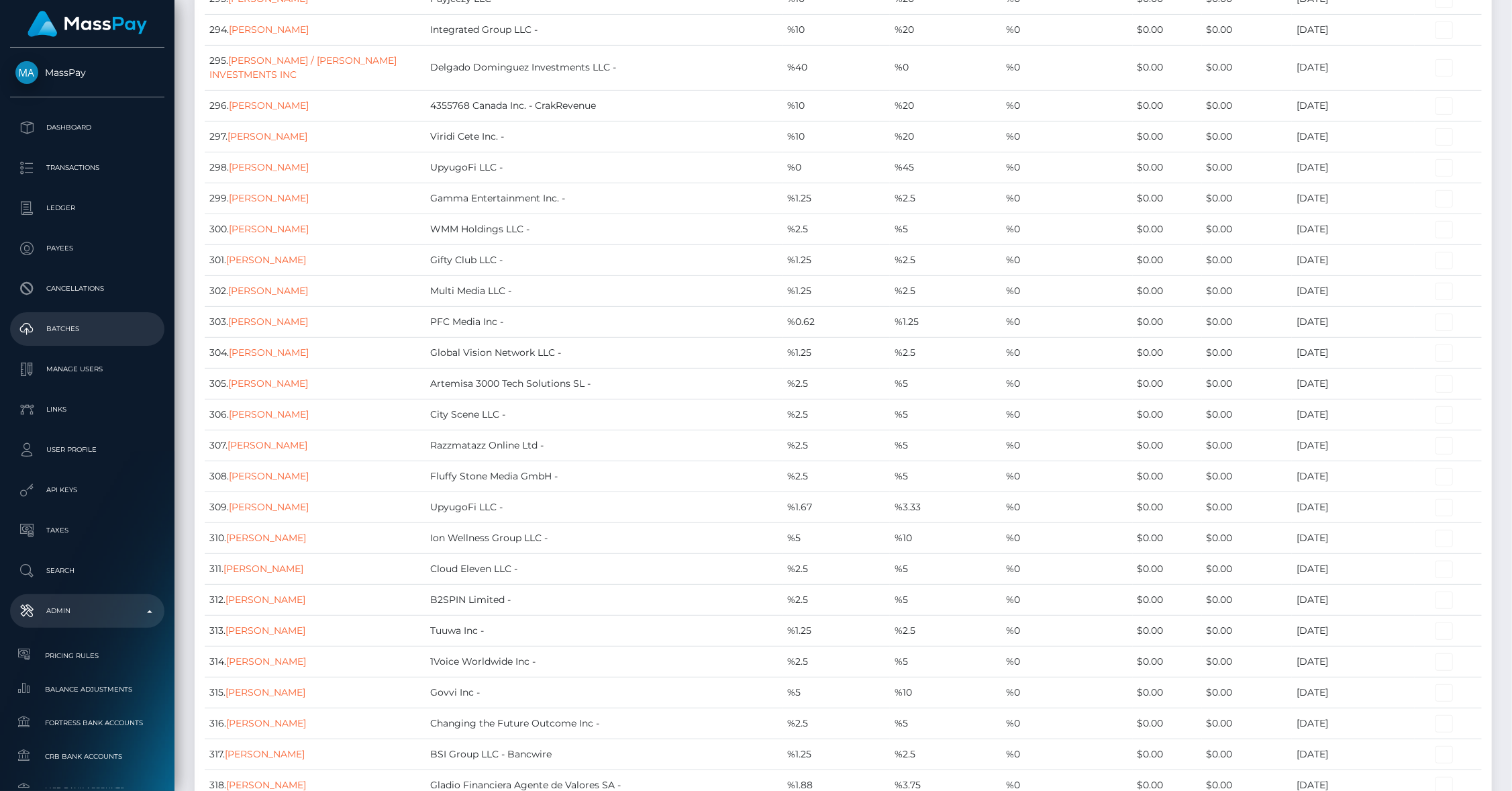
click at [48, 333] on p "Batches" at bounding box center [87, 328] width 143 height 20
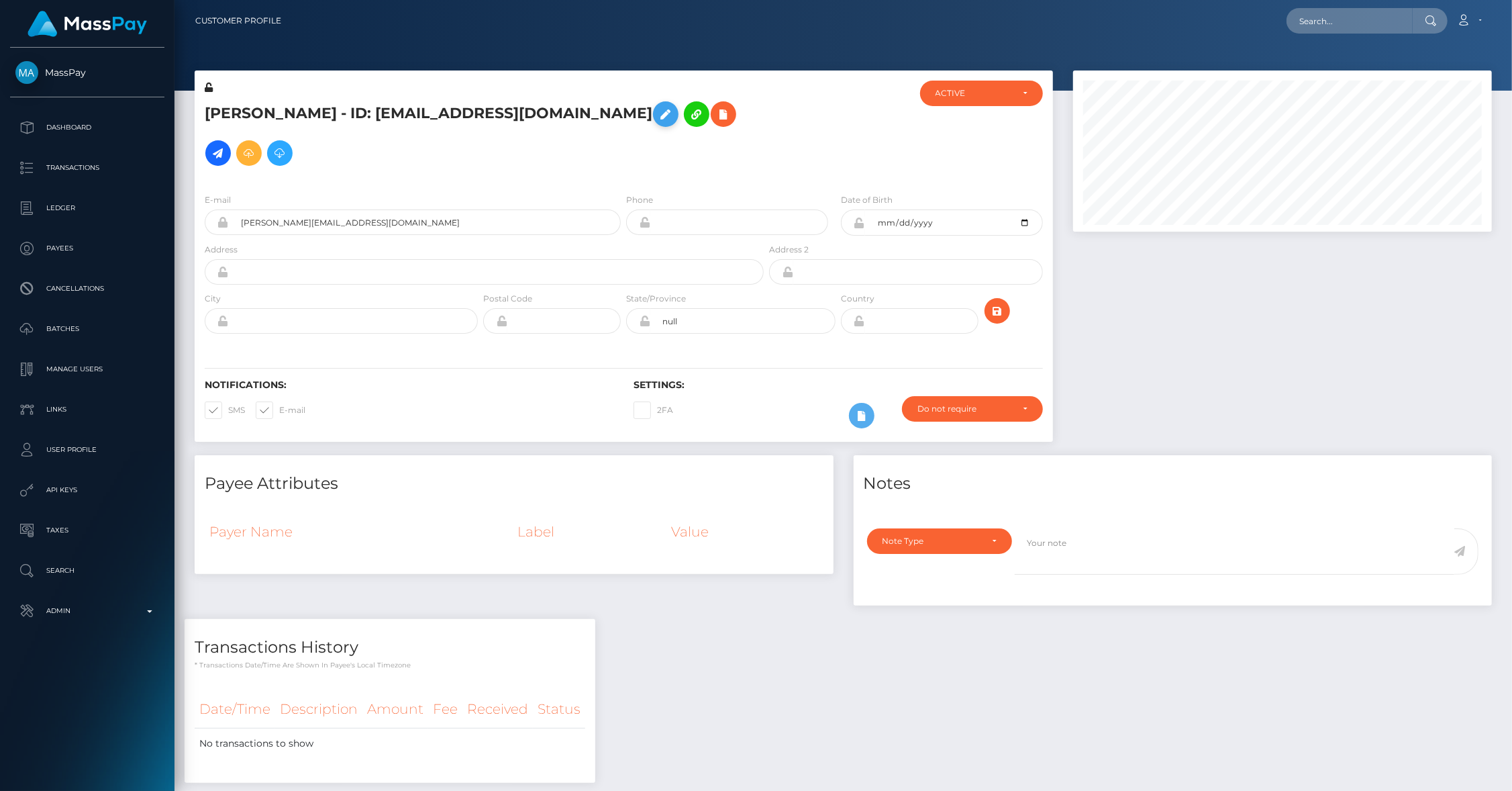
click at [658, 116] on icon at bounding box center [666, 114] width 16 height 17
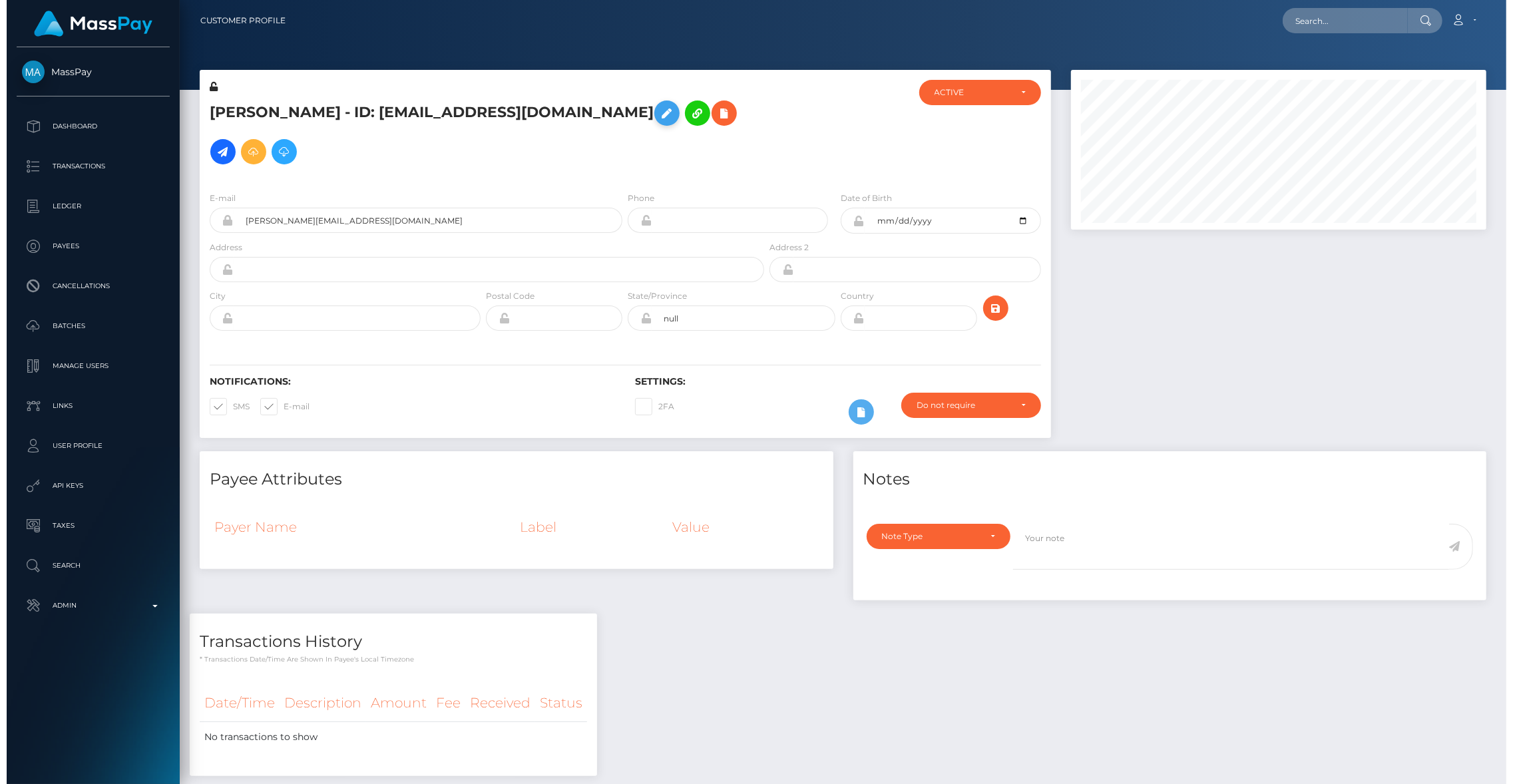
scroll to position [160, 416]
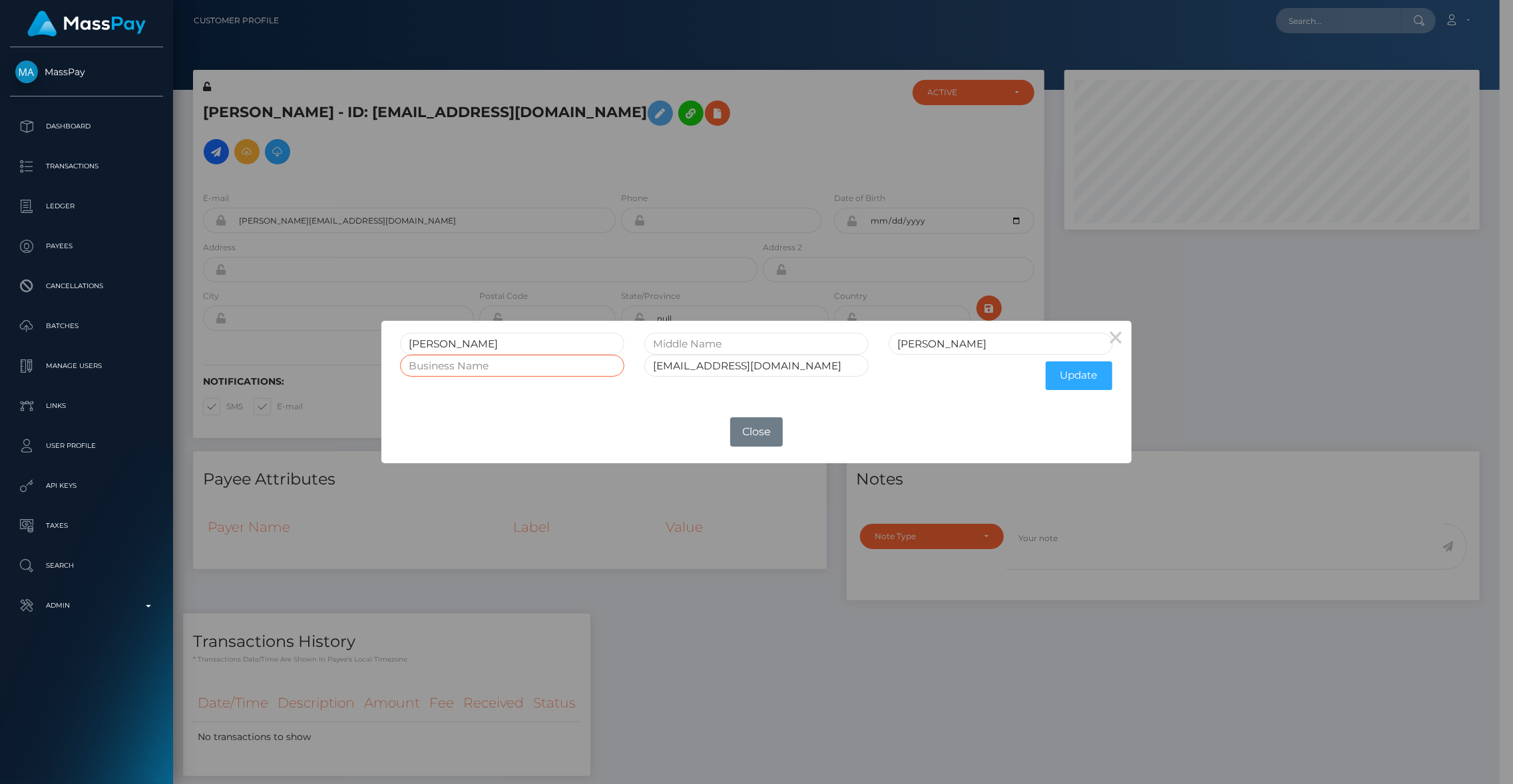
click at [523, 369] on input "text" at bounding box center [512, 366] width 224 height 22
type input "TCG Payments"
click at [1076, 373] on button "Update" at bounding box center [1078, 375] width 67 height 29
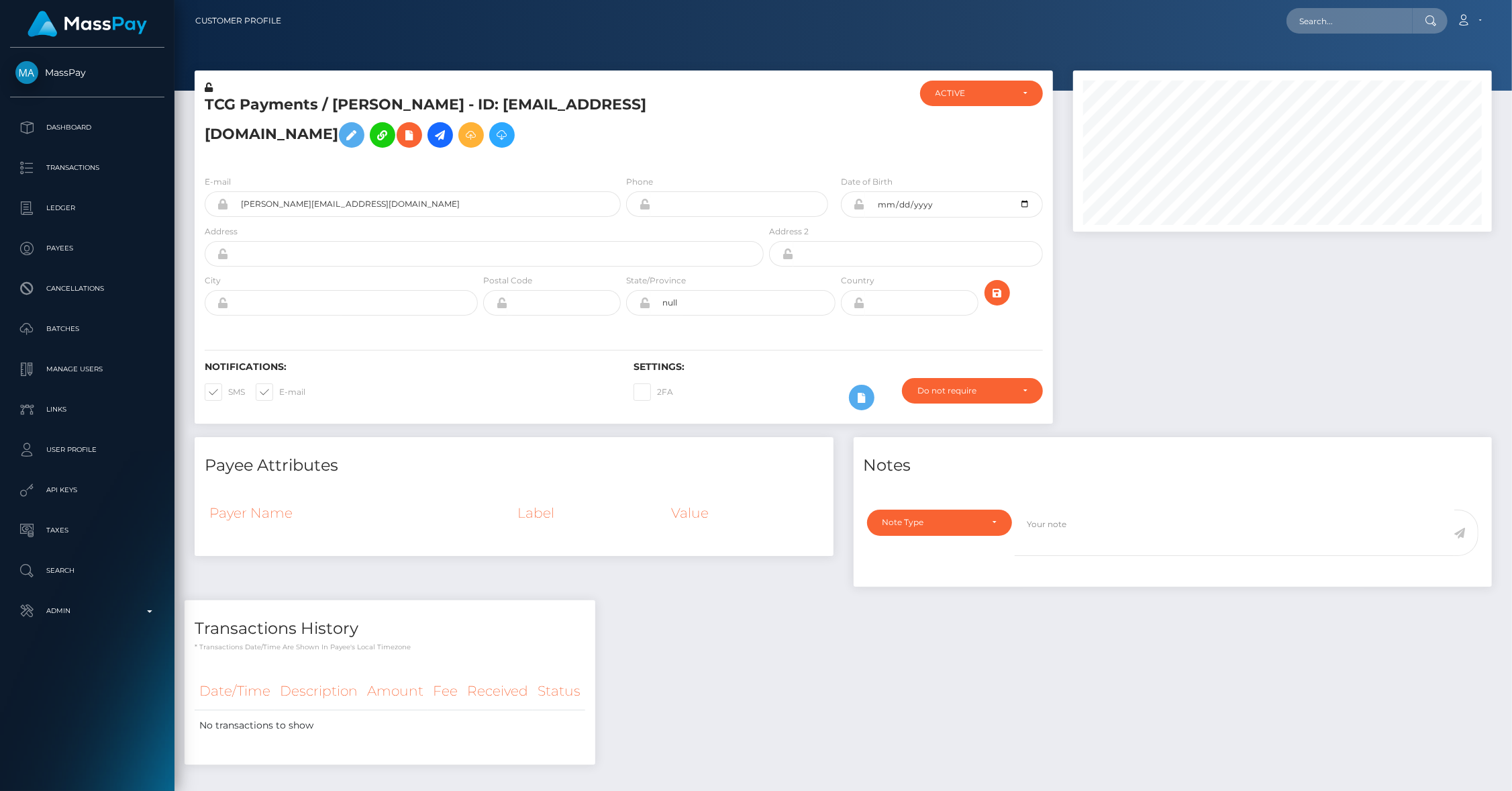
scroll to position [161, 419]
click at [704, 217] on input "tel" at bounding box center [739, 204] width 178 height 26
type input "3025210707"
click at [1000, 302] on icon "submit" at bounding box center [997, 293] width 16 height 17
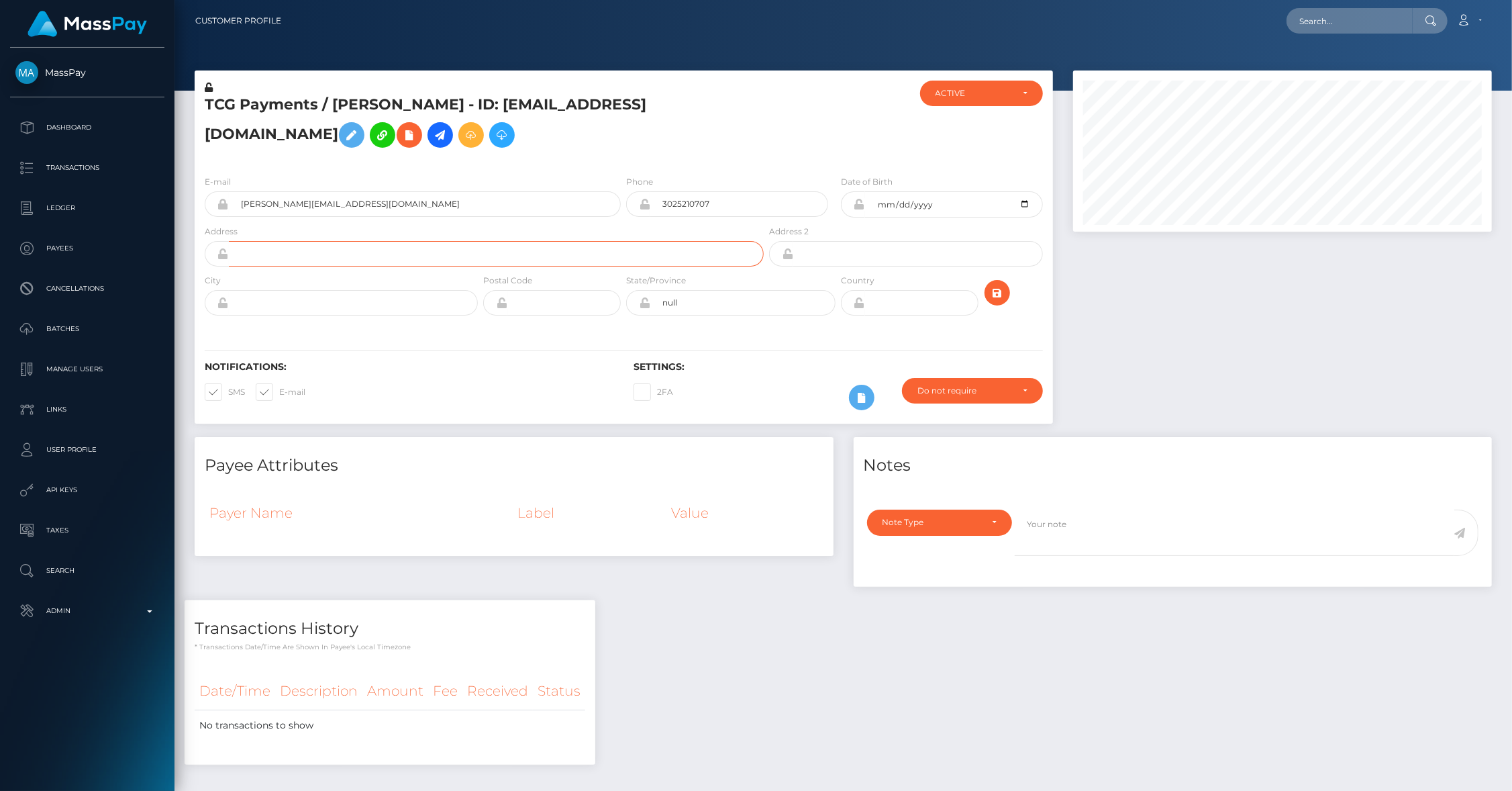
click at [366, 266] on input "text" at bounding box center [497, 254] width 535 height 26
type input "[STREET_ADDRESS][PERSON_NAME]"
type input "[GEOGRAPHIC_DATA]"
type input "DE"
type input "19711"
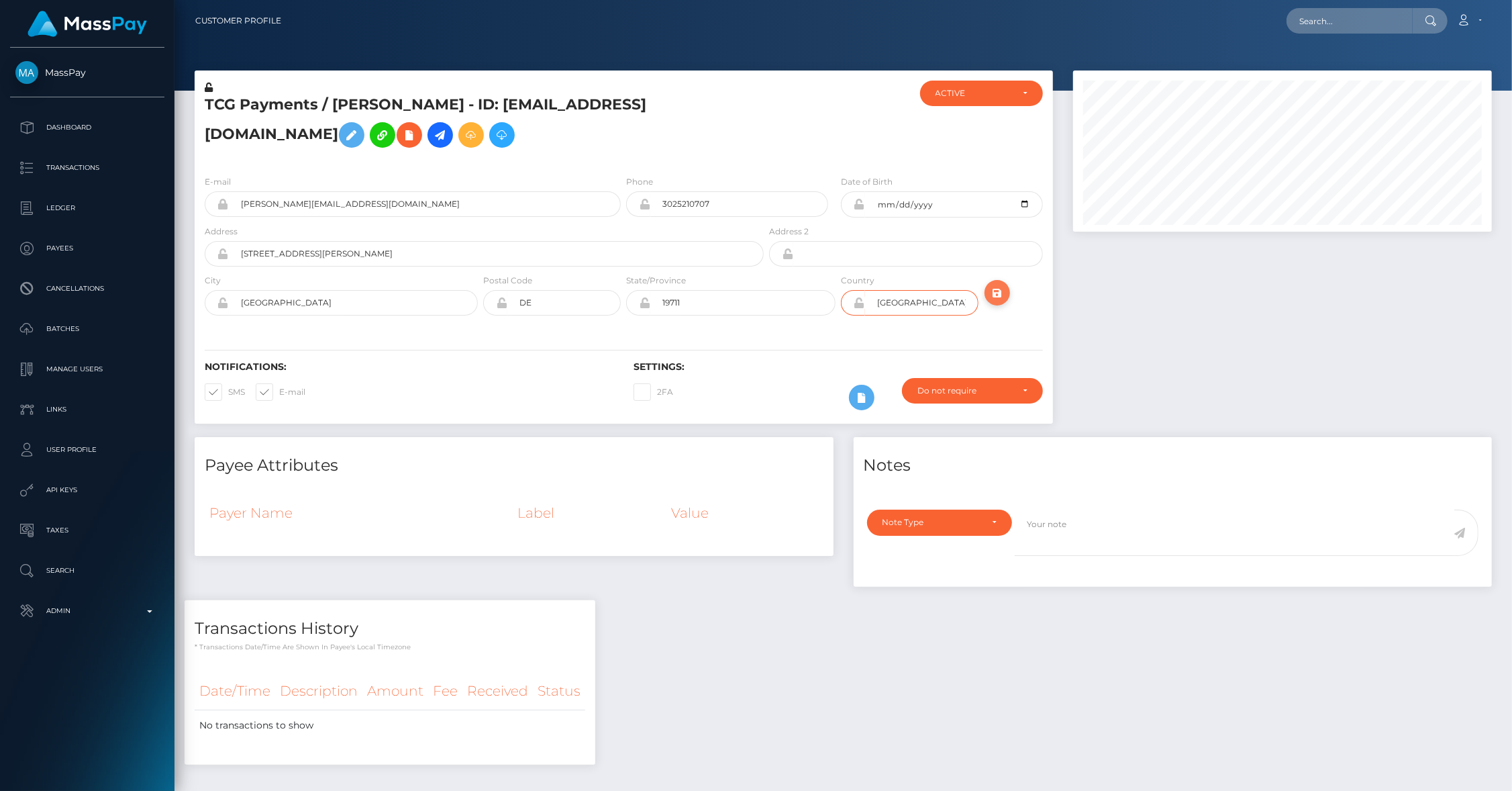
type input "[GEOGRAPHIC_DATA]"
click at [1001, 302] on icon "submit" at bounding box center [997, 293] width 16 height 17
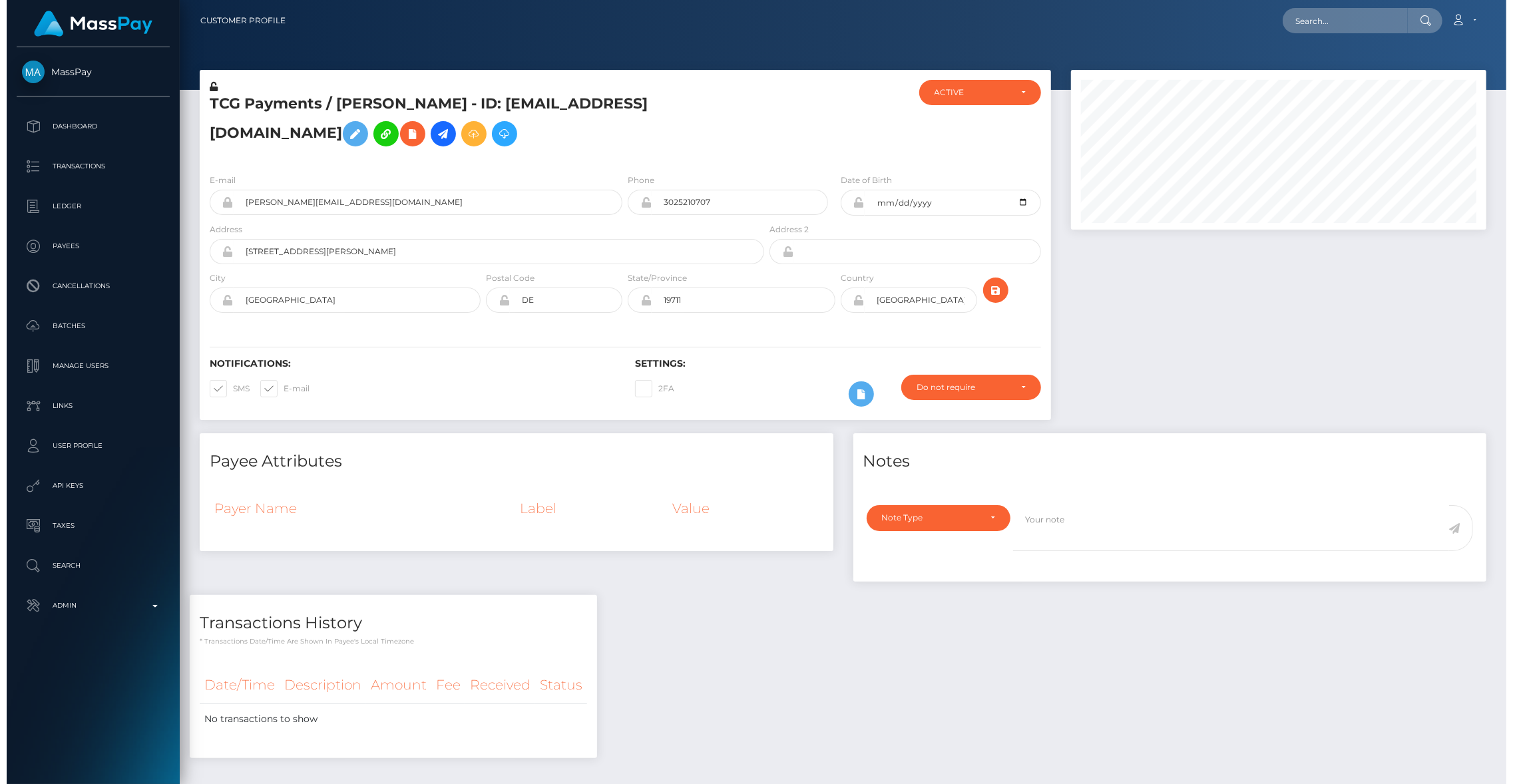
scroll to position [160, 416]
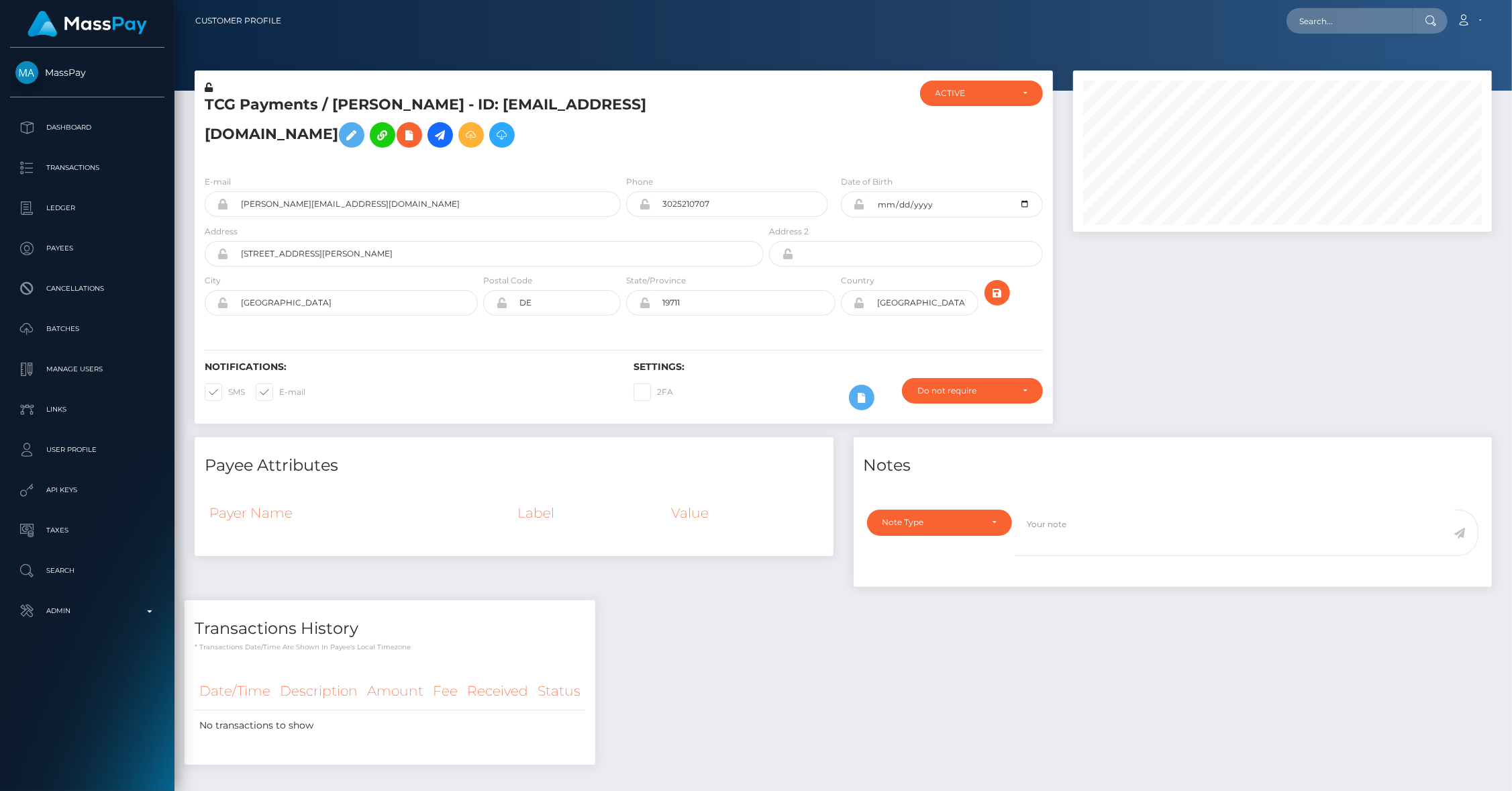
click at [645, 308] on icon at bounding box center [644, 302] width 11 height 11
click at [859, 308] on icon at bounding box center [859, 302] width 11 height 11
click at [502, 308] on icon at bounding box center [501, 302] width 11 height 11
click at [223, 308] on icon at bounding box center [223, 302] width 11 height 11
click at [223, 259] on icon at bounding box center [223, 254] width 11 height 11
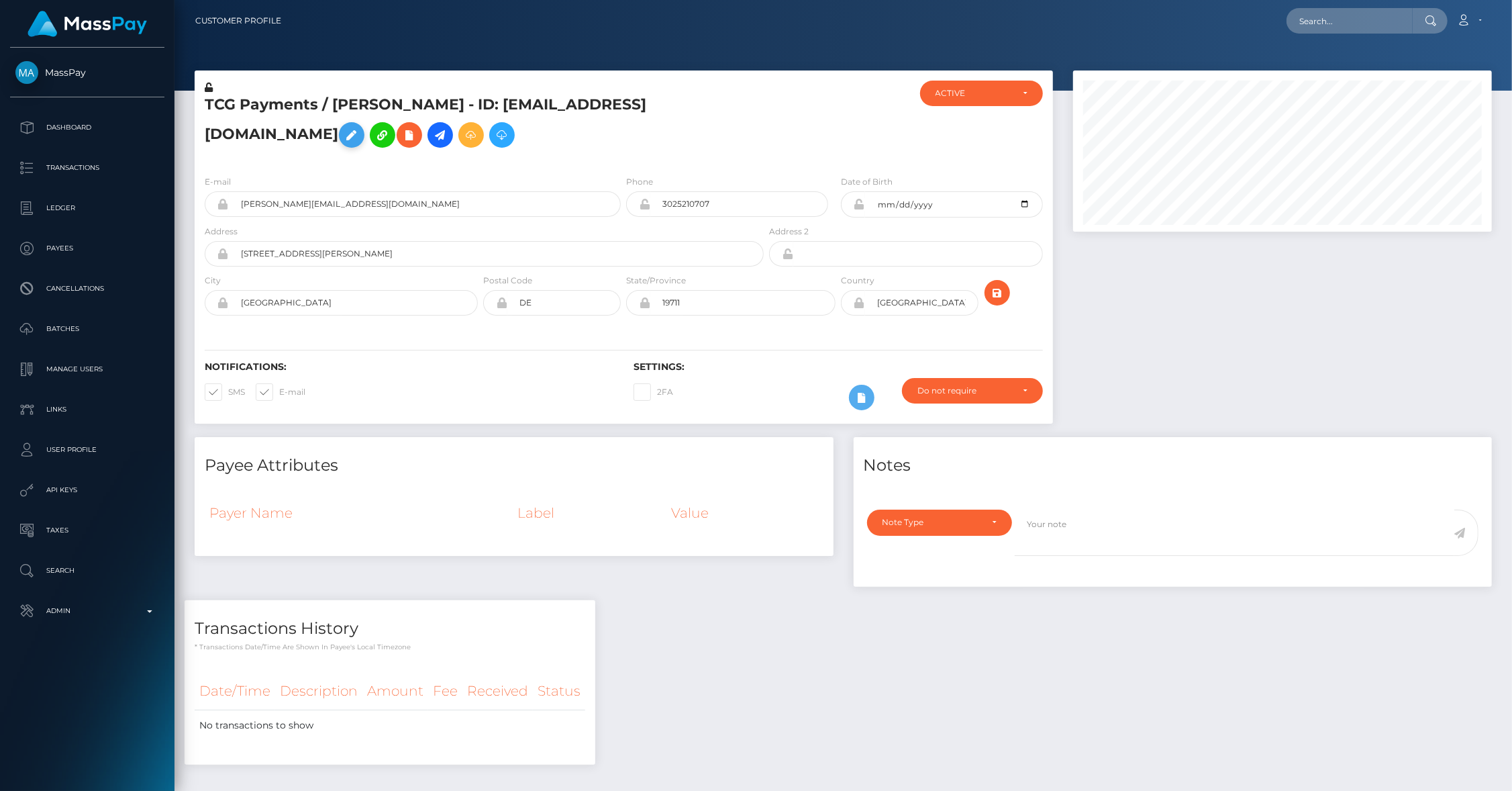
click at [360, 127] on icon at bounding box center [352, 135] width 16 height 17
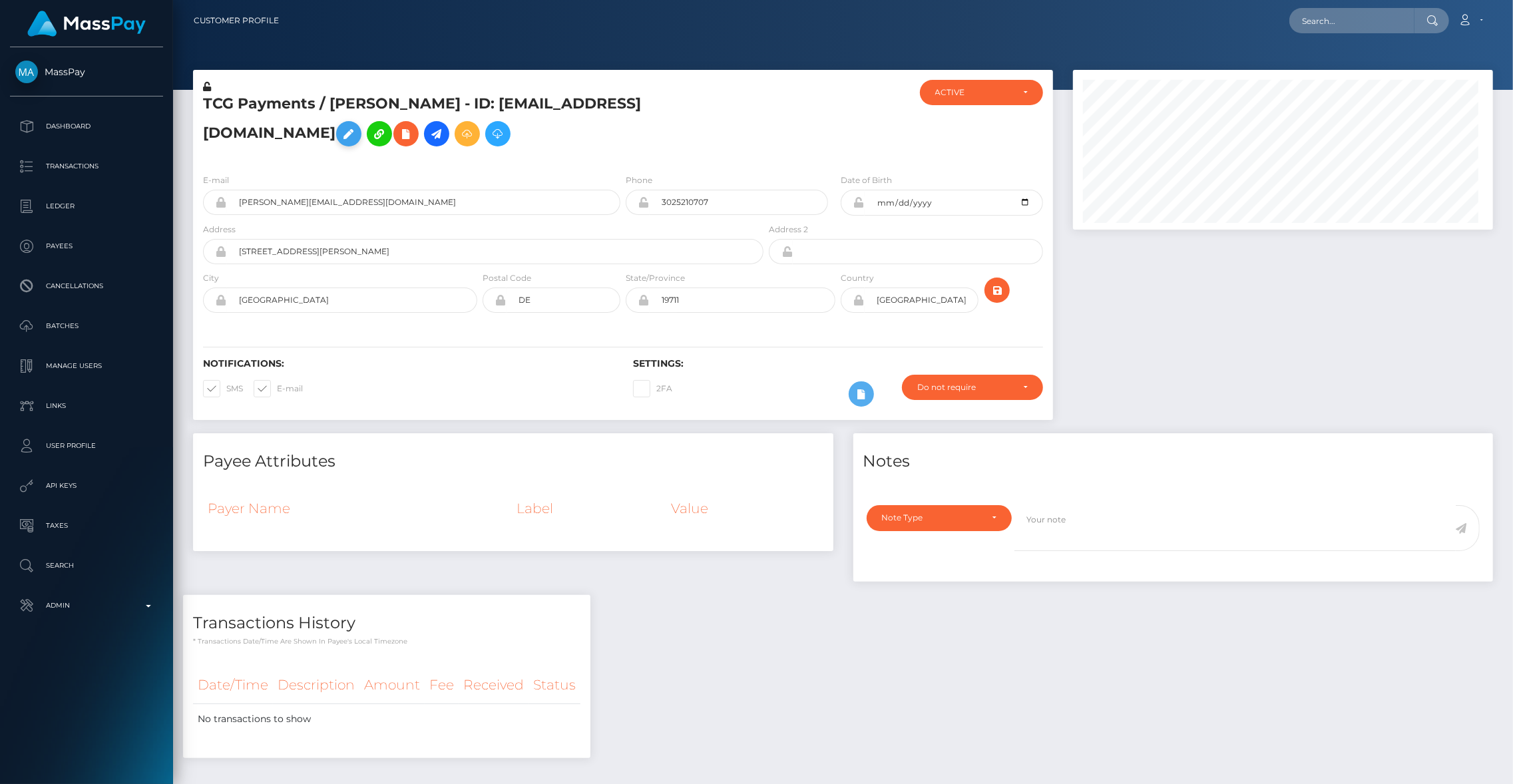
scroll to position [665068, 665114]
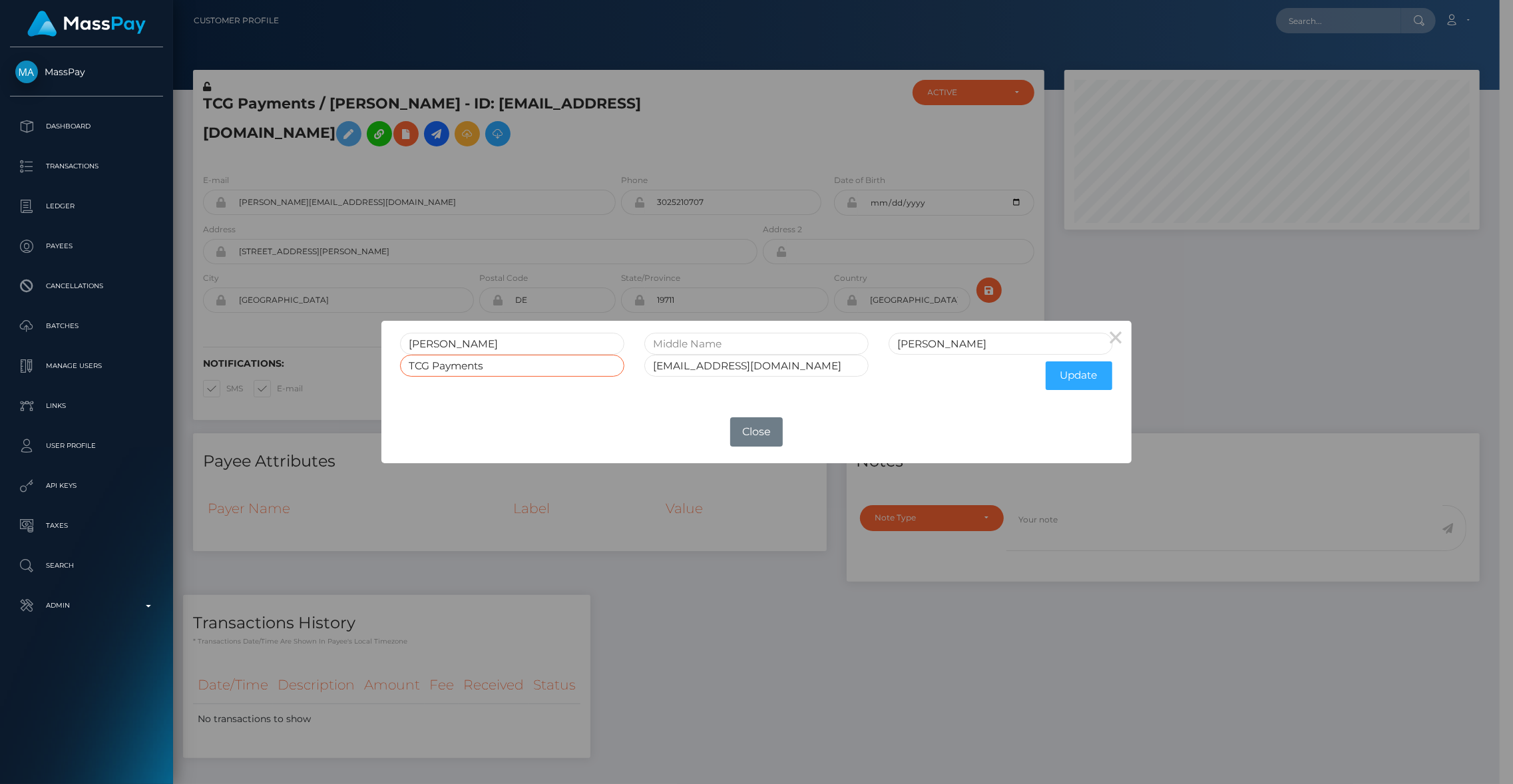
drag, startPoint x: 457, startPoint y: 365, endPoint x: 389, endPoint y: 365, distance: 68.0
click at [389, 365] on div "Jeff Richards TCG Payments repjeff@tcgpayments.com Update" at bounding box center [756, 360] width 751 height 79
type input "Tailored Commerce Group LLC"
click at [1074, 371] on button "Update" at bounding box center [1078, 375] width 67 height 29
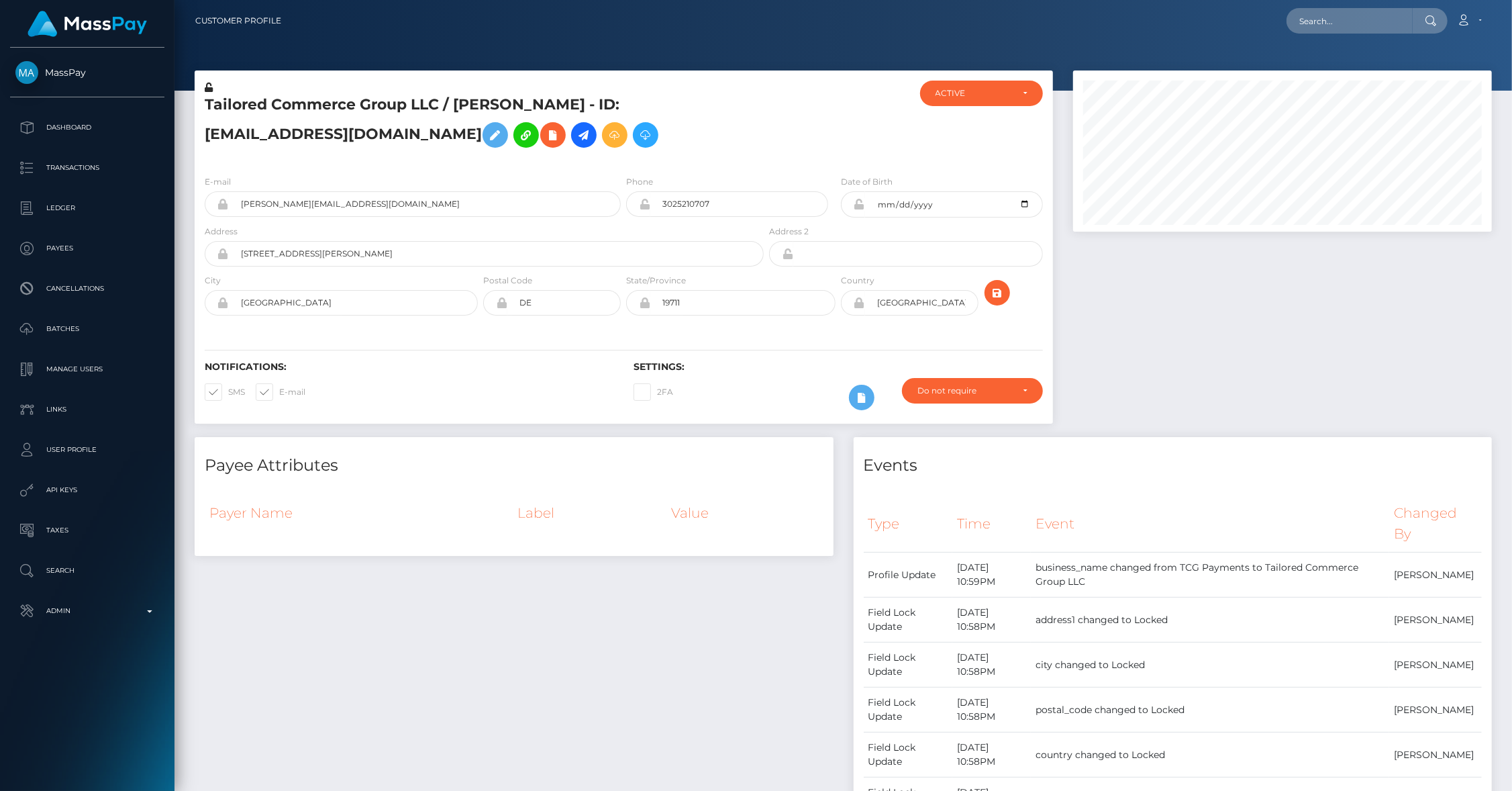
scroll to position [161, 419]
click at [210, 89] on icon at bounding box center [209, 87] width 8 height 10
click at [92, 617] on p "Admin" at bounding box center [87, 611] width 143 height 20
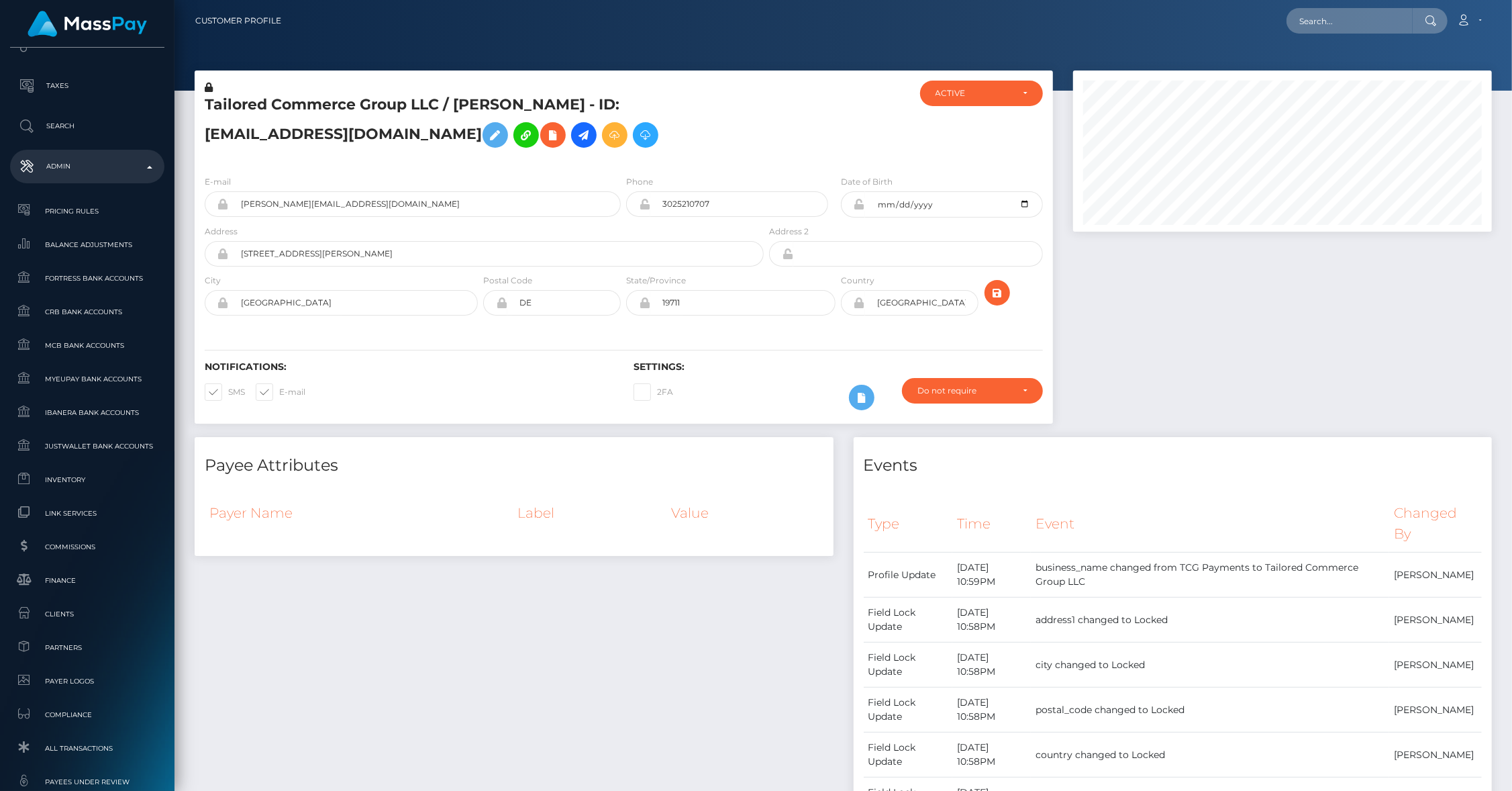
scroll to position [656, 0]
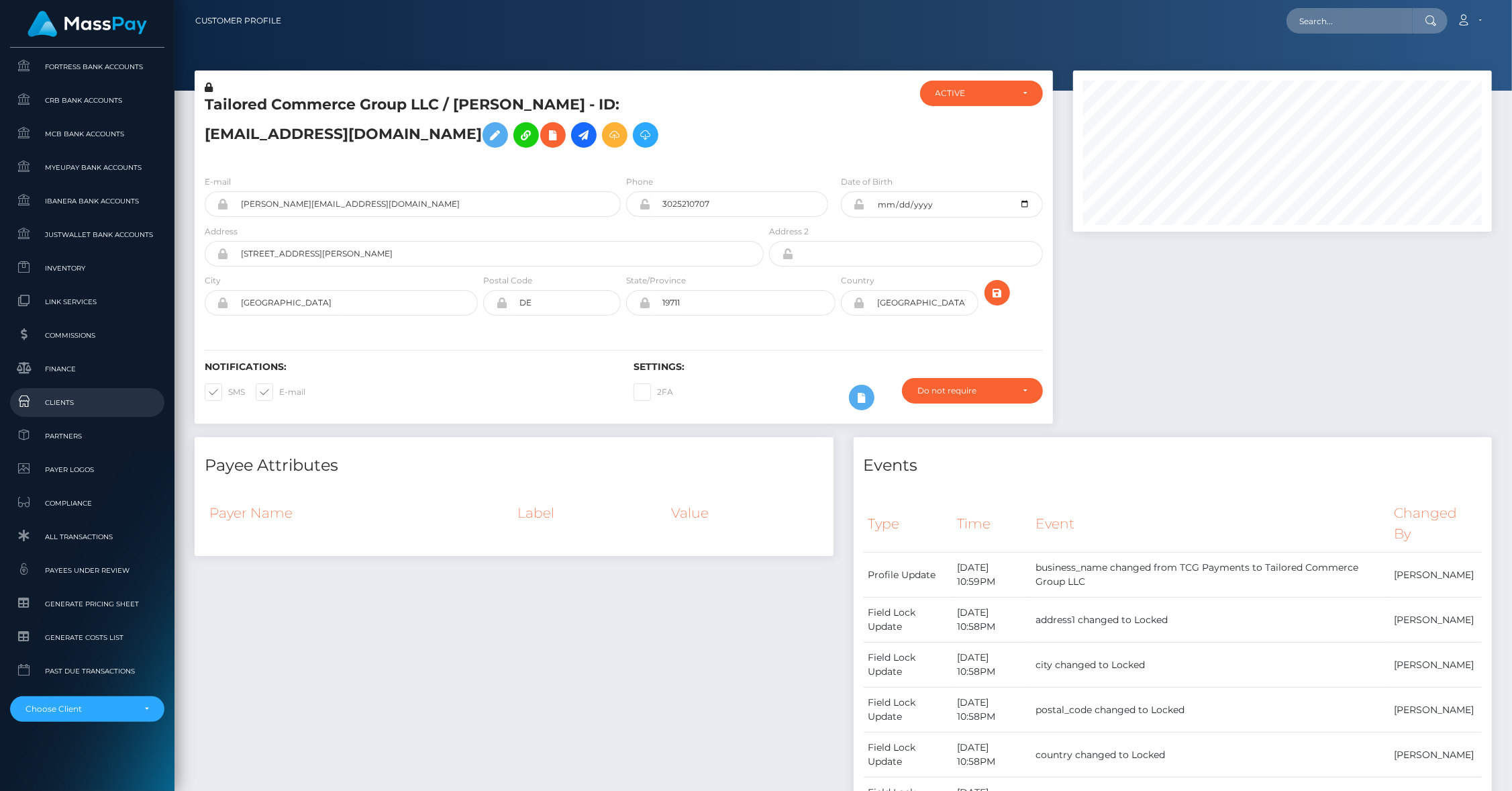
click at [61, 401] on span "Clients" at bounding box center [87, 402] width 143 height 16
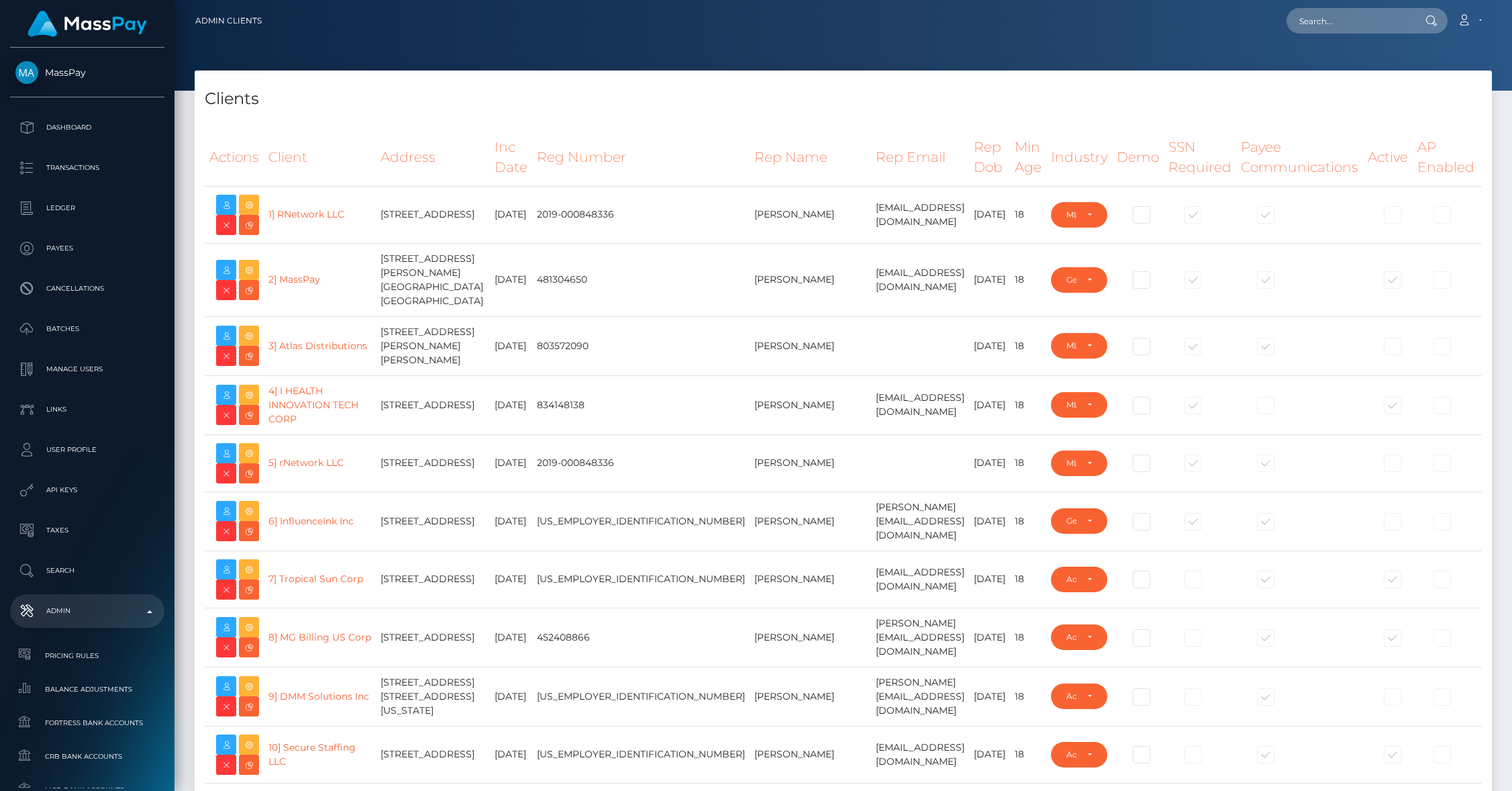
select select "223"
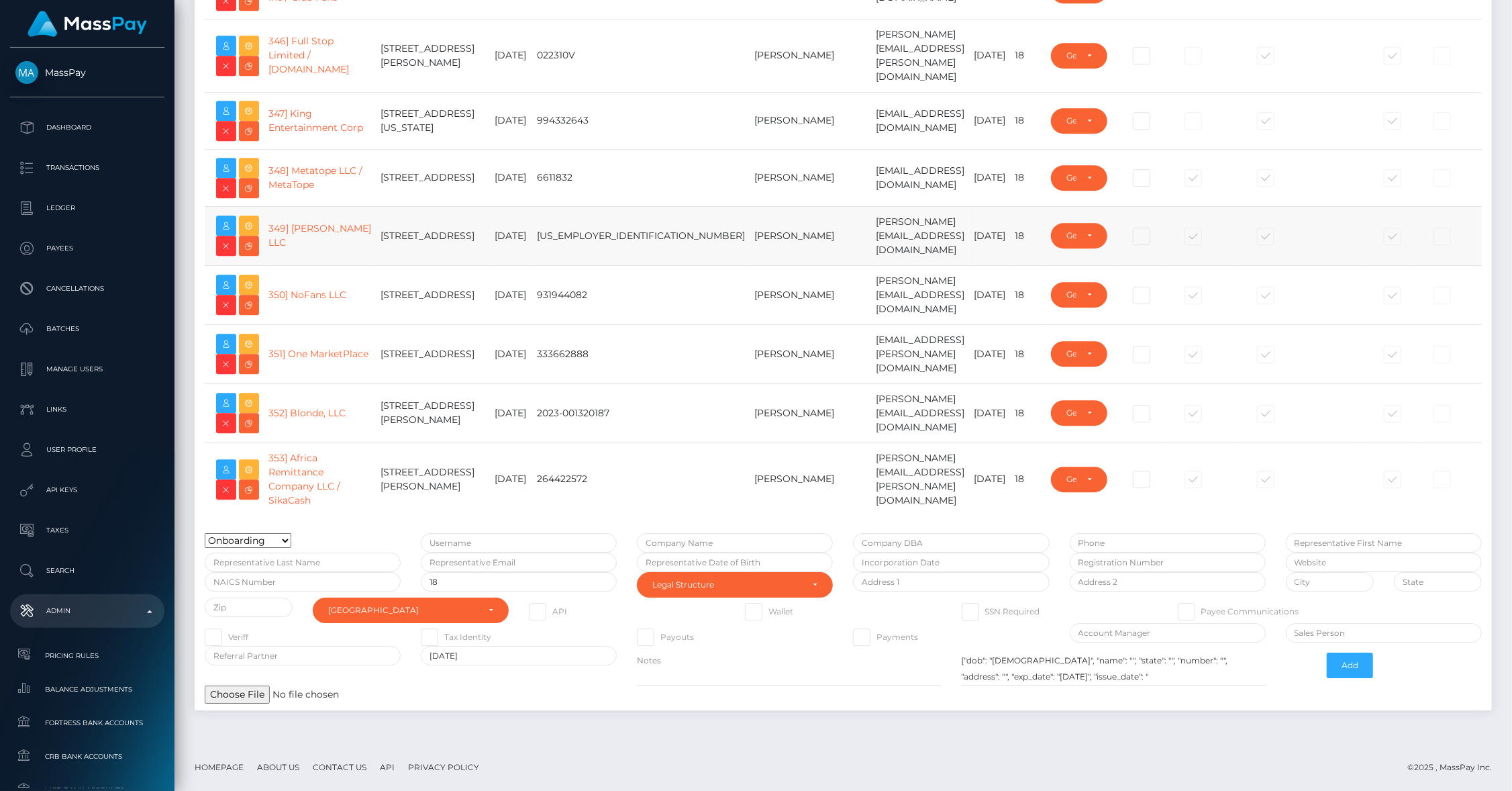
click at [750, 265] on td "Brady Pevehouse" at bounding box center [810, 236] width 121 height 59
type input "brentg"
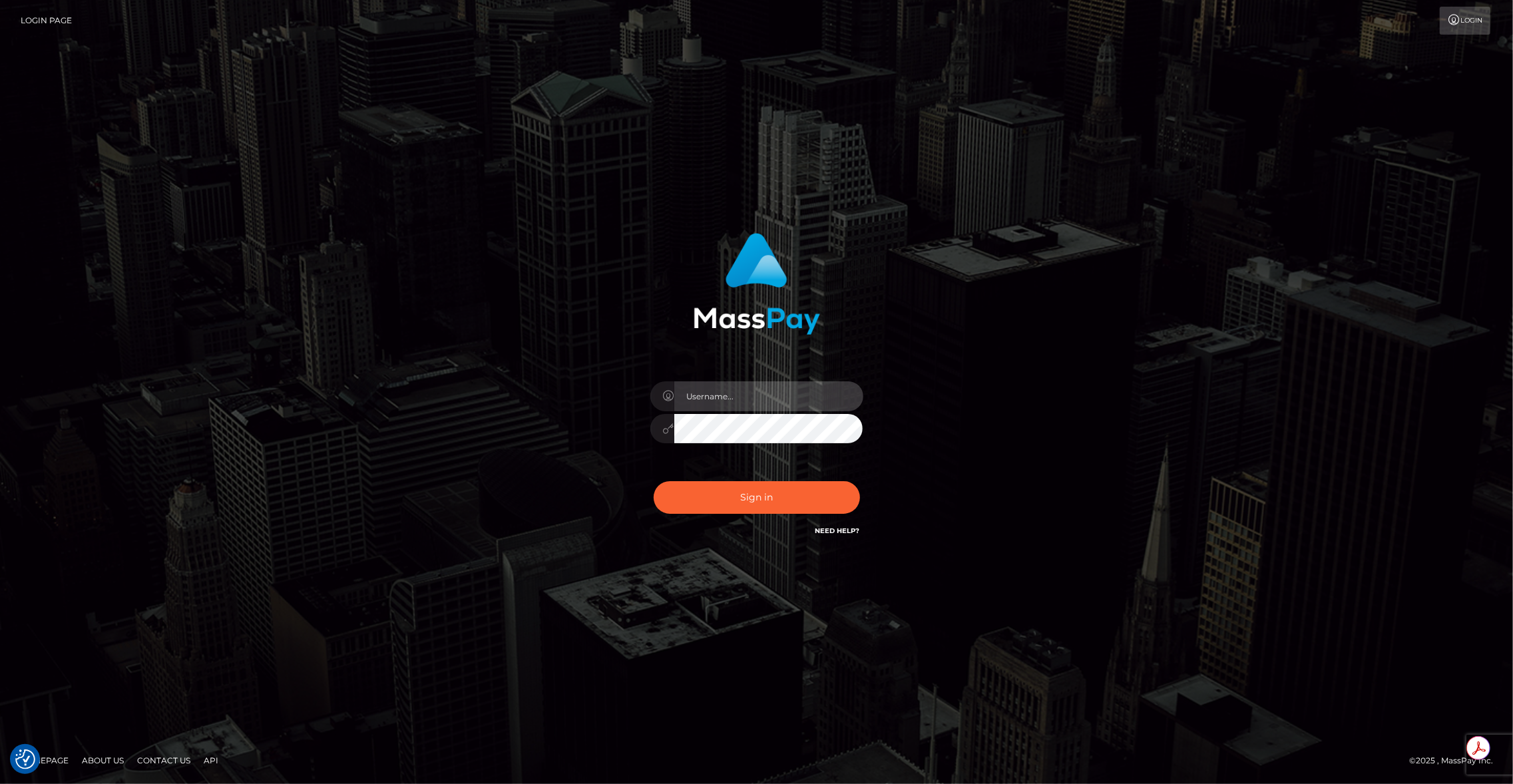
type input "brentg"
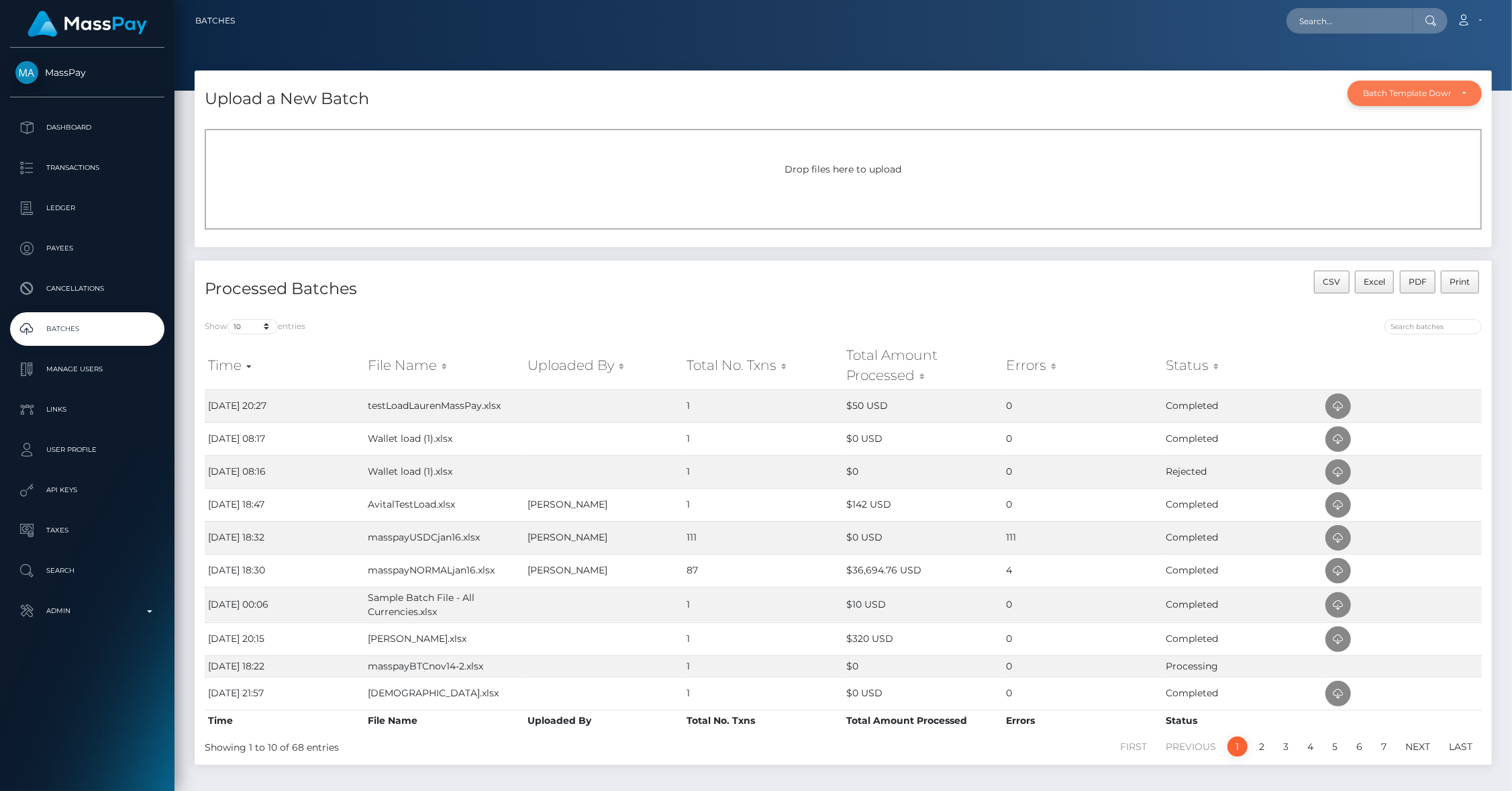
click at [1386, 91] on div "Batch Template Download" at bounding box center [1407, 93] width 88 height 11
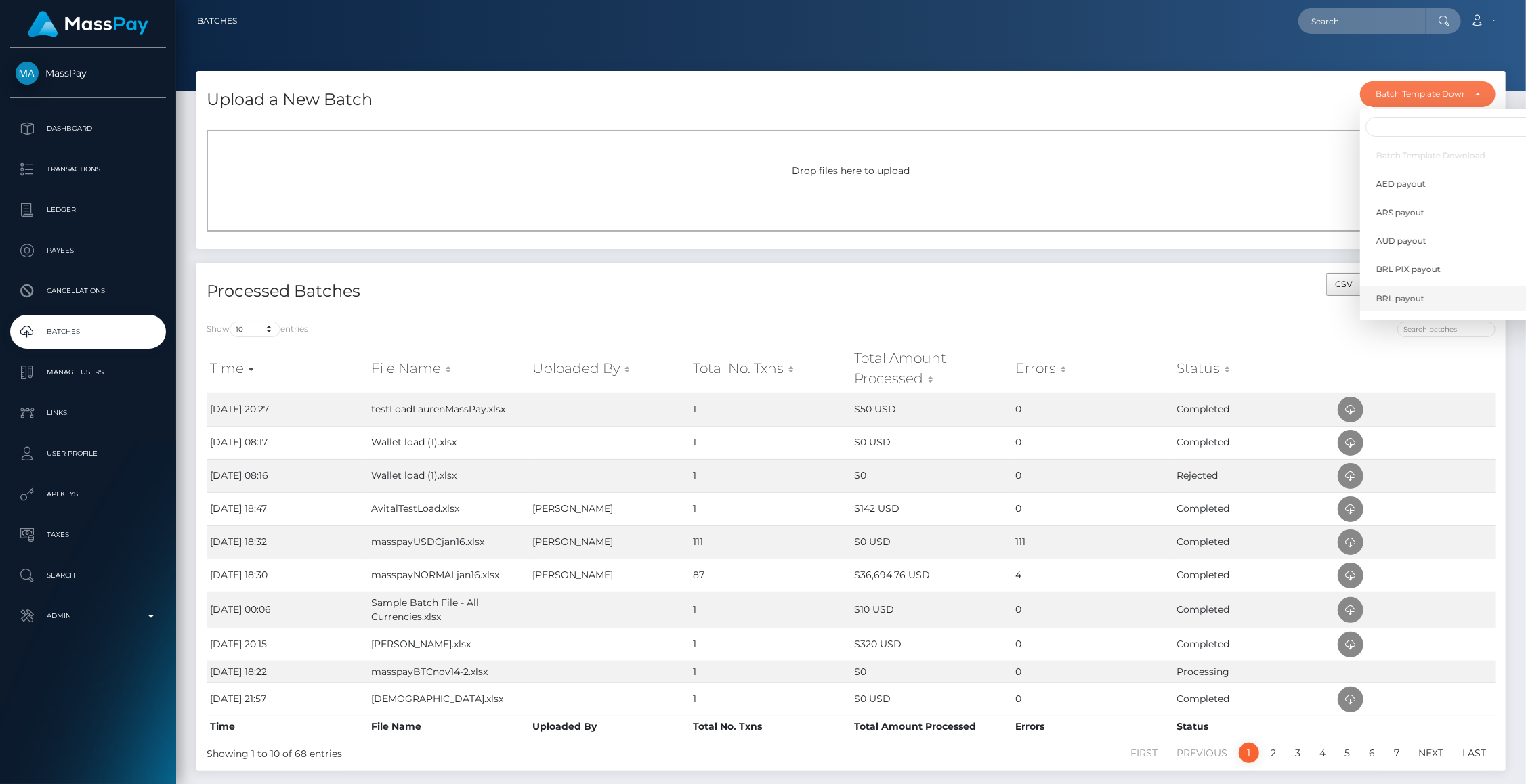
scroll to position [396, 0]
click at [1405, 297] on span "Wallet load" at bounding box center [1399, 302] width 45 height 12
select select "/batch_templates/Wallet load.xlsx"
select select
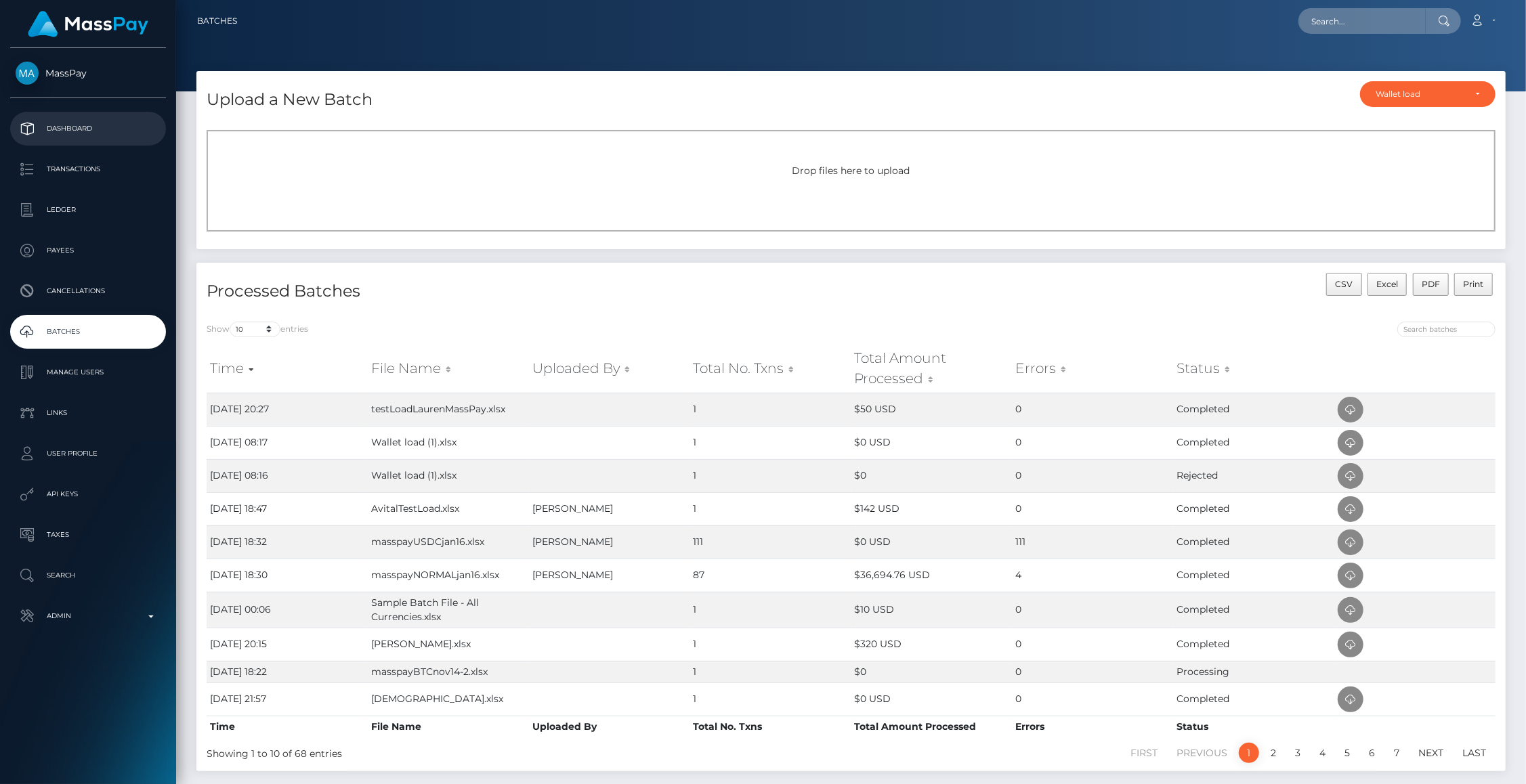
click at [84, 120] on p "Dashboard" at bounding box center [88, 128] width 145 height 20
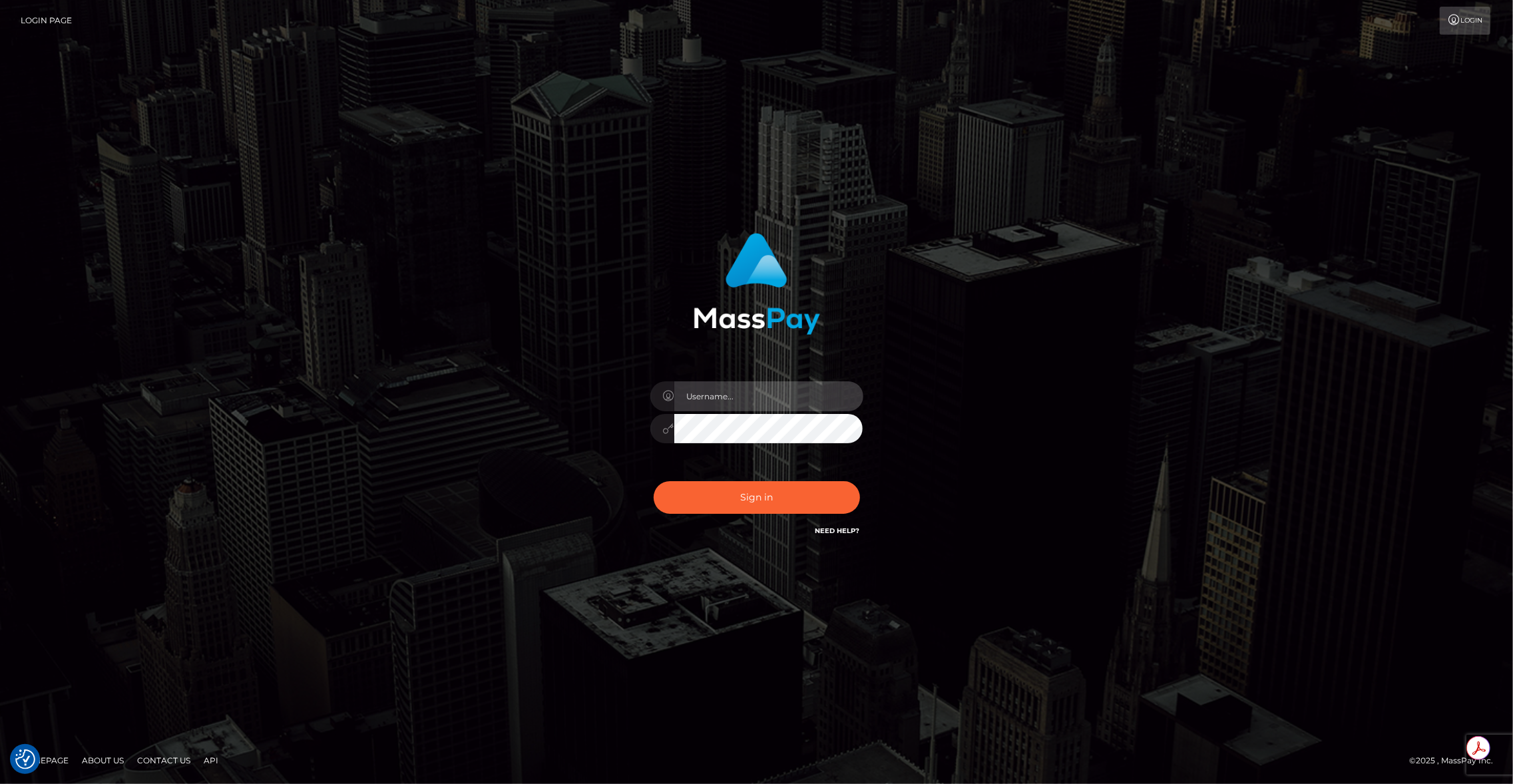
type input "brentg"
click at [729, 489] on button "Sign in" at bounding box center [756, 497] width 206 height 32
type input "brentg"
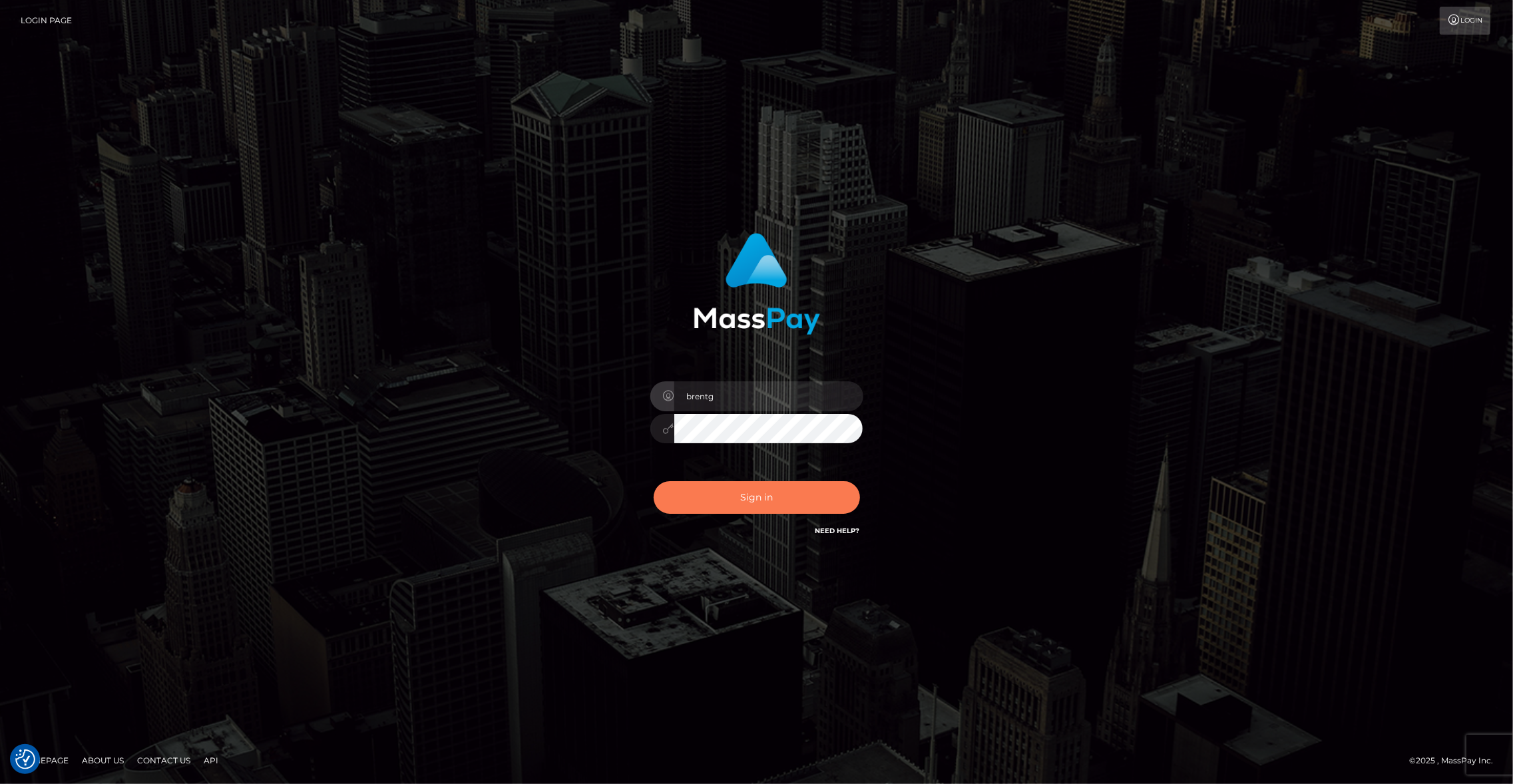
click at [788, 500] on button "Sign in" at bounding box center [756, 497] width 206 height 32
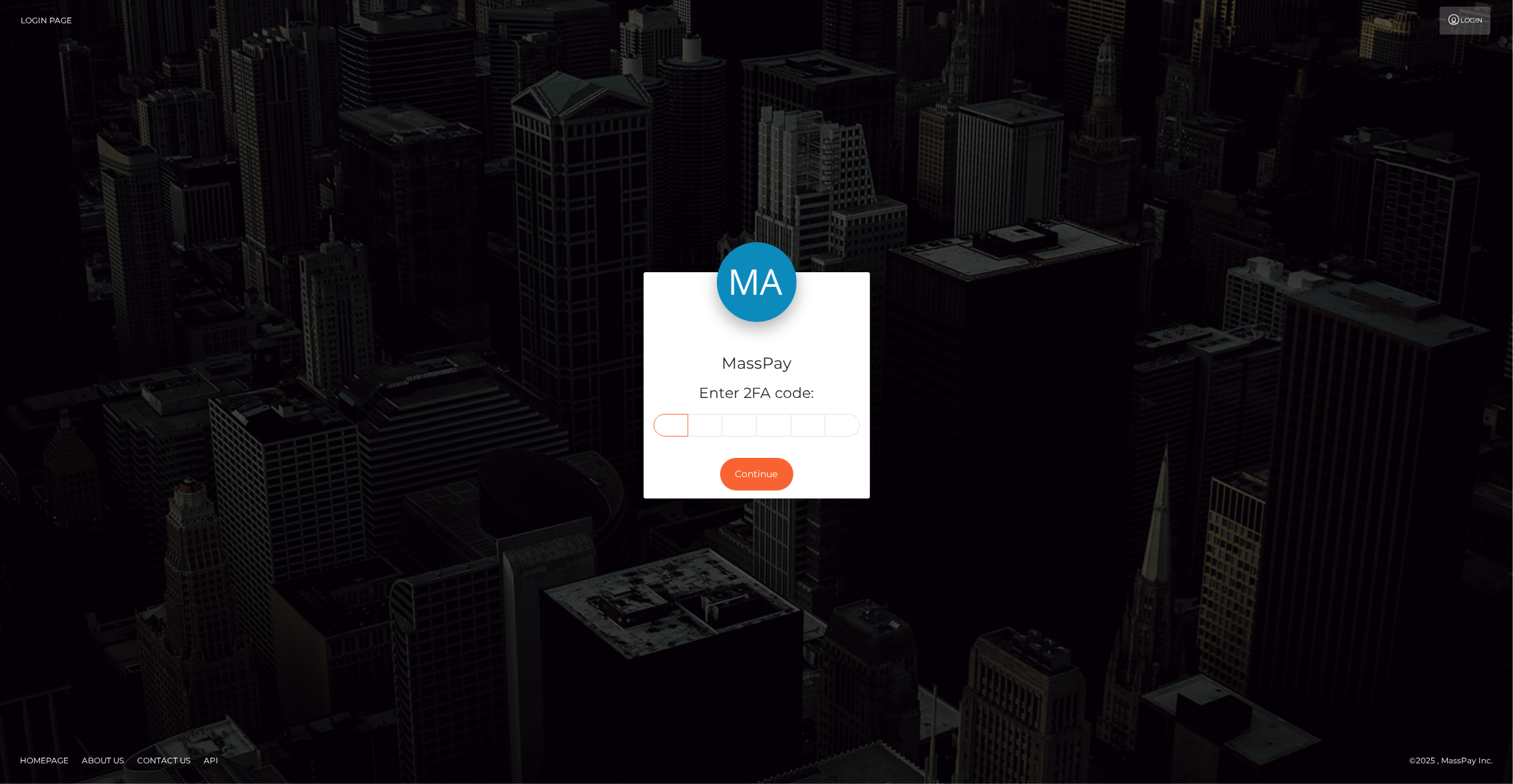
paste input "9"
type input "9"
type input "5"
type input "3"
type input "7"
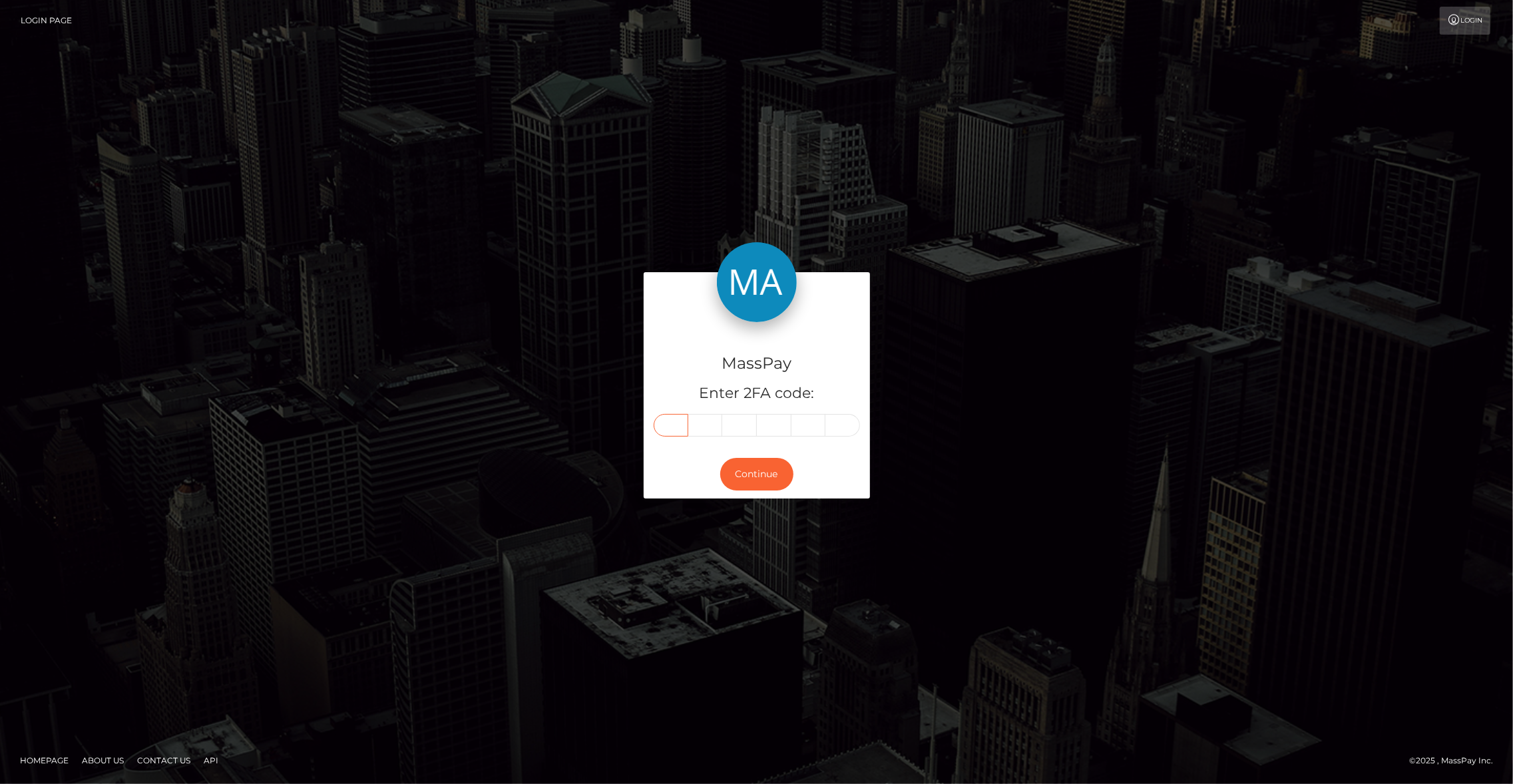
type input "2"
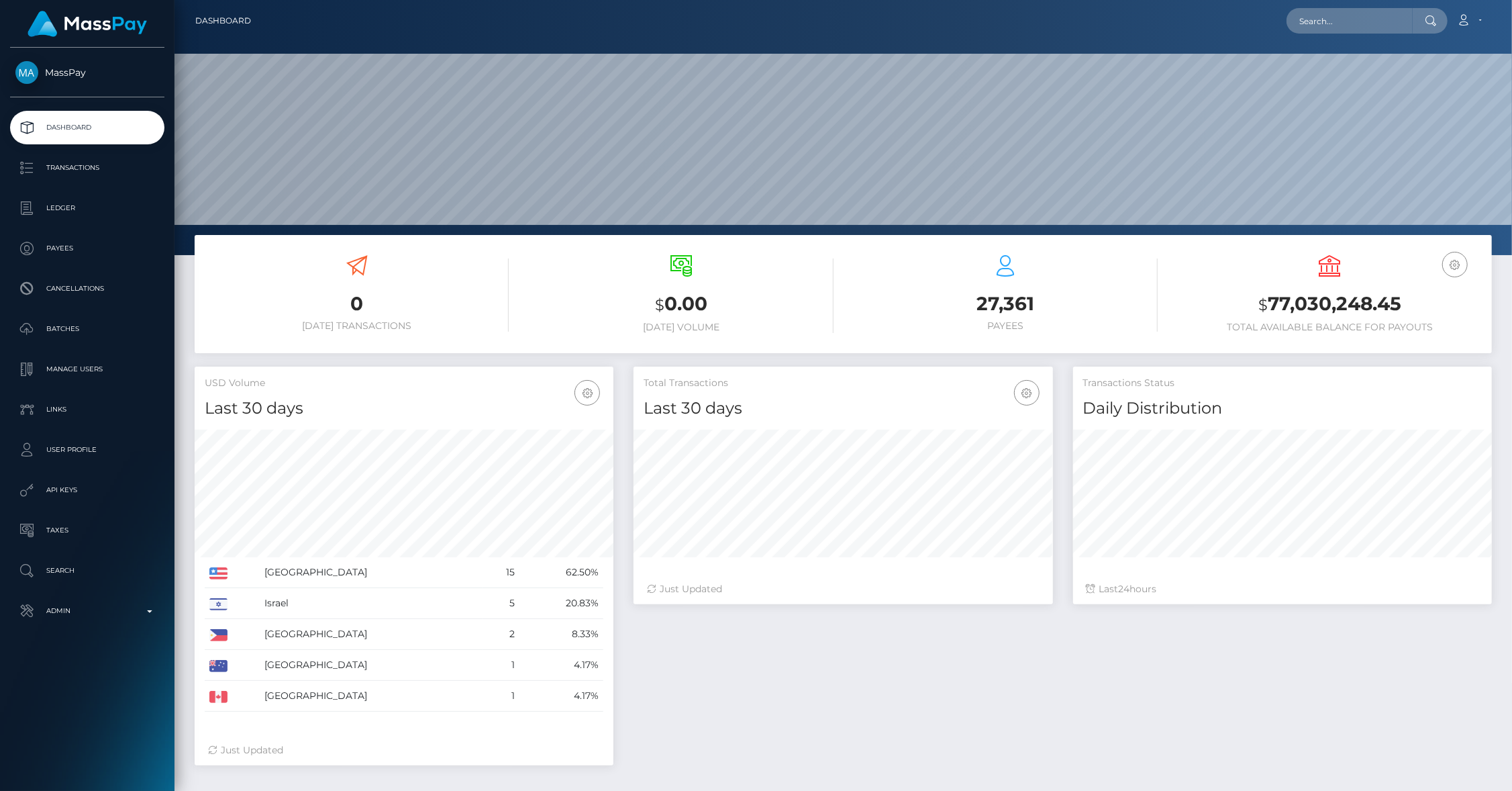
scroll to position [237, 419]
click at [1317, 45] on div at bounding box center [843, 127] width 1338 height 255
click at [1330, 33] on input "text" at bounding box center [1349, 21] width 126 height 26
paste input "poact_OhCZWLRz61vm"
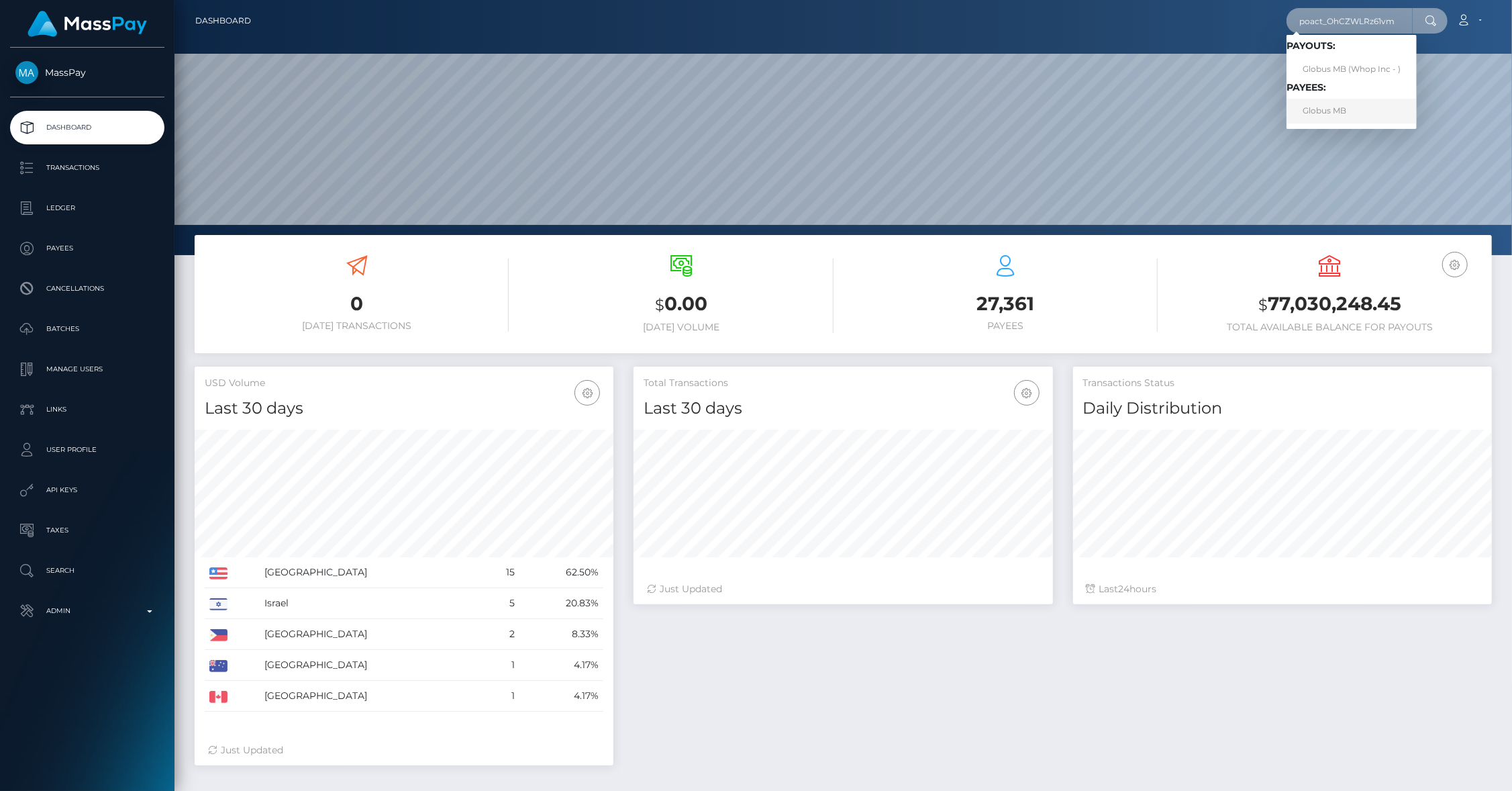
type input "poact_OhCZWLRz61vm"
click at [1374, 106] on link "Globus MB" at bounding box center [1352, 111] width 130 height 25
